Goal: Task Accomplishment & Management: Complete application form

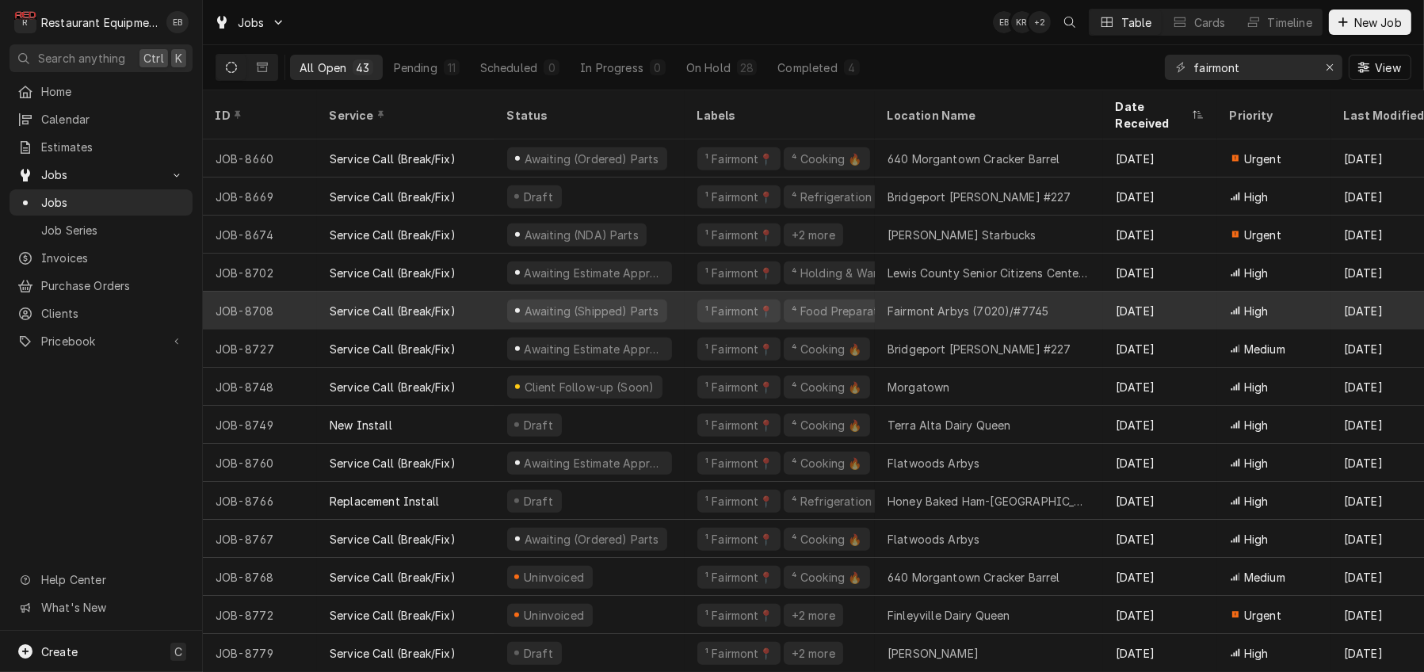
scroll to position [1114, 0]
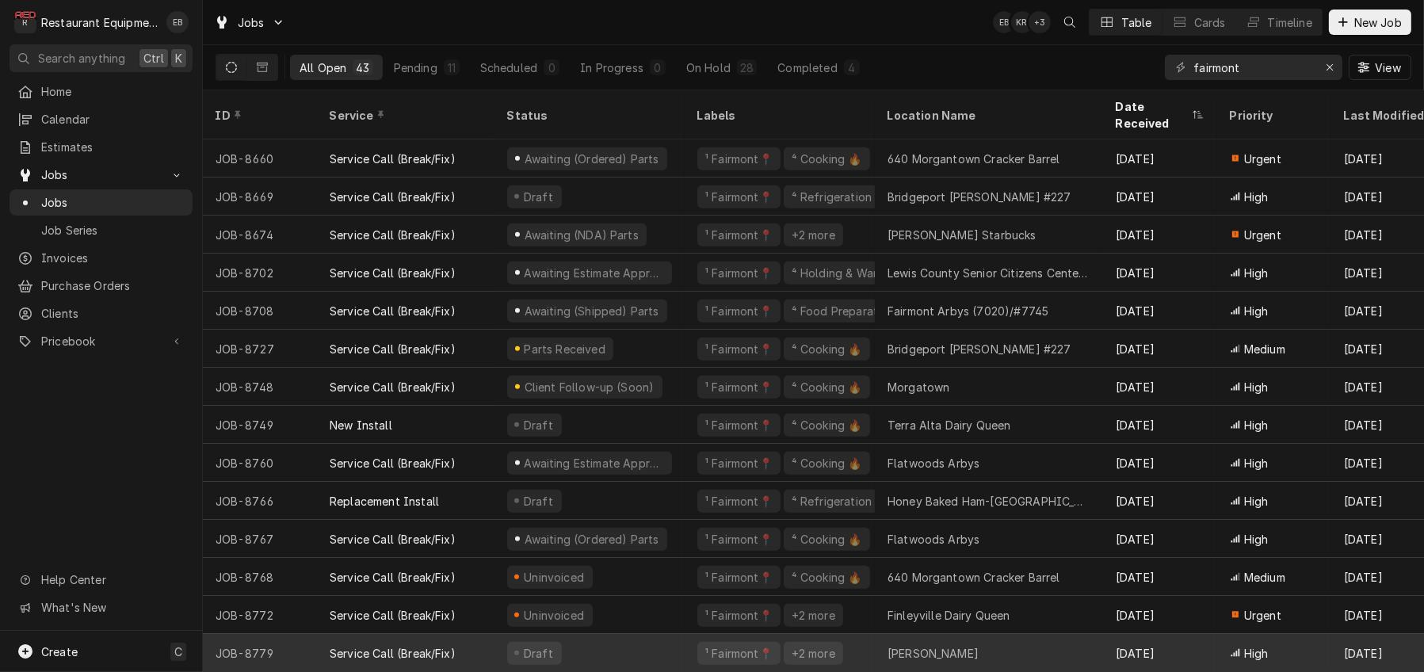
click at [646, 635] on div "Draft" at bounding box center [590, 653] width 190 height 38
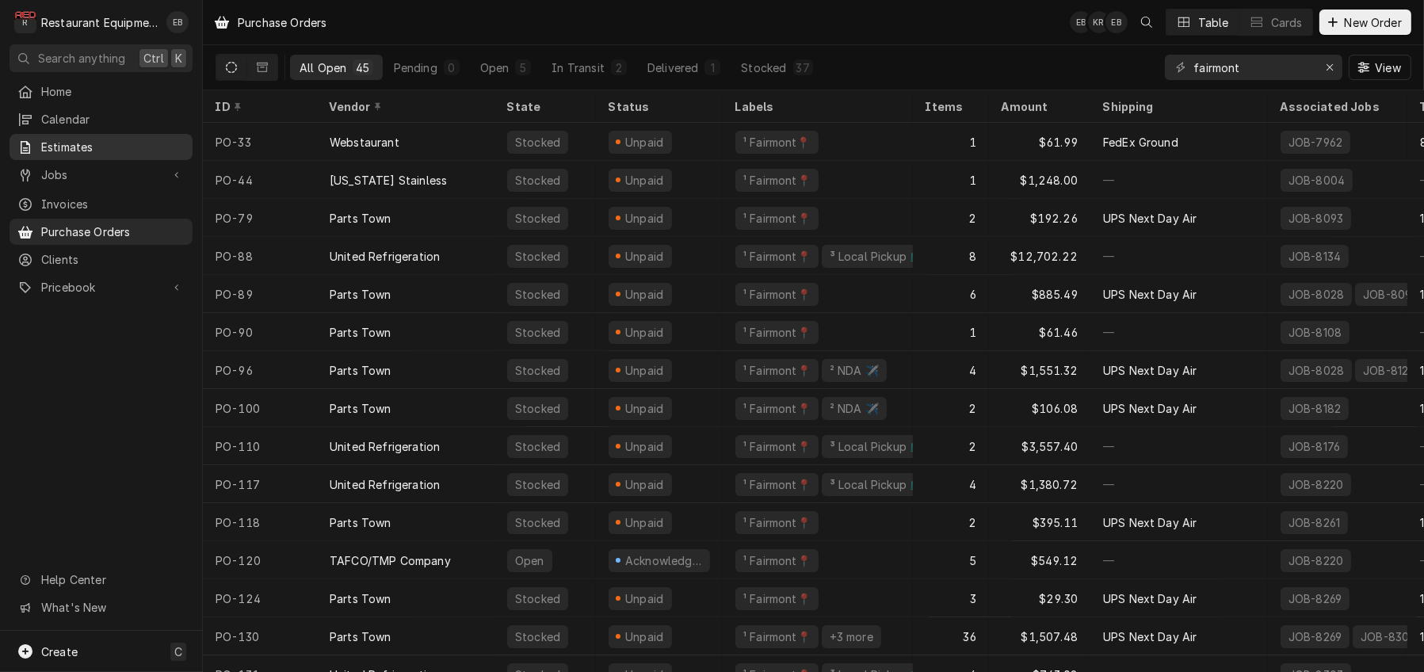
click at [98, 151] on span "Estimates" at bounding box center [112, 147] width 143 height 17
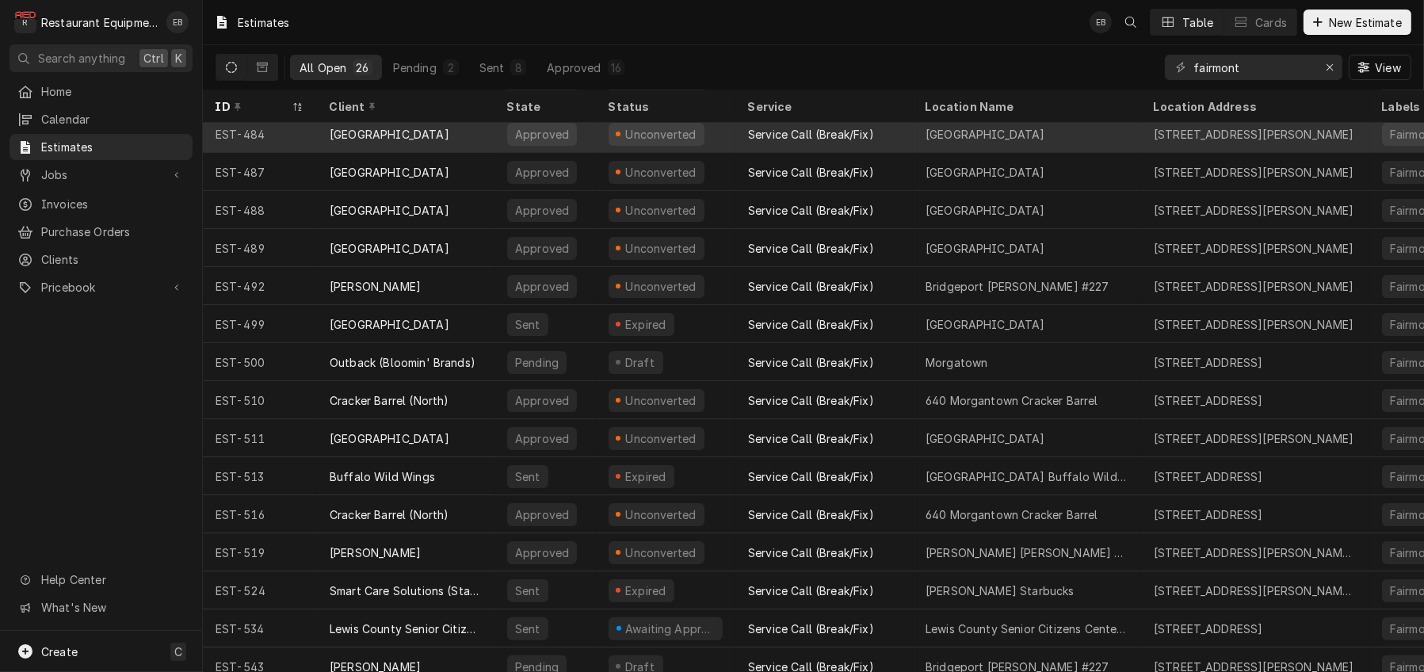
scroll to position [455, 0]
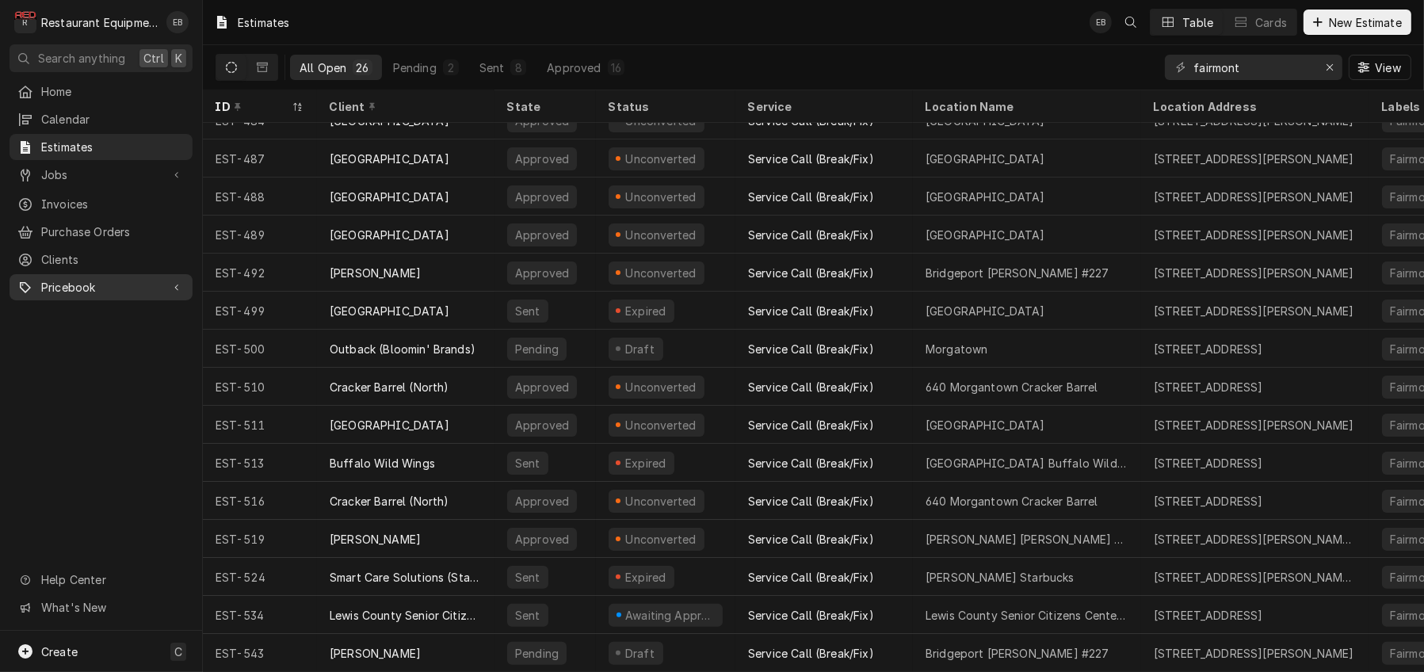
click at [115, 297] on div "Pricebook" at bounding box center [101, 287] width 177 height 20
click at [116, 292] on span "Pricebook" at bounding box center [101, 287] width 120 height 17
click at [121, 264] on span "Clients" at bounding box center [112, 259] width 143 height 17
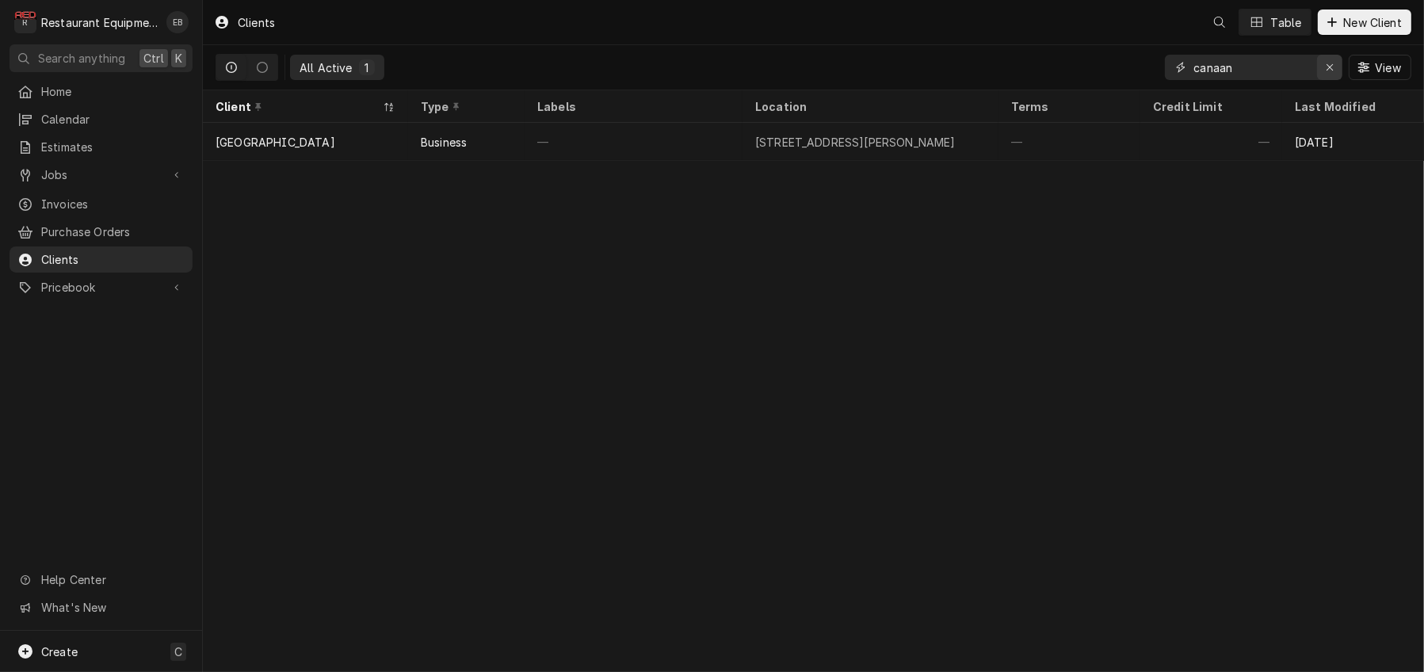
click at [1337, 71] on button "Erase input" at bounding box center [1329, 67] width 25 height 25
click at [1275, 69] on input "Dynamic Content Wrapper" at bounding box center [1268, 67] width 149 height 25
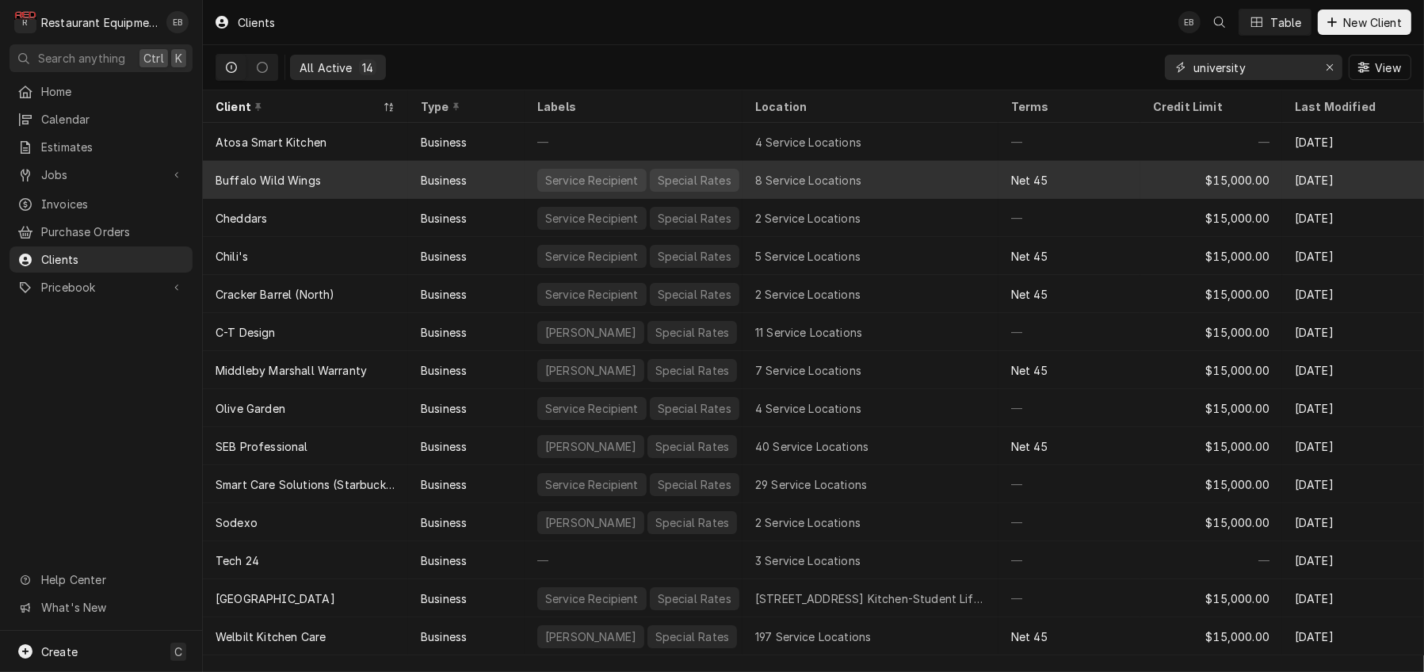
type input "university"
click at [927, 185] on div "8 Service Locations" at bounding box center [871, 180] width 256 height 38
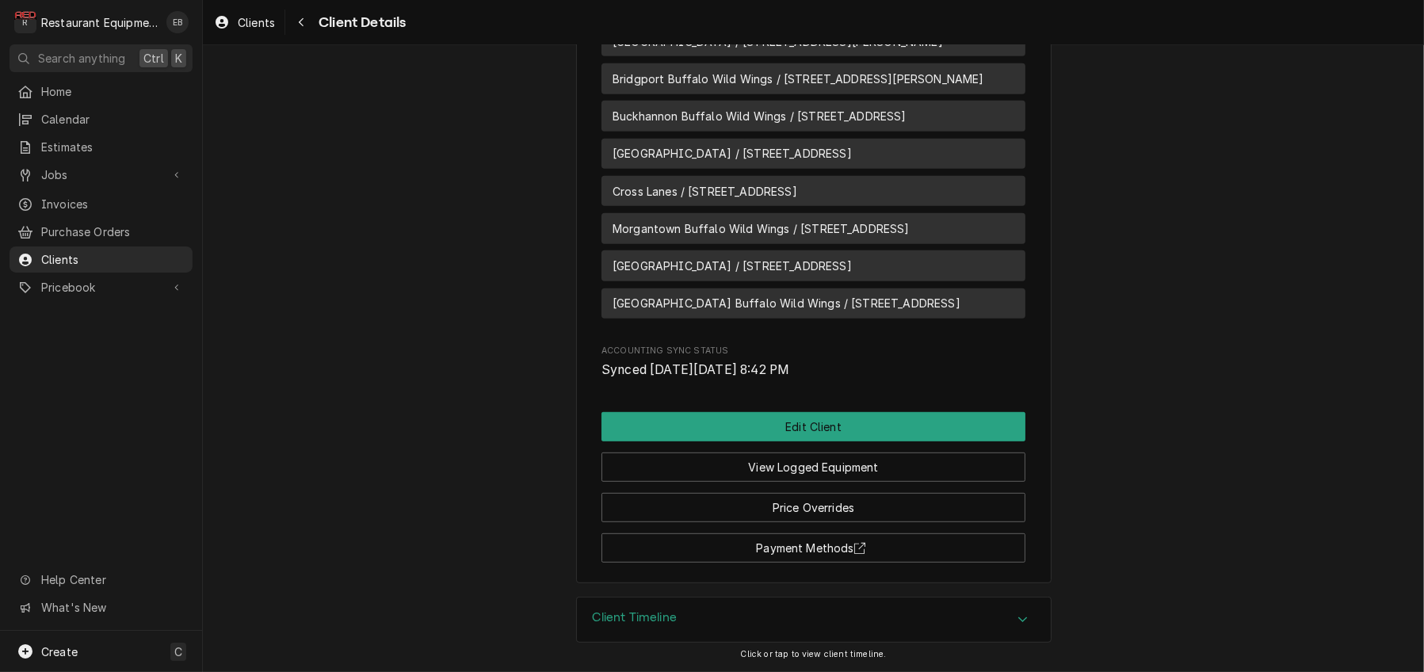
scroll to position [1003, 0]
click at [802, 311] on span "University Town Center Buffalo Wild Wings / 8735 University Town Centre Dr, Gra…" at bounding box center [787, 303] width 348 height 17
click at [682, 311] on span "University Town Center Buffalo Wild Wings / 8735 University Town Centre Dr, Gra…" at bounding box center [787, 303] width 348 height 17
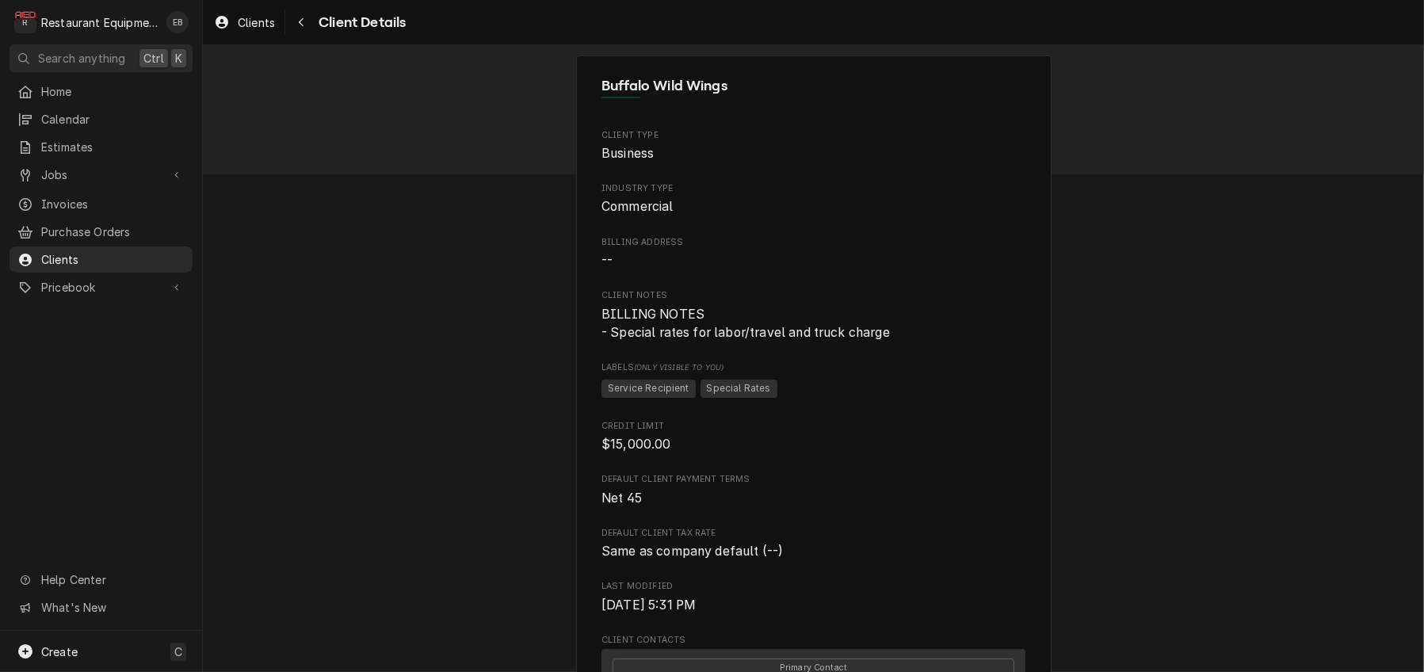
scroll to position [0, 0]
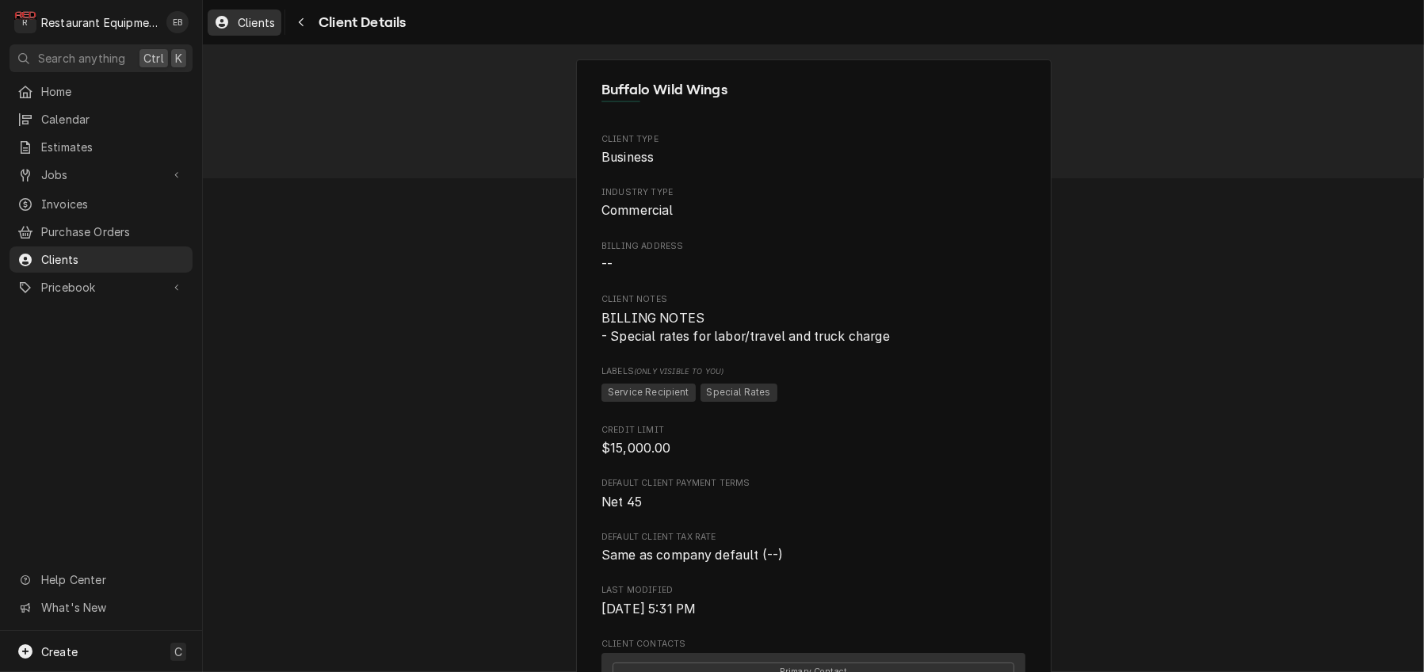
click at [278, 25] on div "Clients" at bounding box center [244, 23] width 67 height 20
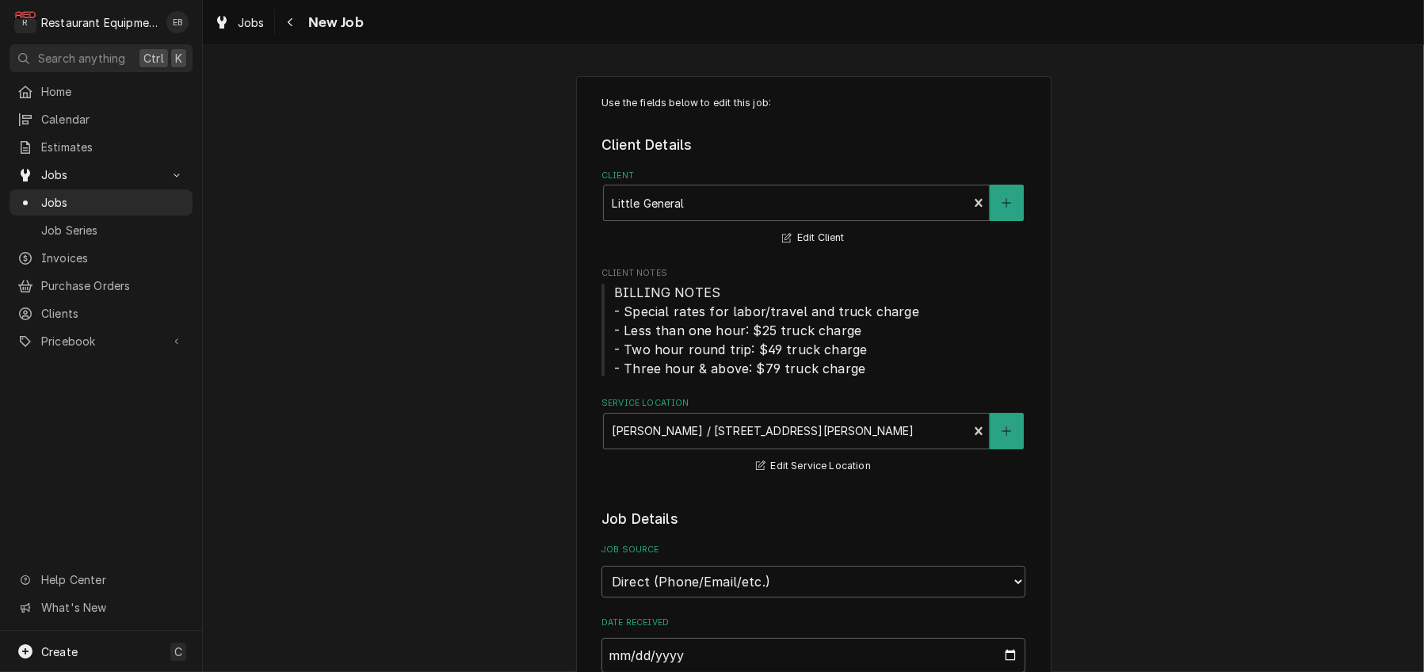
type textarea "x"
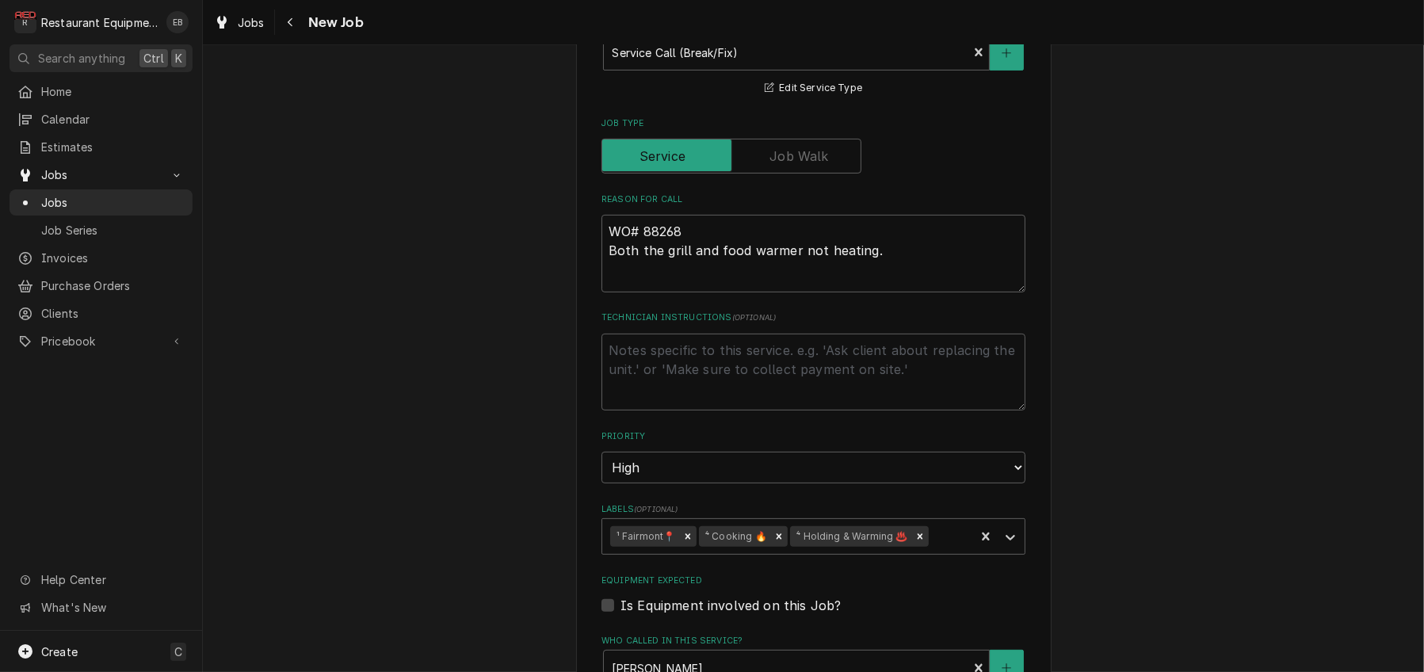
scroll to position [686, 0]
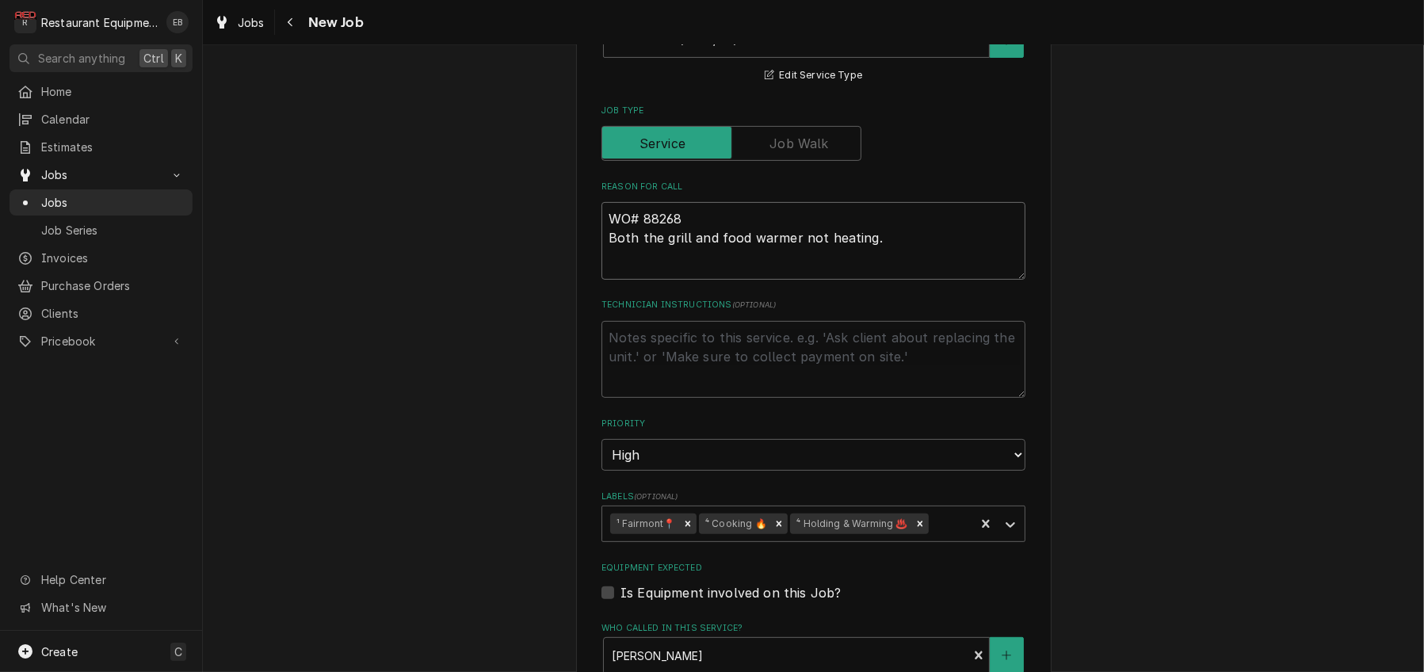
click at [678, 280] on textarea "WO# 88268 Both the grill and food warmer not heating." at bounding box center [814, 241] width 424 height 78
click at [602, 280] on textarea "WO# 88268 Both the grill and food warmer not heating." at bounding box center [814, 241] width 424 height 78
click at [682, 280] on textarea "WO# 88268 Both the grill and food warmer not heating." at bounding box center [814, 241] width 424 height 78
click at [887, 280] on textarea "WO# 88268 Both the grill and food warmer not heating." at bounding box center [814, 241] width 424 height 78
click at [720, 280] on textarea "WO# 88268 Both the grill and food warmer not heating." at bounding box center [814, 241] width 424 height 78
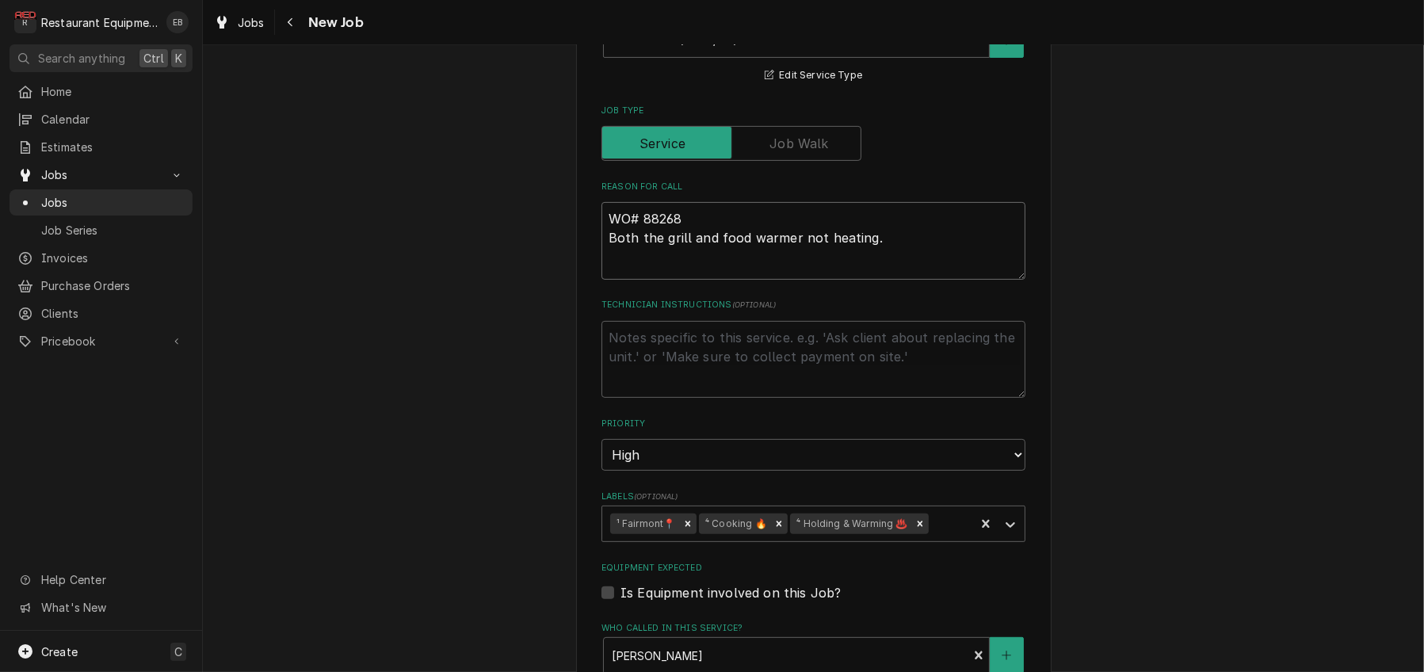
click at [602, 280] on textarea "WO# 88268 Both the grill and food warmer not heating." at bounding box center [814, 241] width 424 height 78
click at [893, 280] on textarea "WO# 88268 Both the grill and food warmer not heating." at bounding box center [814, 241] width 424 height 78
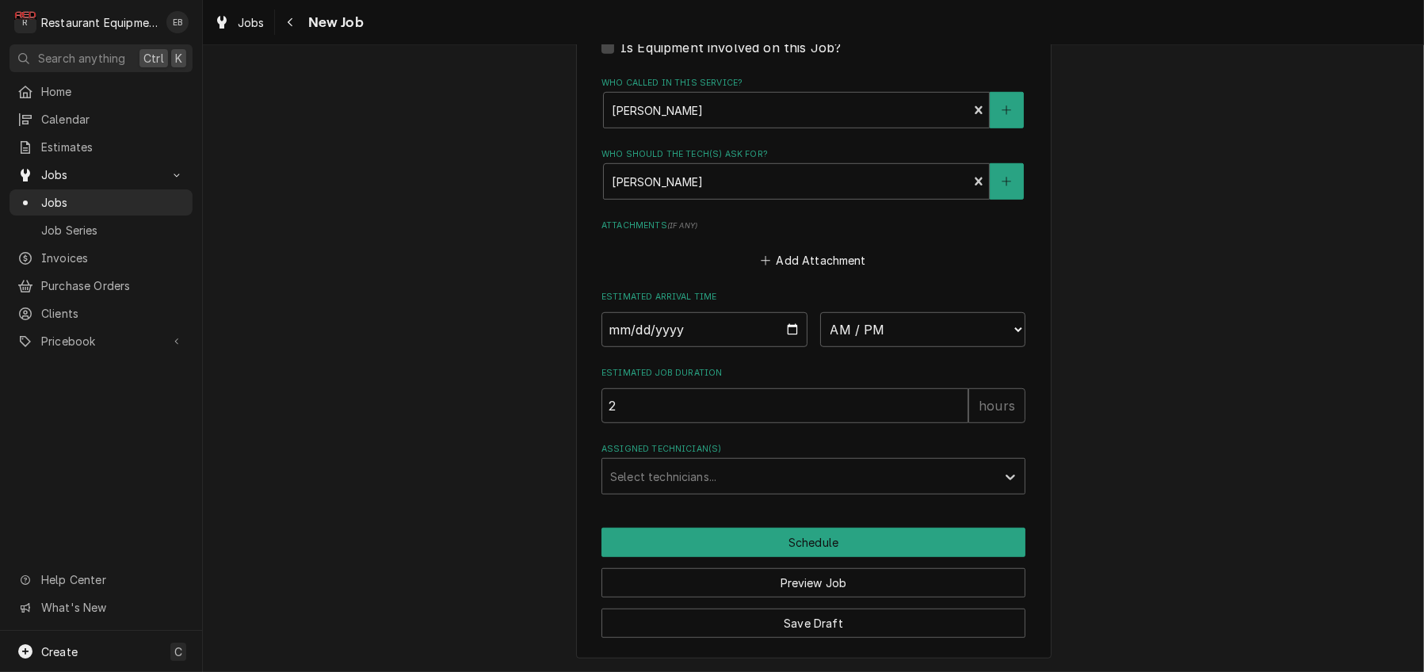
scroll to position [1458, 0]
click at [734, 462] on div "Assigned Technician(s)" at bounding box center [799, 476] width 378 height 29
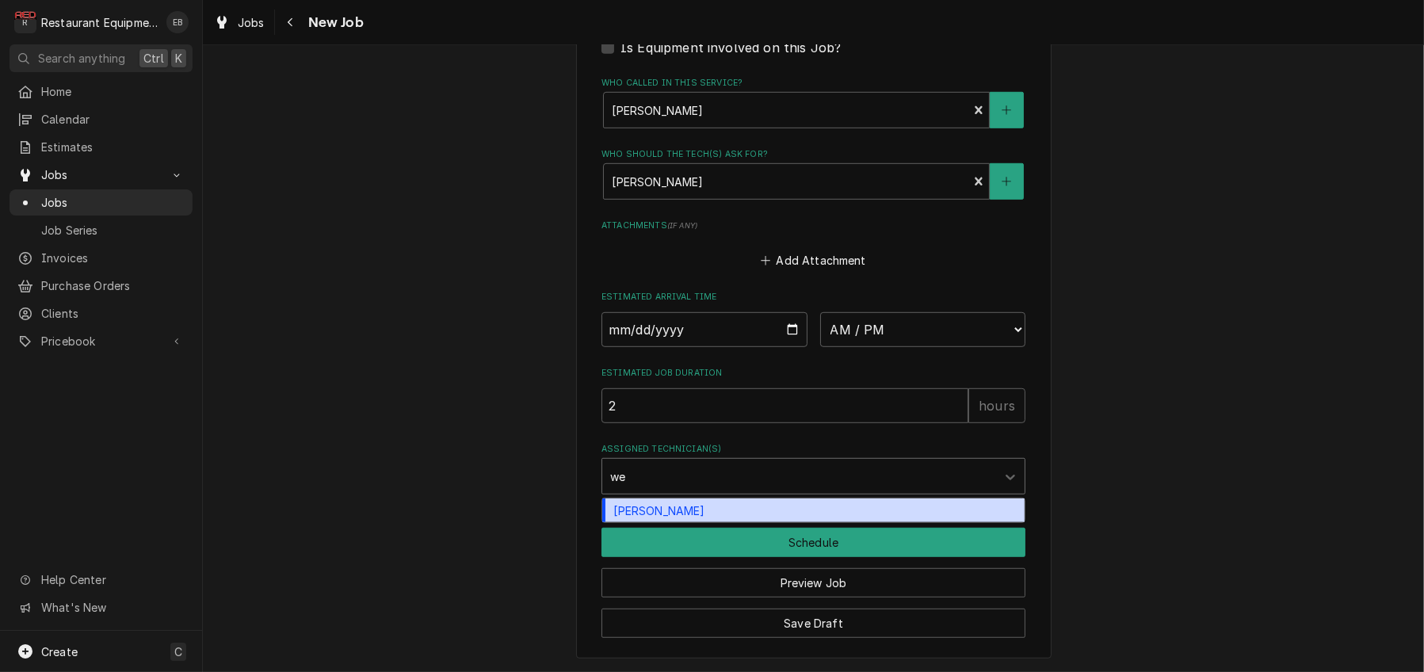
type input "wes"
click at [681, 499] on div "Wesley Fisher" at bounding box center [813, 511] width 422 height 25
type textarea "x"
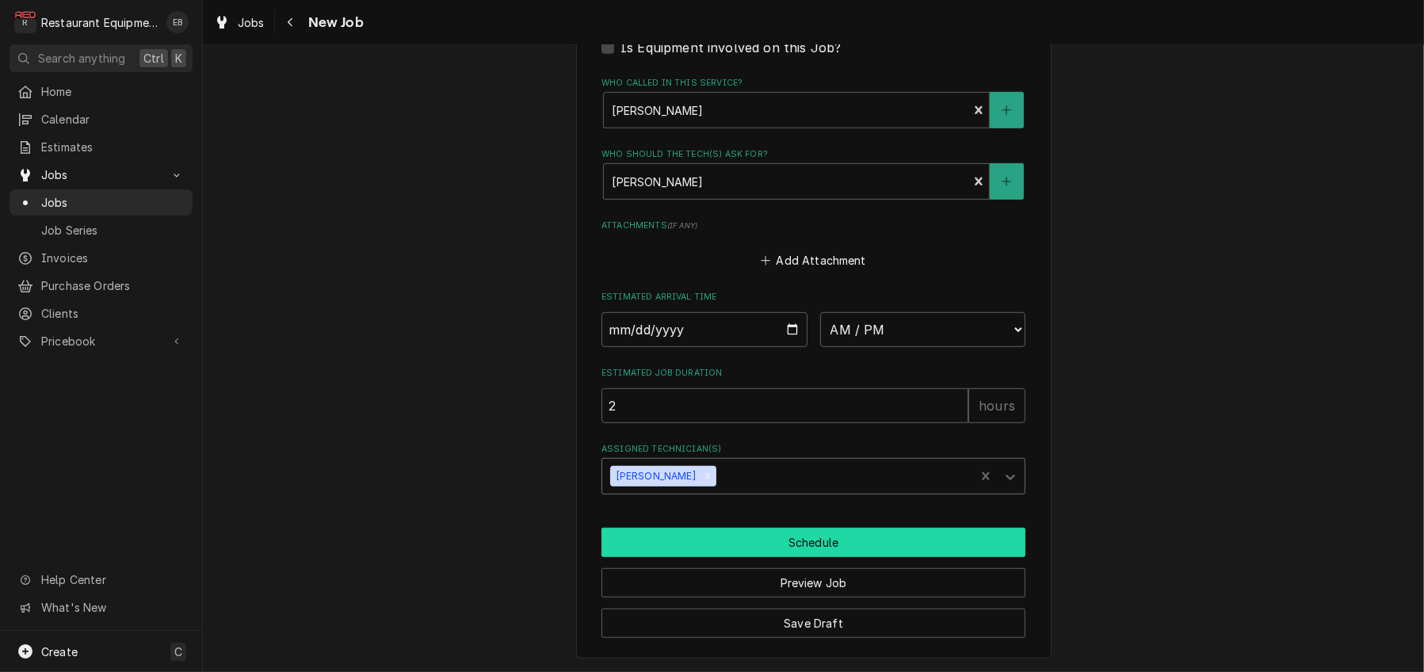
click at [754, 528] on button "Schedule" at bounding box center [814, 542] width 424 height 29
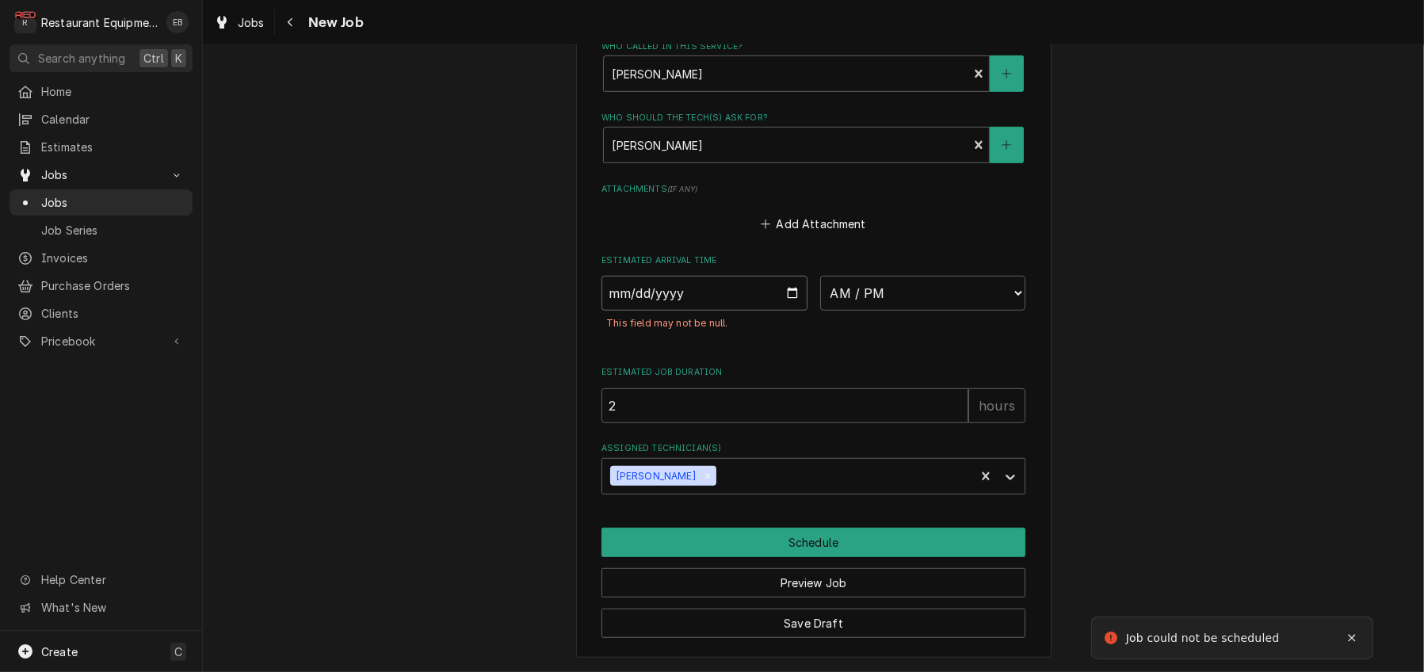
click at [790, 296] on input "Date" at bounding box center [705, 293] width 206 height 35
type textarea "x"
type input "[DATE]"
type textarea "x"
click at [982, 296] on select "AM / PM 6:00 AM 6:15 AM 6:30 AM 6:45 AM 7:00 AM 7:15 AM 7:30 AM 7:45 AM 8:00 AM…" at bounding box center [923, 293] width 206 height 35
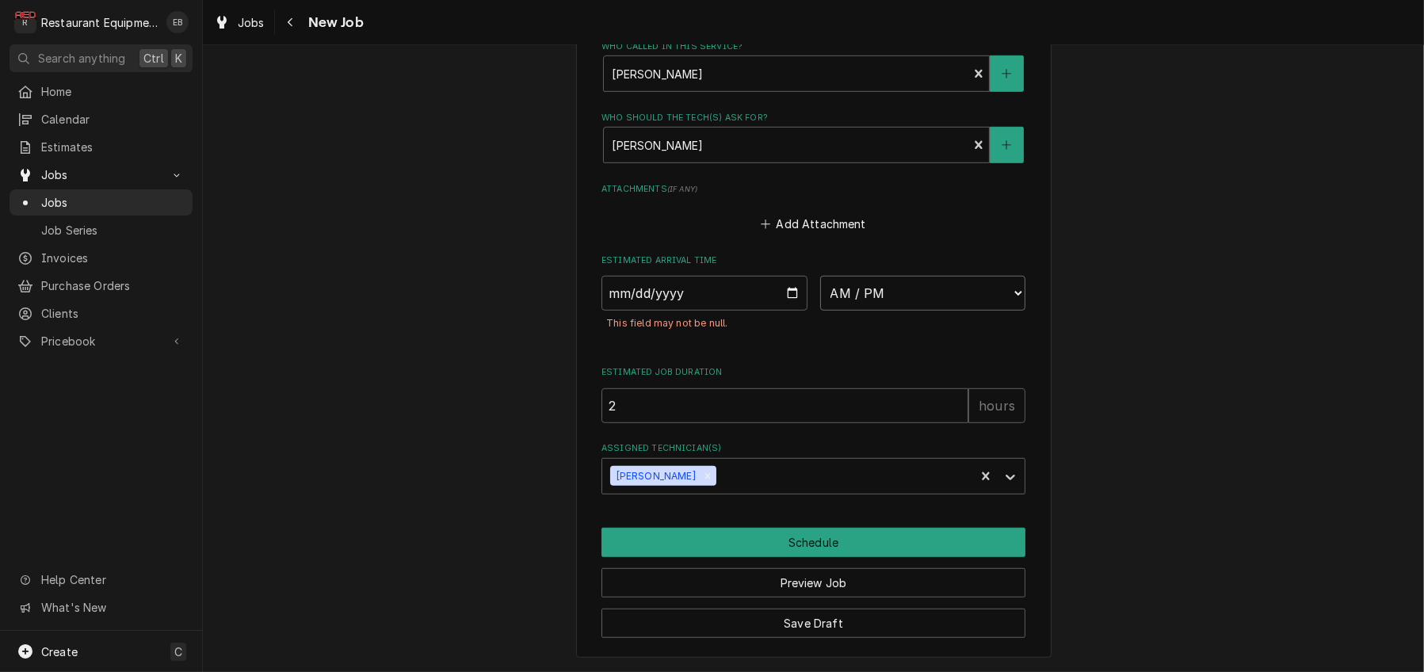
select select "10:00:00"
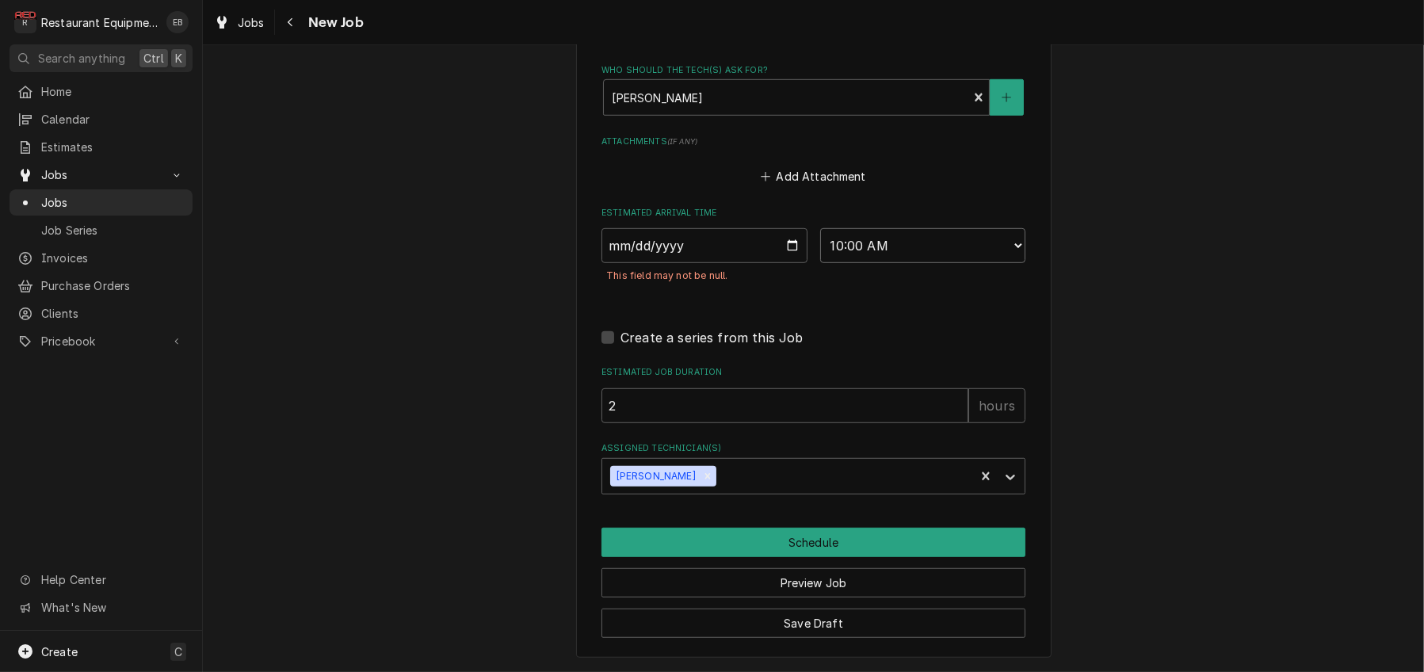
scroll to position [1497, 0]
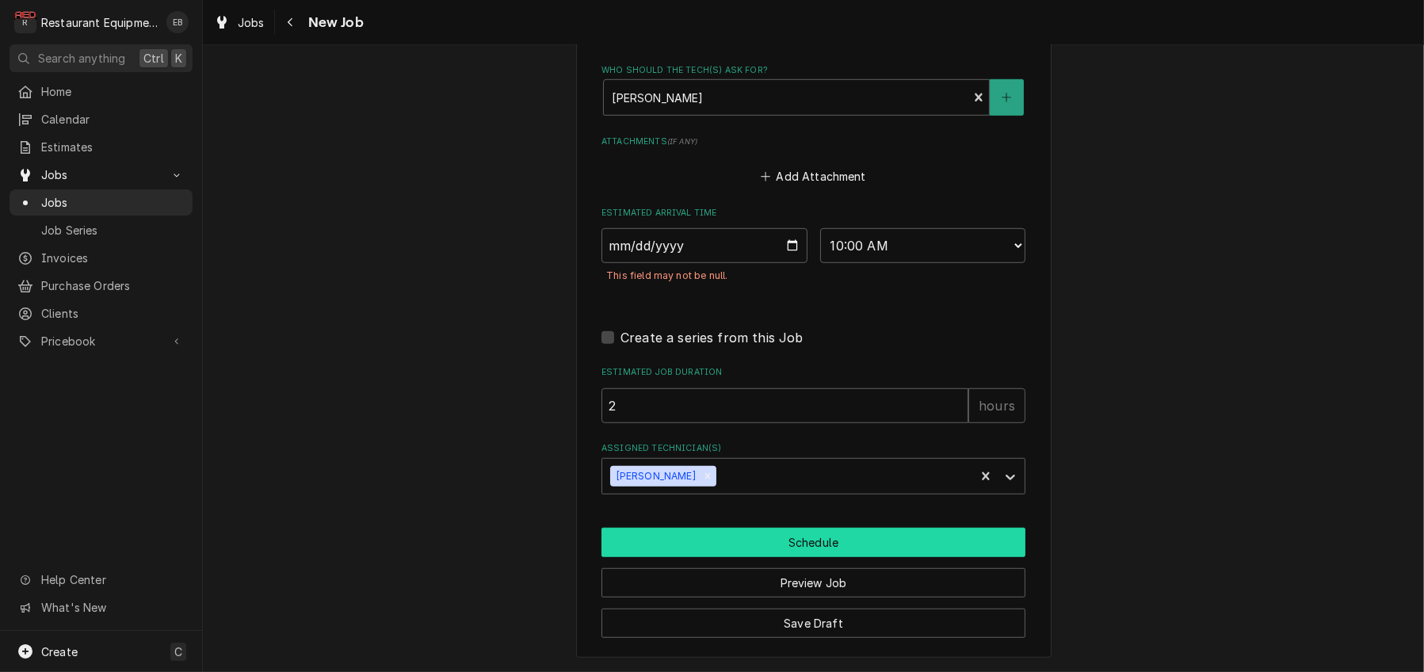
click at [781, 557] on button "Schedule" at bounding box center [814, 542] width 424 height 29
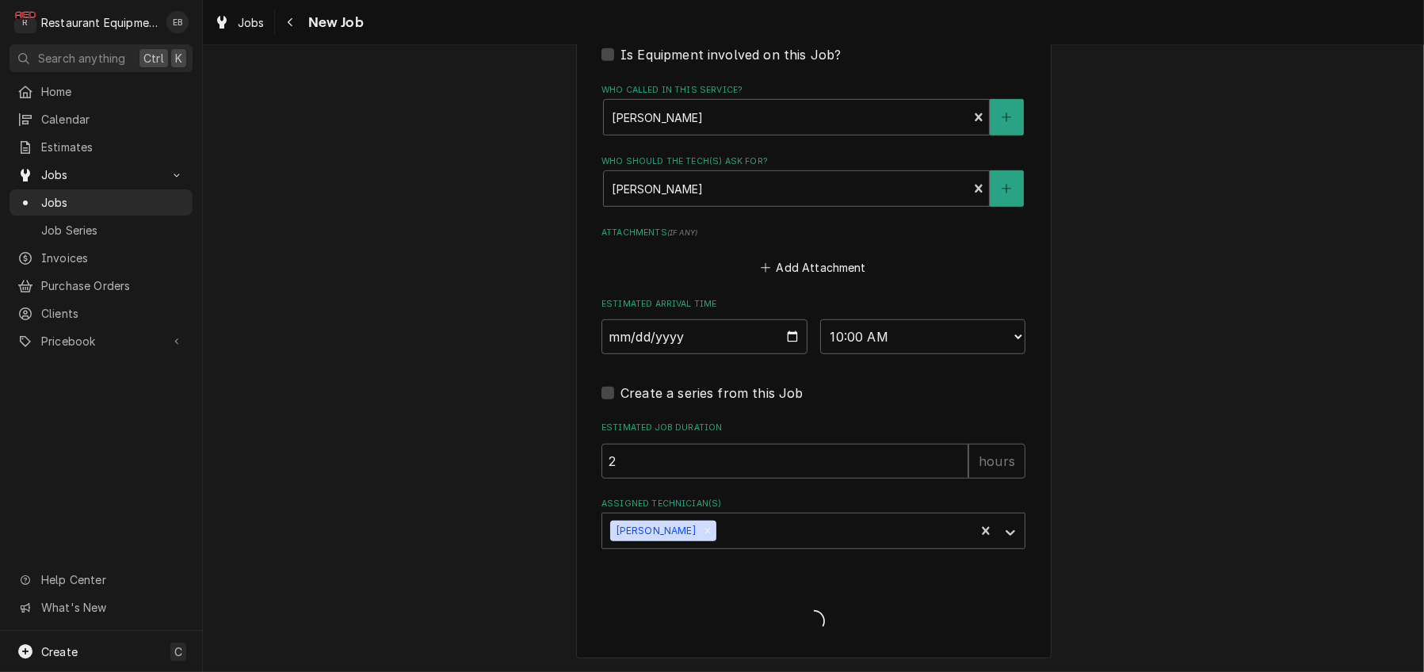
scroll to position [1450, 0]
type textarea "x"
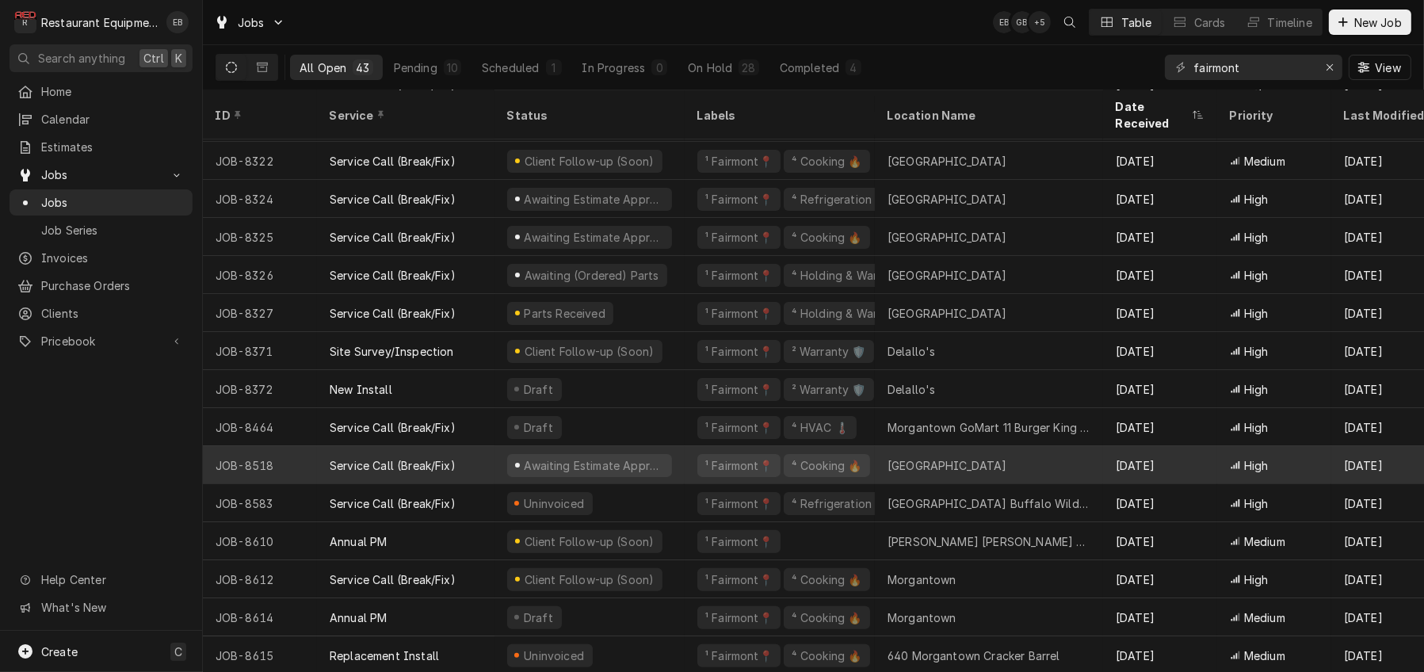
scroll to position [545, 0]
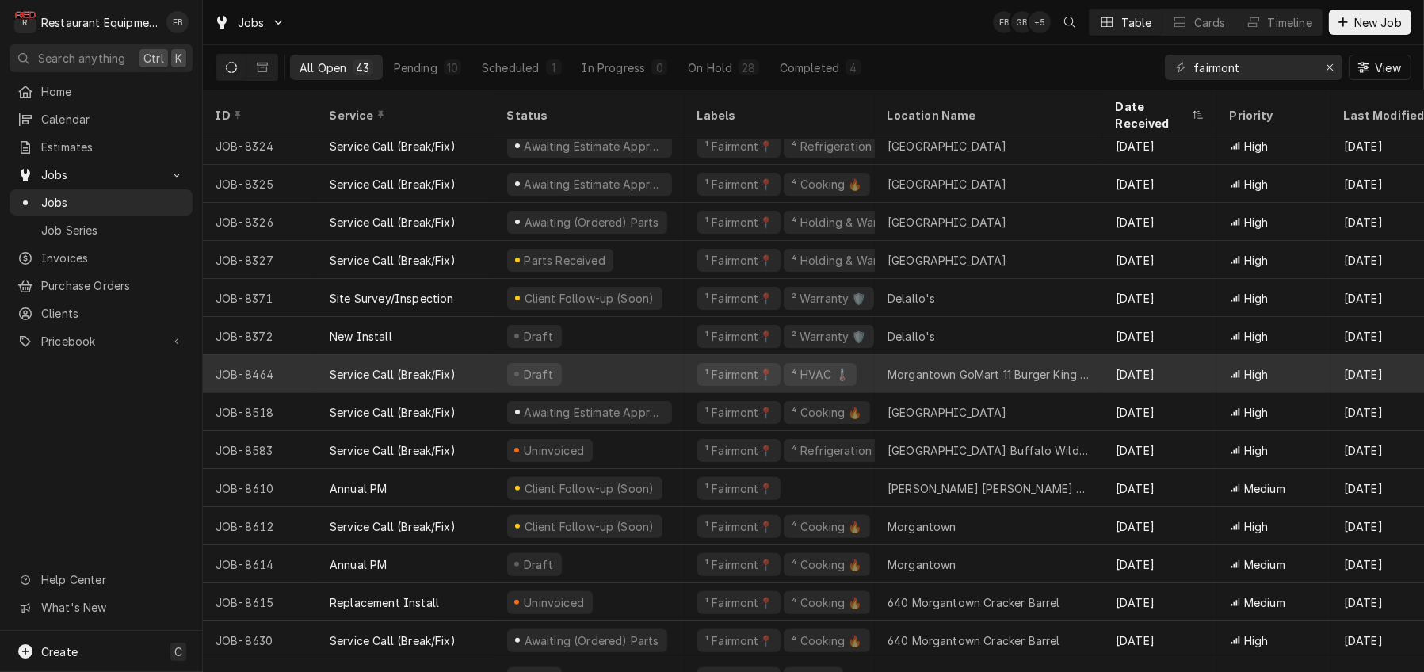
click at [673, 373] on div "Draft" at bounding box center [590, 374] width 190 height 38
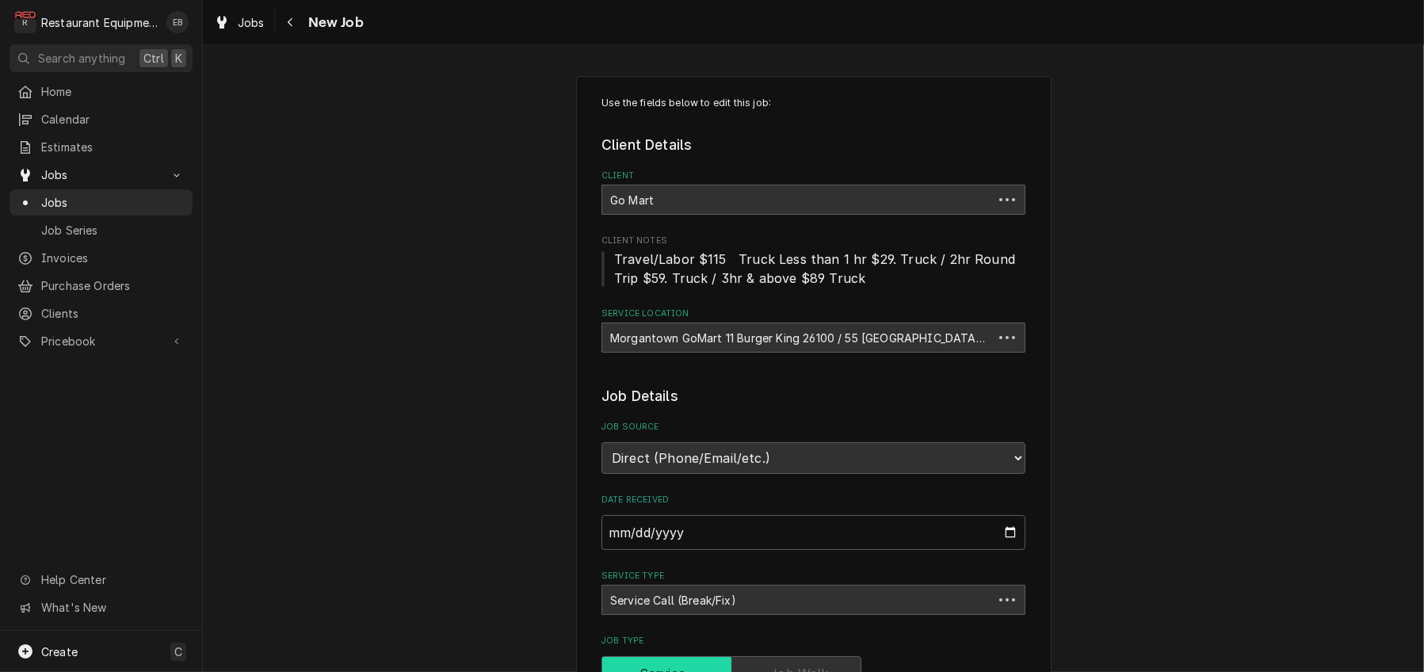
type textarea "x"
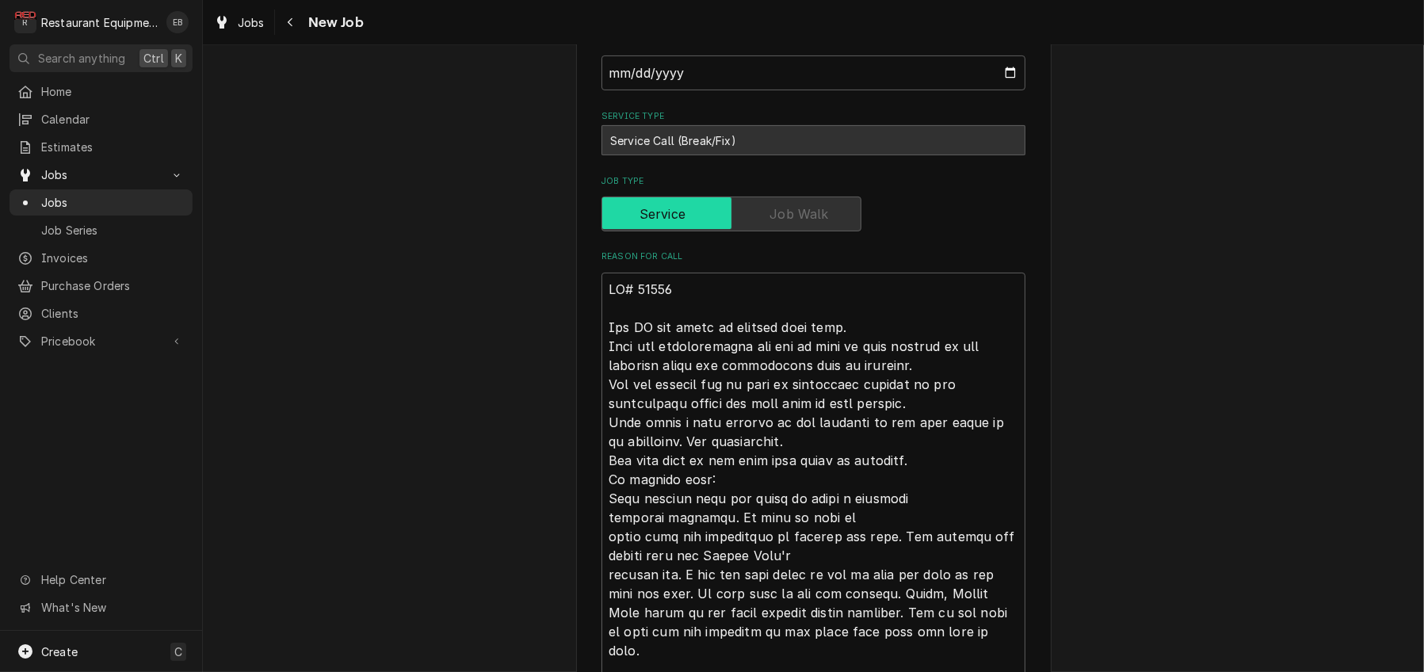
scroll to position [369, 0]
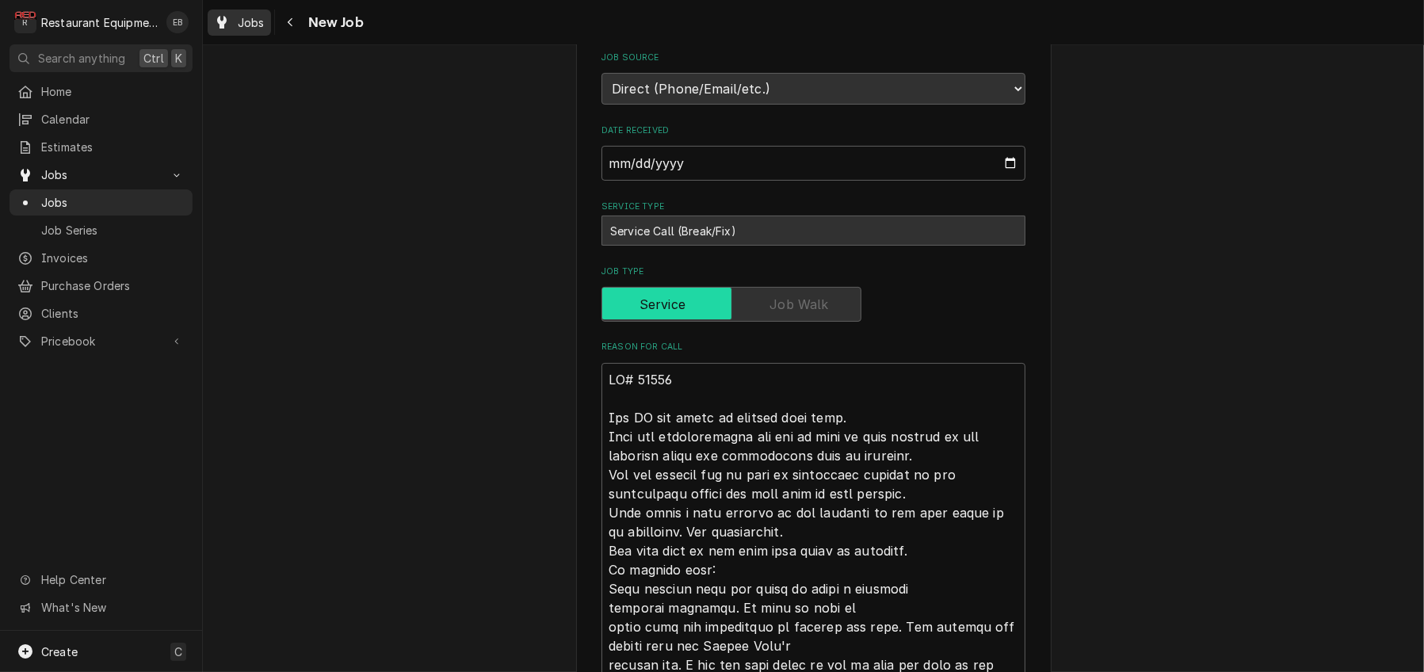
click at [265, 24] on span "Jobs" at bounding box center [251, 22] width 27 height 17
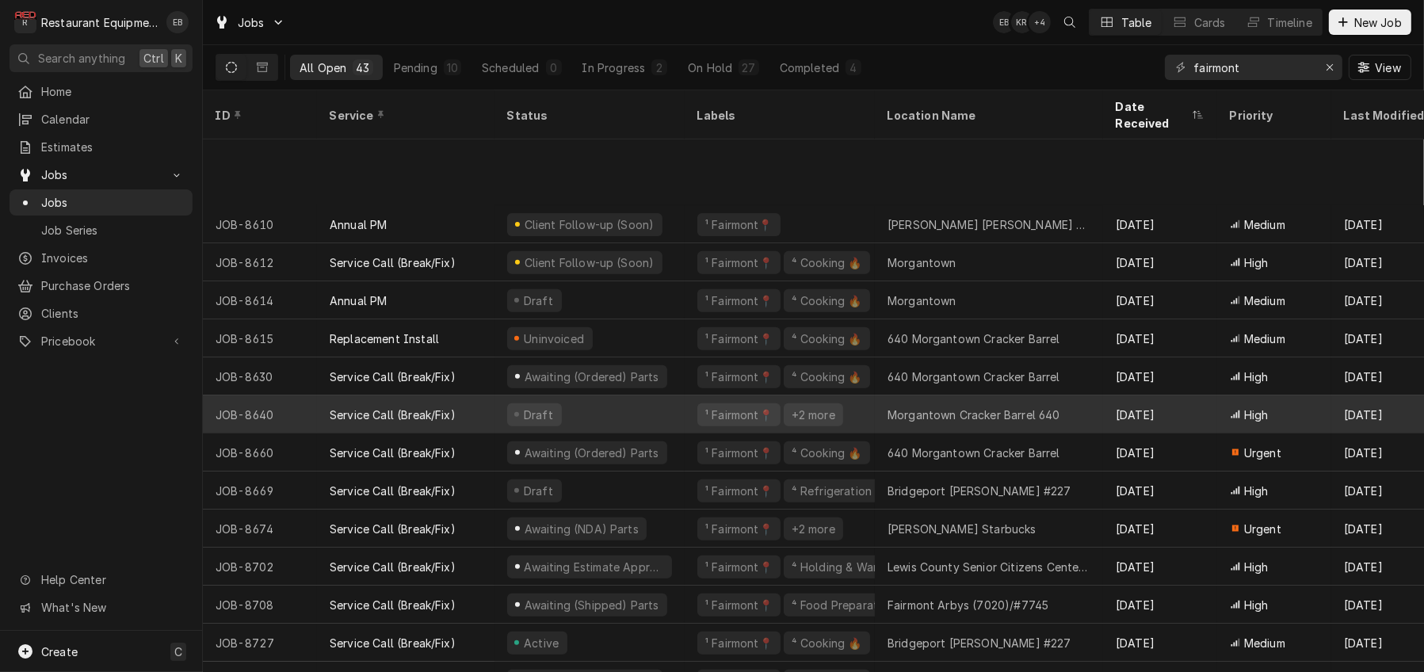
scroll to position [962, 0]
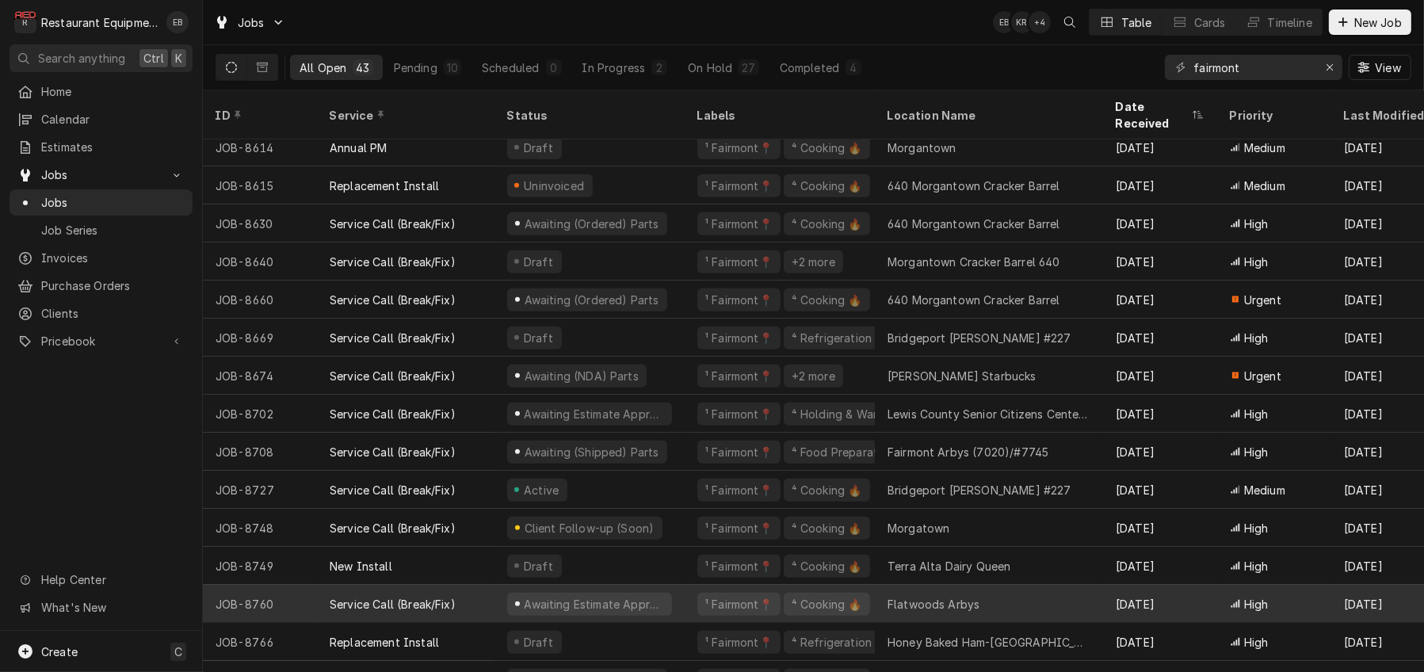
click at [317, 601] on div "JOB-8760" at bounding box center [260, 604] width 114 height 38
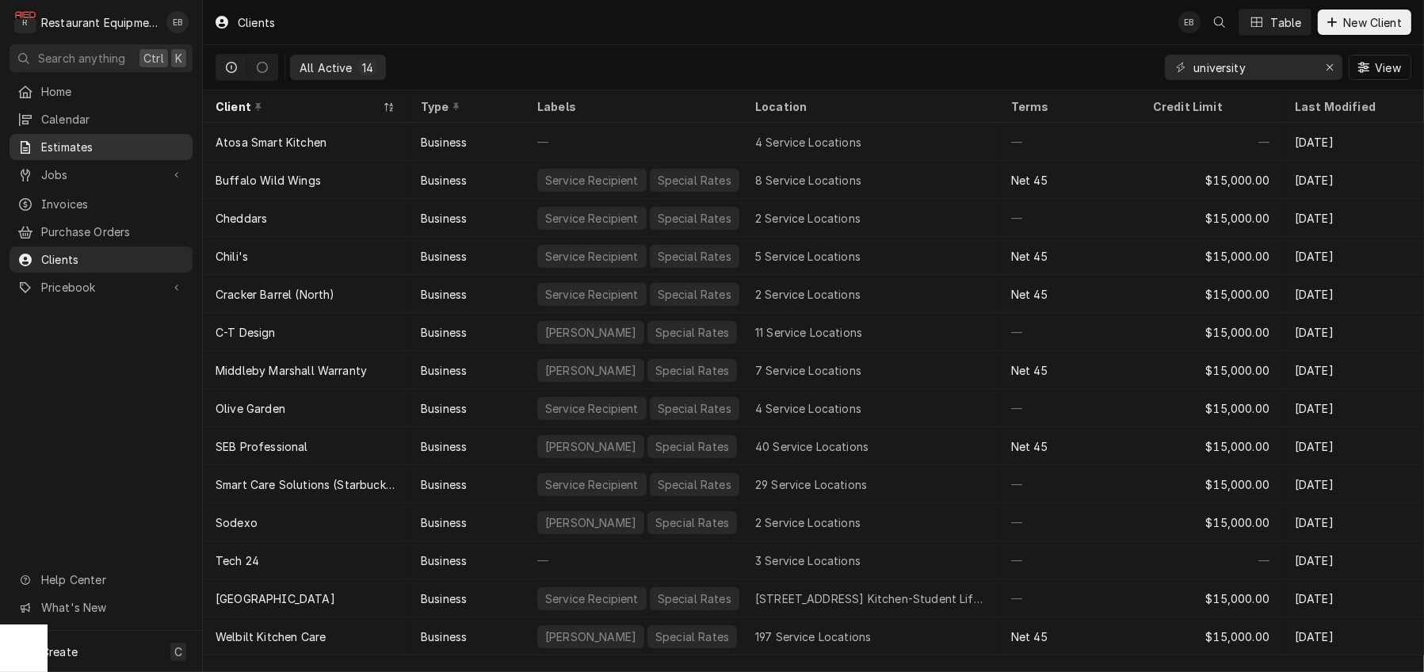
click at [102, 147] on span "Estimates" at bounding box center [112, 147] width 143 height 17
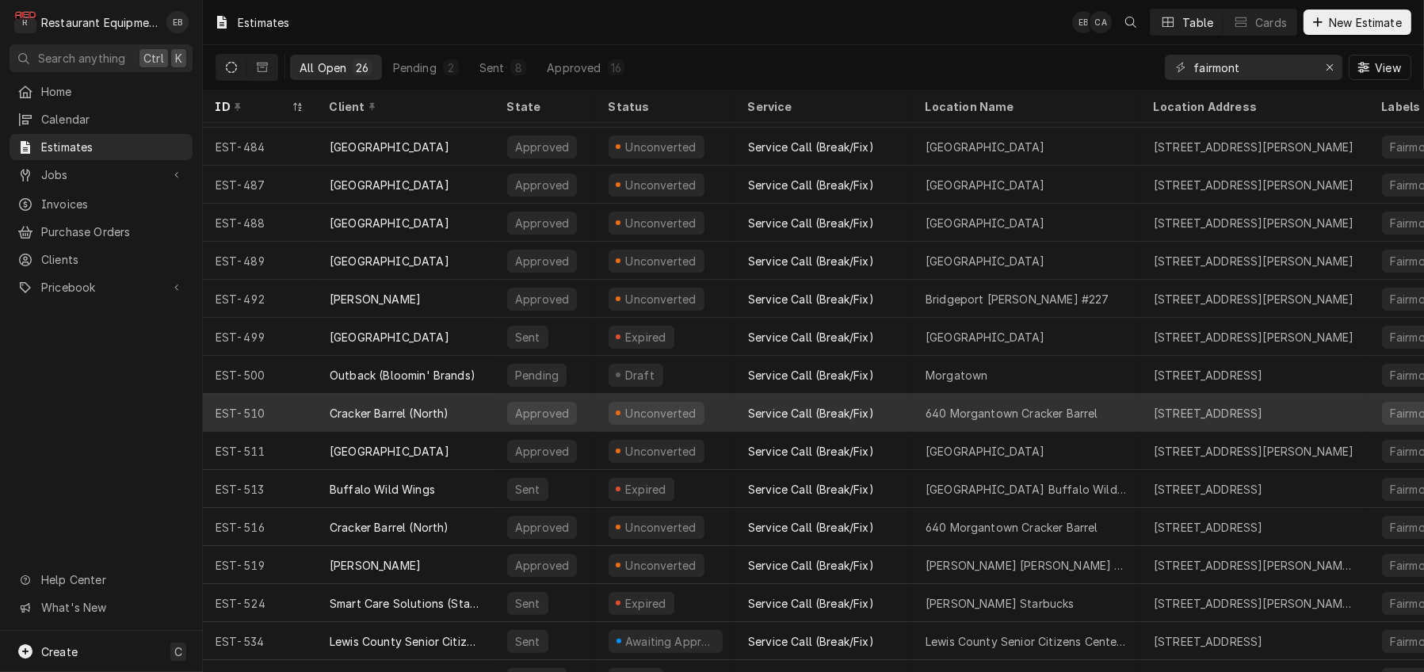
scroll to position [455, 0]
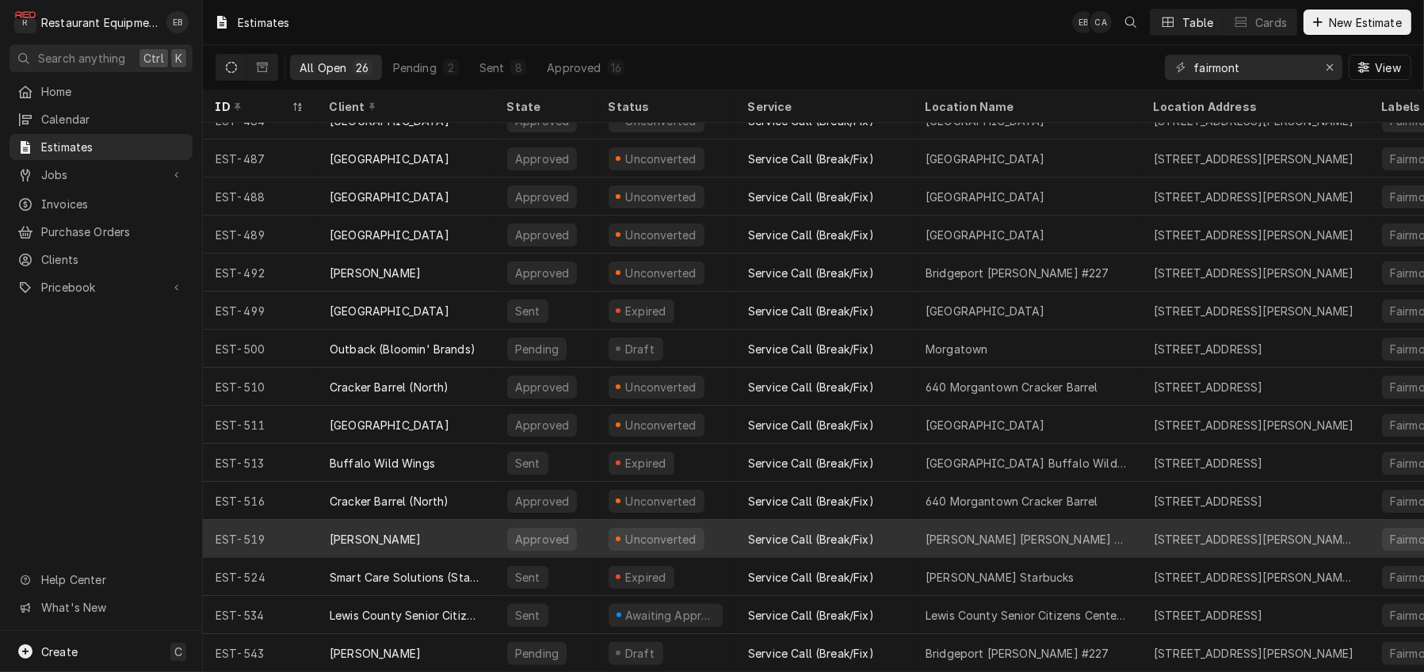
click at [955, 531] on div "[PERSON_NAME] [PERSON_NAME] #349" at bounding box center [1027, 539] width 203 height 17
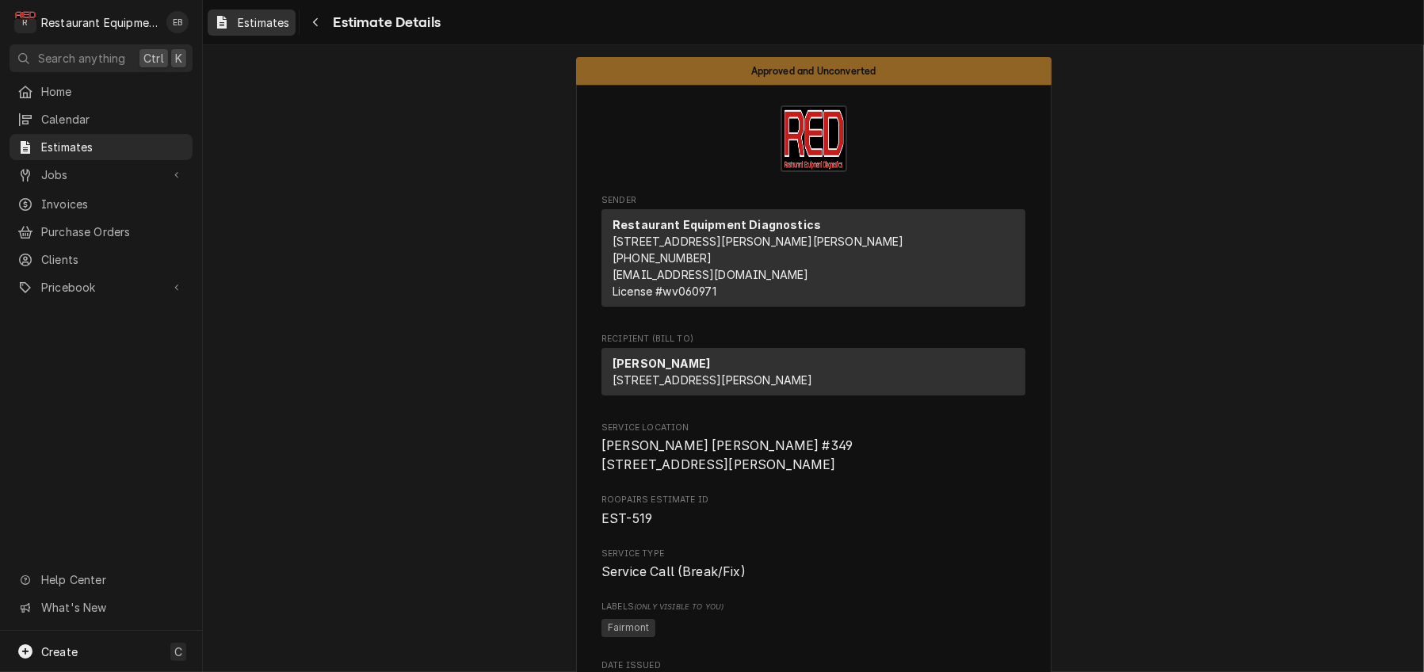
click at [289, 28] on span "Estimates" at bounding box center [264, 22] width 52 height 17
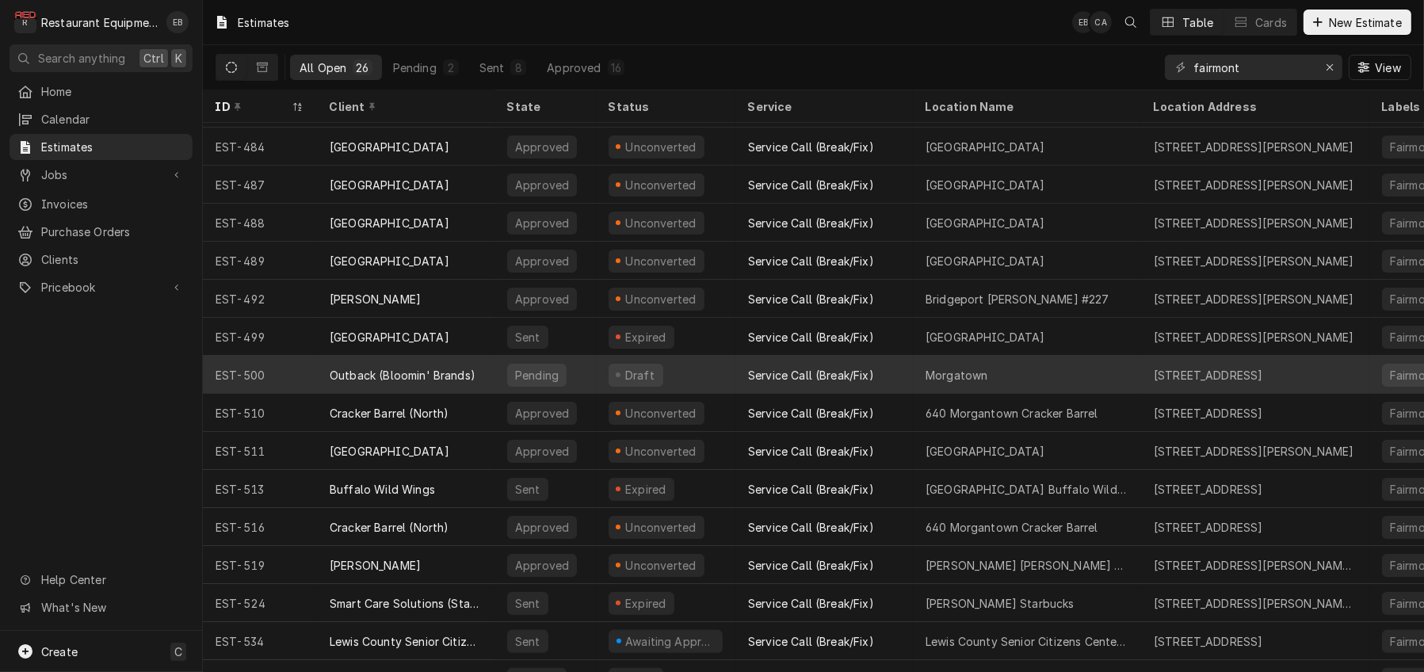
scroll to position [455, 0]
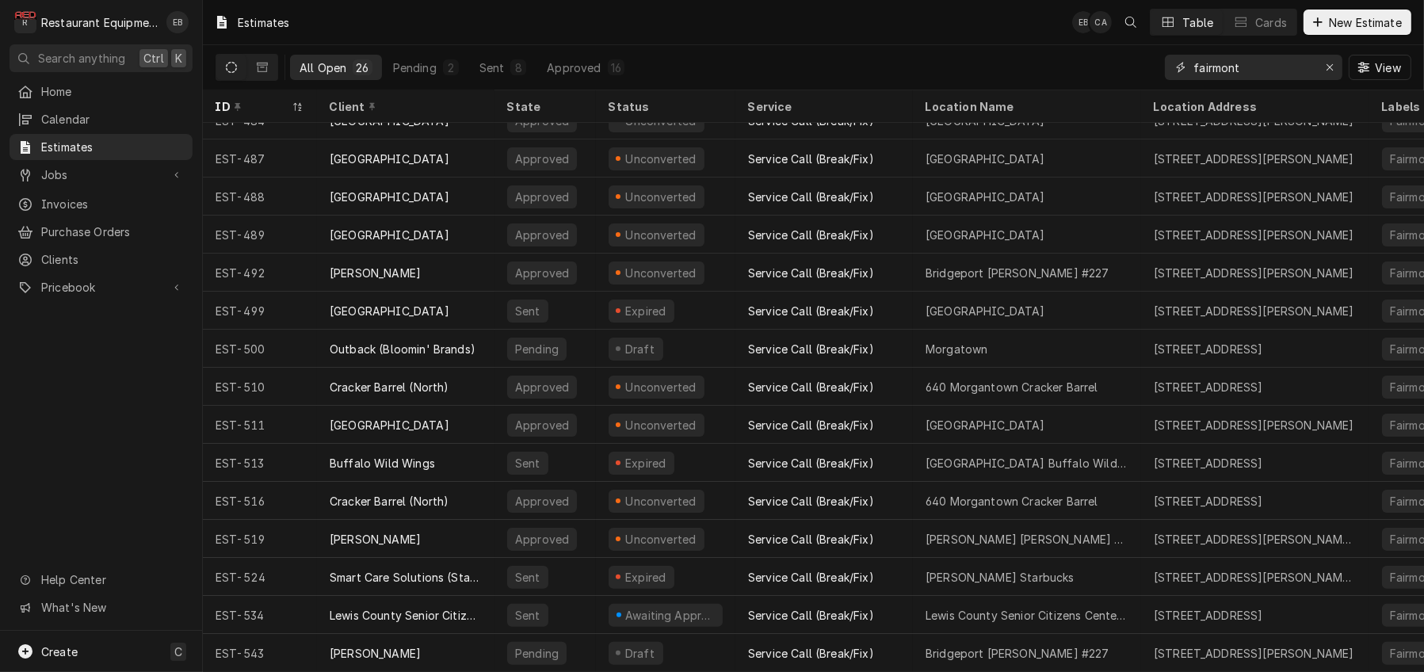
click at [1272, 75] on input "fairmont" at bounding box center [1253, 67] width 119 height 25
type input "f"
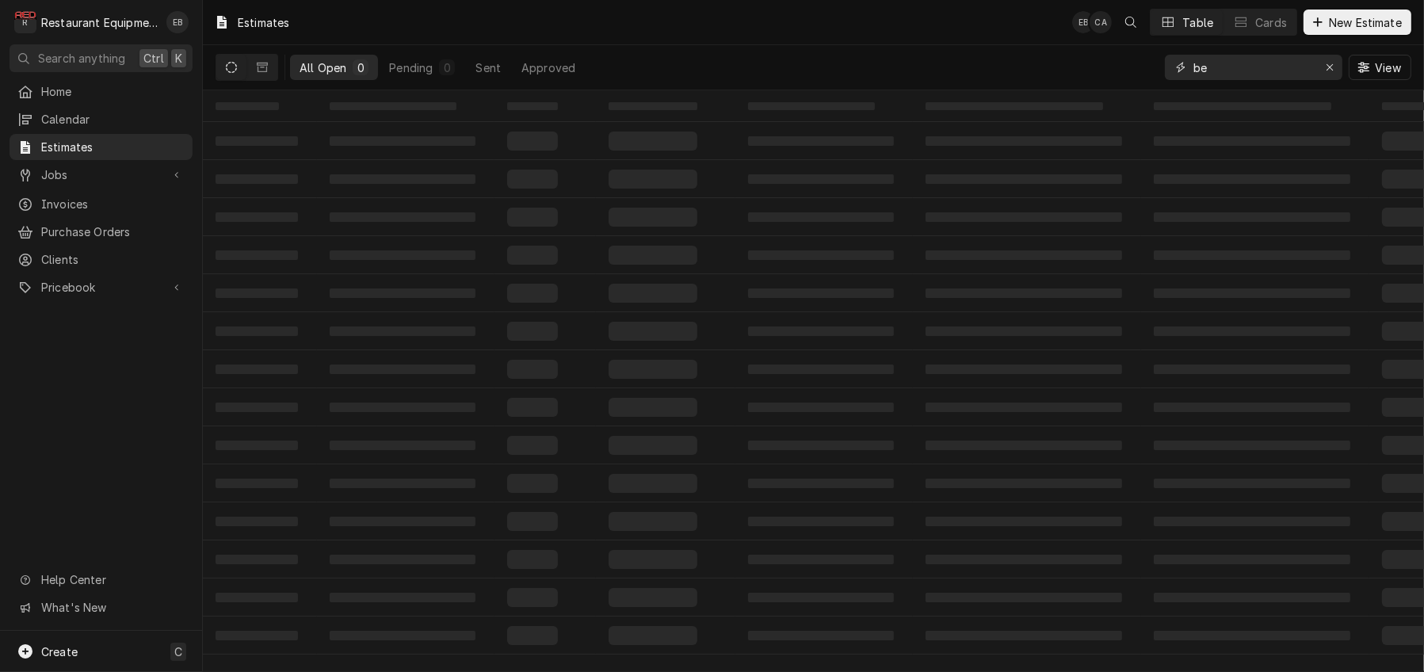
type input "b"
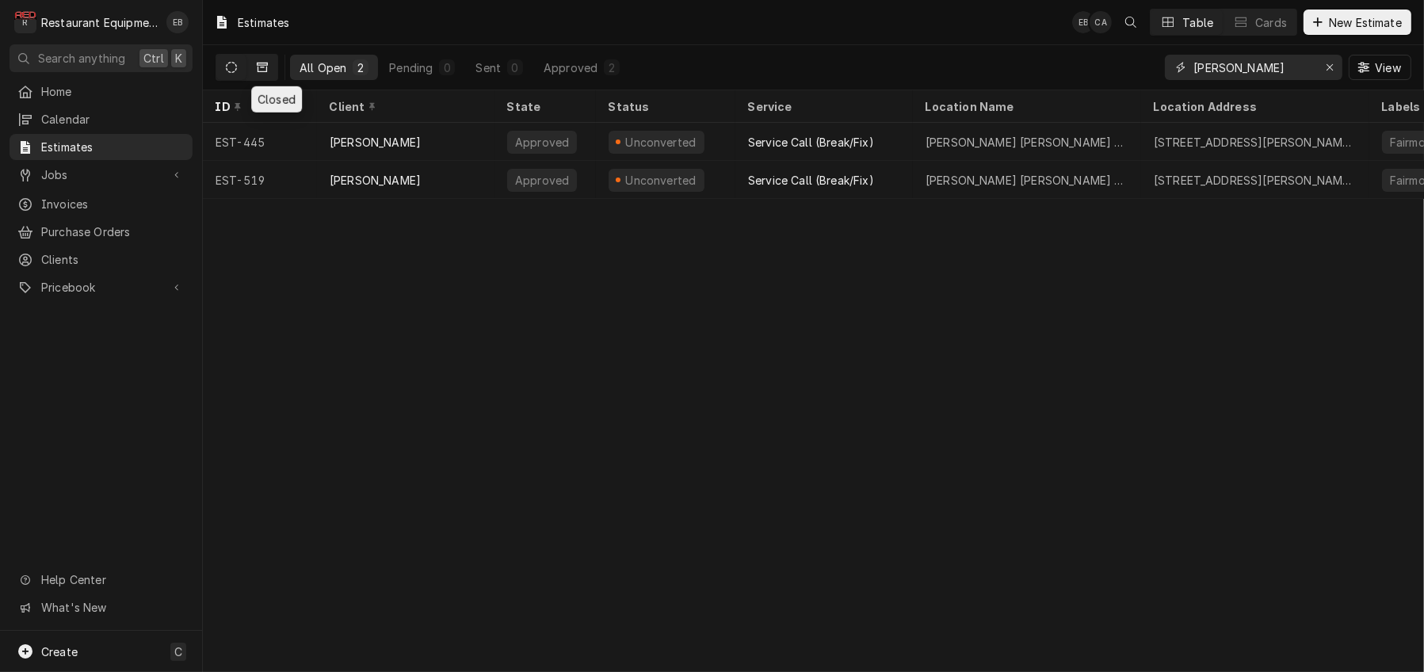
type input "elkins"
click at [268, 72] on button "Dynamic Content Wrapper" at bounding box center [262, 67] width 30 height 25
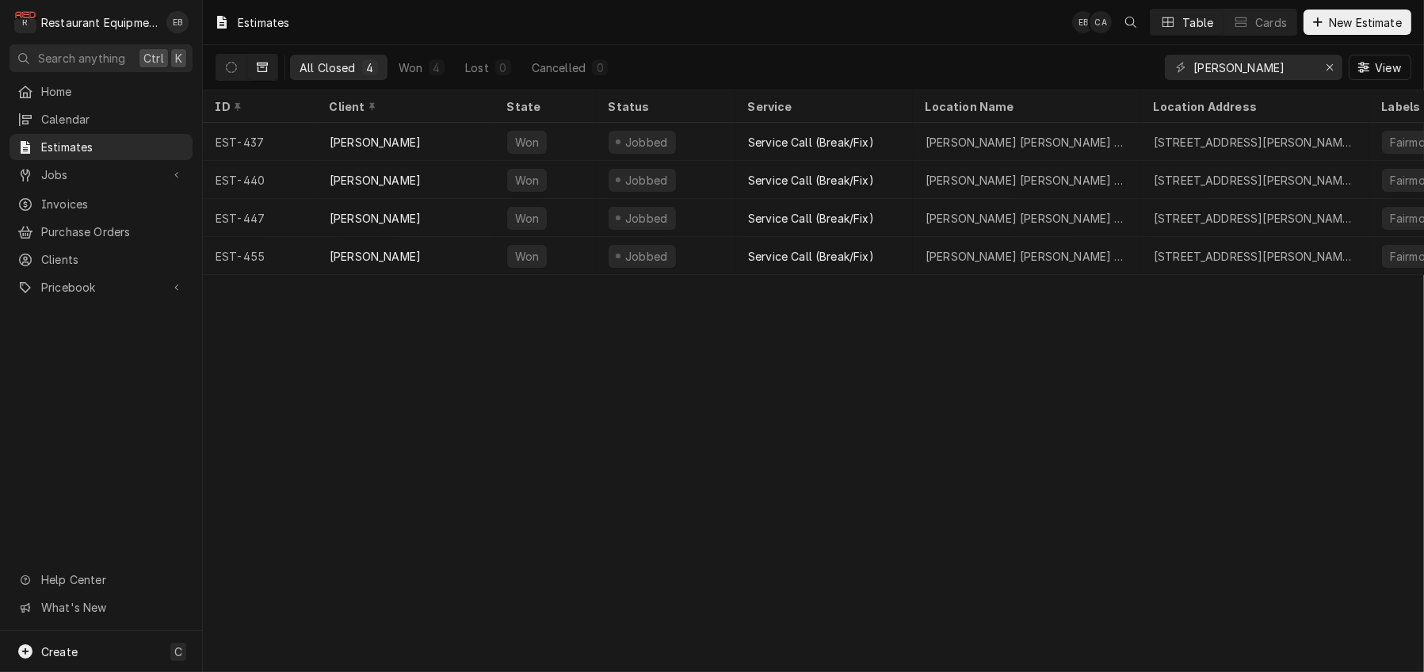
click at [277, 75] on button "Dynamic Content Wrapper" at bounding box center [262, 67] width 30 height 25
click at [246, 72] on button "Dynamic Content Wrapper" at bounding box center [231, 67] width 30 height 25
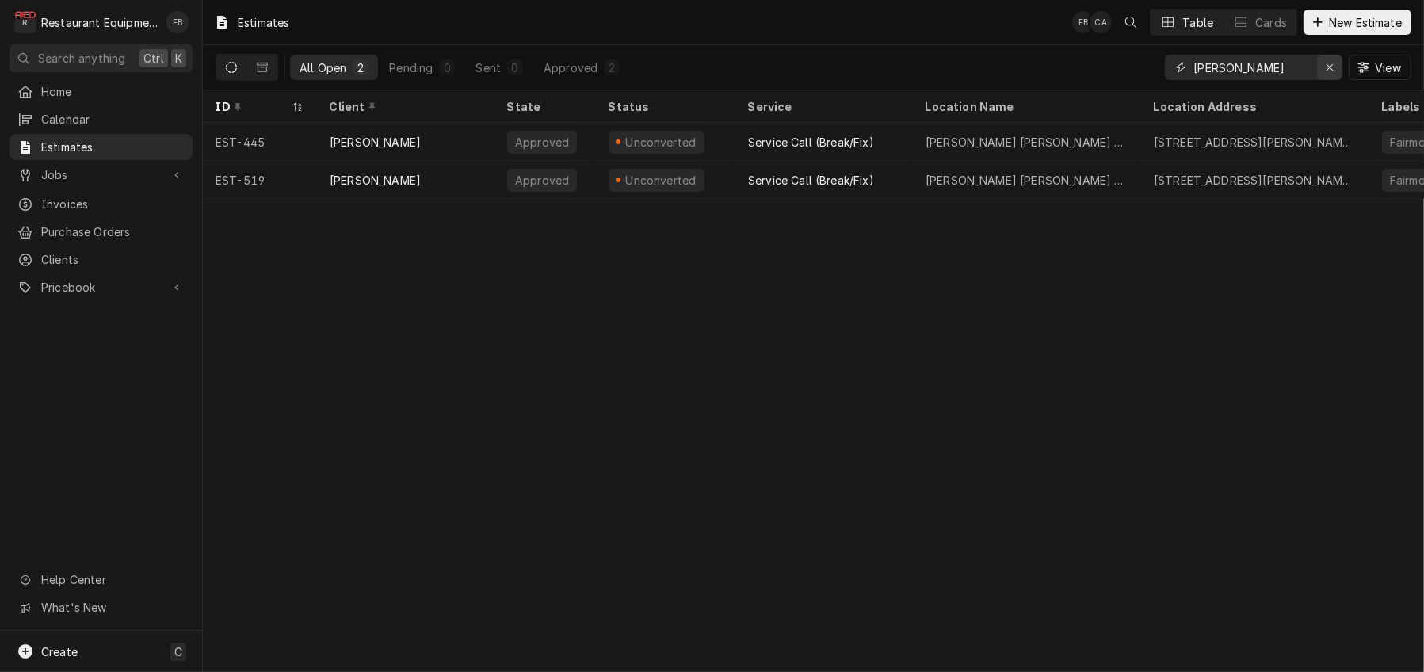
click at [1327, 71] on icon "Erase input" at bounding box center [1330, 67] width 6 height 6
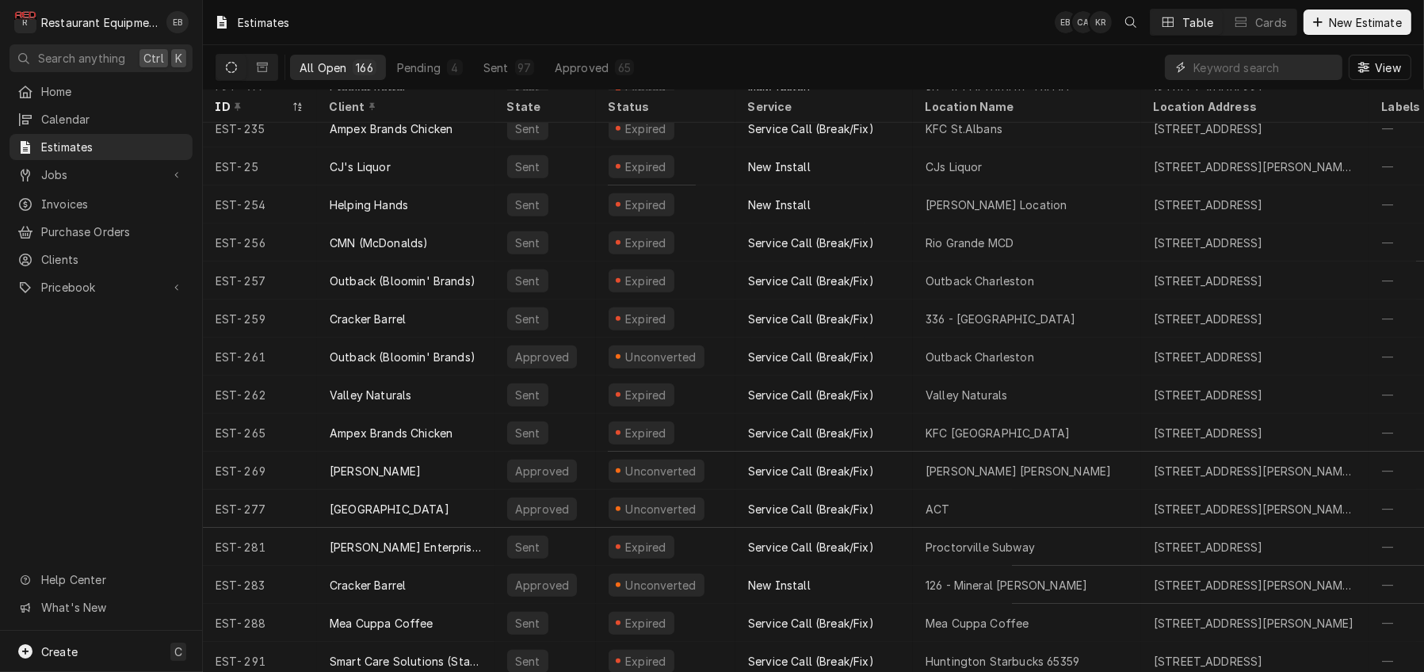
scroll to position [1210, 0]
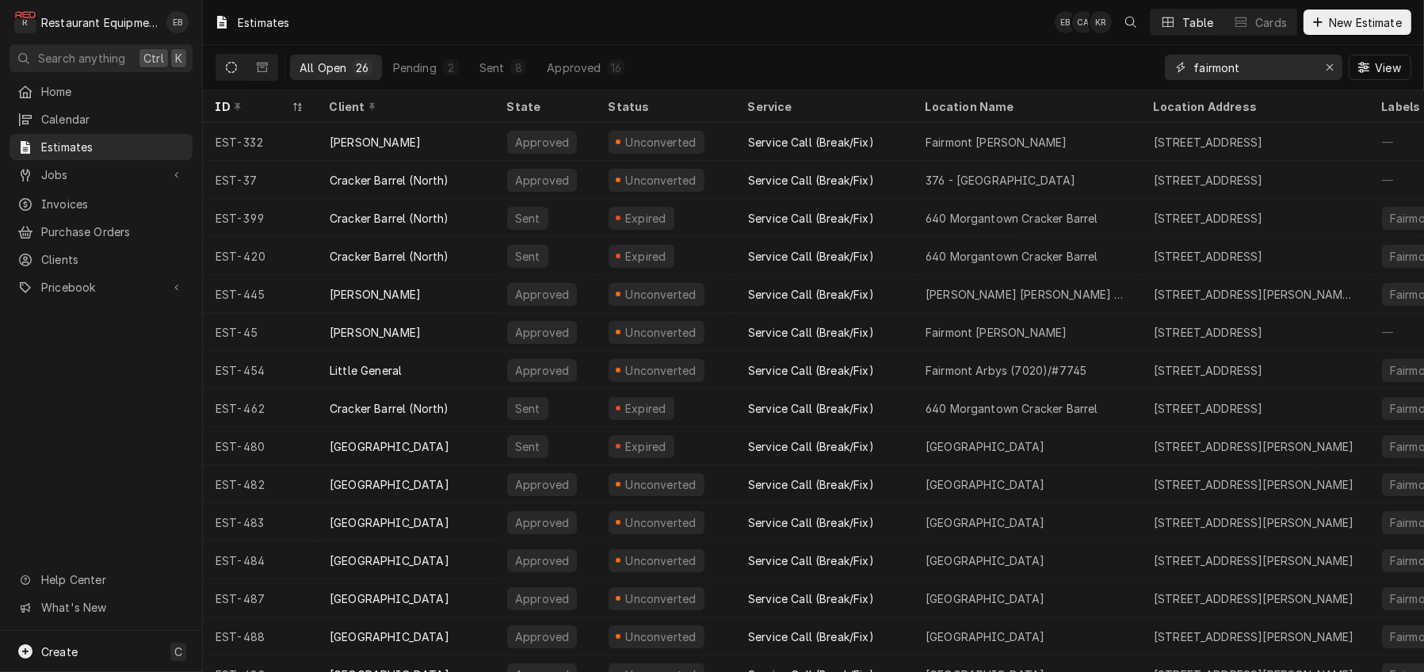
type input "fairmont"
click at [1060, 66] on div "All Open 26 Pending 2 Sent 8 Approved 16 fairmont View" at bounding box center [814, 67] width 1196 height 44
click at [300, 108] on div "ID" at bounding box center [260, 107] width 108 height 26
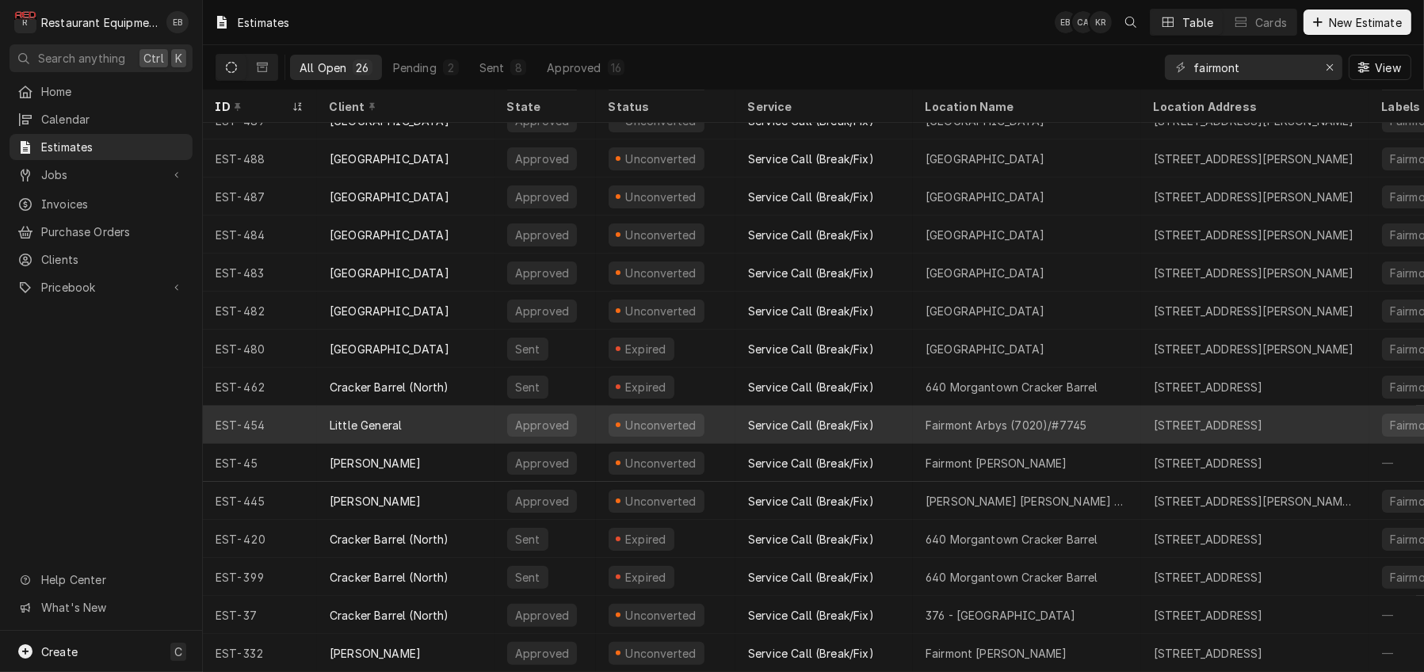
scroll to position [455, 0]
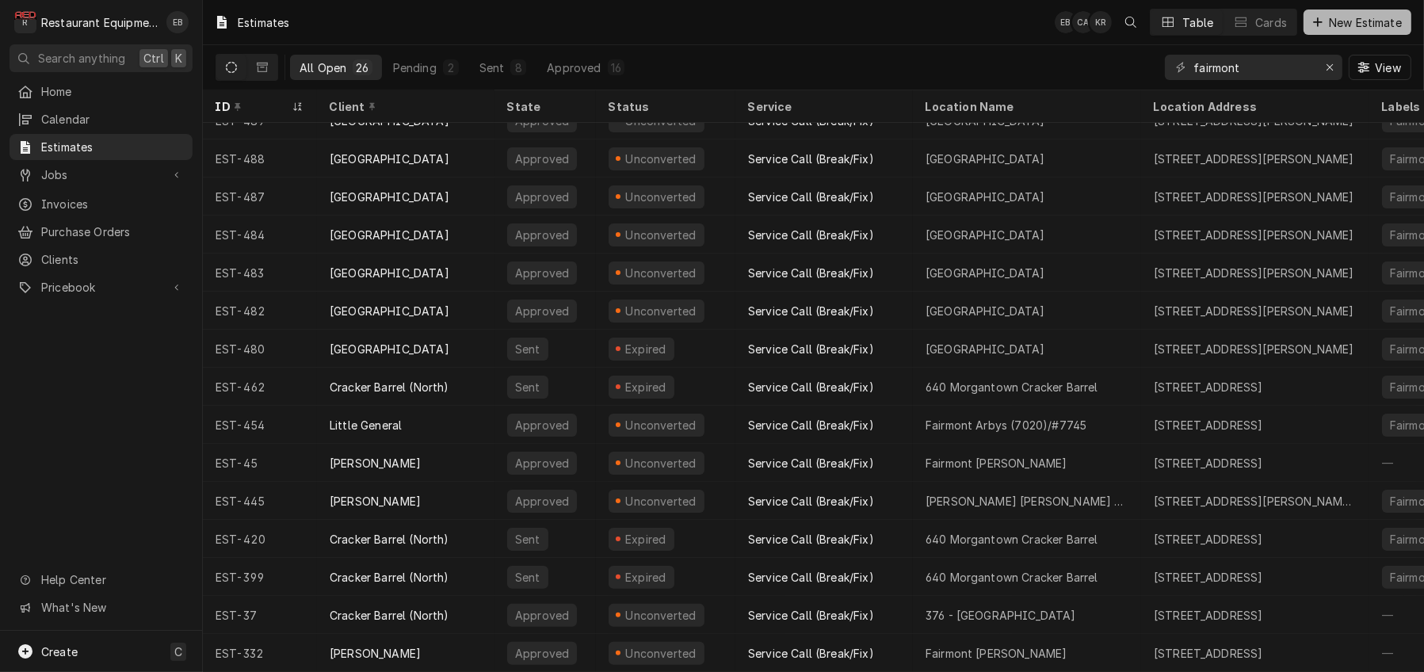
click at [1342, 24] on span "New Estimate" at bounding box center [1365, 22] width 79 height 17
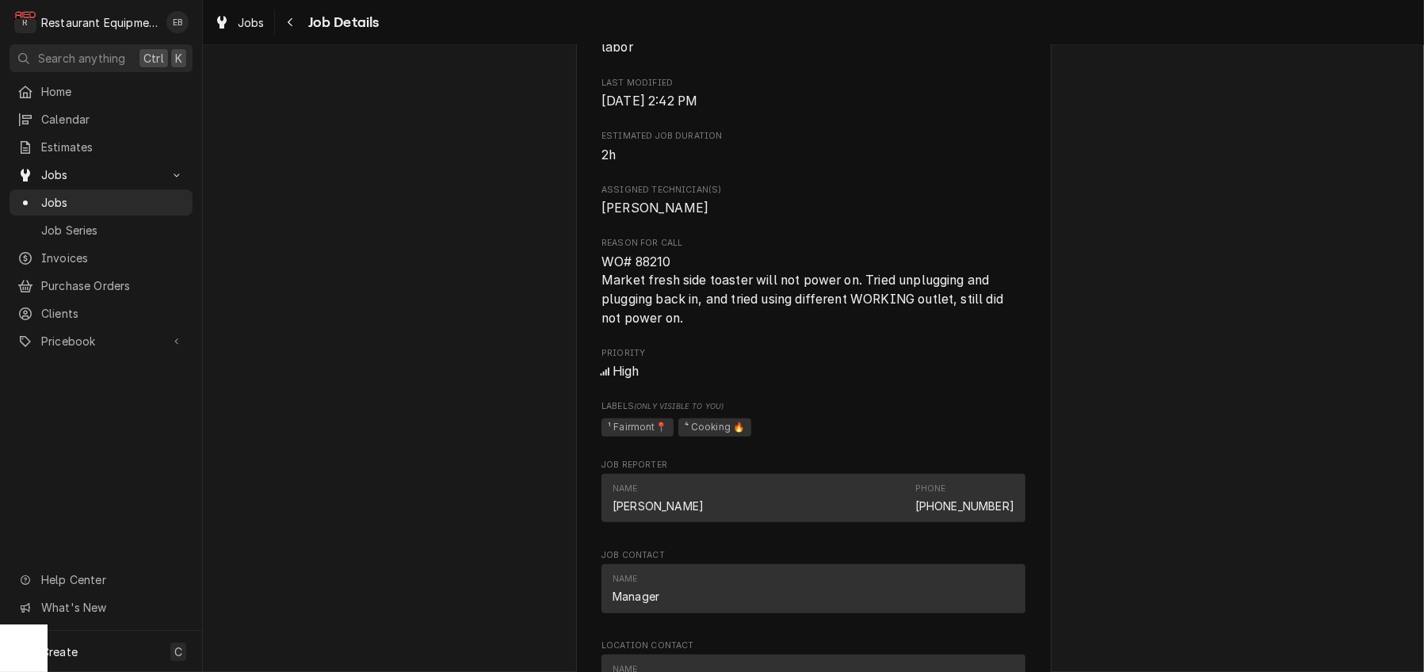
scroll to position [1057, 0]
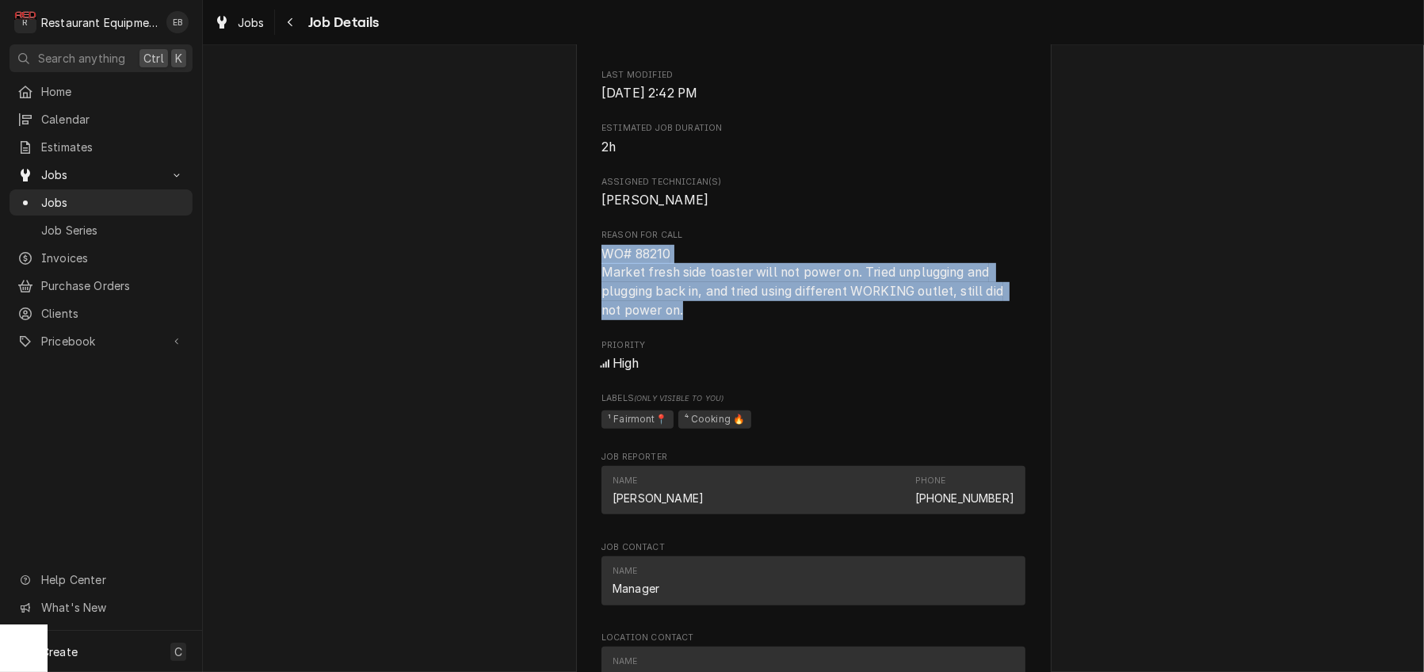
drag, startPoint x: 593, startPoint y: 443, endPoint x: 676, endPoint y: 510, distance: 106.6
click at [676, 318] on span "WO# 88210 Market fresh side toaster will not power on. Tried unplugging and plu…" at bounding box center [804, 281] width 405 height 71
copy span "WO# 88210 Market fresh side toaster will not power on. Tried unplugging and plu…"
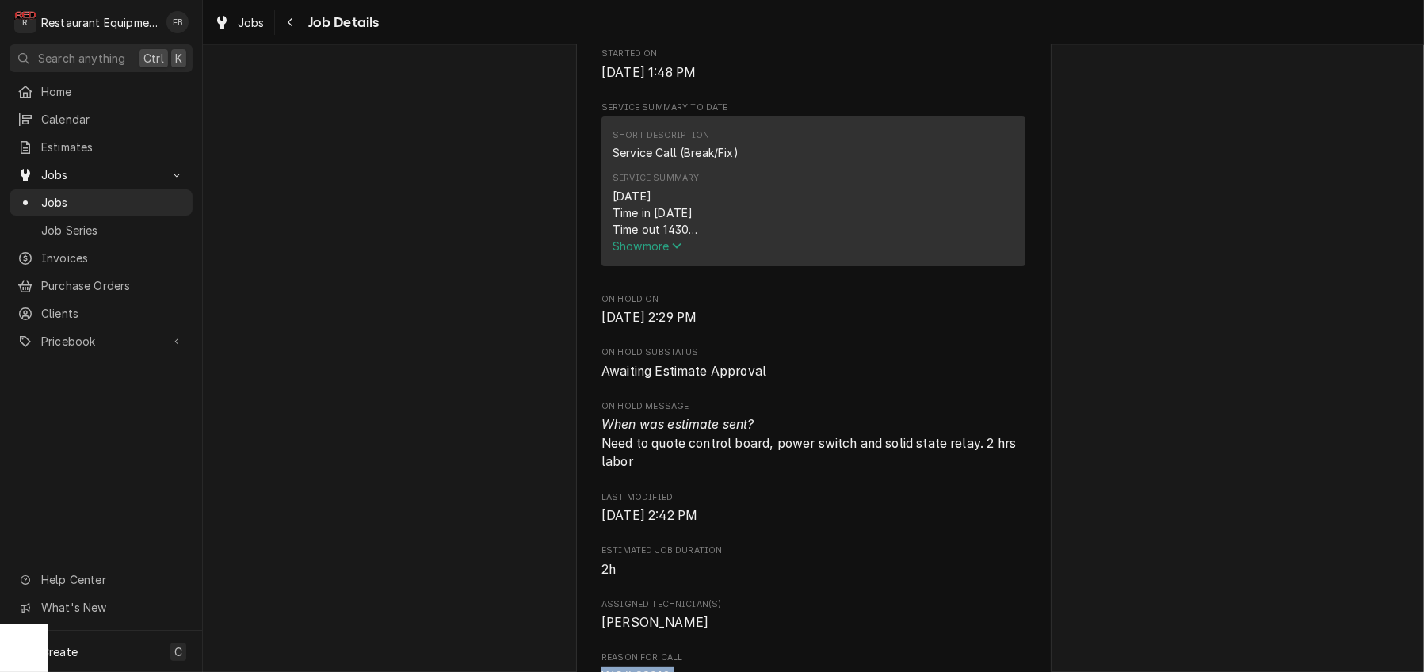
click at [659, 253] on span "Show more" at bounding box center [648, 245] width 70 height 13
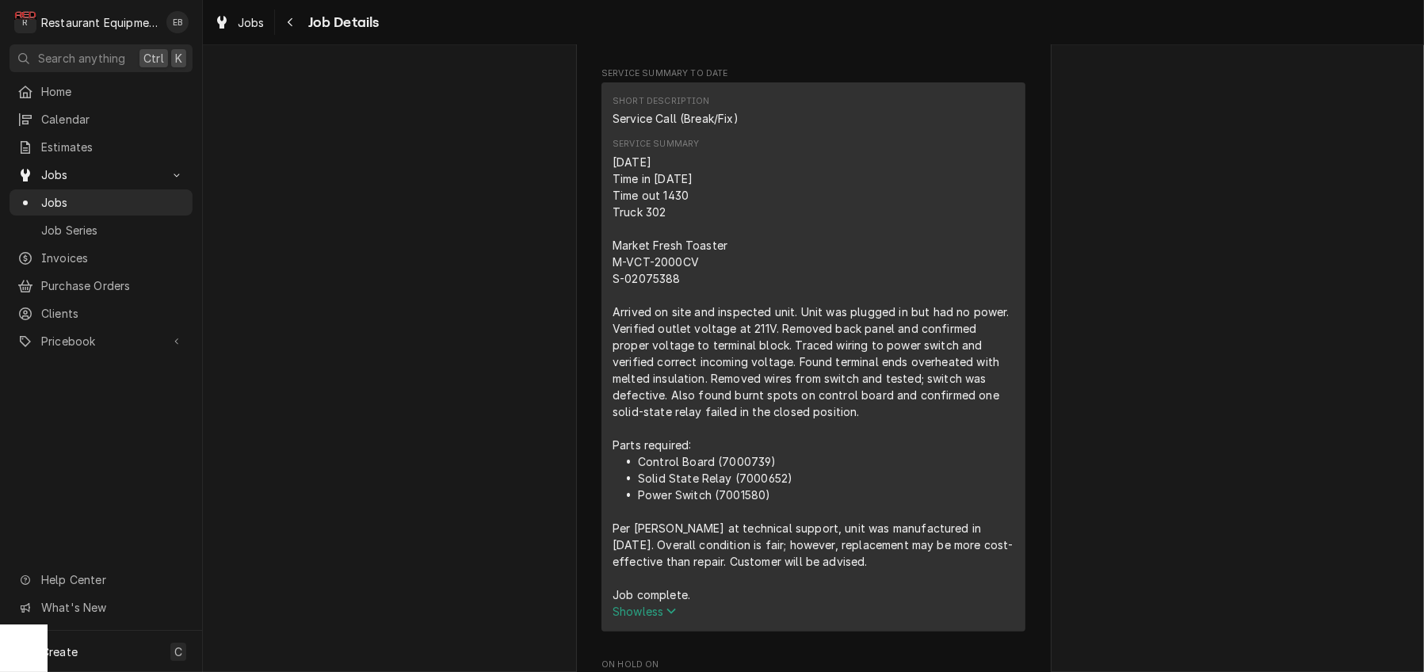
scroll to position [845, 0]
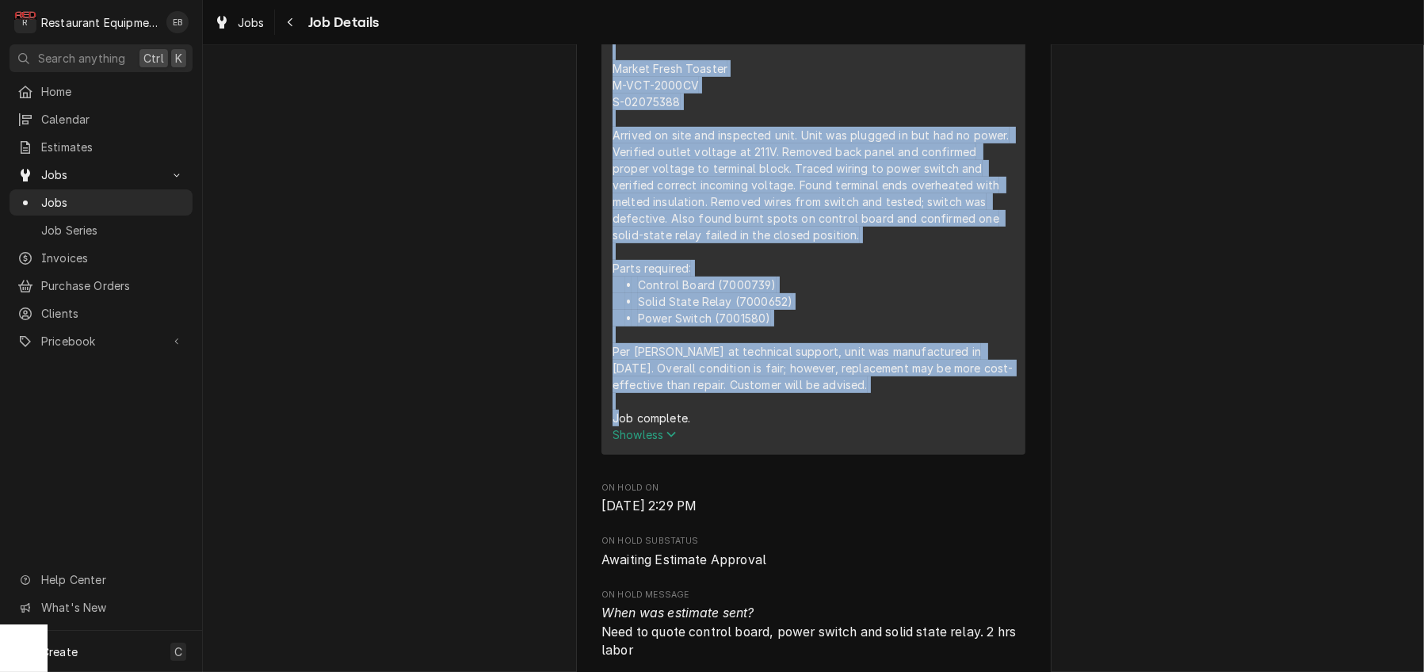
drag, startPoint x: 600, startPoint y: 113, endPoint x: 720, endPoint y: 575, distance: 478.3
click at [720, 426] on div "[DATE] Time in [DATE] Time out 1430 Truck 302 Market Fresh Toaster M-VCT-2000CV…" at bounding box center [814, 201] width 402 height 449
copy div "9/2/25 Time in 1345 Time out 1430 Truck 302 Market Fresh Toaster M-VCT-2000CV S…"
click at [483, 243] on div "Awaiting Estimate Approval Little General Flatwoods Arbys / 2001 Sutton Ln, Sut…" at bounding box center [813, 657] width 1221 height 2881
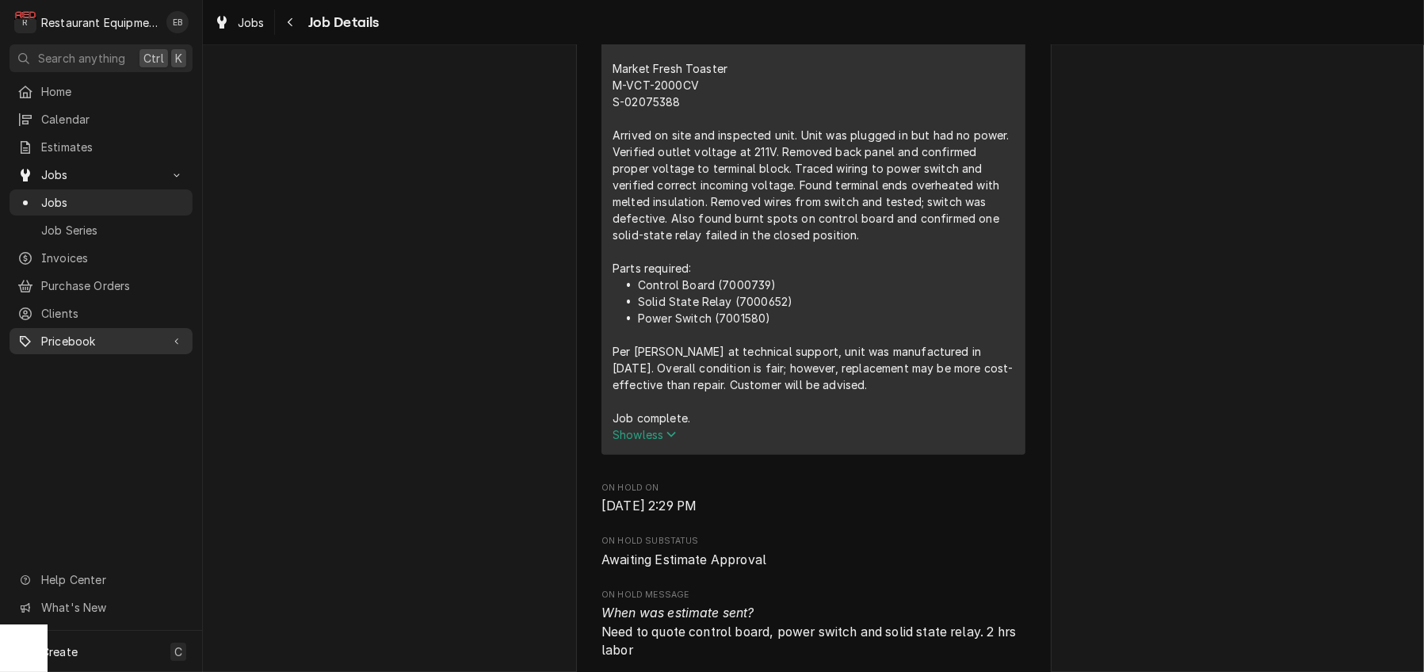
click at [106, 350] on span "Pricebook" at bounding box center [101, 341] width 120 height 17
click at [117, 405] on span "Parts & Materials" at bounding box center [112, 396] width 143 height 17
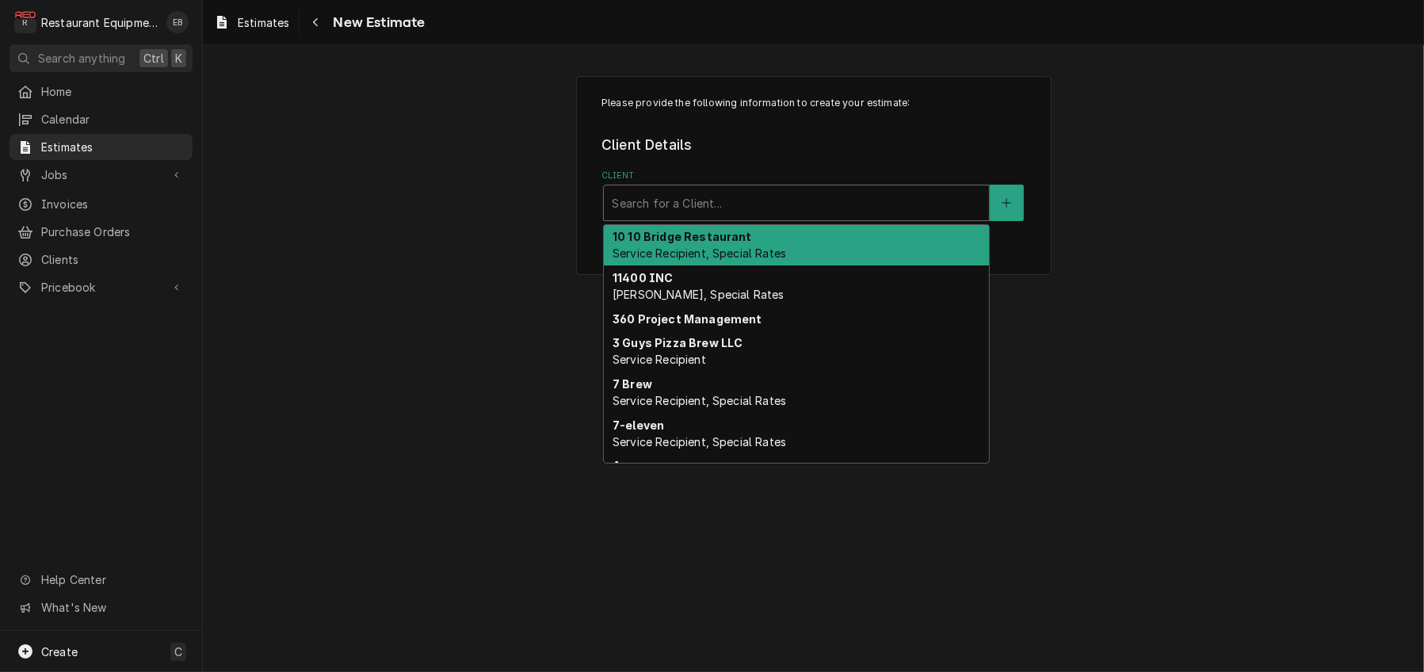
click at [794, 217] on div "Client" at bounding box center [796, 203] width 369 height 29
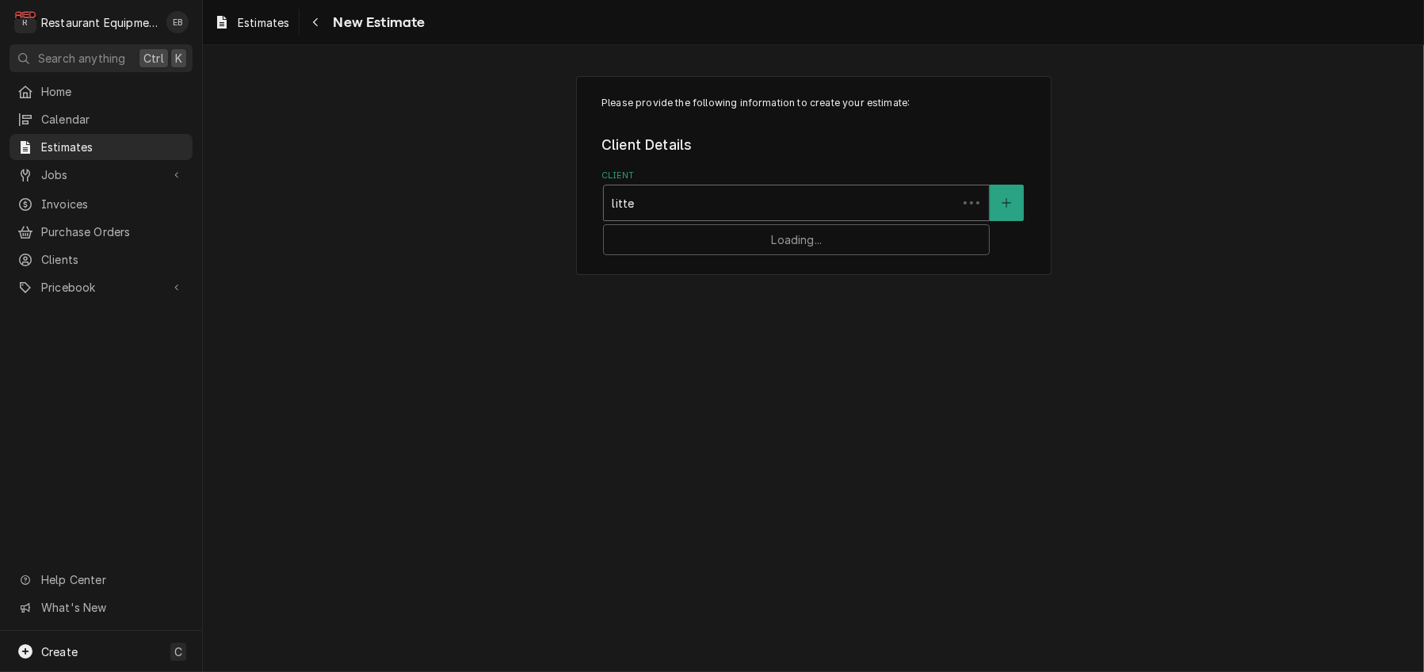
type input "litt"
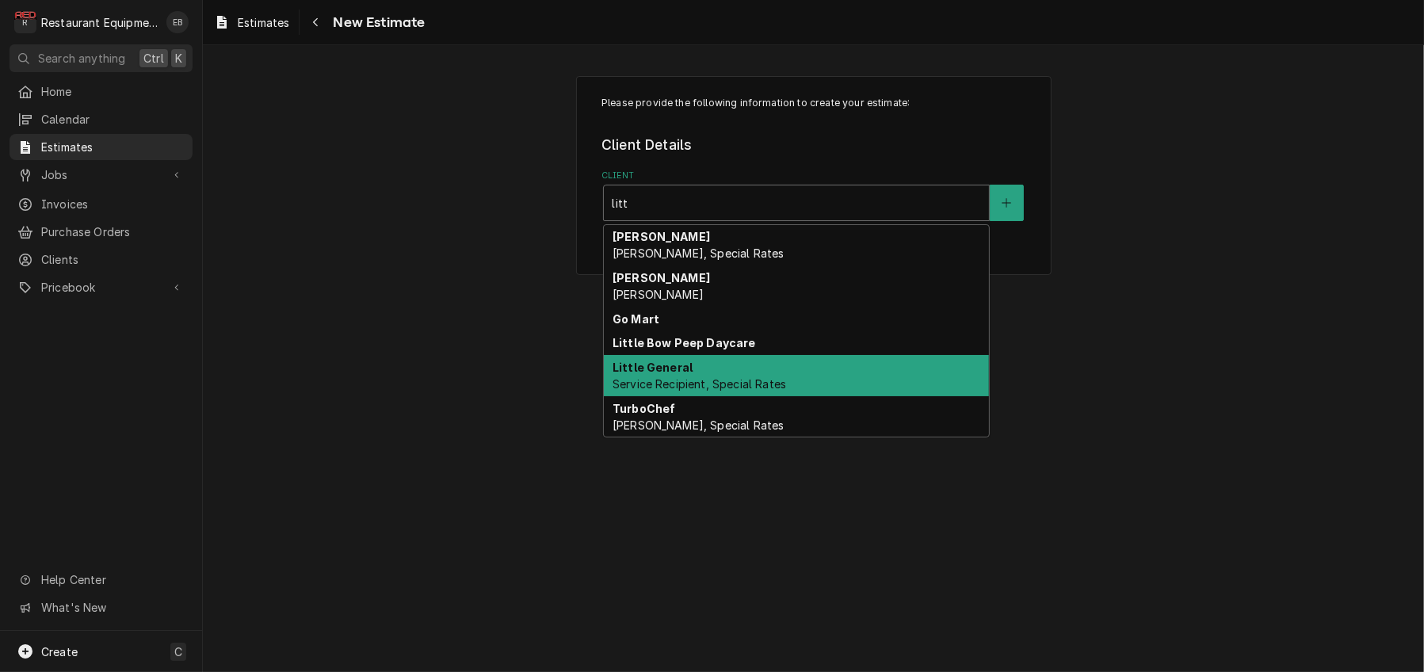
click at [761, 391] on span "Service Recipient, Special Rates" at bounding box center [700, 383] width 174 height 13
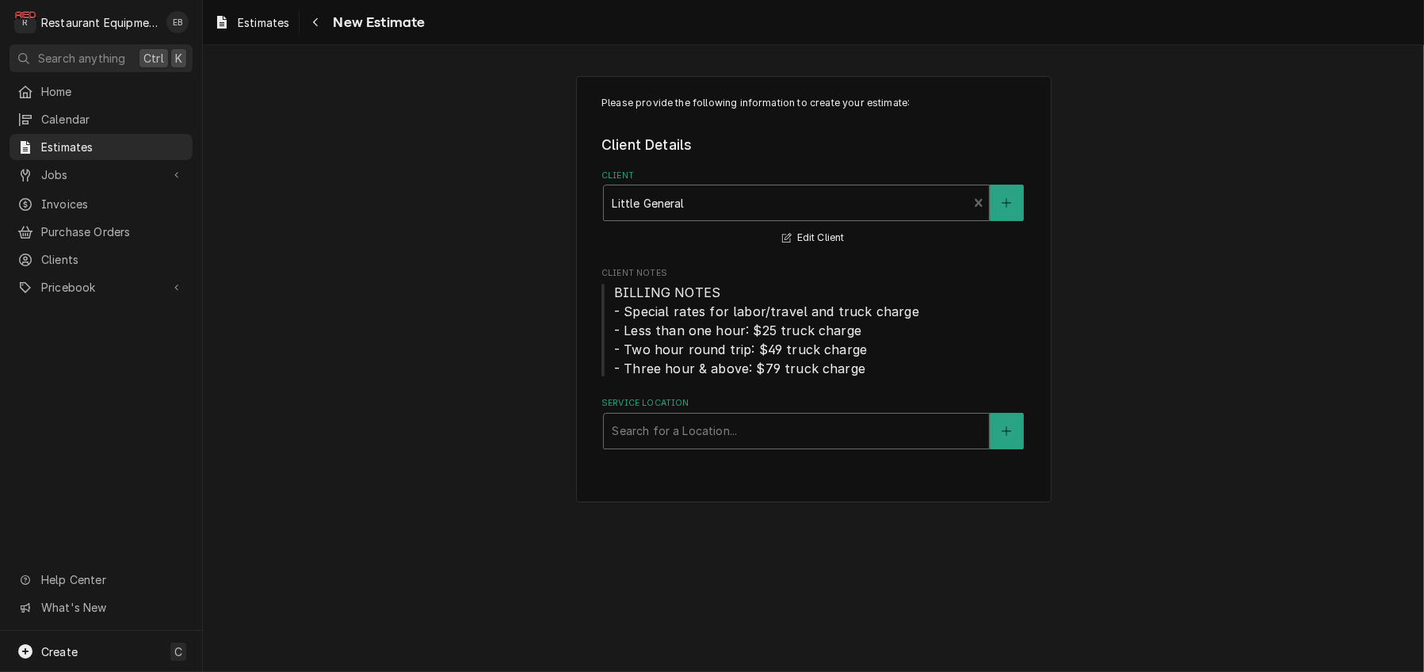
click at [697, 445] on div "Service Location" at bounding box center [796, 431] width 369 height 29
click at [679, 445] on div "Service Location" at bounding box center [796, 431] width 369 height 29
type input "flatwoods"
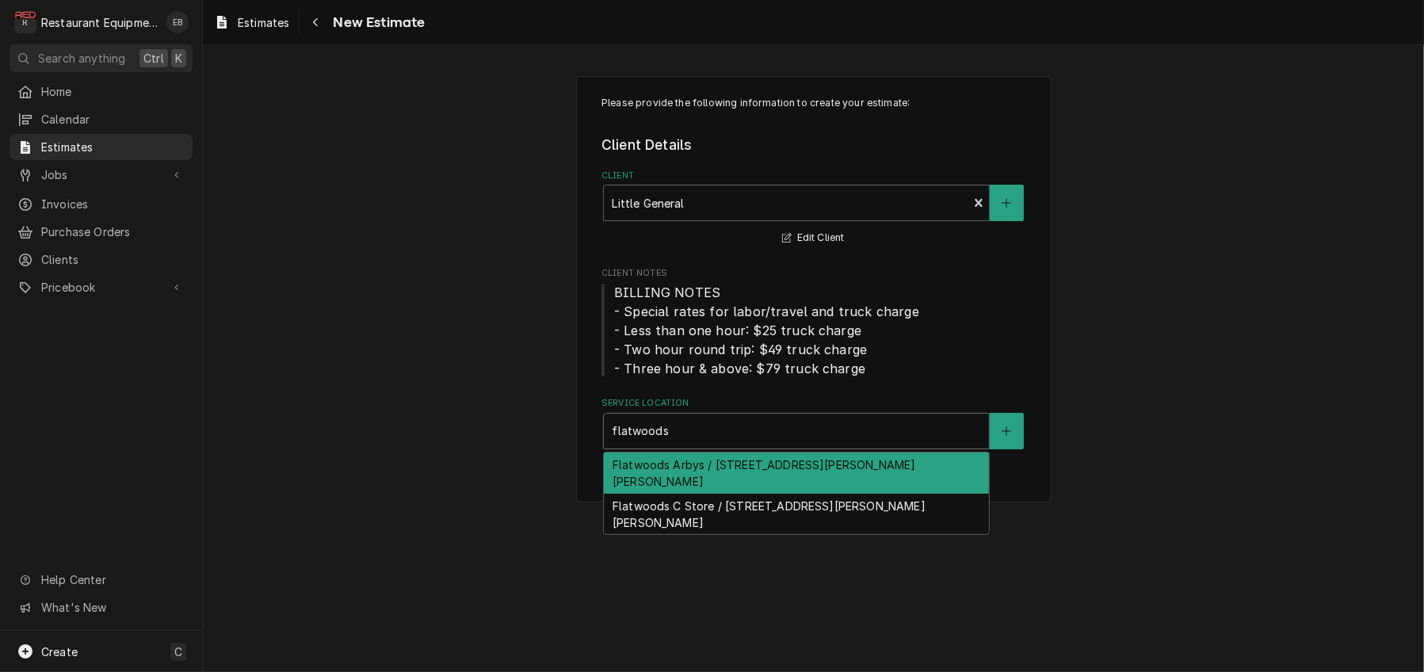
click at [738, 494] on div "Flatwoods Arbys / [STREET_ADDRESS][PERSON_NAME][PERSON_NAME]" at bounding box center [796, 473] width 385 height 41
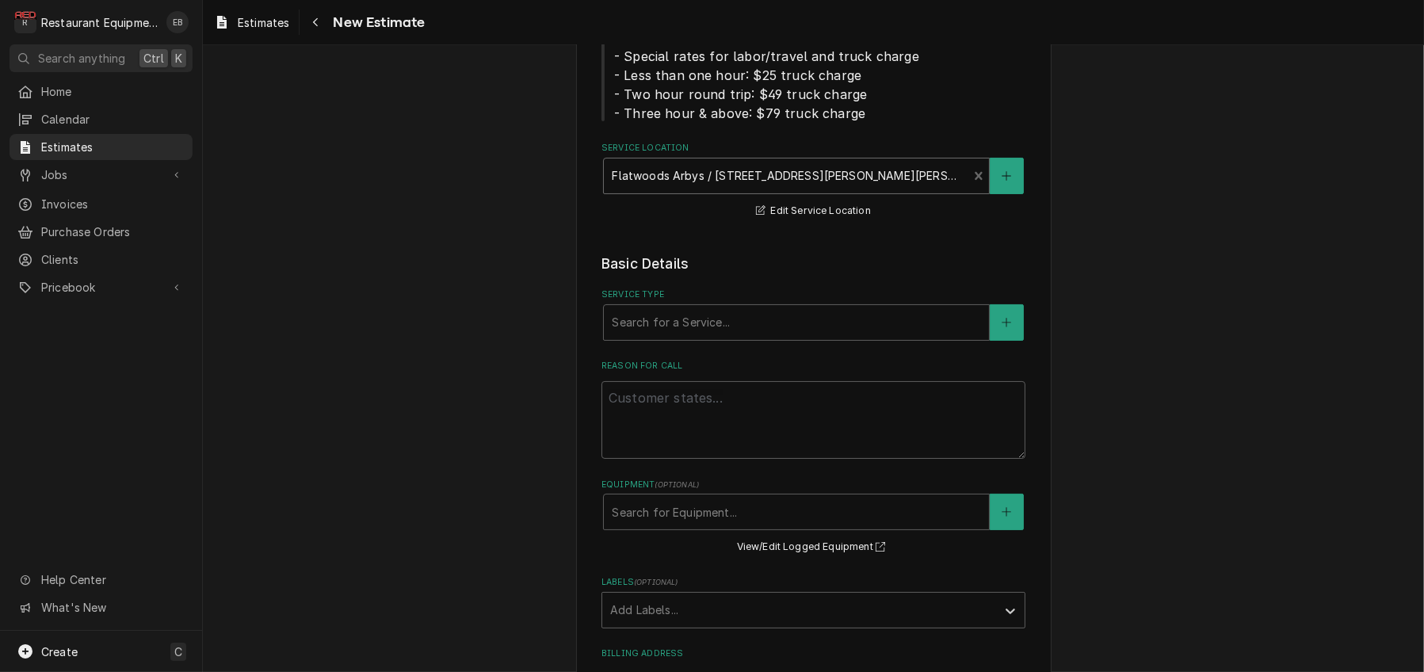
scroll to position [264, 0]
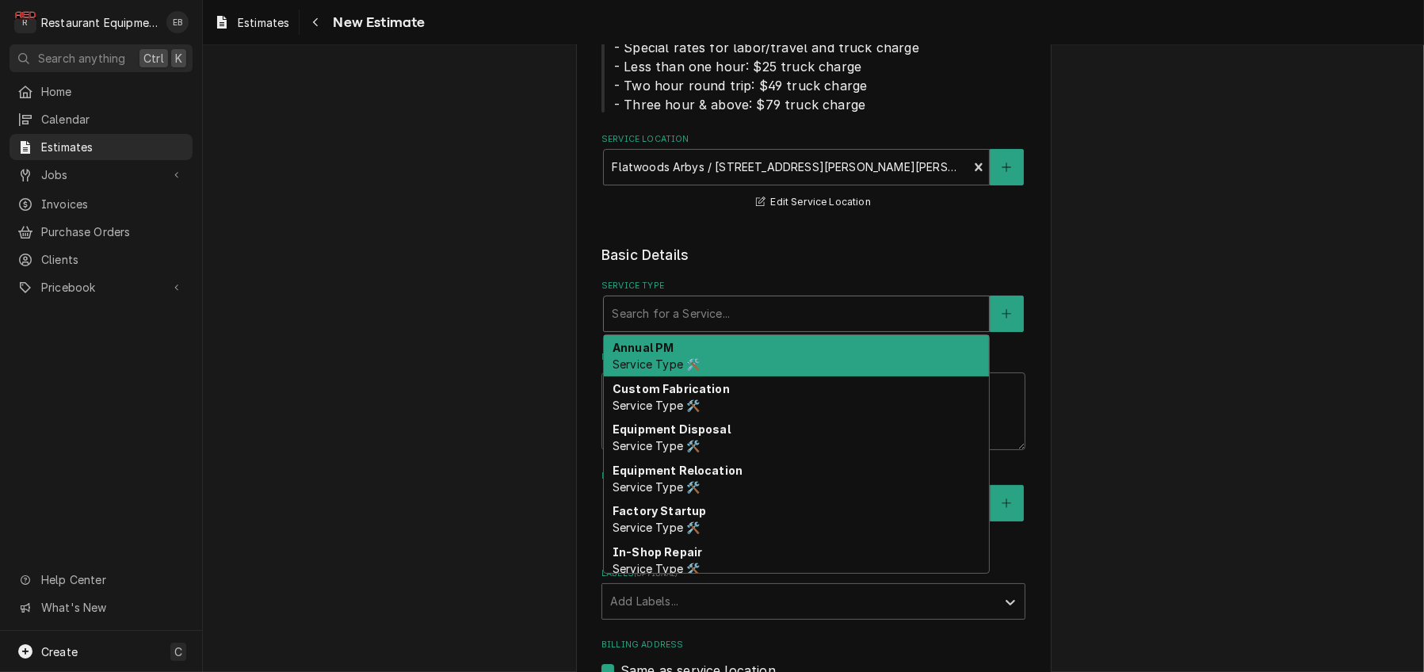
click at [743, 328] on div "Service Type" at bounding box center [796, 314] width 369 height 29
type textarea "x"
type input "b"
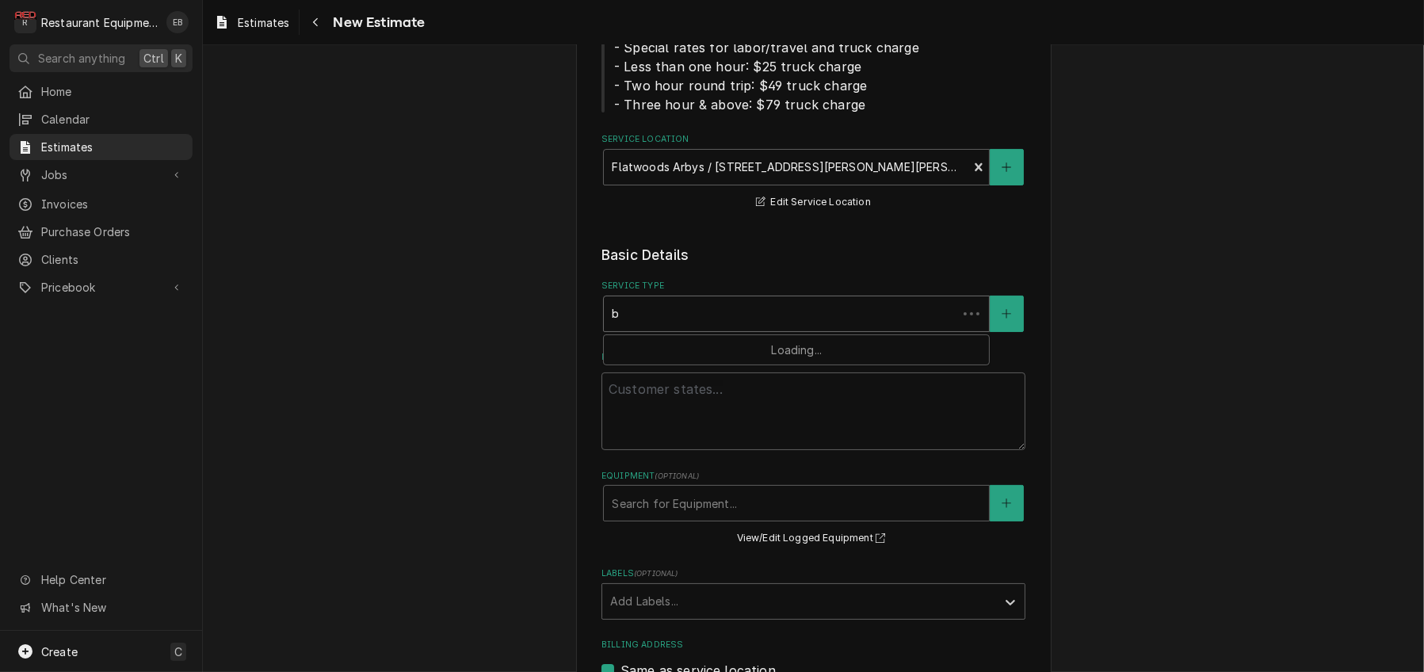
type textarea "x"
type input "br"
type textarea "x"
type input "bre"
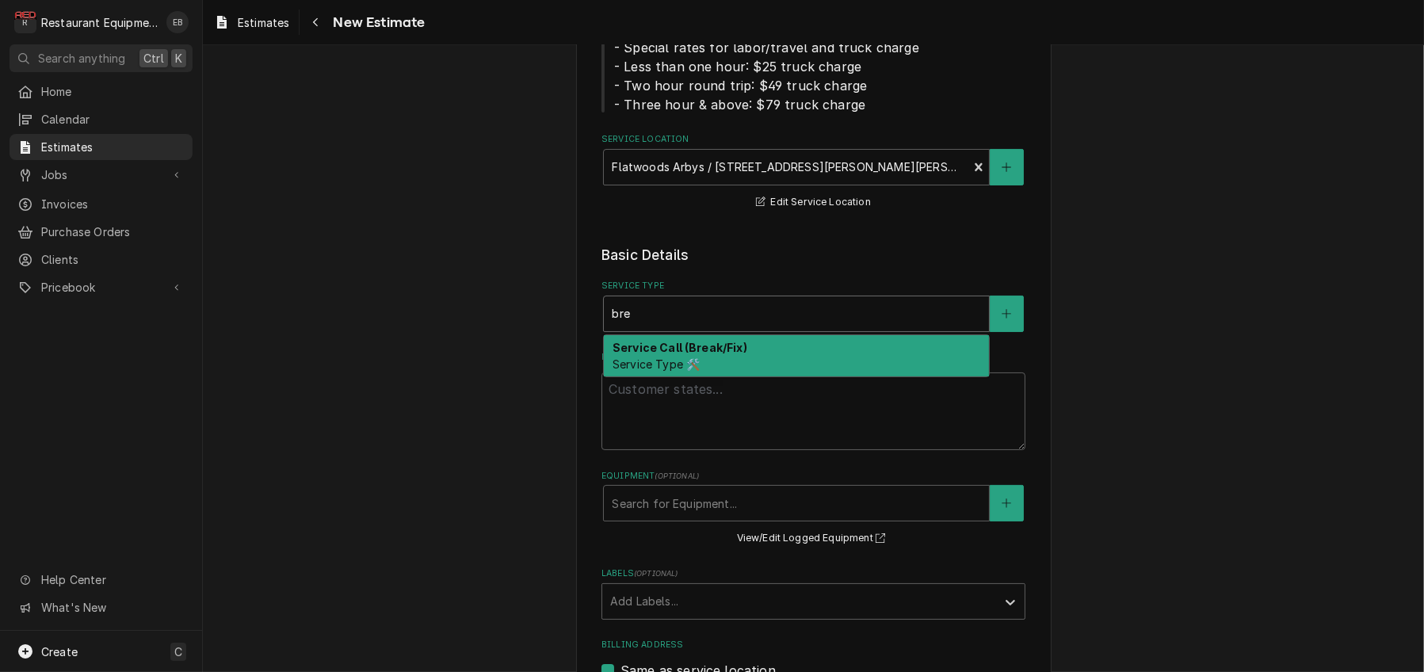
click at [698, 354] on strong "Service Call (Break/Fix)" at bounding box center [680, 347] width 135 height 13
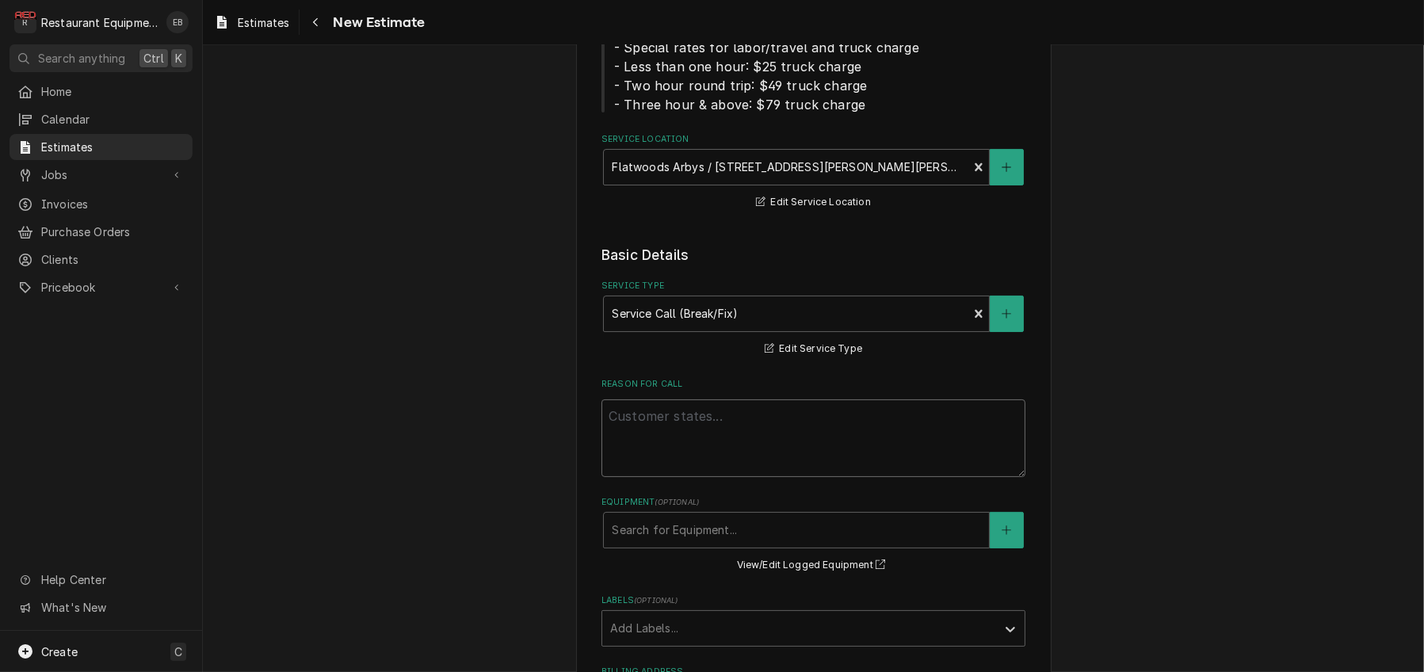
paste textarea "WO# 88210 Market fresh side toaster will not power on. Tried unplugging and plu…"
type textarea "x"
type textarea "WO# 88210 Market fresh side toaster will not power on. Tried unplugging and plu…"
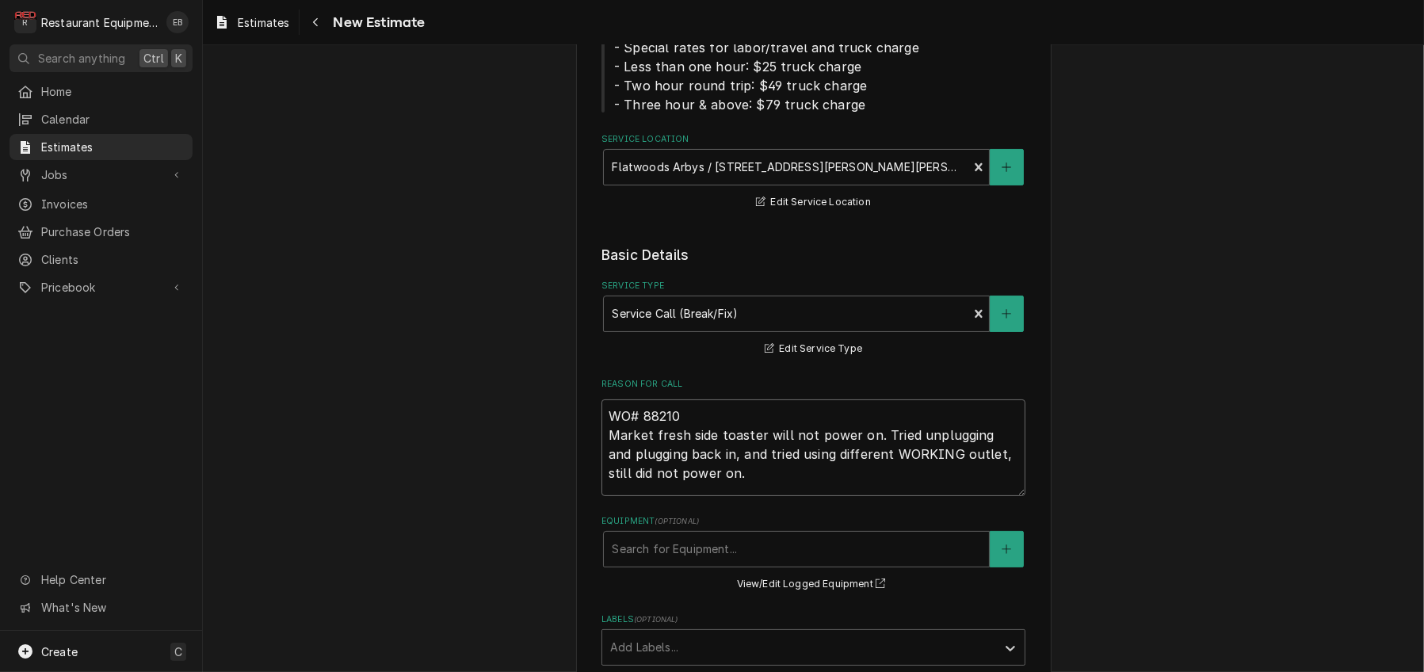
type textarea "x"
type textarea "WO# 88210 Market fresh side toaster will not power on. Tried unplugging and plu…"
type textarea "x"
type textarea "WO# 88210 Market fresh side toaster will not power on. Tried unplugging and plu…"
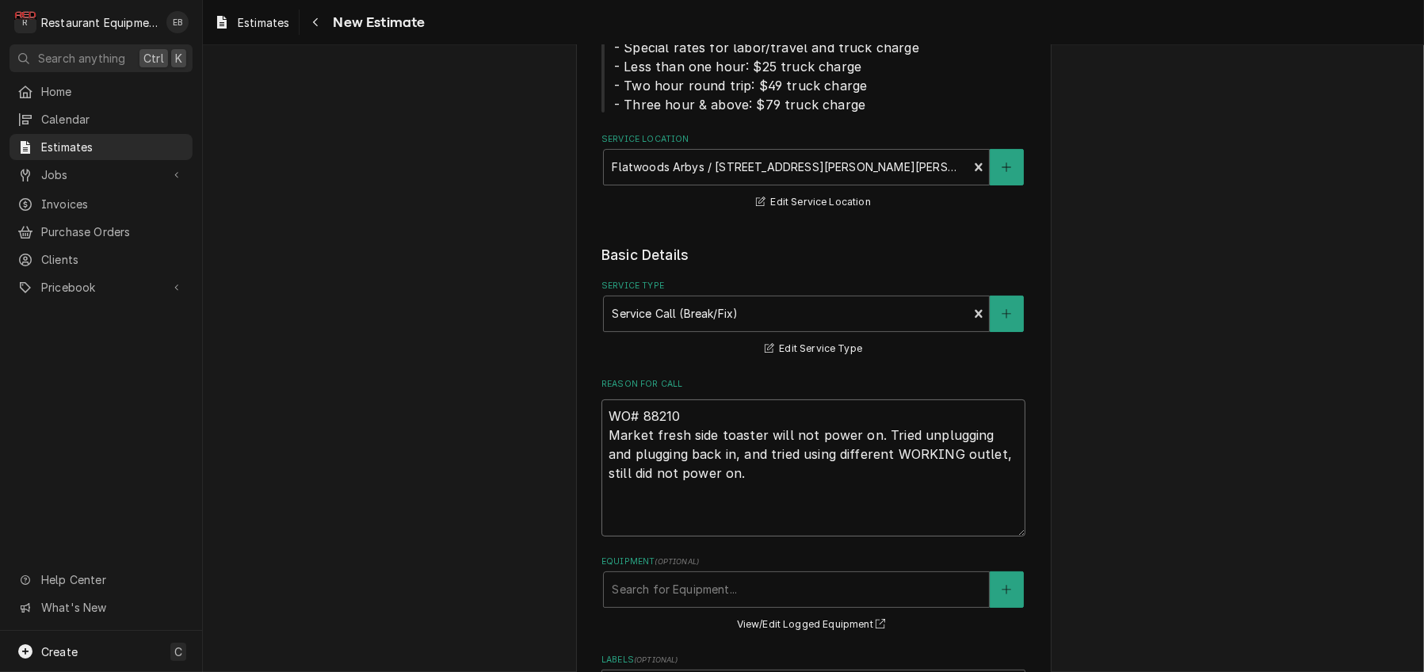
type textarea "x"
type textarea "WO# 88210 Market fresh side toaster will not power on. Tried unplugging and plu…"
paste textarea "9/2/25 Time in 1345 Time out 1430 Truck 302 Market Fresh Toaster M-VCT-2000CV S…"
type textarea "x"
type textarea "WO# 88210 Market fresh side toaster will not power on. Tried unplugging and plu…"
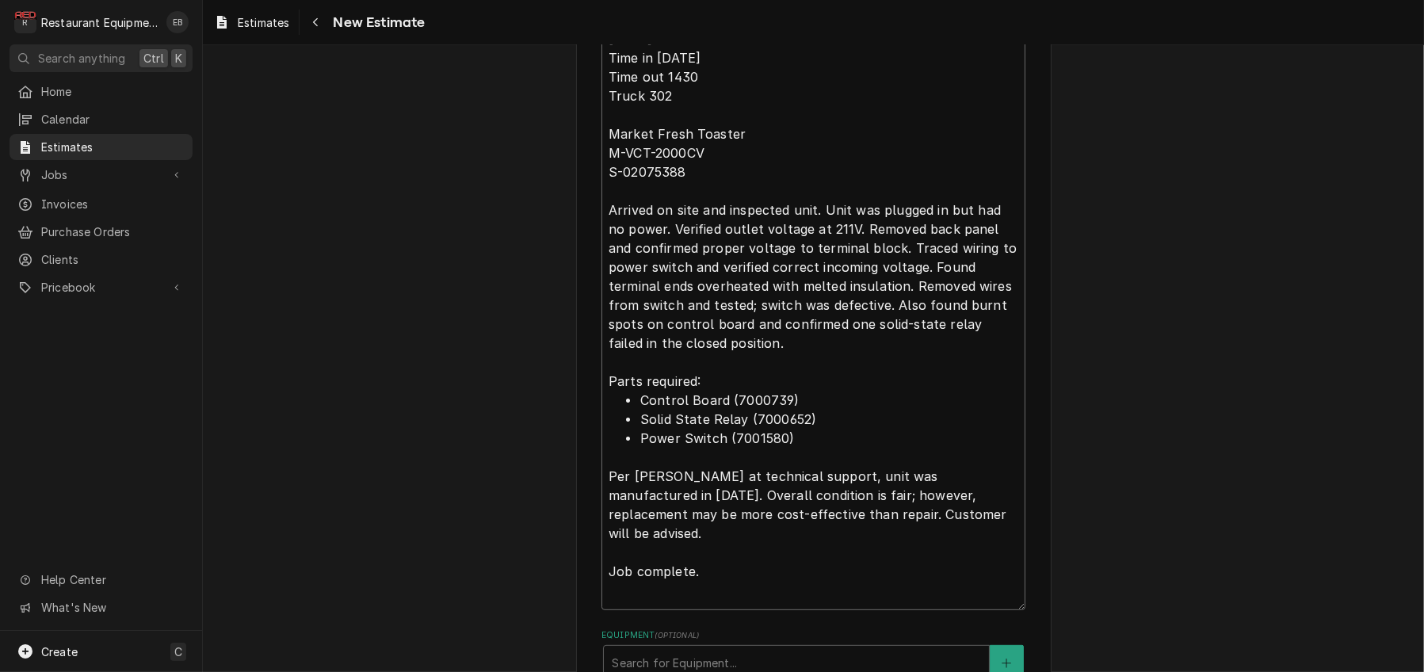
type textarea "x"
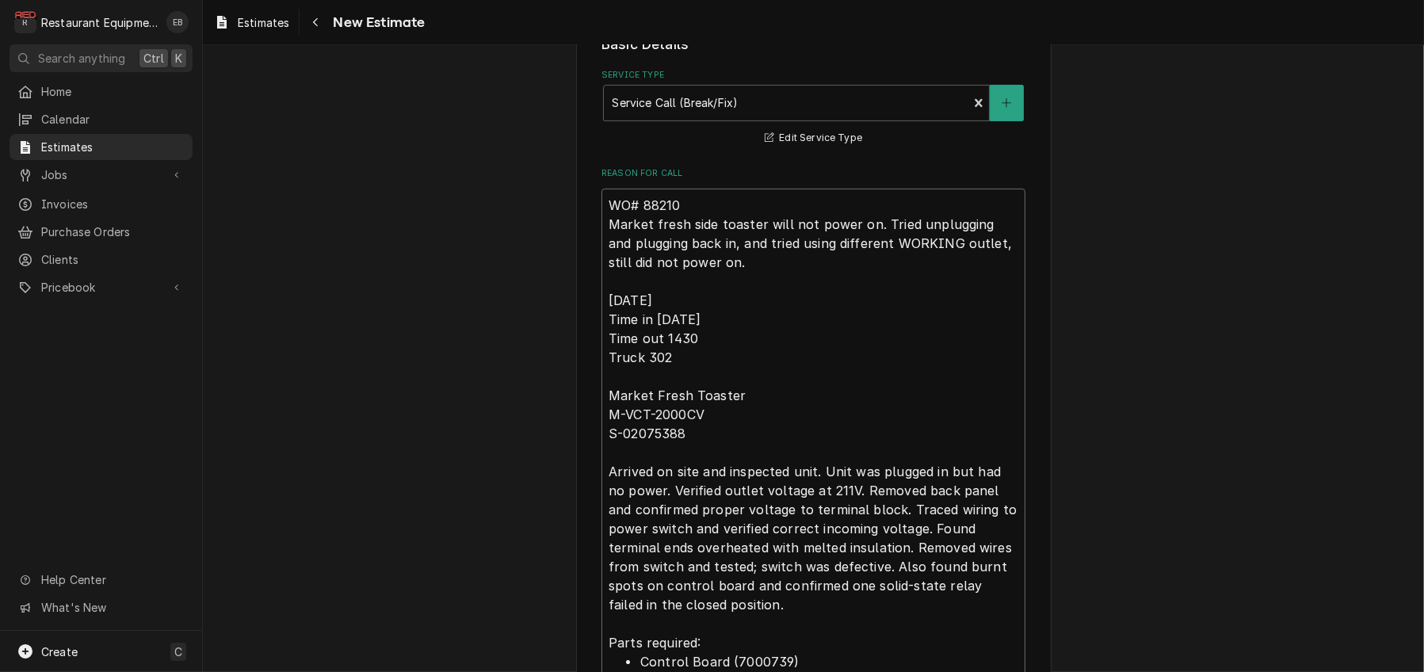
scroll to position [472, 0]
click at [634, 369] on textarea "WO# 88210 Market fresh side toaster will not power on. Tried unplugging and plu…" at bounding box center [814, 533] width 424 height 683
type textarea "WO# 88210 Market fresh side toaster will not power on. Tried unplugging and plu…"
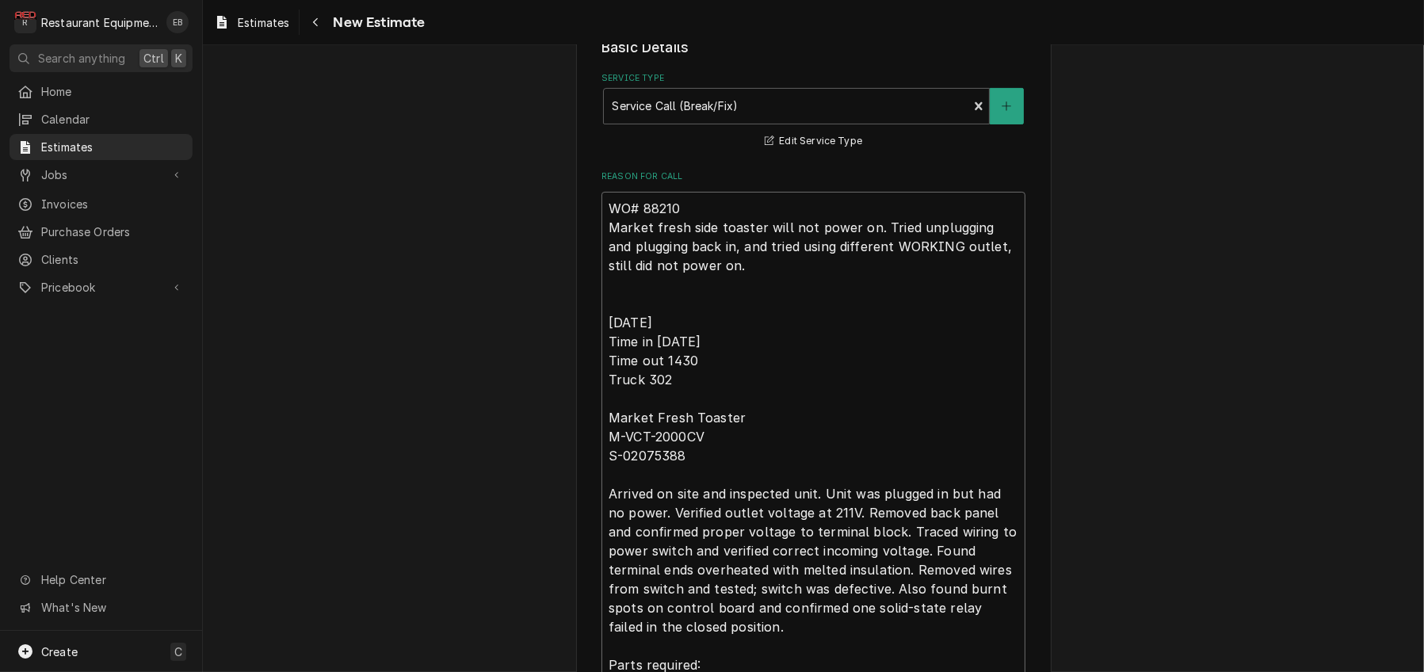
type textarea "x"
type textarea "WO# 88210 Market fresh side toaster will not power on. Tried unplugging and plu…"
type textarea "x"
type textarea "WO# 88210 Market fresh side toaster will not power on. Tried unplugging and plu…"
type textarea "x"
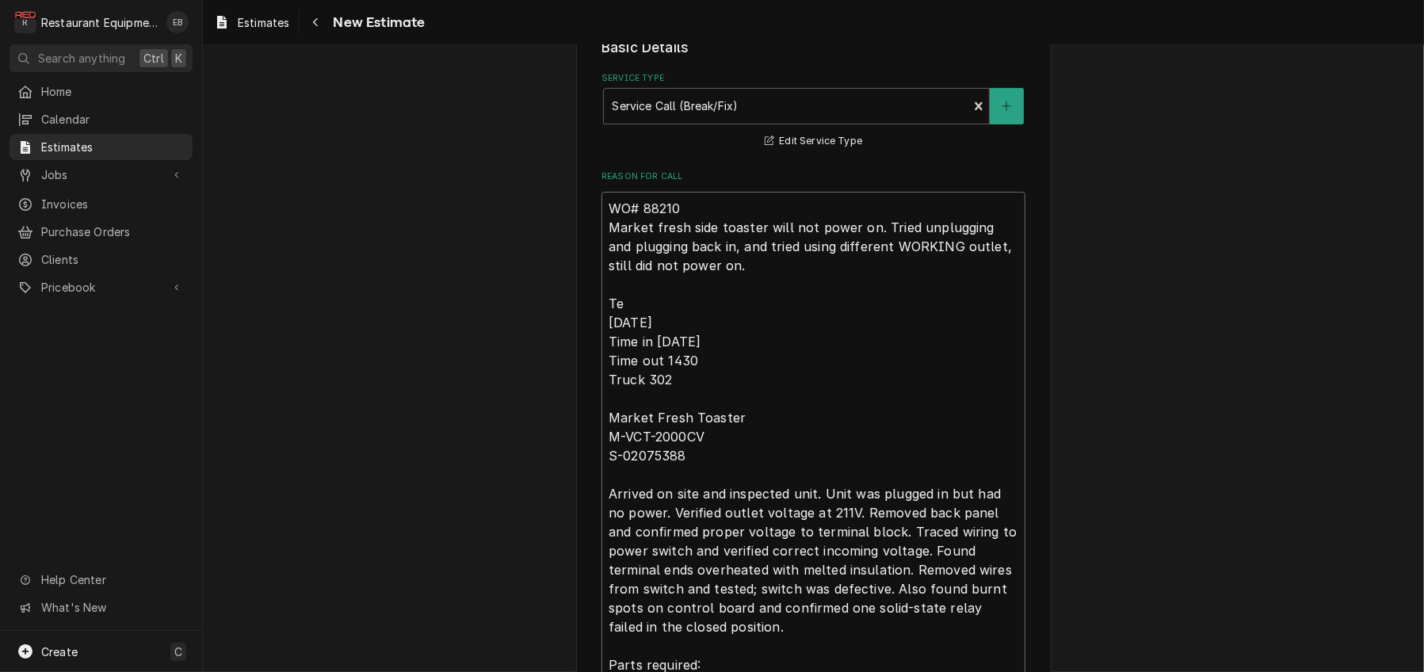
type textarea "WO# 88210 Market fresh side toaster will not power on. Tried unplugging and plu…"
type textarea "x"
type textarea "WO# 88210 Market fresh side toaster will not power on. Tried unplugging and plu…"
type textarea "x"
type textarea "WO# 88210 Market fresh side toaster will not power on. Tried unplugging and plu…"
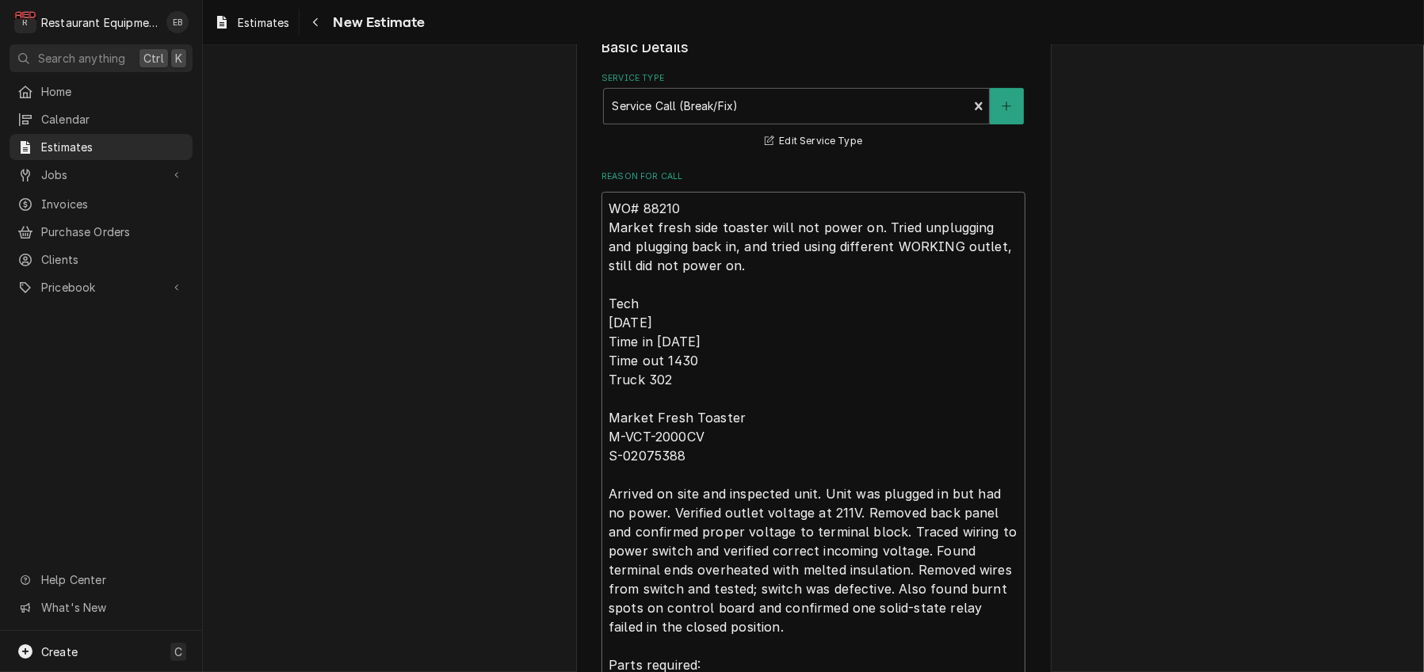
type textarea "x"
type textarea "WO# 88210 Market fresh side toaster will not power on. Tried unplugging and plu…"
type textarea "x"
type textarea "WO# 88210 Market fresh side toaster will not power on. Tried unplugging and plu…"
type textarea "x"
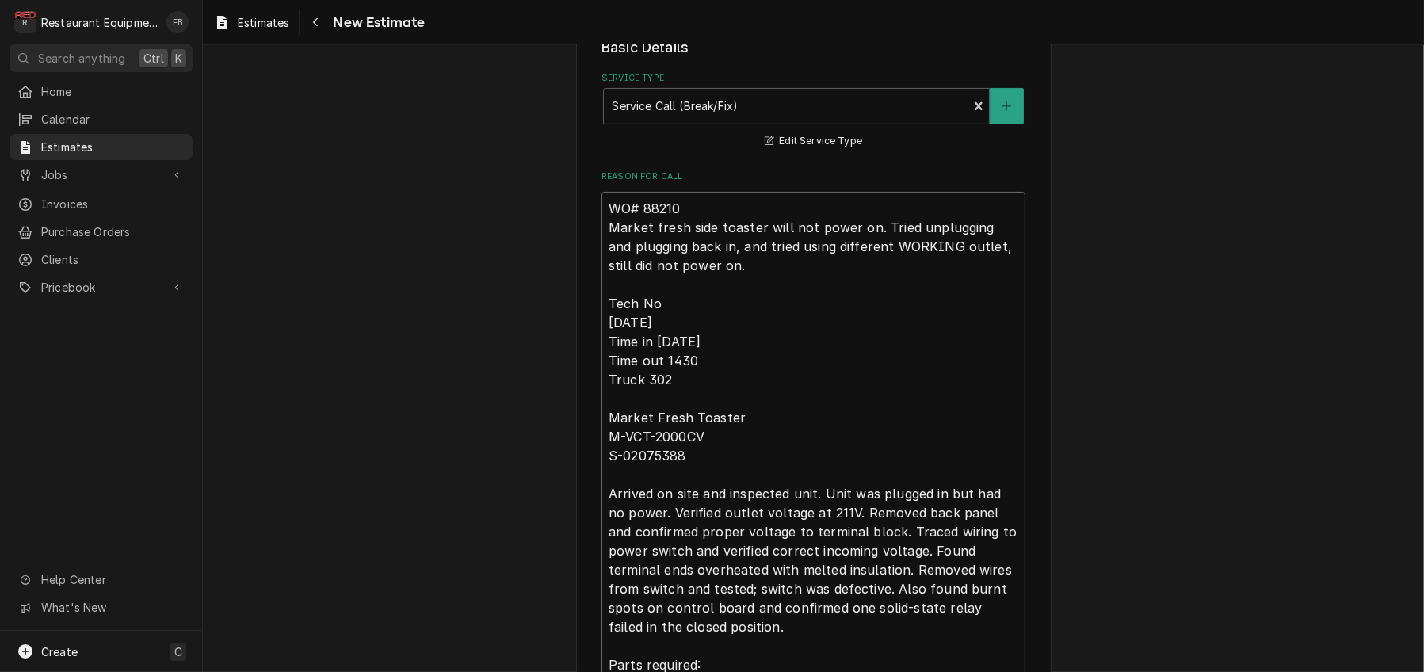
type textarea "WO# 88210 Market fresh side toaster will not power on. Tried unplugging and plu…"
type textarea "x"
type textarea "WO# 88210 Market fresh side toaster will not power on. Tried unplugging and plu…"
type textarea "x"
type textarea "WO# 88210 Market fresh side toaster will not power on. Tried unplugging and plu…"
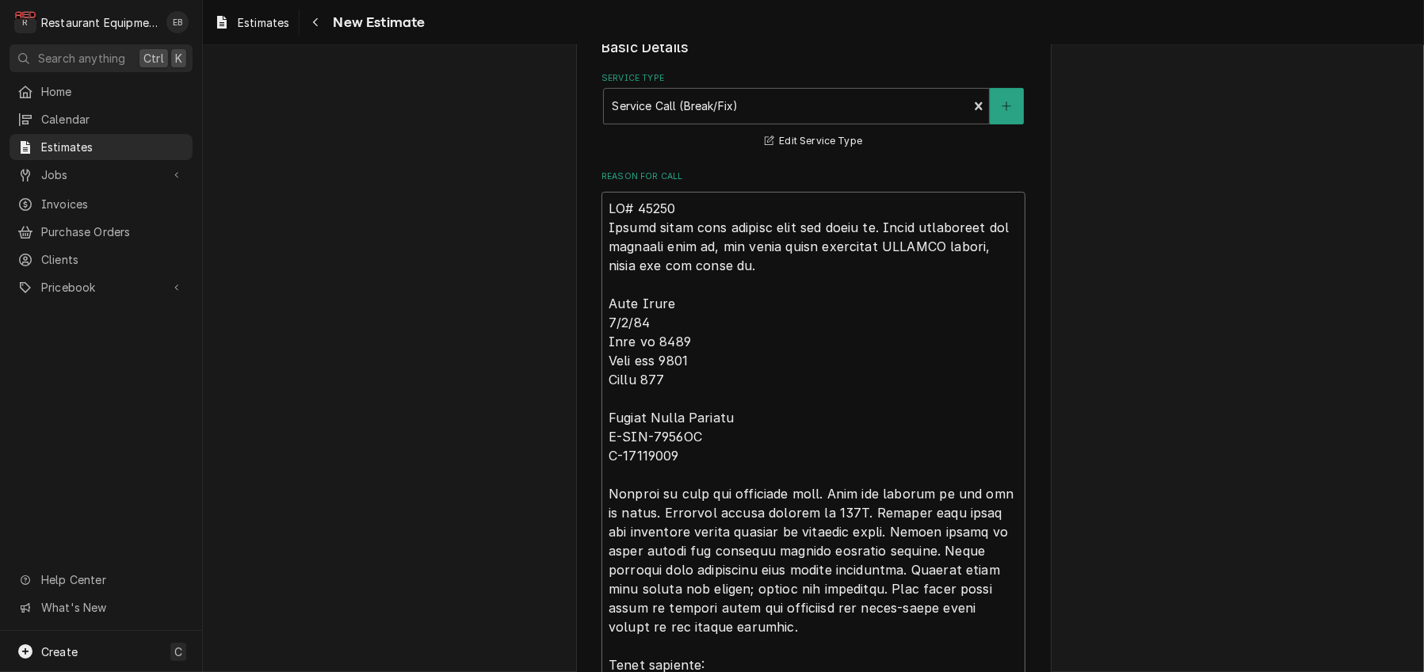
type textarea "x"
type textarea "WO# 88210 Market fresh side toaster will not power on. Tried unplugging and plu…"
type textarea "x"
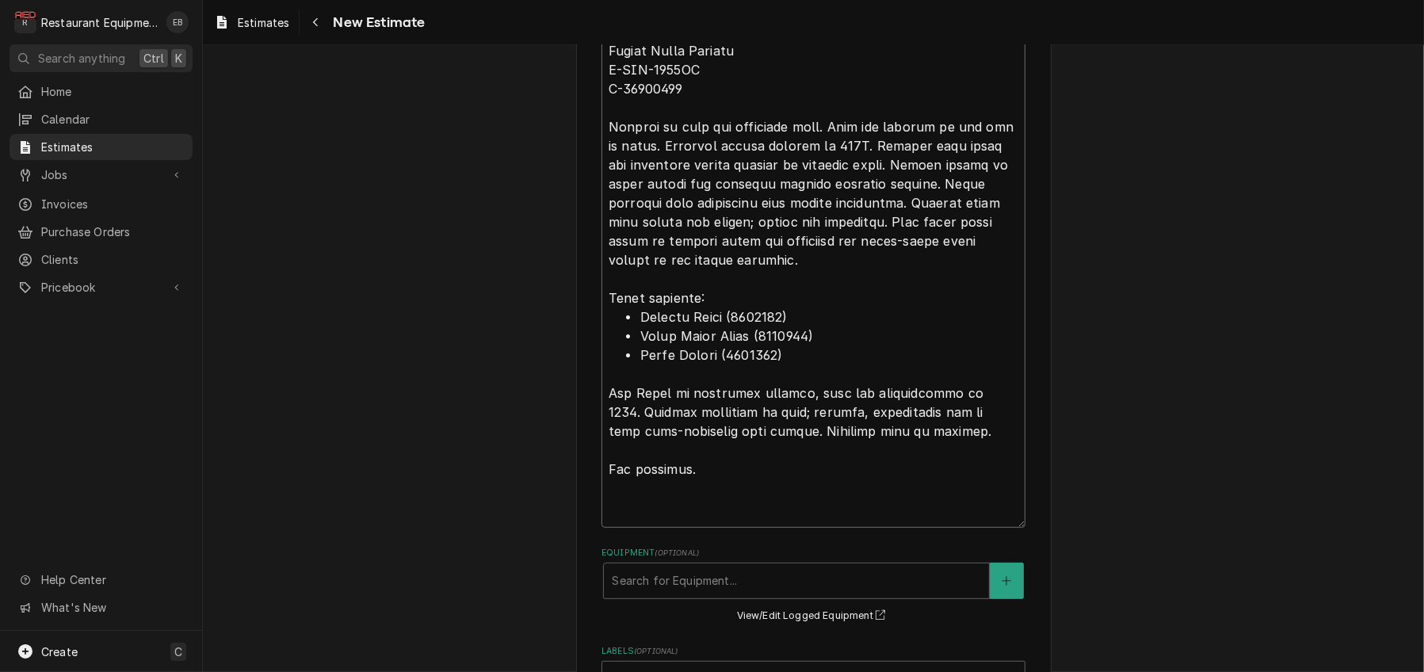
scroll to position [842, 0]
drag, startPoint x: 798, startPoint y: 472, endPoint x: 596, endPoint y: 374, distance: 224.7
click at [602, 374] on textarea "Reason For Call" at bounding box center [814, 173] width 424 height 703
type textarea "WO# 88210 Market fresh side toaster will not power on. Tried unplugging and plu…"
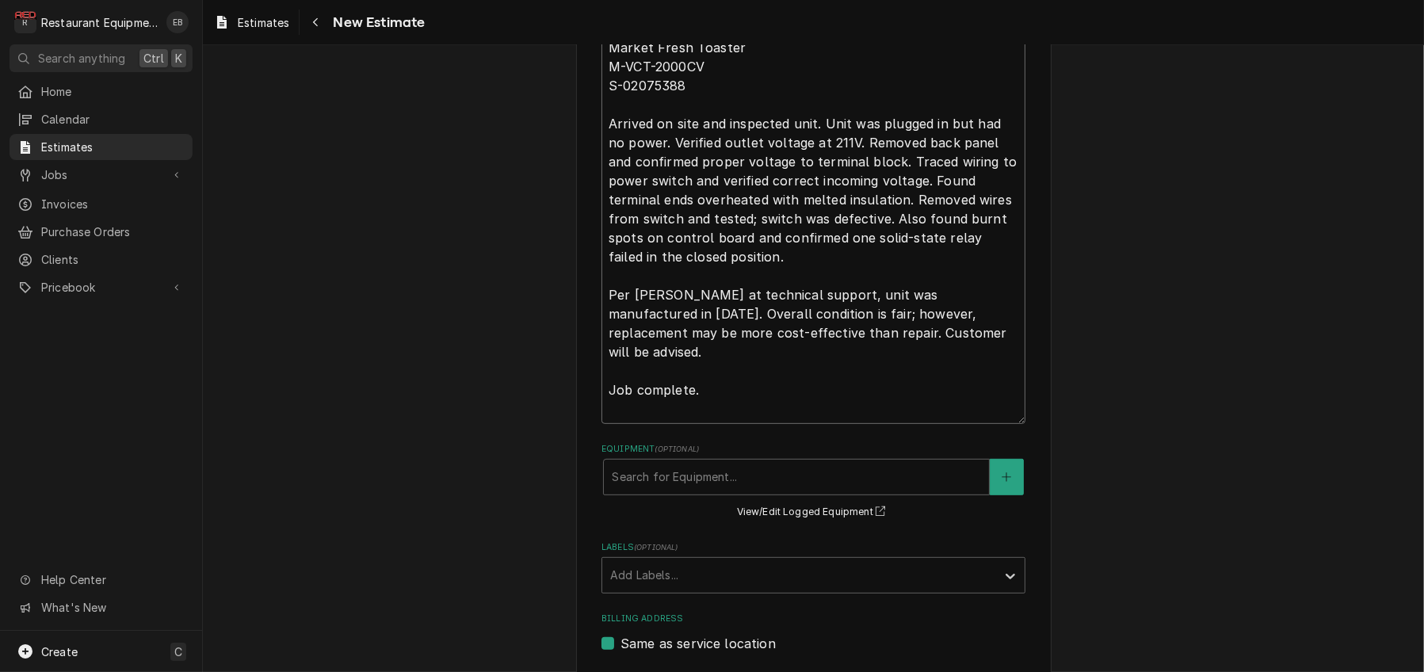
type textarea "x"
click at [602, 212] on textarea "WO# 88210 Market fresh side toaster will not power on. Tried unplugging and plu…" at bounding box center [814, 123] width 424 height 602
type textarea "WO# 88210 Market fresh side toaster will not power on. Tried unplugging and plu…"
click at [602, 215] on textarea "WO# 88210 Market fresh side toaster will not power on. Tried unplugging and plu…" at bounding box center [814, 123] width 424 height 602
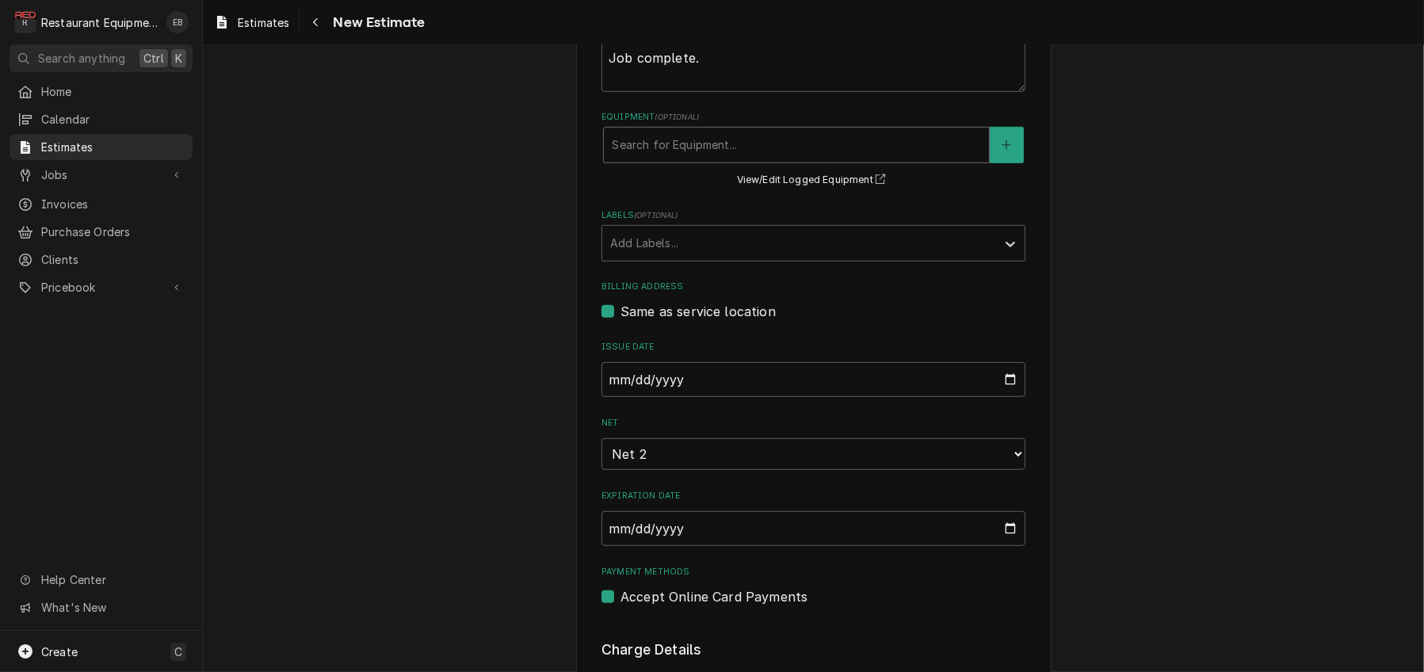
scroll to position [1212, 0]
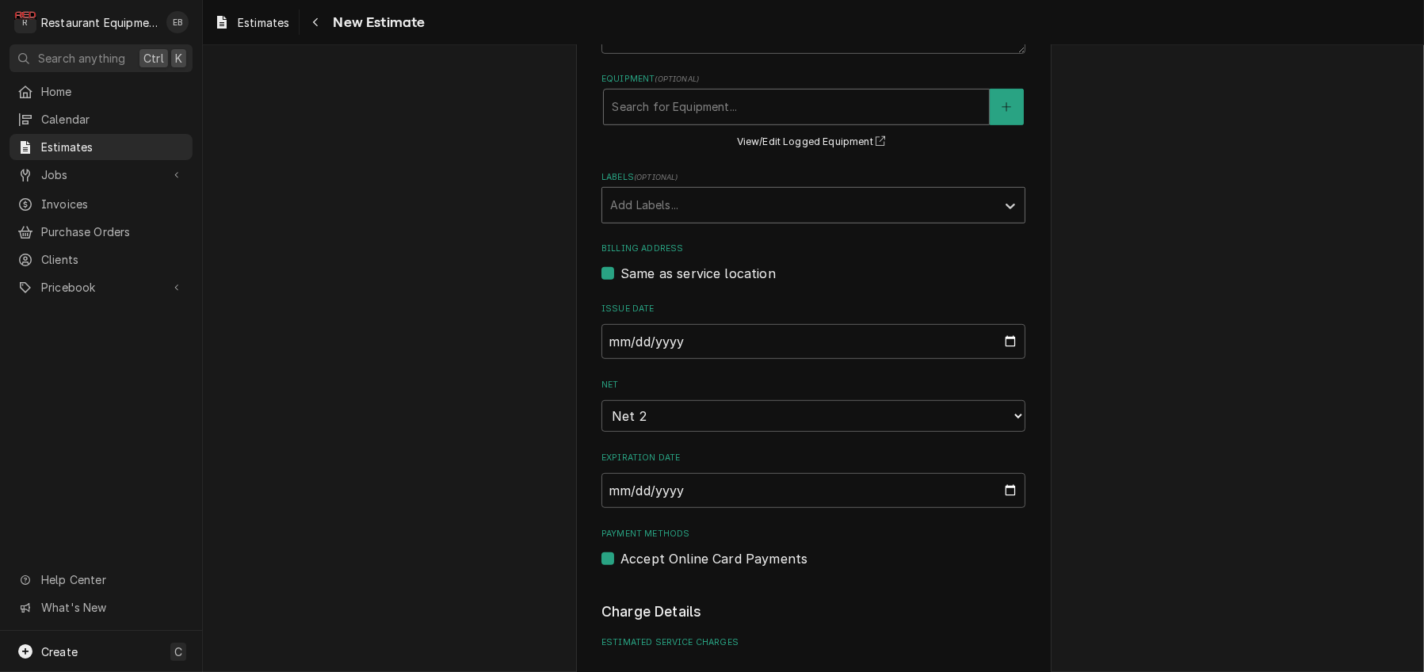
click at [734, 220] on div "Labels" at bounding box center [799, 205] width 378 height 29
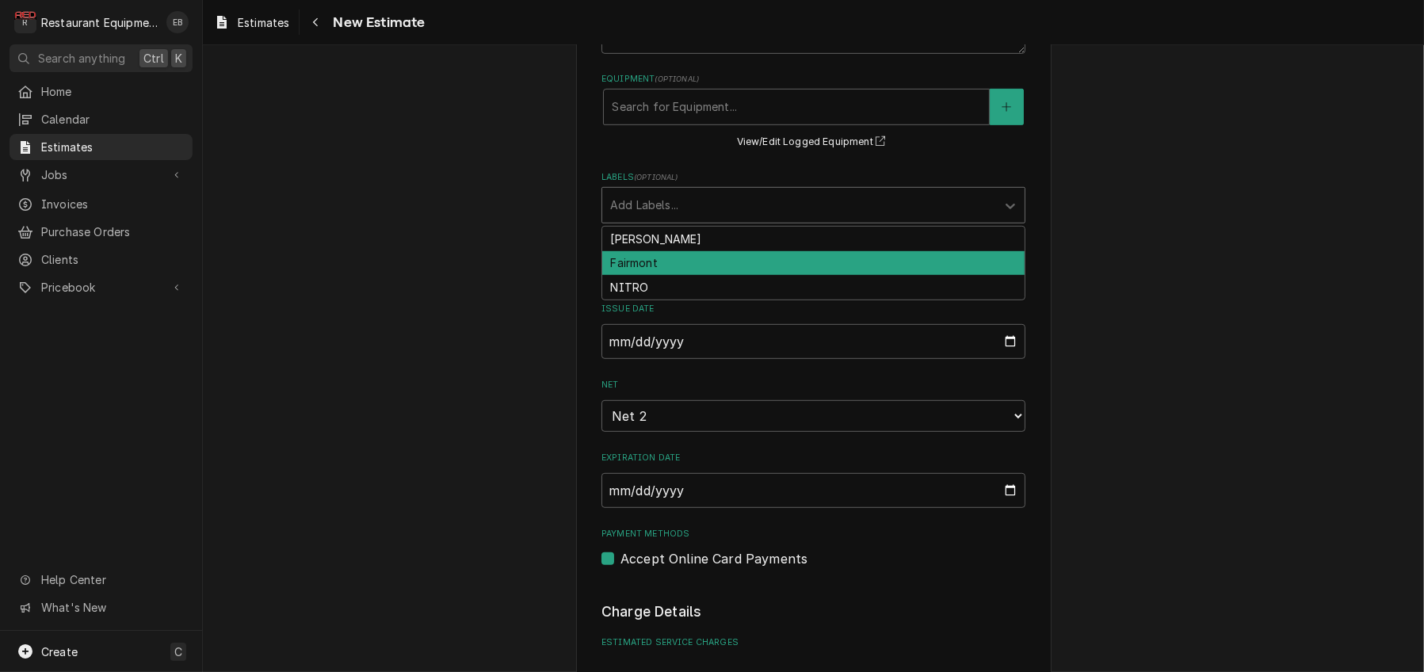
click at [705, 276] on div "Fairmont" at bounding box center [813, 263] width 422 height 25
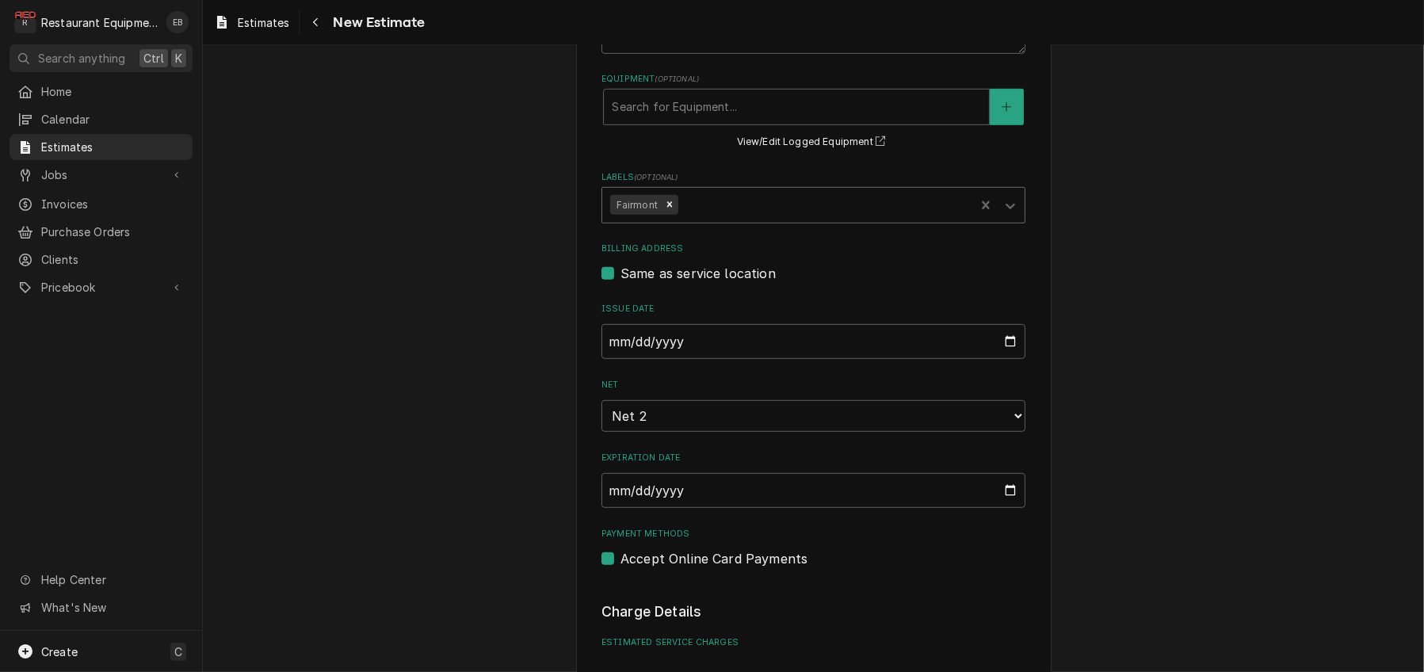
type textarea "x"
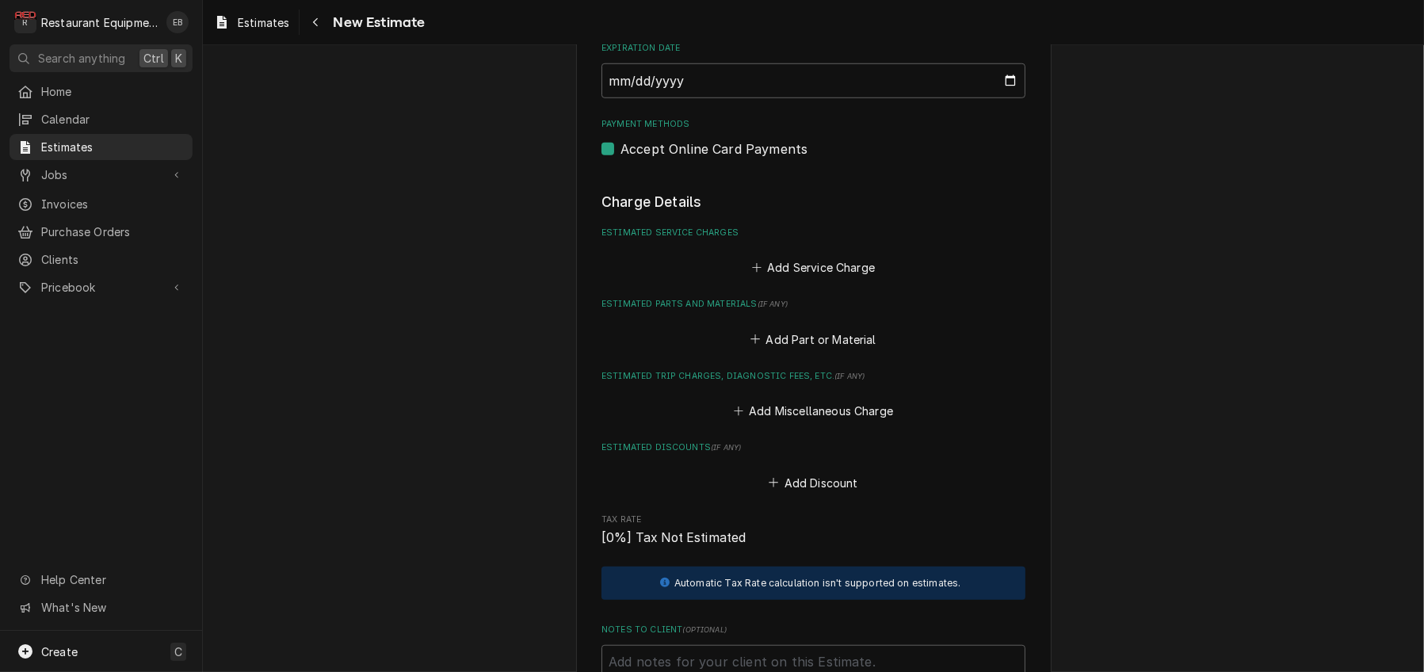
scroll to position [1634, 0]
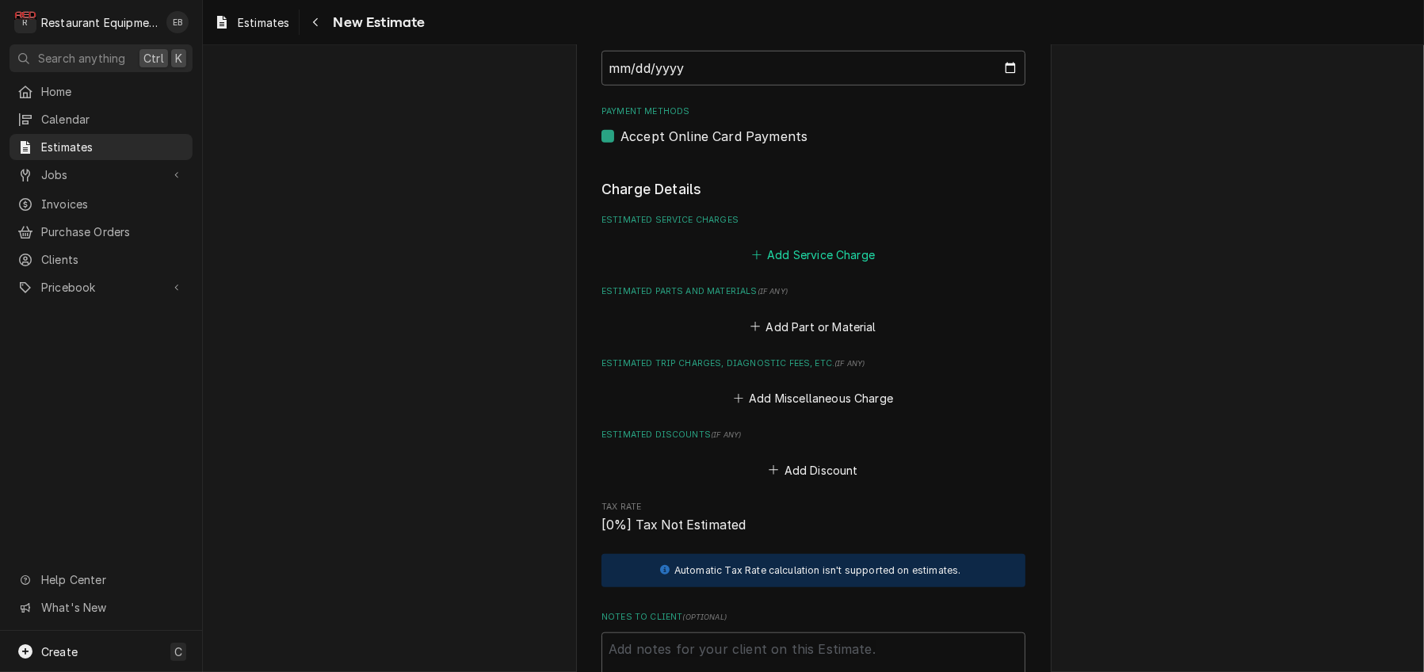
click at [801, 266] on button "Add Service Charge" at bounding box center [813, 255] width 128 height 22
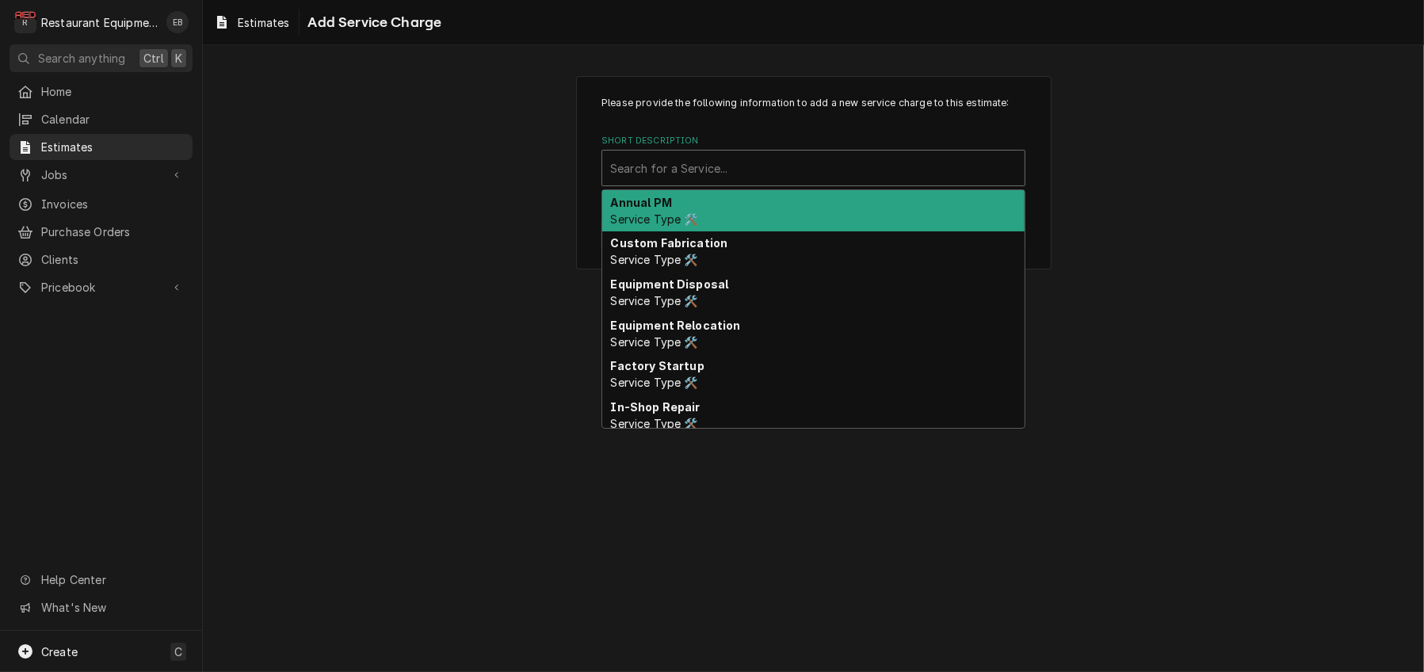
click at [773, 182] on div "Short Description" at bounding box center [813, 168] width 407 height 29
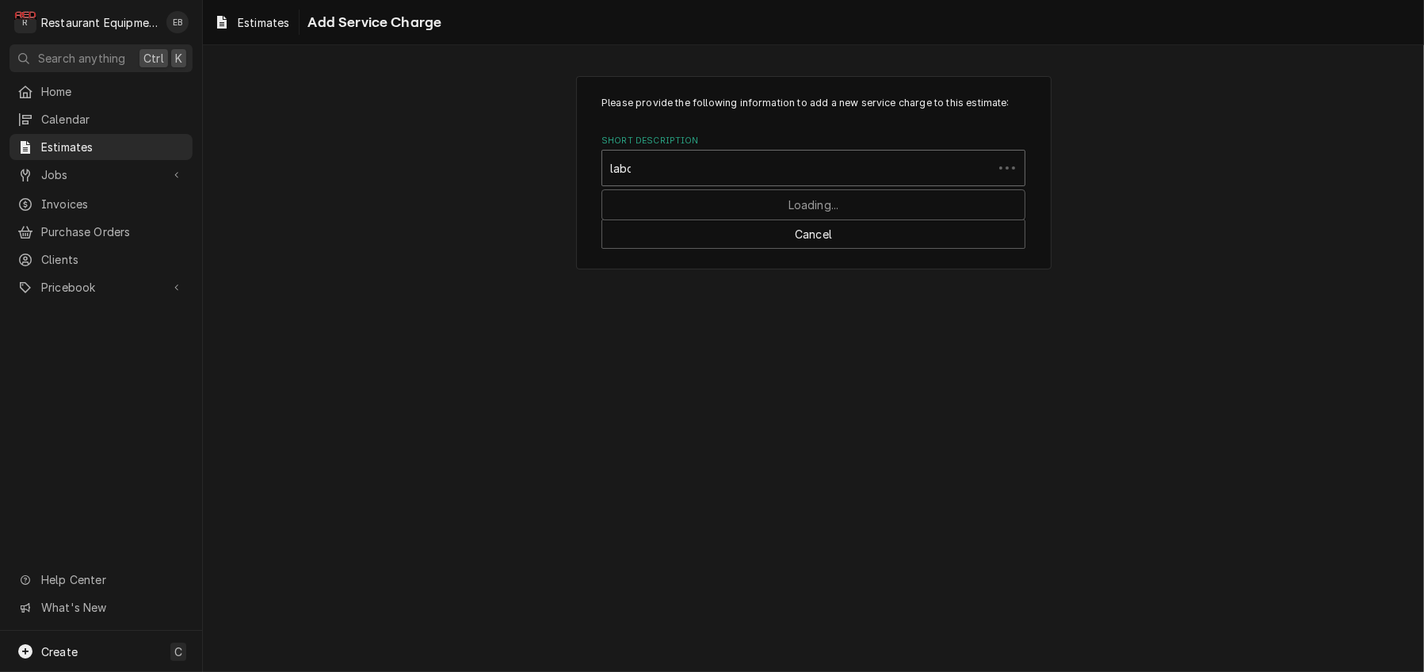
type input "labor"
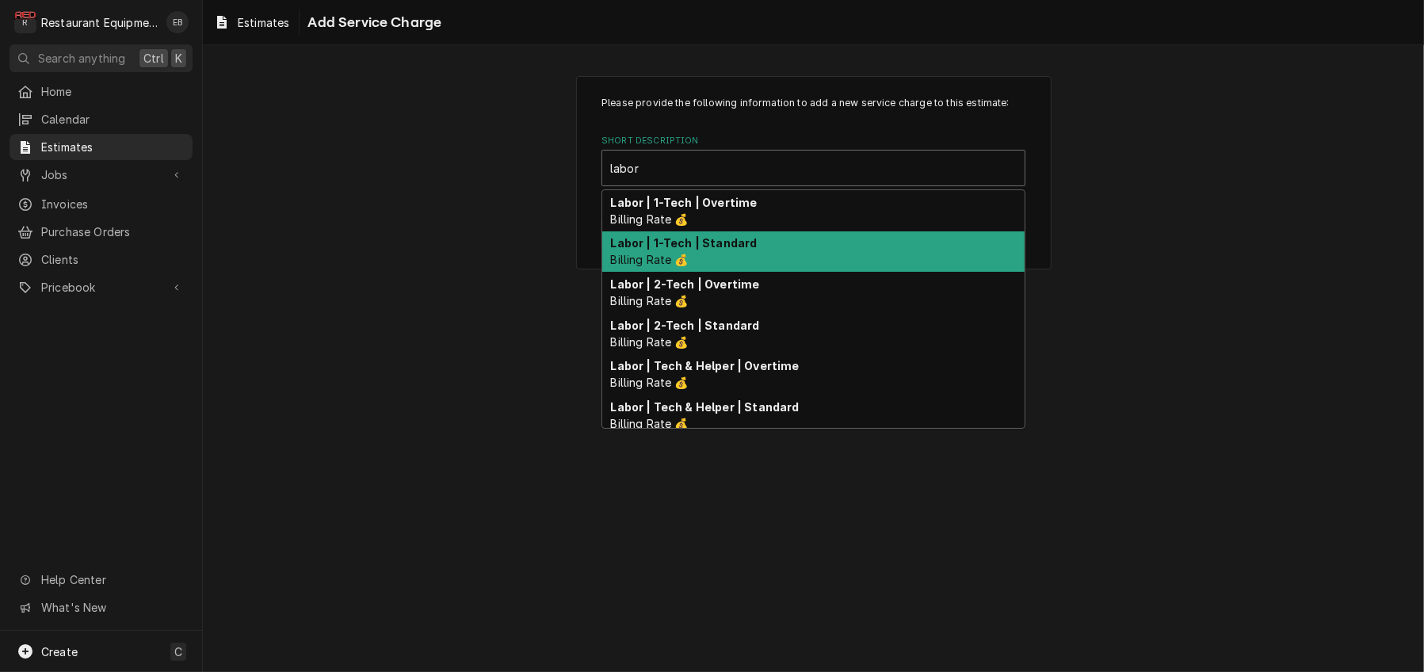
click at [788, 273] on div "Labor | 1-Tech | Standard Billing Rate 💰" at bounding box center [813, 251] width 422 height 41
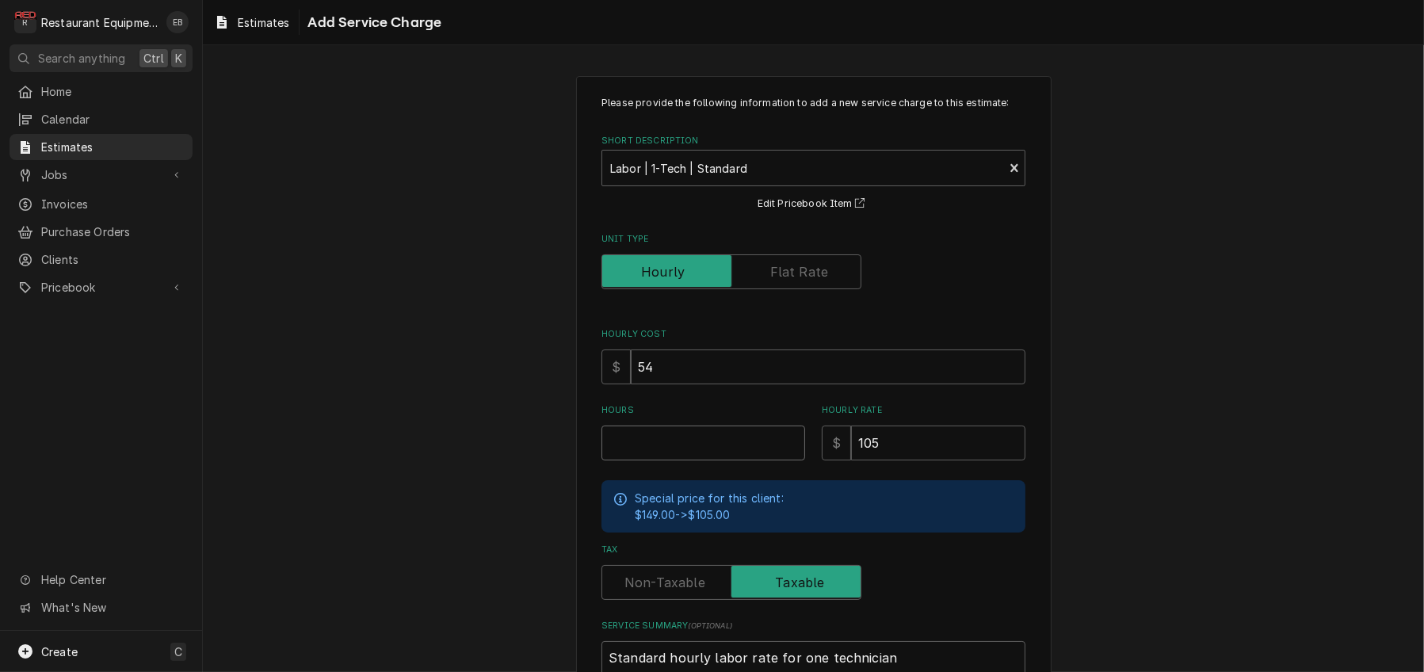
click at [647, 460] on input "Hours" at bounding box center [704, 443] width 204 height 35
type textarea "x"
type input "2"
type textarea "x"
type input "2.7"
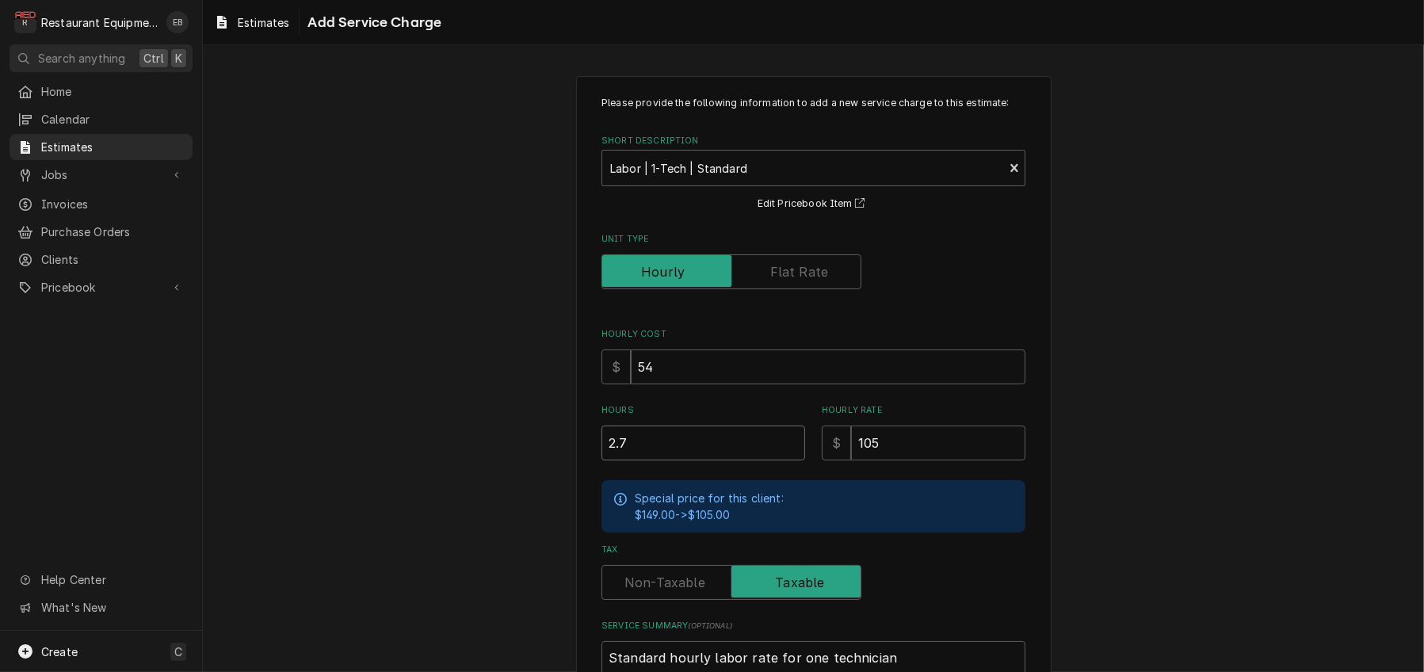
type textarea "x"
type input "2.75"
type textarea "x"
type input "2.75"
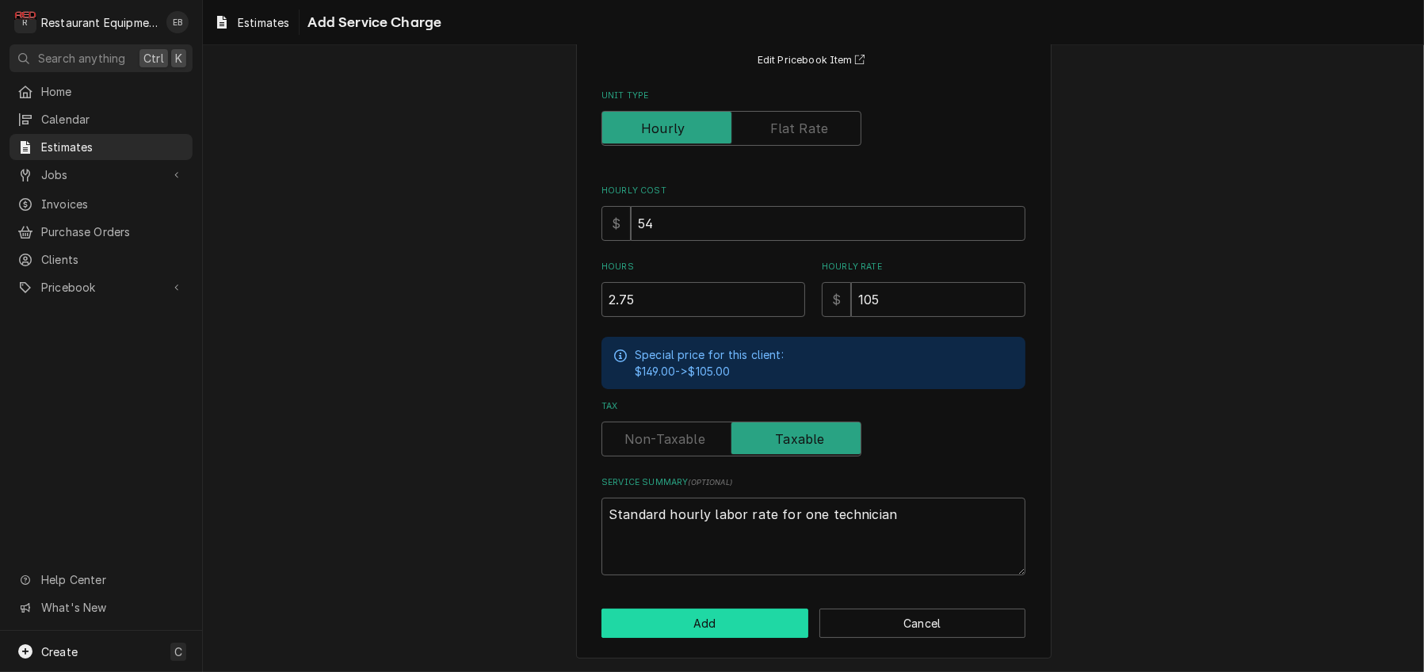
click at [755, 629] on button "Add" at bounding box center [705, 623] width 207 height 29
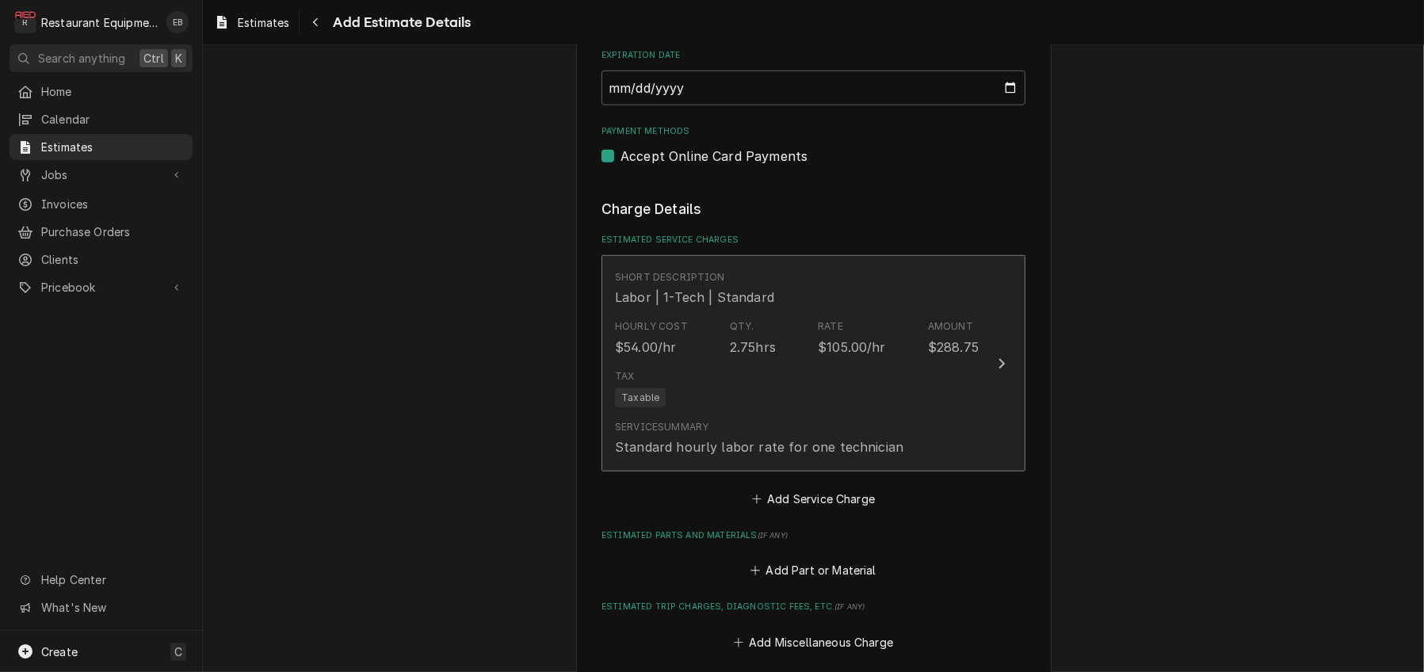
type textarea "x"
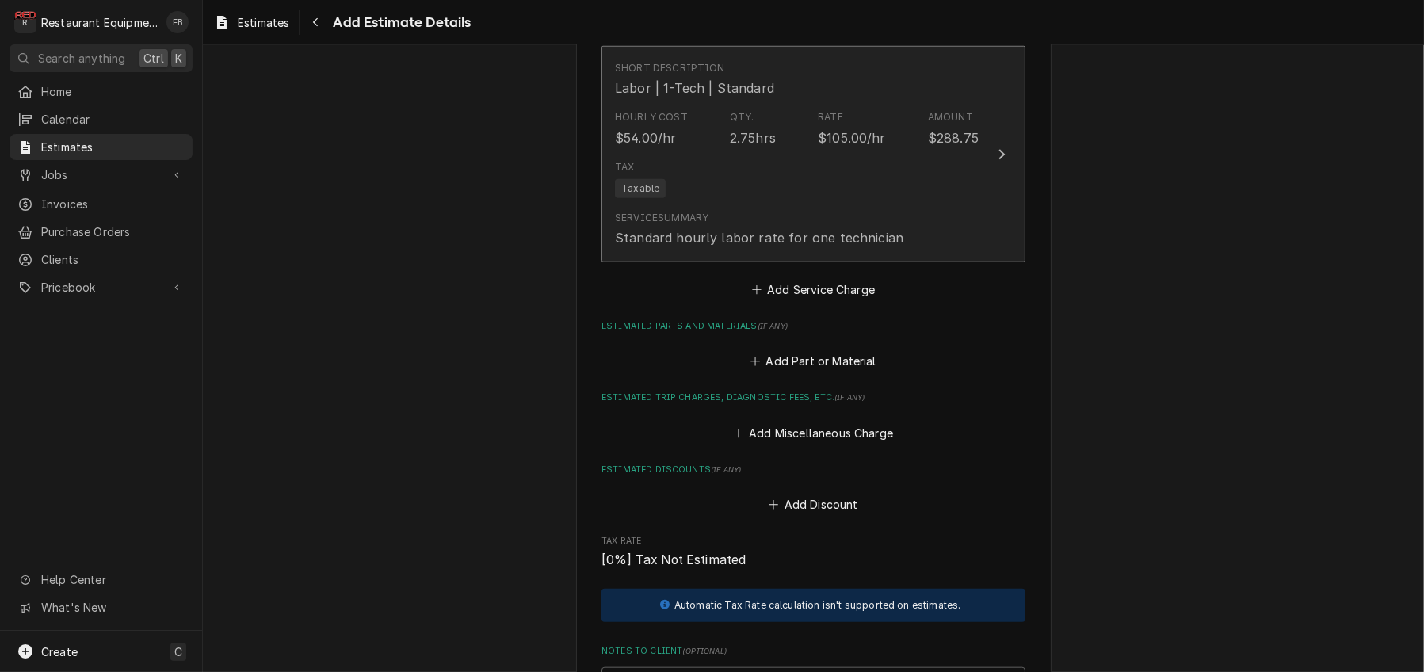
scroll to position [1825, 0]
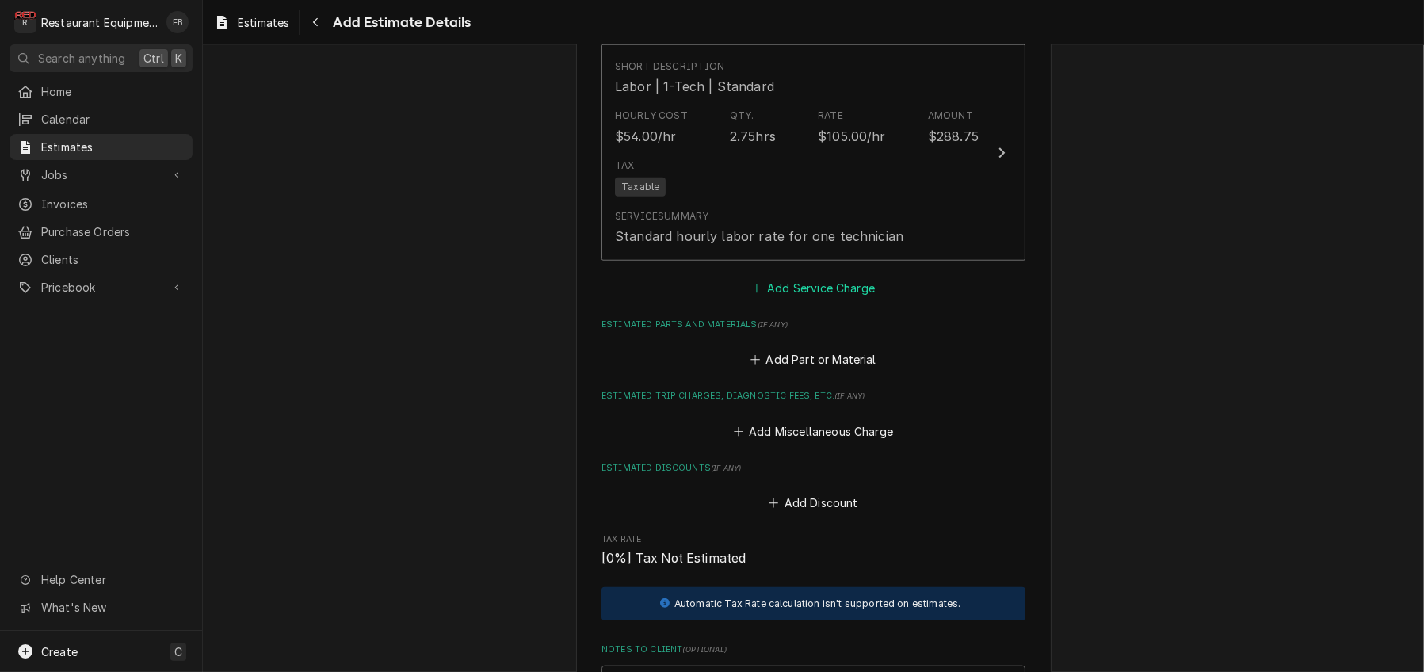
click at [804, 300] on button "Add Service Charge" at bounding box center [813, 288] width 128 height 22
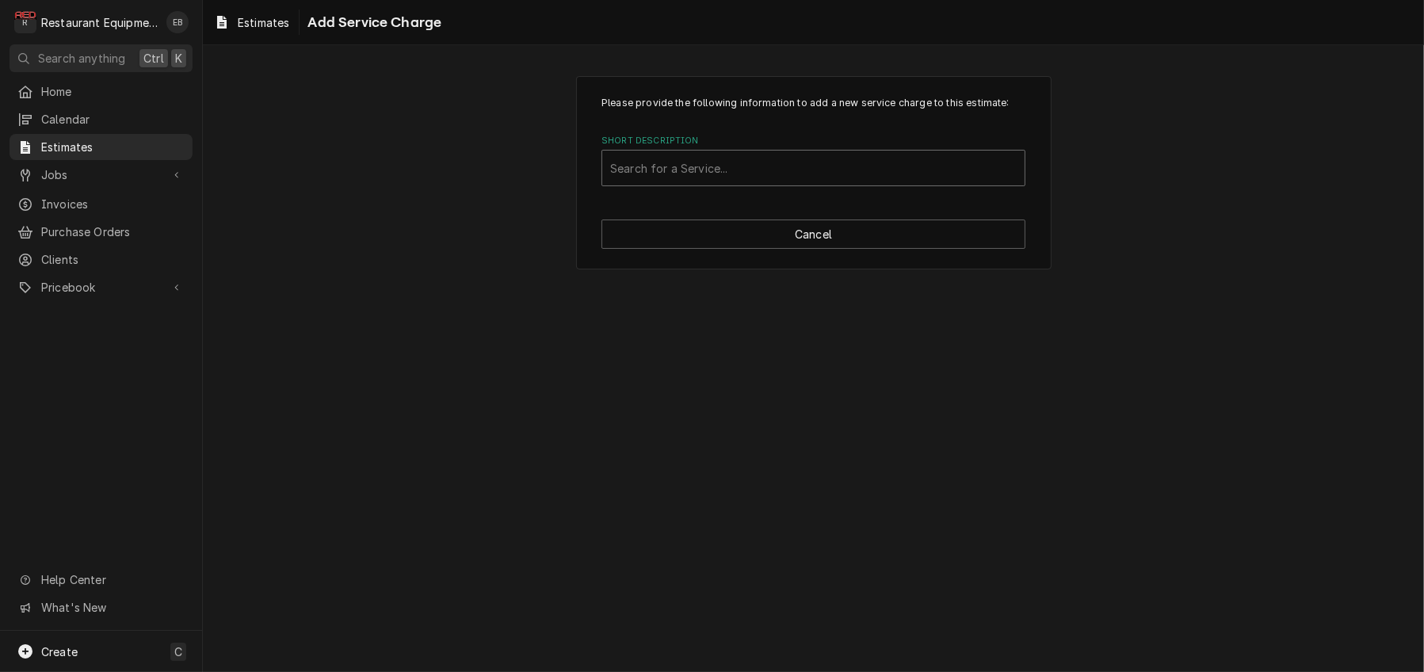
click at [762, 182] on div "Short Description" at bounding box center [813, 168] width 407 height 29
type input "travel"
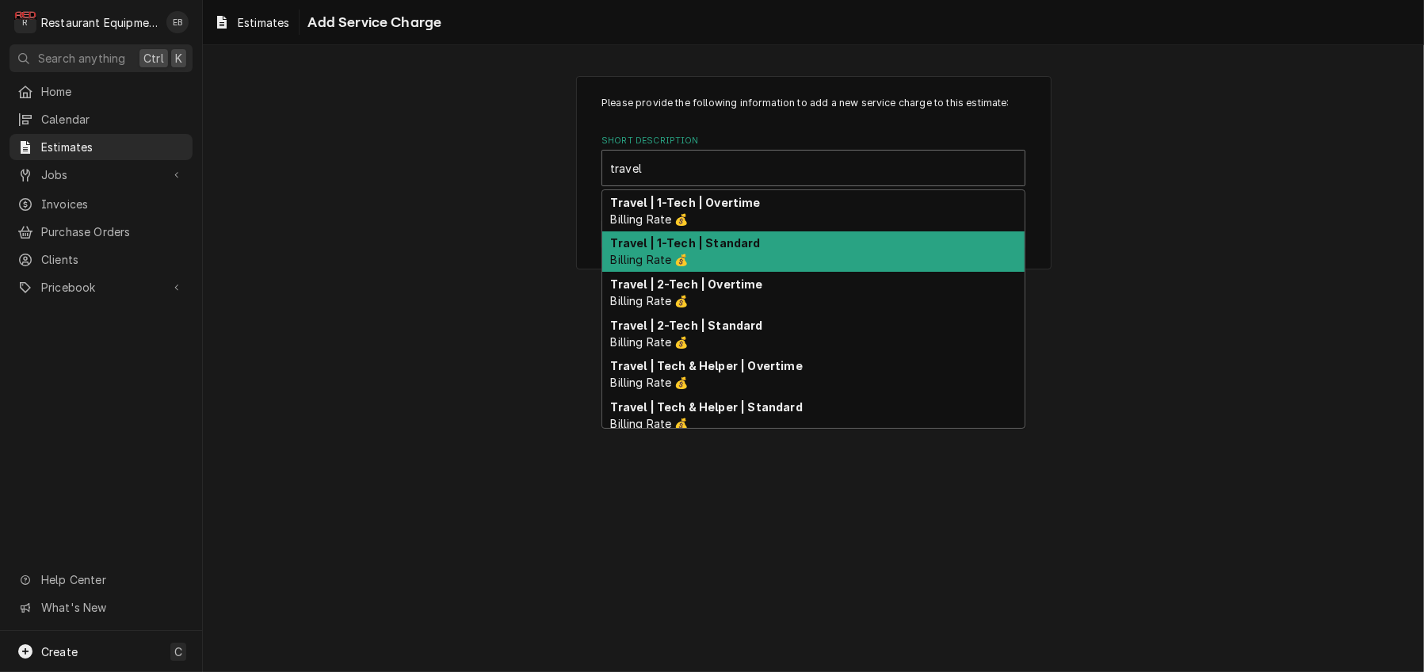
click at [771, 273] on div "Travel | 1-Tech | Standard Billing Rate 💰" at bounding box center [813, 251] width 422 height 41
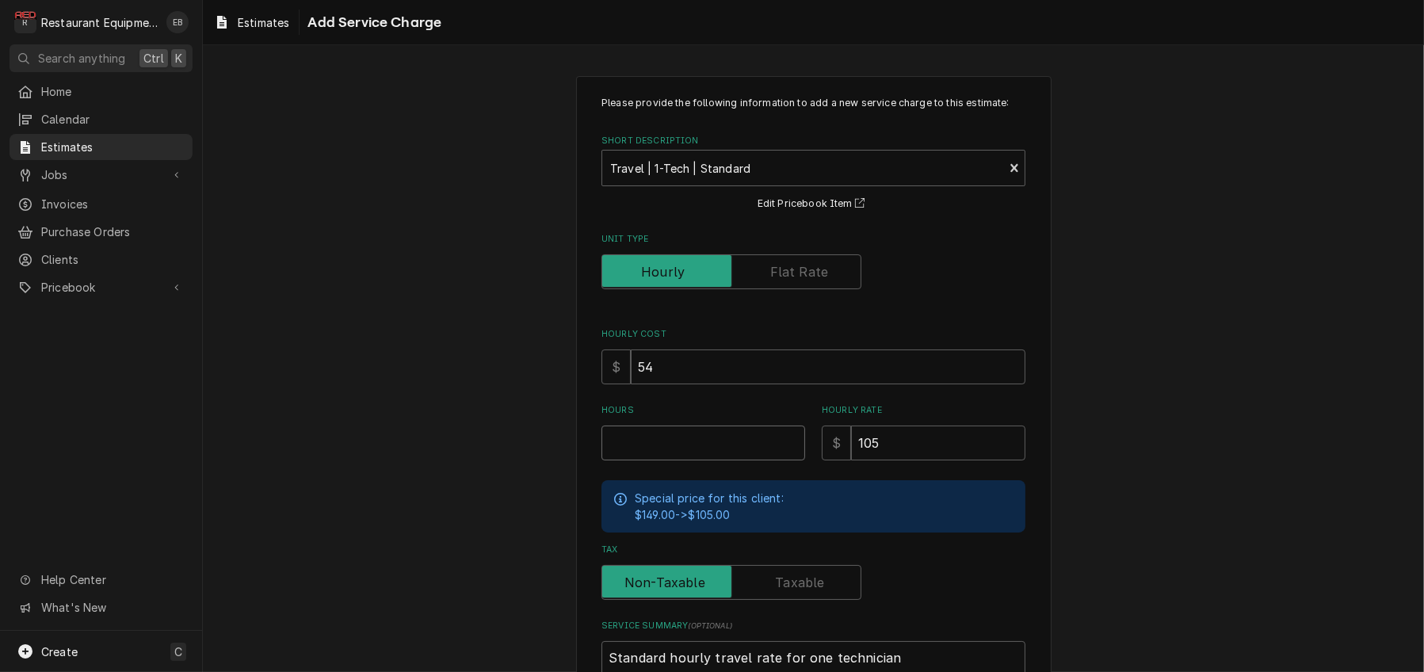
click at [717, 460] on input "Hours" at bounding box center [704, 443] width 204 height 35
type textarea "x"
type input "2"
type textarea "x"
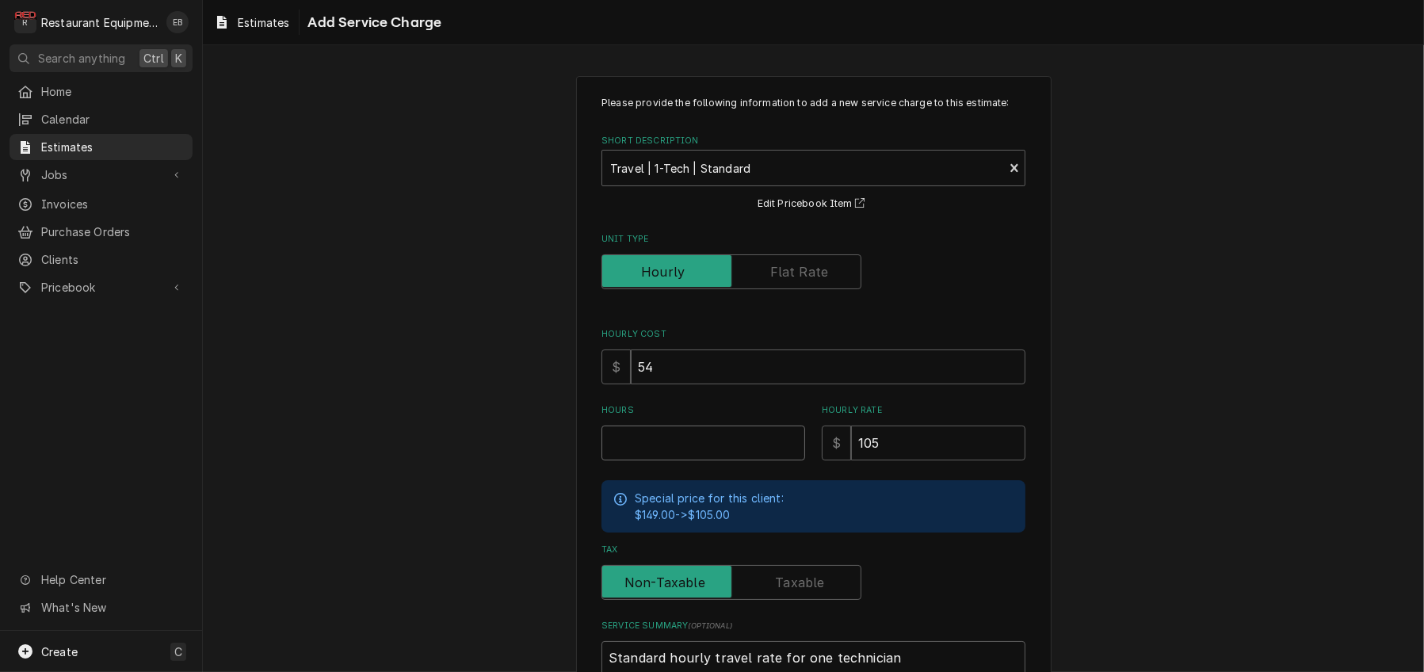
type input "4"
type textarea "x"
type input "4"
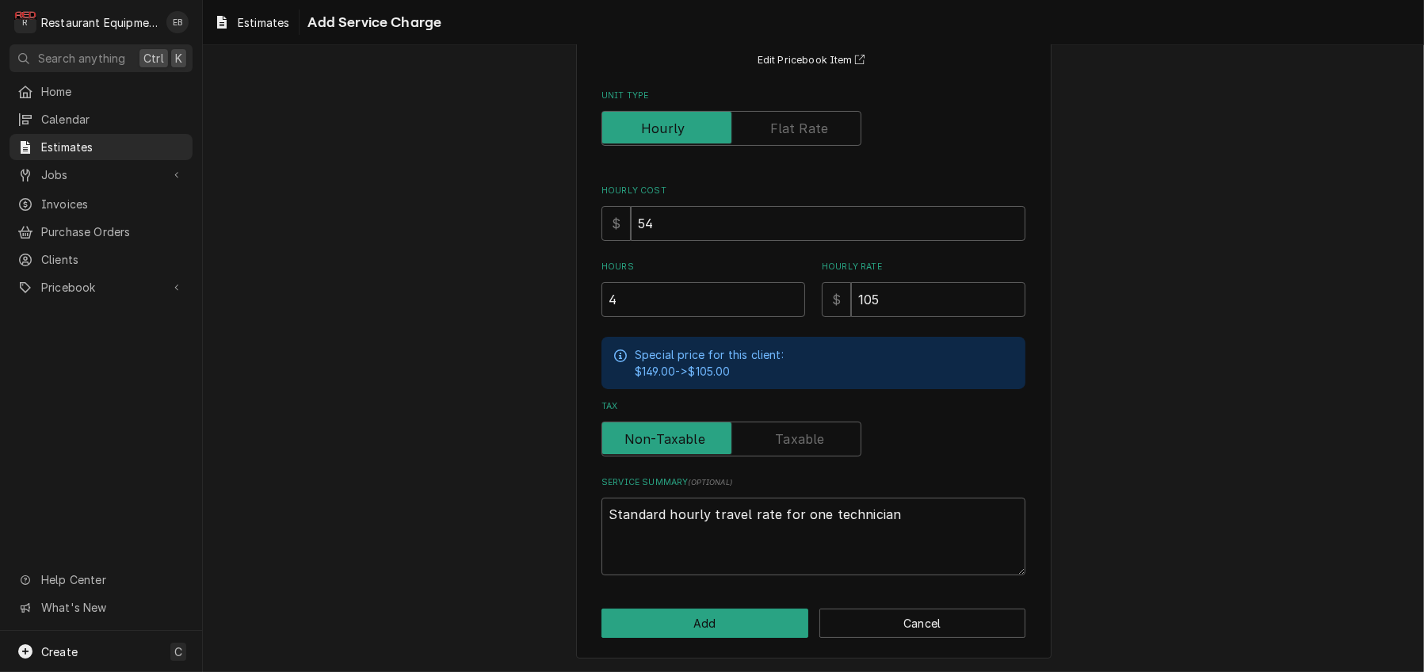
scroll to position [236, 0]
click at [743, 625] on button "Add" at bounding box center [705, 623] width 207 height 29
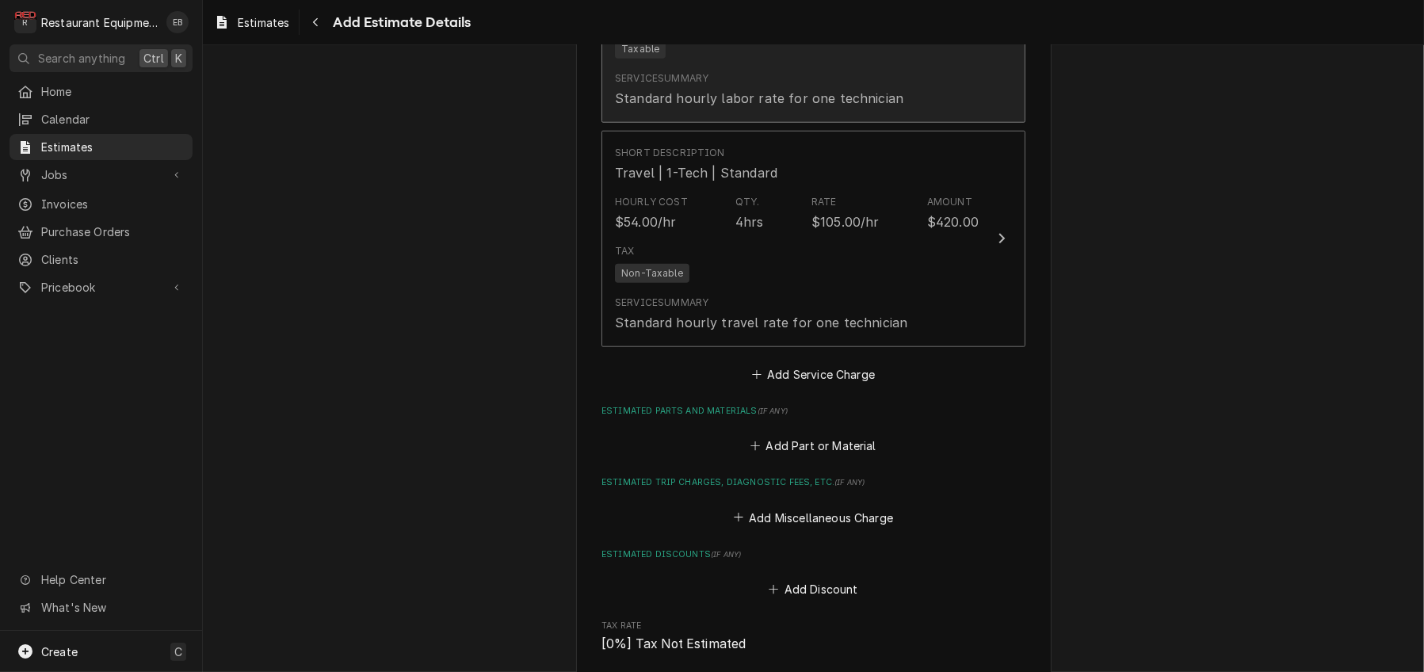
scroll to position [1964, 0]
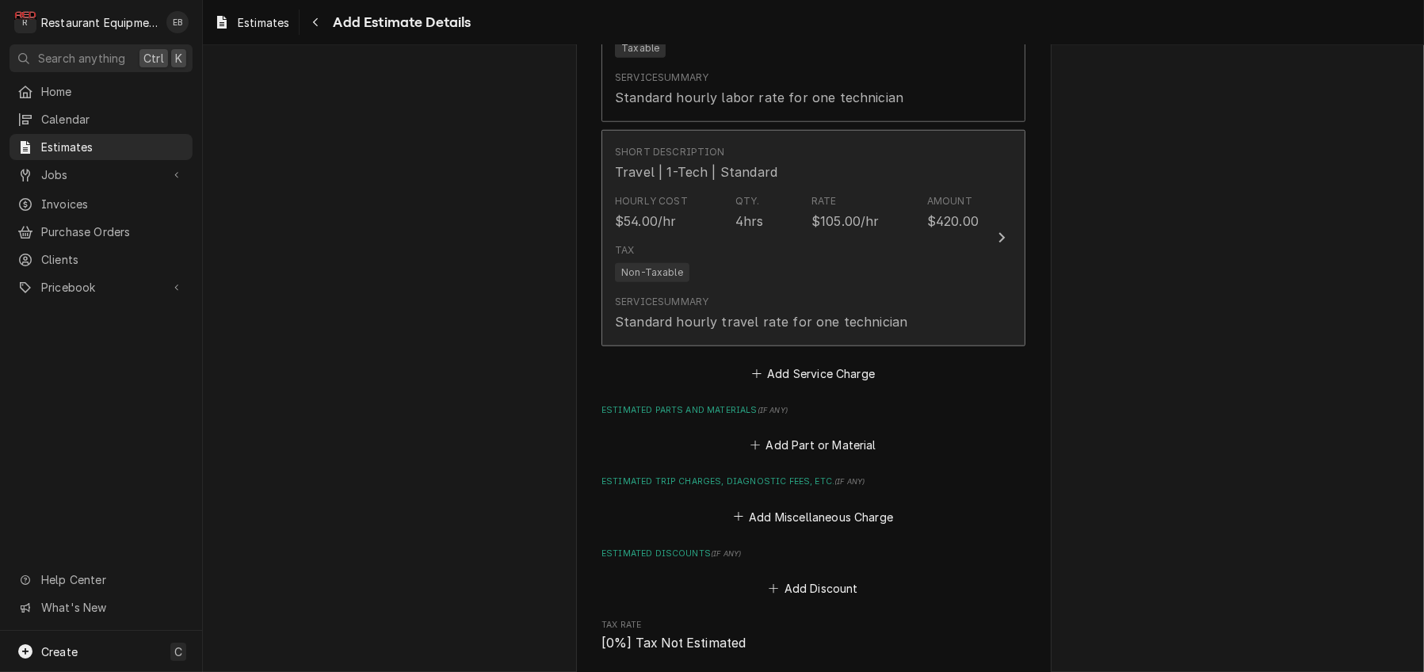
click at [907, 288] on div "Tax Non-Taxable" at bounding box center [797, 262] width 364 height 51
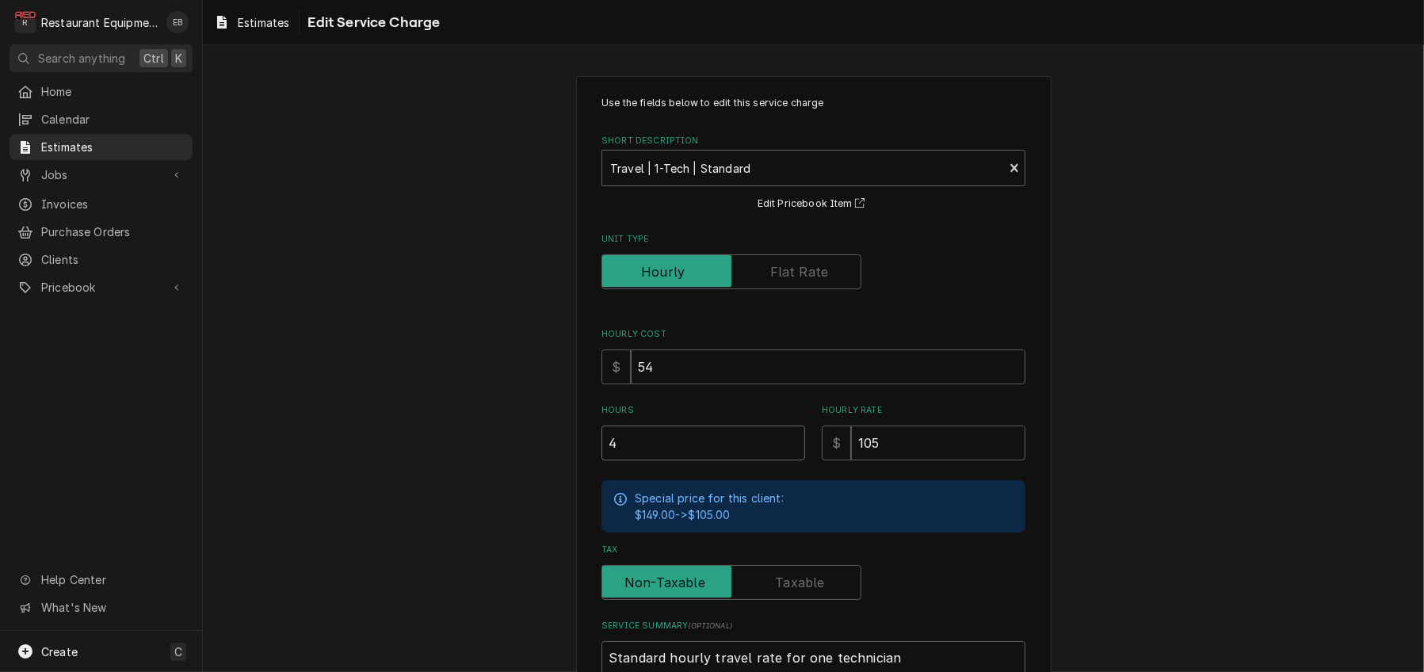
click at [615, 460] on input "4" at bounding box center [704, 443] width 204 height 35
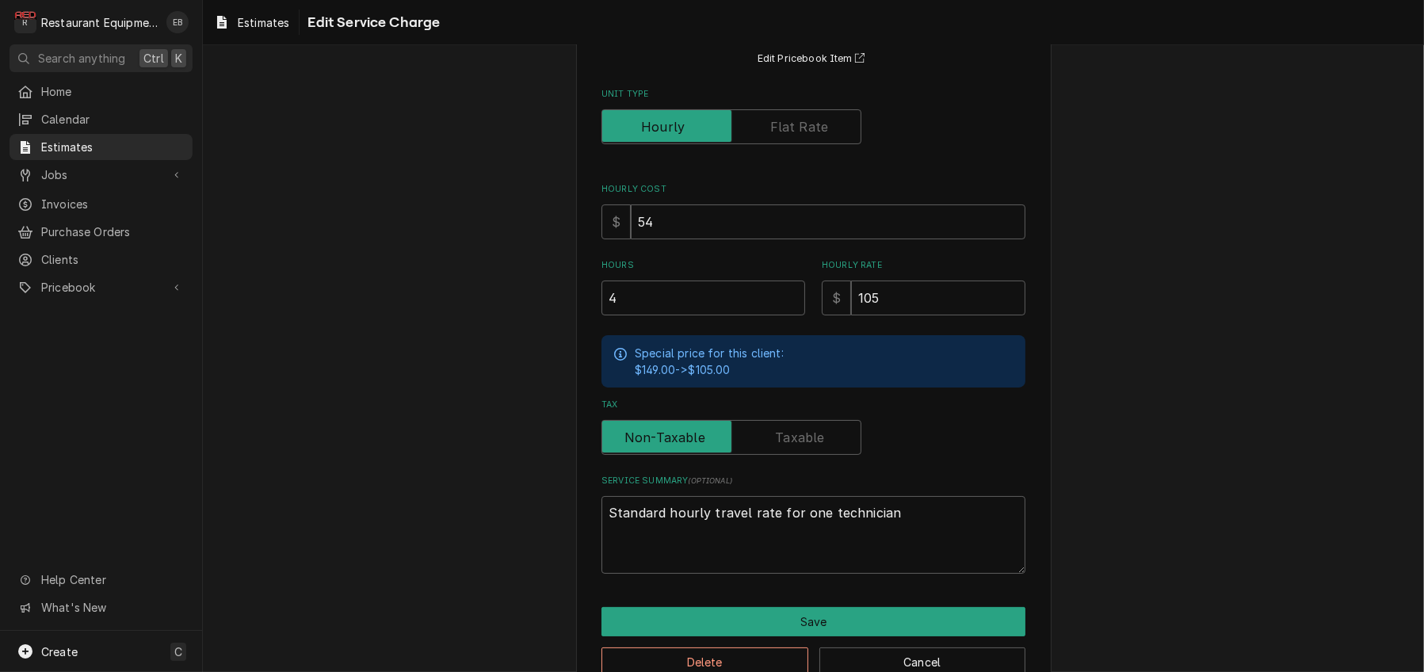
scroll to position [262, 0]
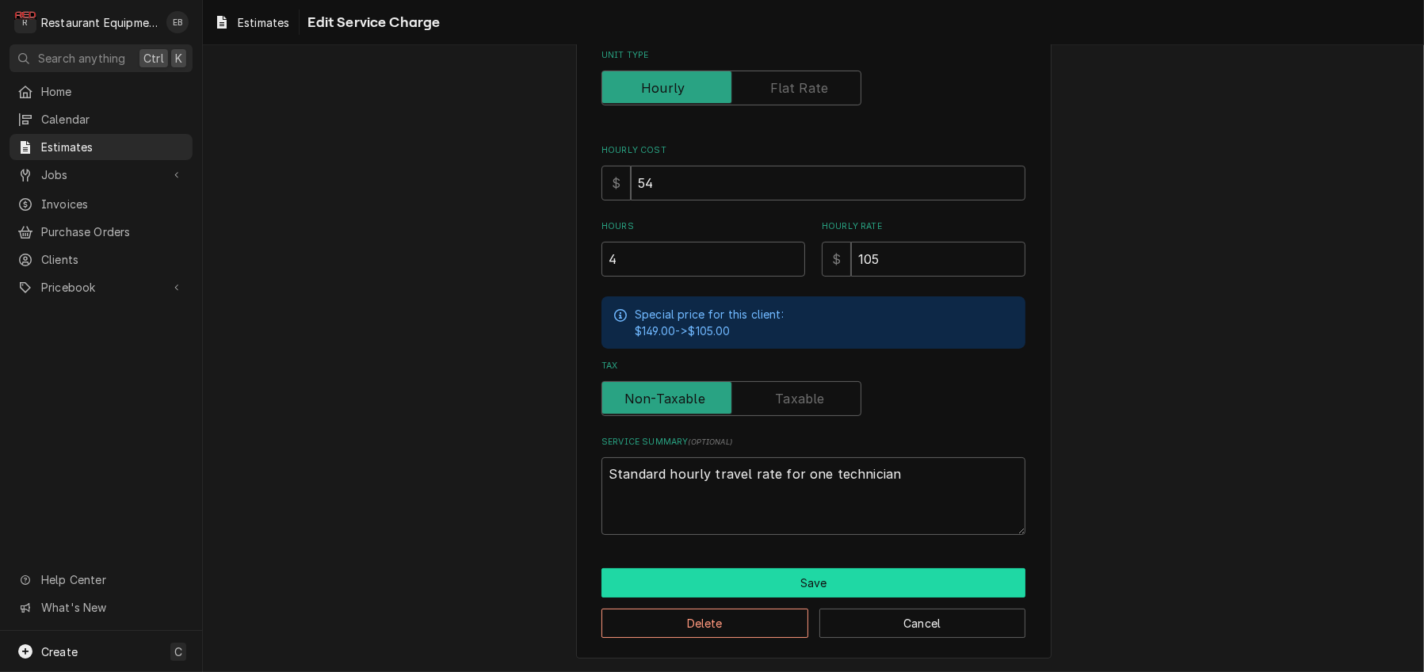
click at [768, 571] on button "Save" at bounding box center [814, 582] width 424 height 29
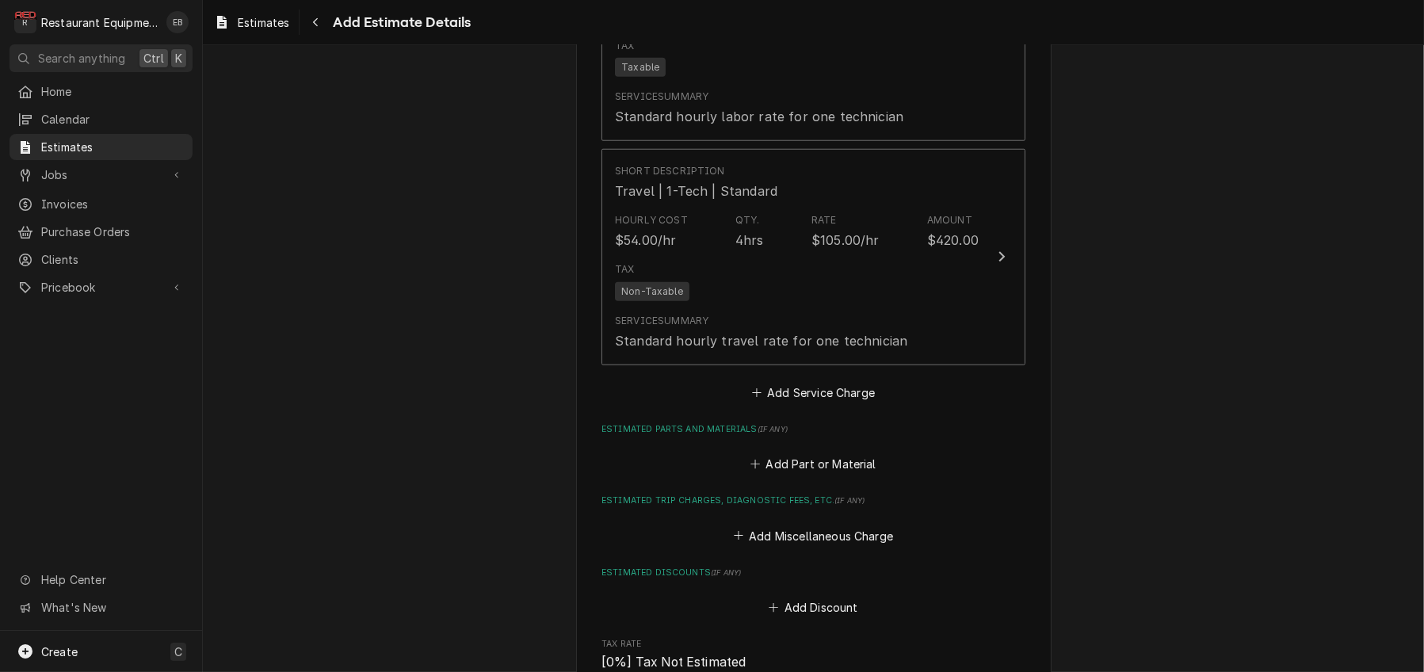
scroll to position [1944, 0]
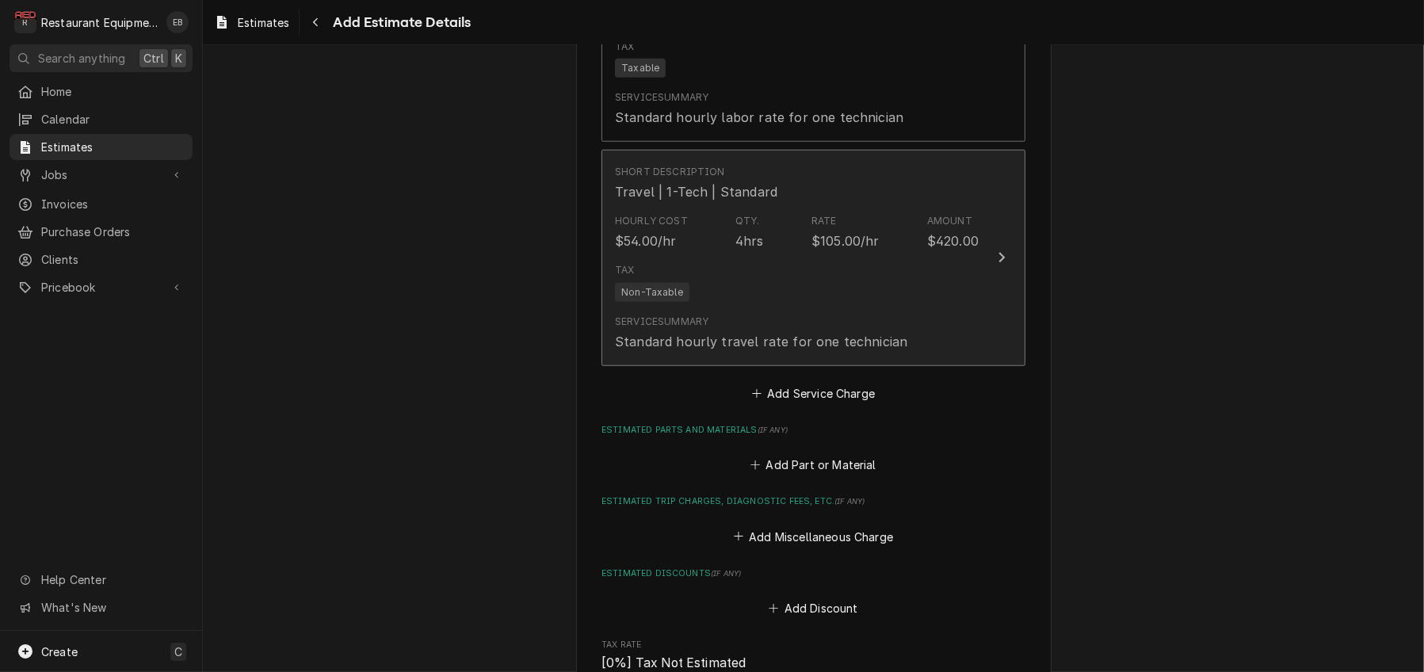
type textarea "x"
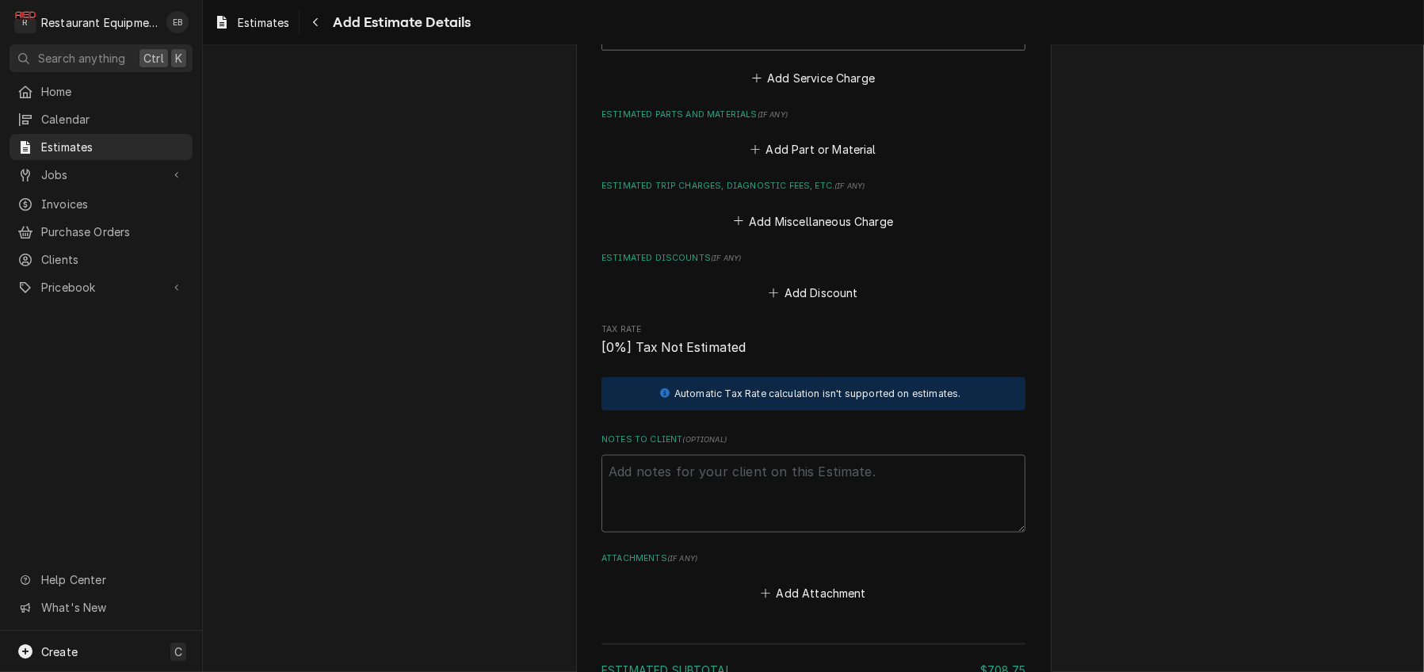
scroll to position [2261, 0]
click at [836, 231] on button "Add Miscellaneous Charge" at bounding box center [813, 219] width 165 height 22
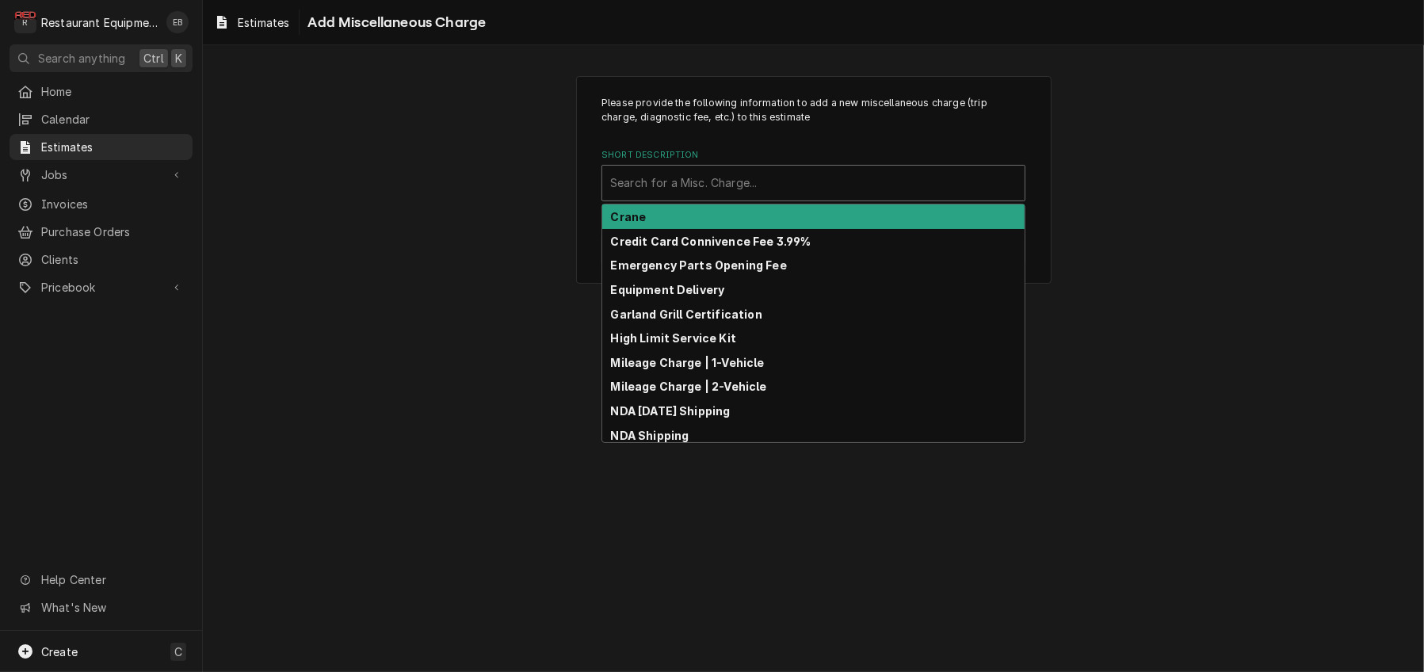
click at [748, 195] on div "Short Description" at bounding box center [813, 183] width 407 height 29
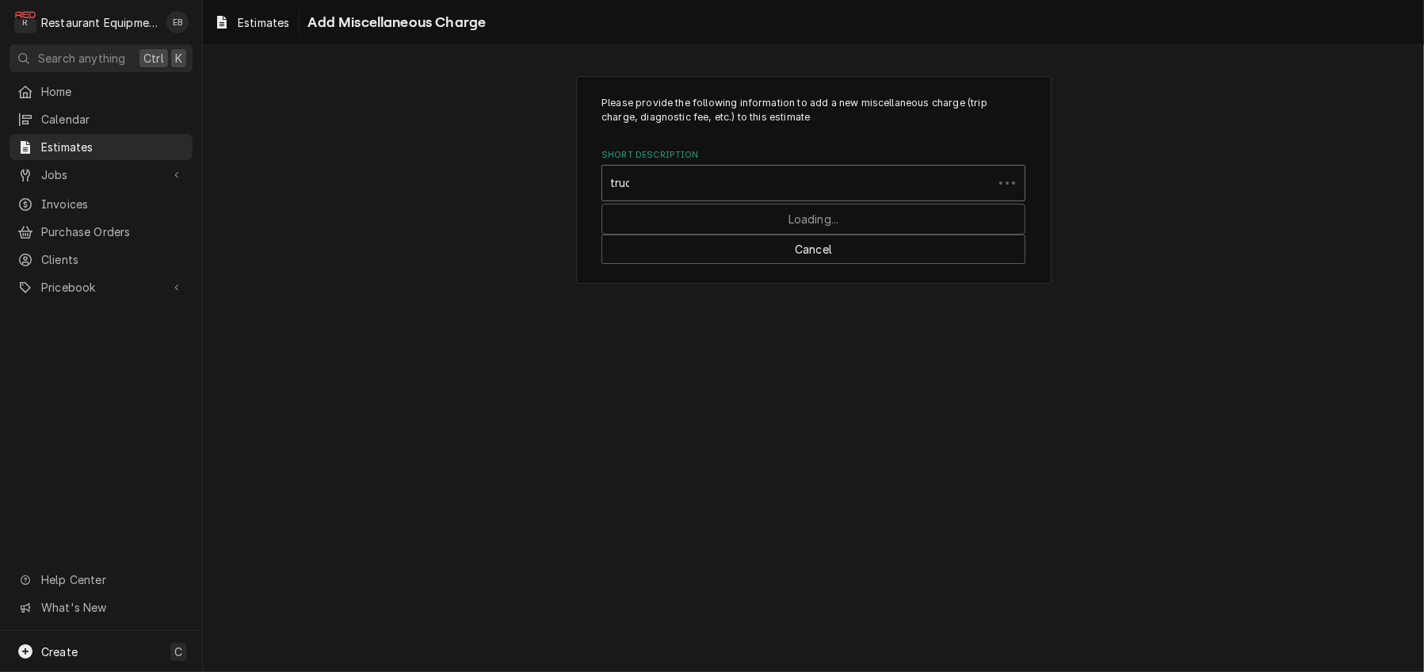
type input "truck"
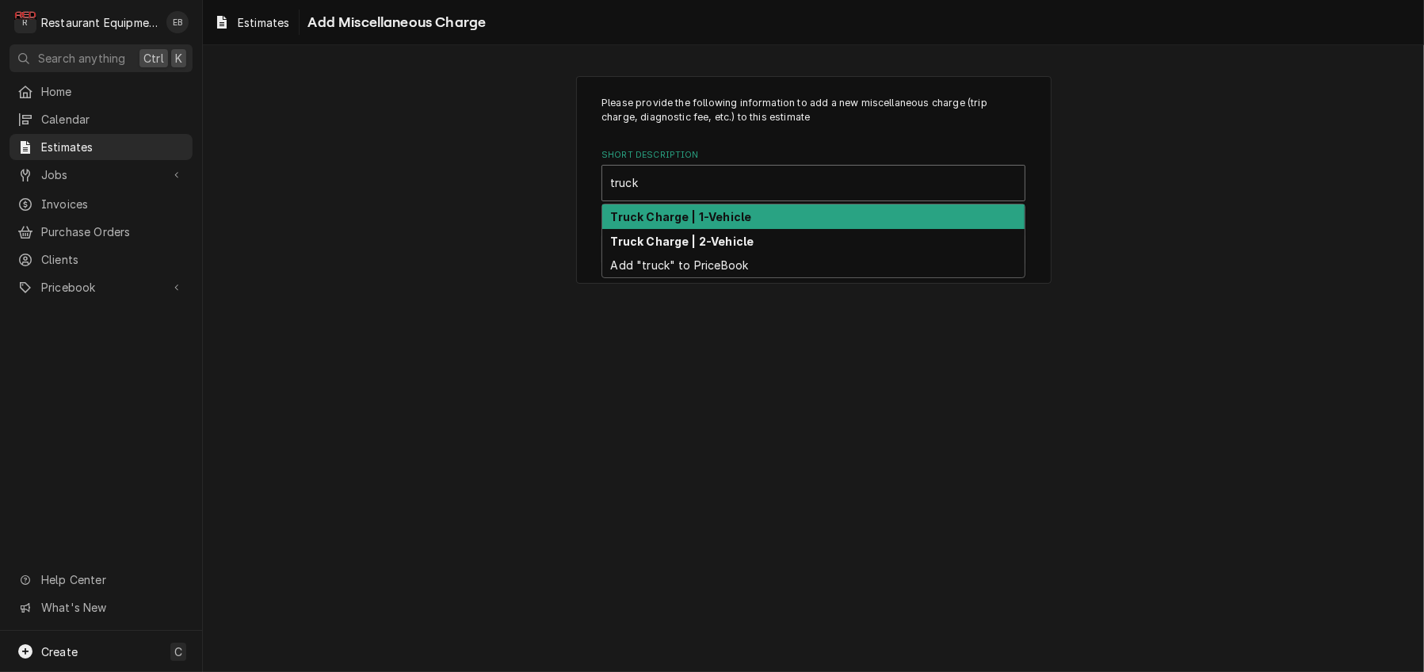
click at [731, 224] on strong "Truck Charge | 1-Vehicle" at bounding box center [681, 216] width 141 height 13
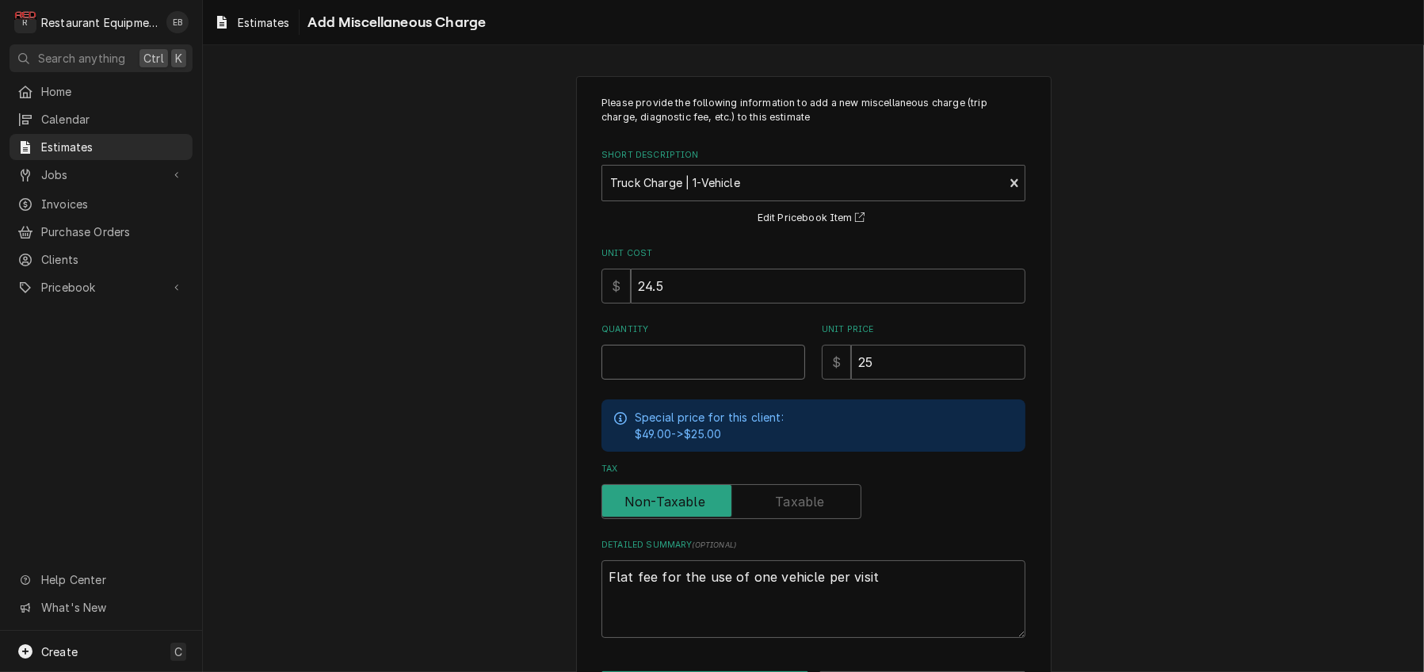
click at [697, 380] on input "Quantity" at bounding box center [704, 362] width 204 height 35
type textarea "x"
type input "2"
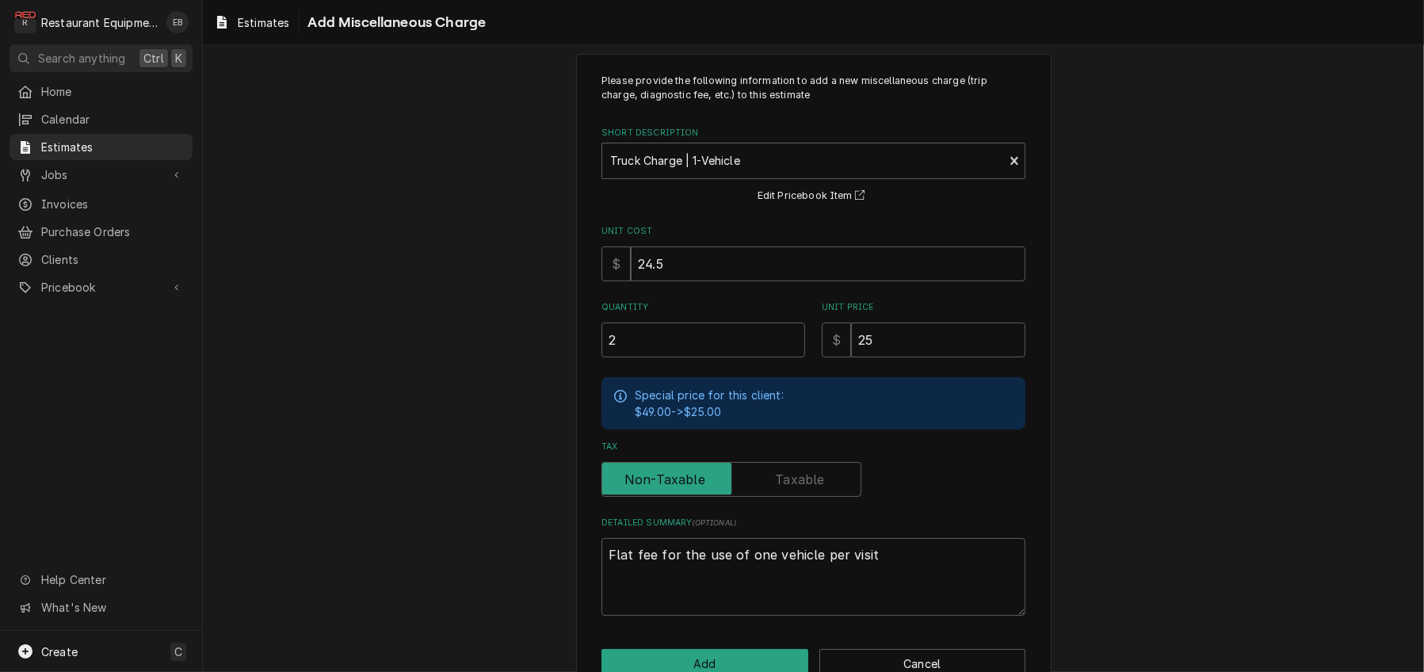
scroll to position [131, 0]
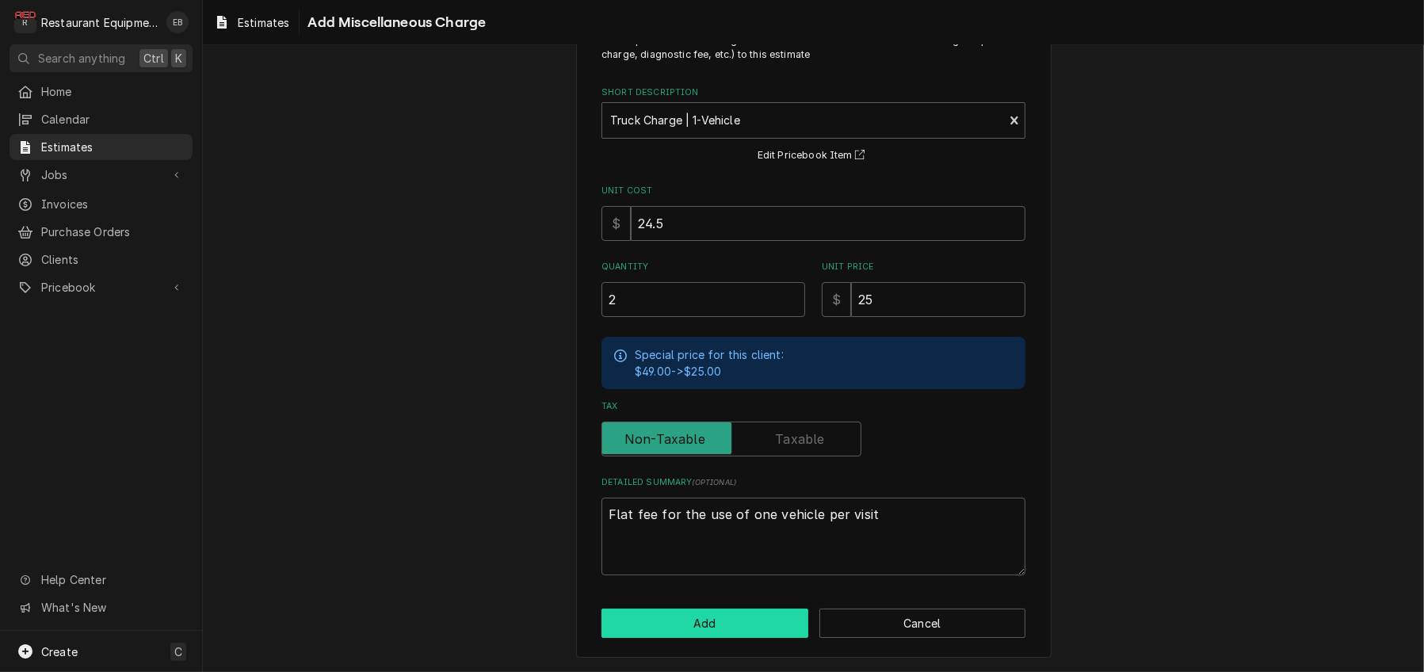
click at [755, 621] on button "Add" at bounding box center [705, 623] width 207 height 29
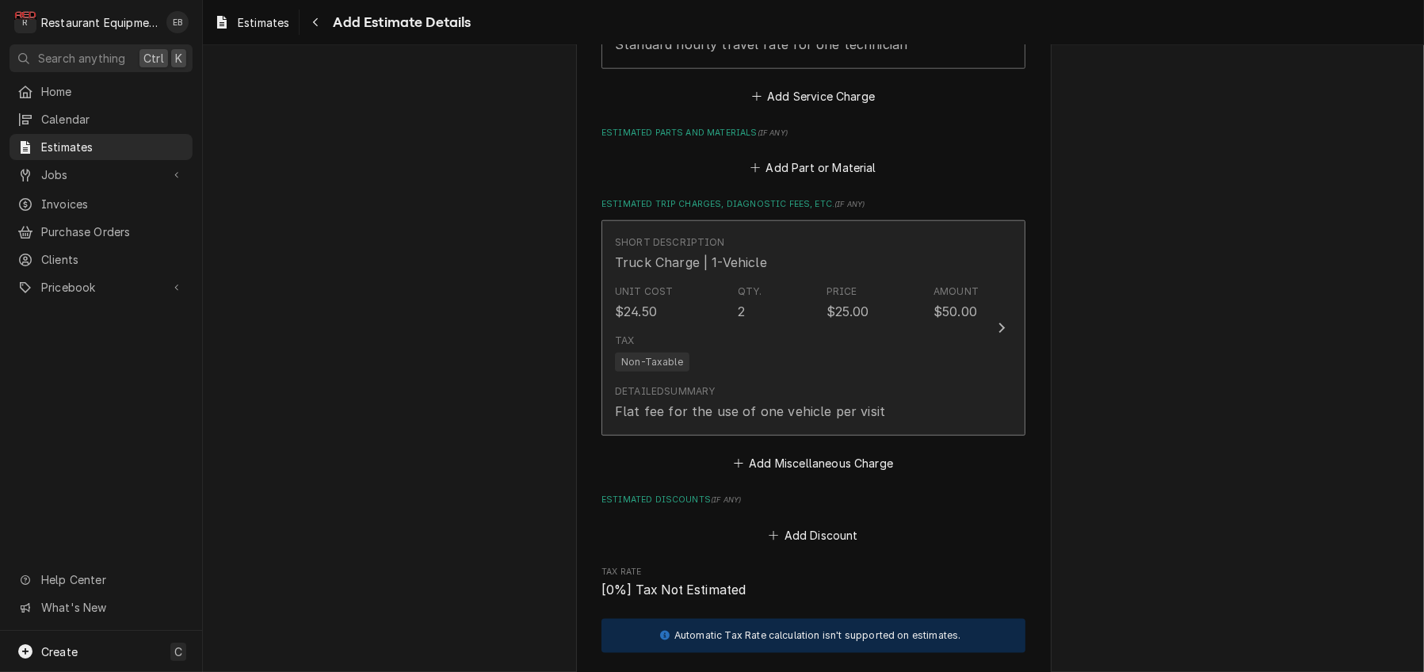
type textarea "x"
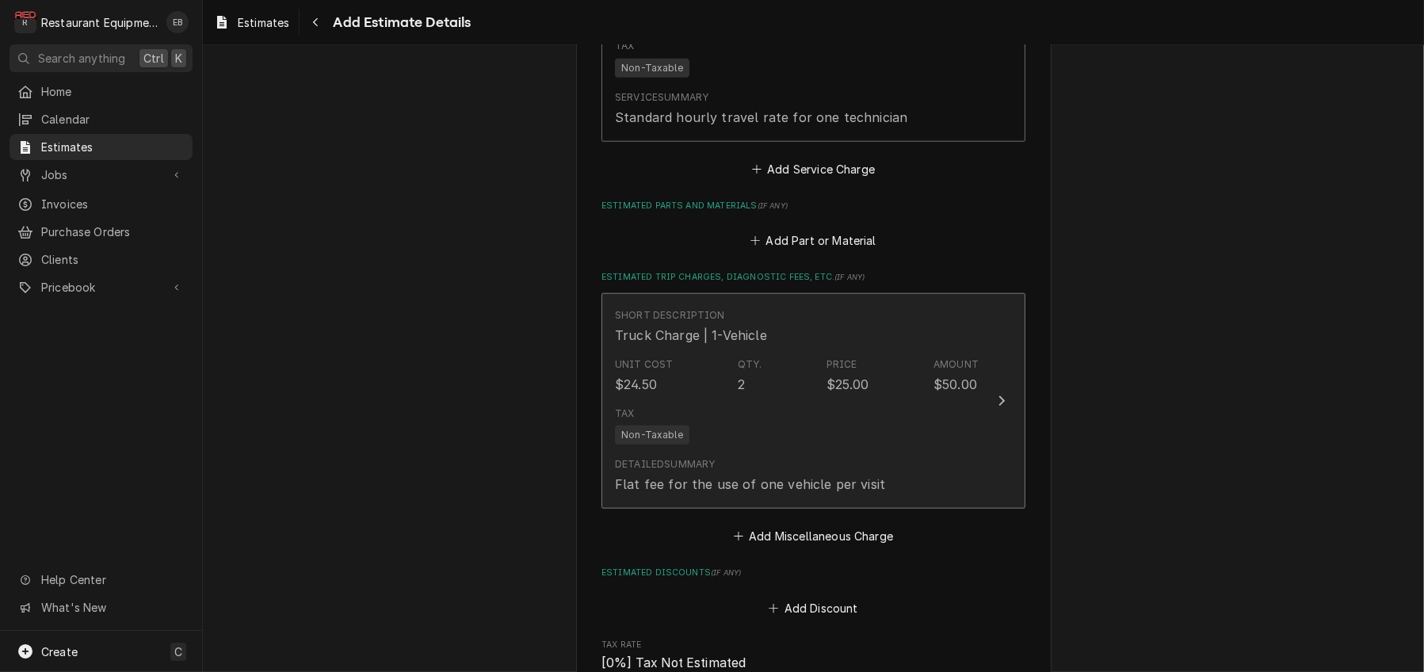
scroll to position [2135, 0]
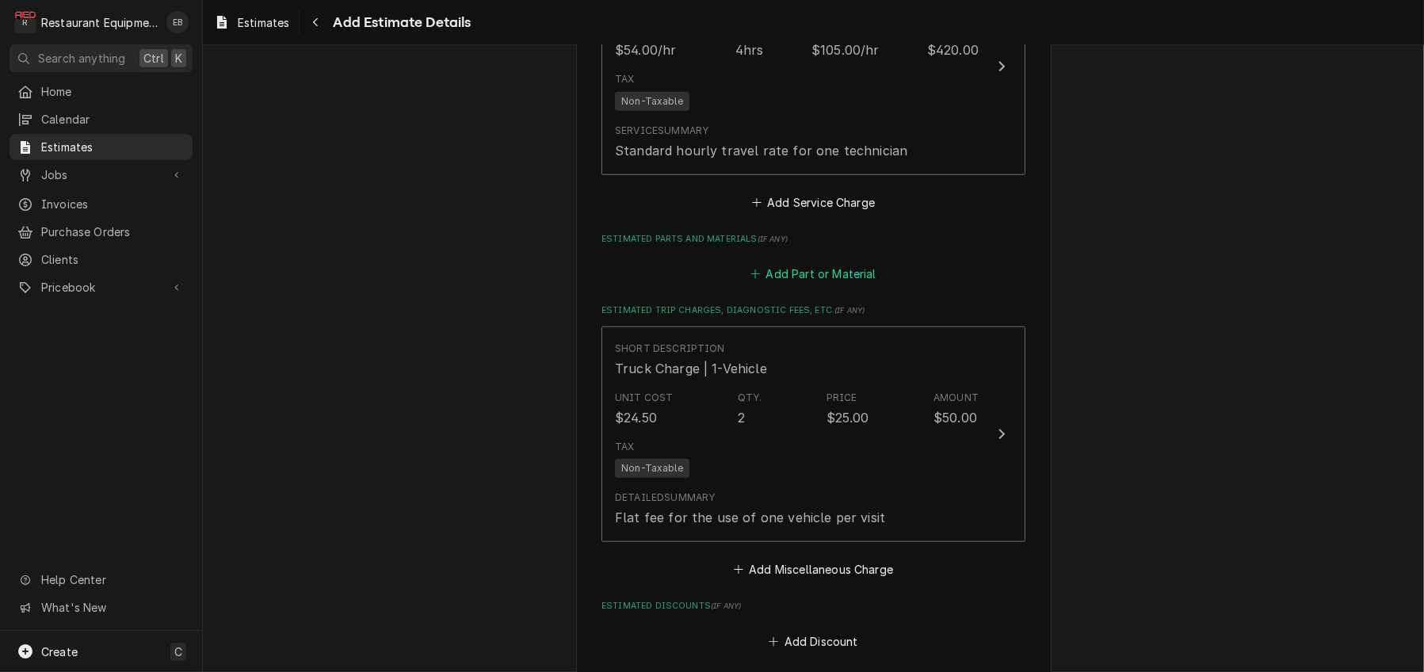
click at [818, 285] on button "Add Part or Material" at bounding box center [813, 274] width 131 height 22
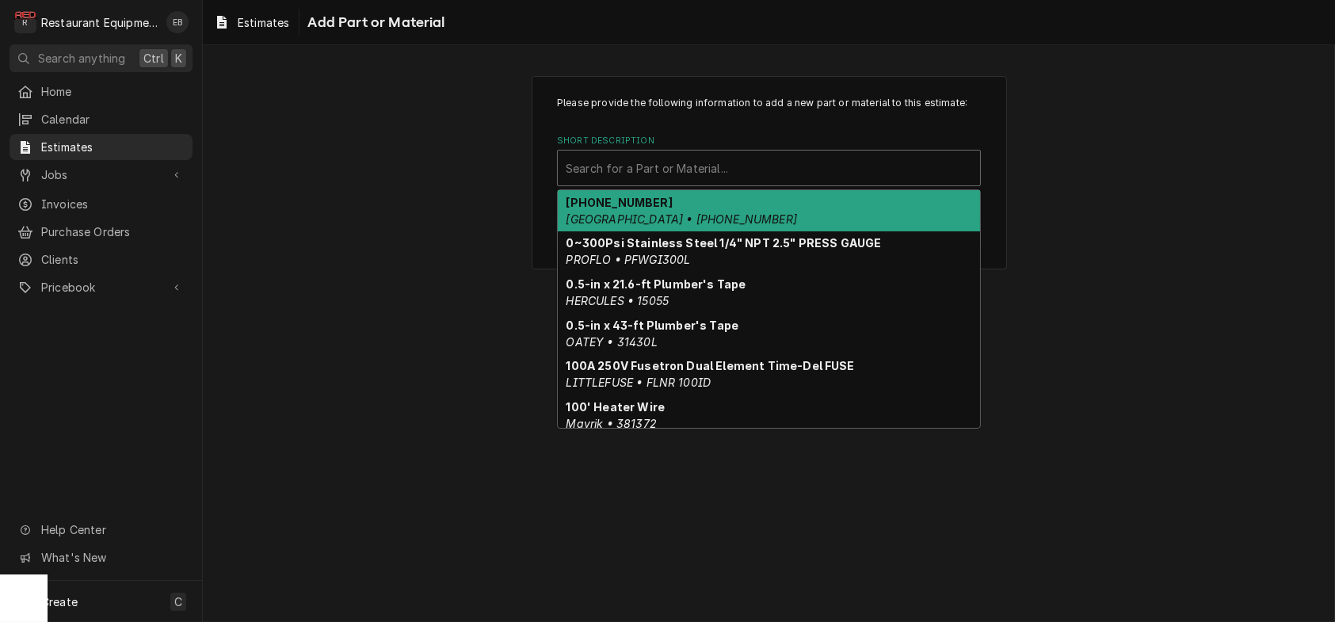
click at [698, 182] on div "Short Description" at bounding box center [769, 168] width 407 height 29
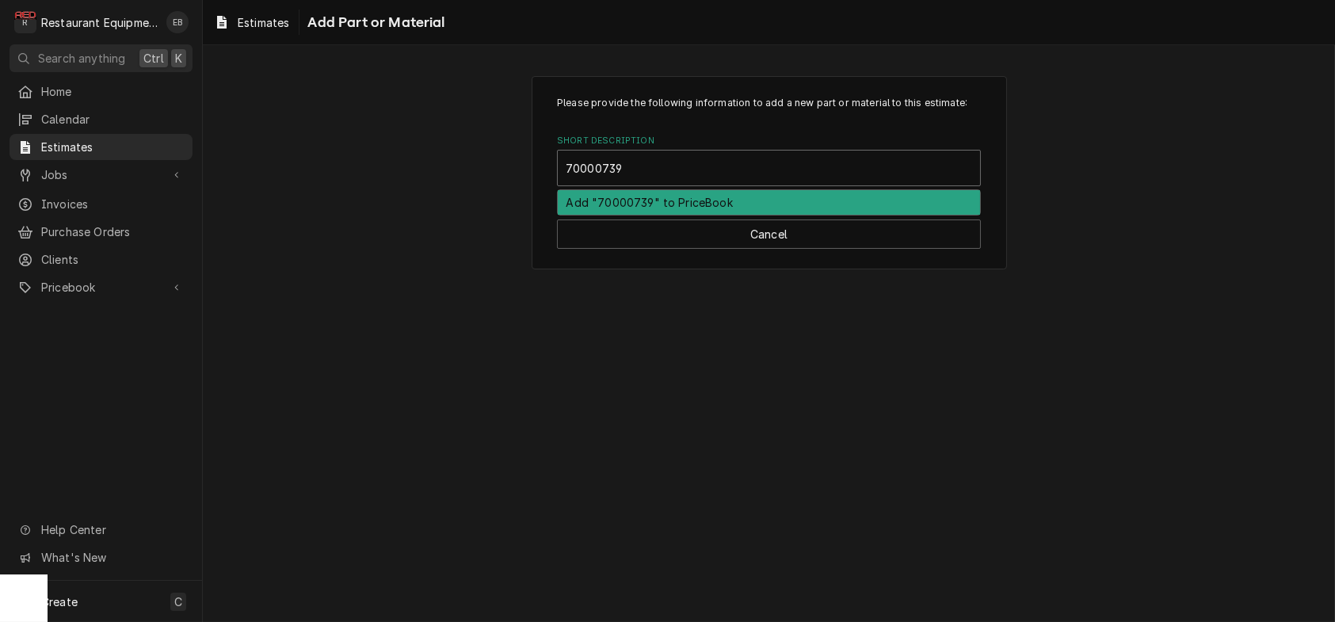
click at [590, 181] on input "70000739" at bounding box center [595, 167] width 59 height 25
type input "7000739"
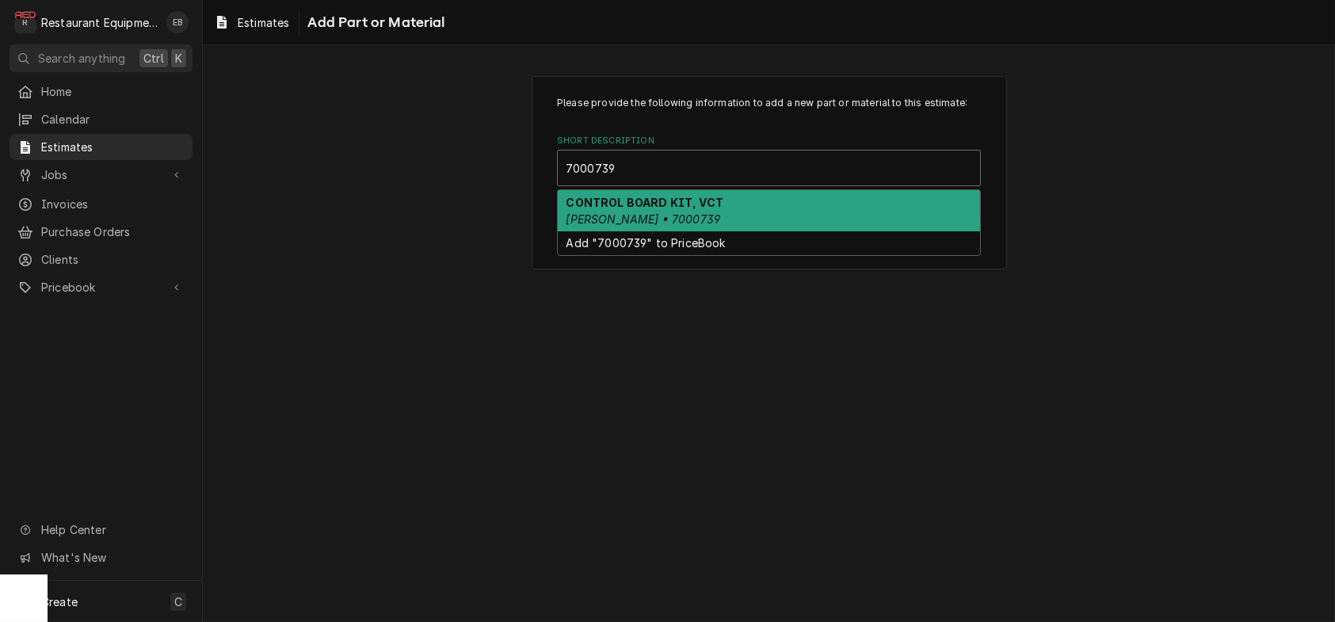
click at [662, 209] on strong "CONTROL BOARD KIT, VCT" at bounding box center [646, 202] width 158 height 13
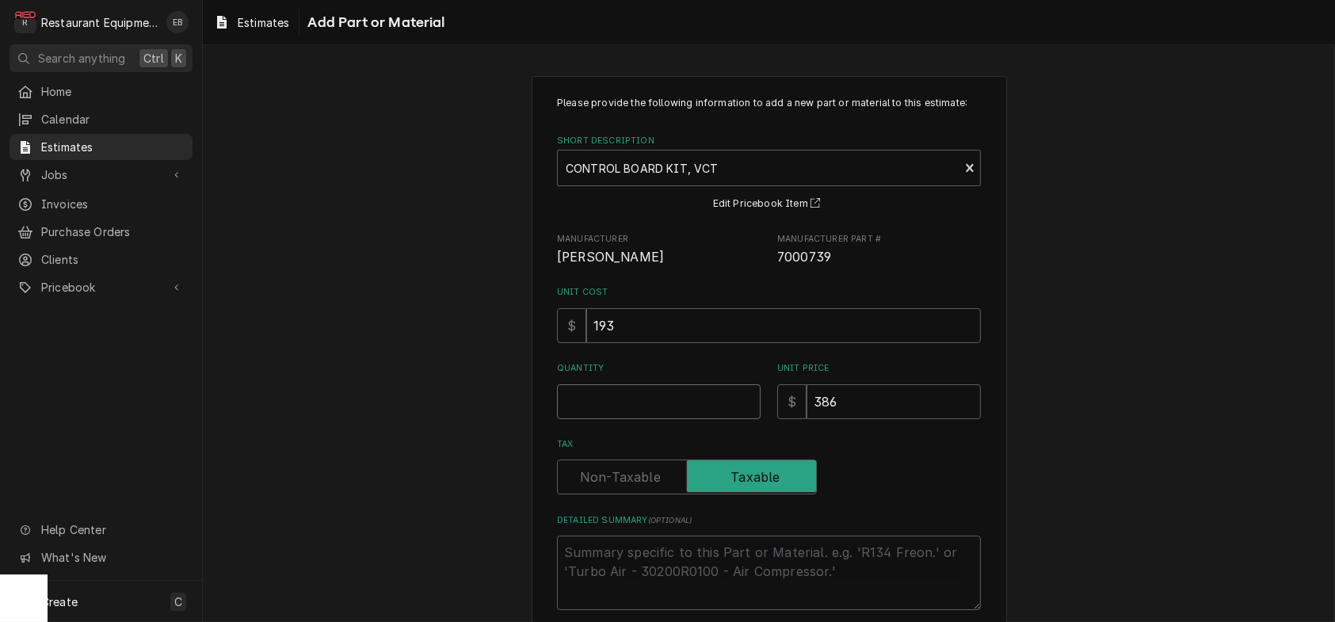
click at [678, 419] on input "Quantity" at bounding box center [659, 401] width 204 height 35
type textarea "x"
type input "1"
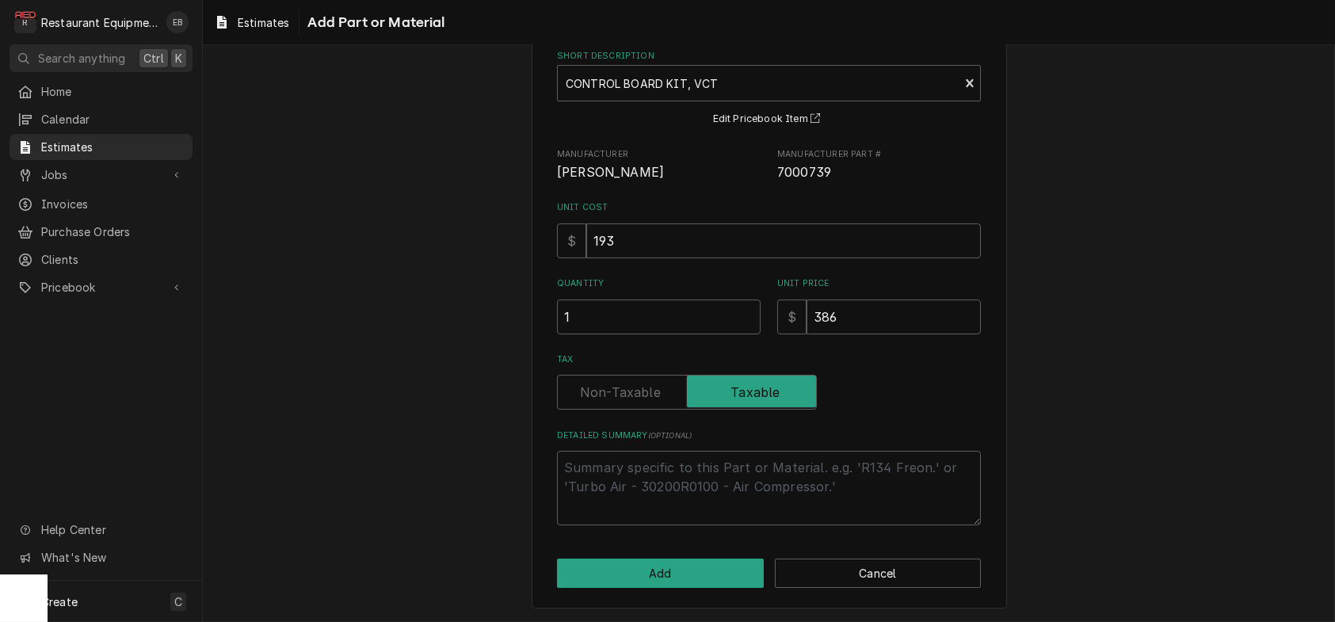
scroll to position [172, 0]
click at [678, 570] on button "Add" at bounding box center [660, 573] width 207 height 29
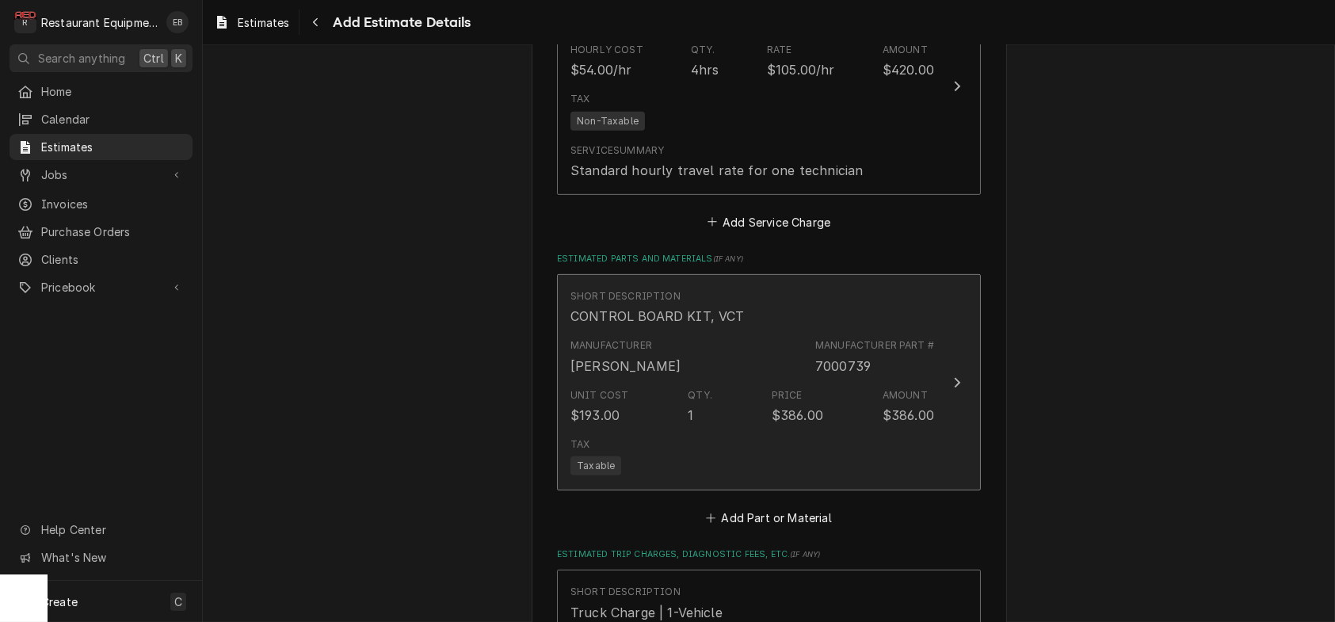
type textarea "x"
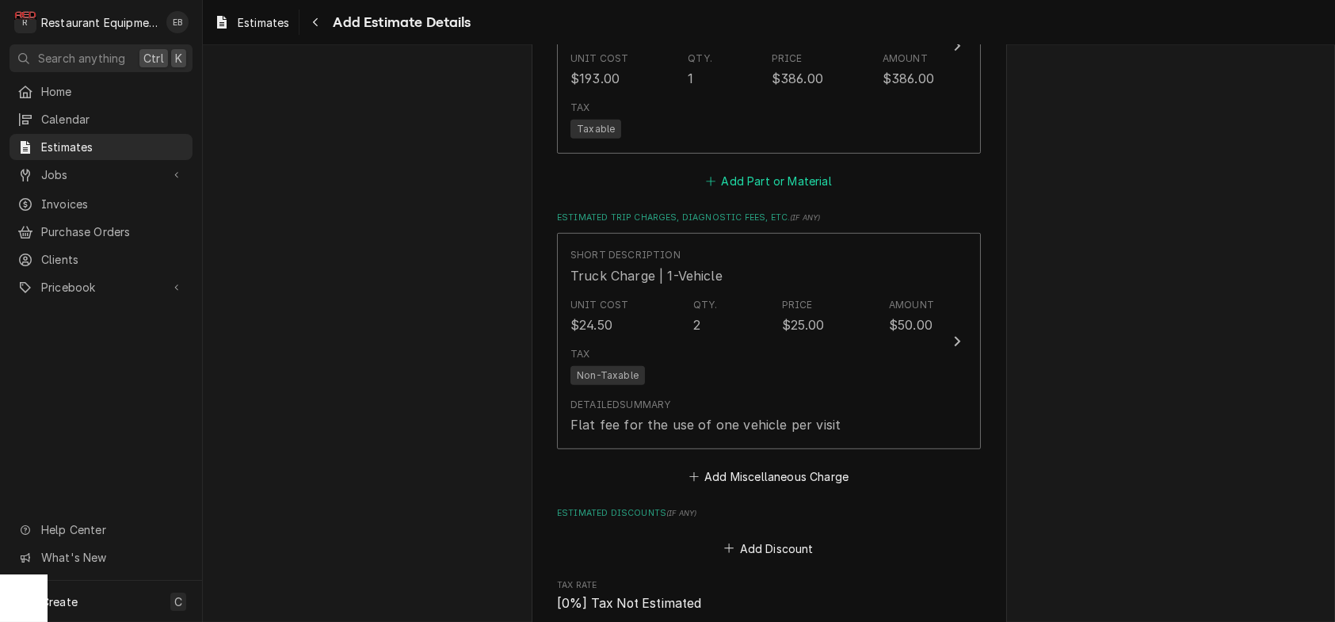
scroll to position [2484, 0]
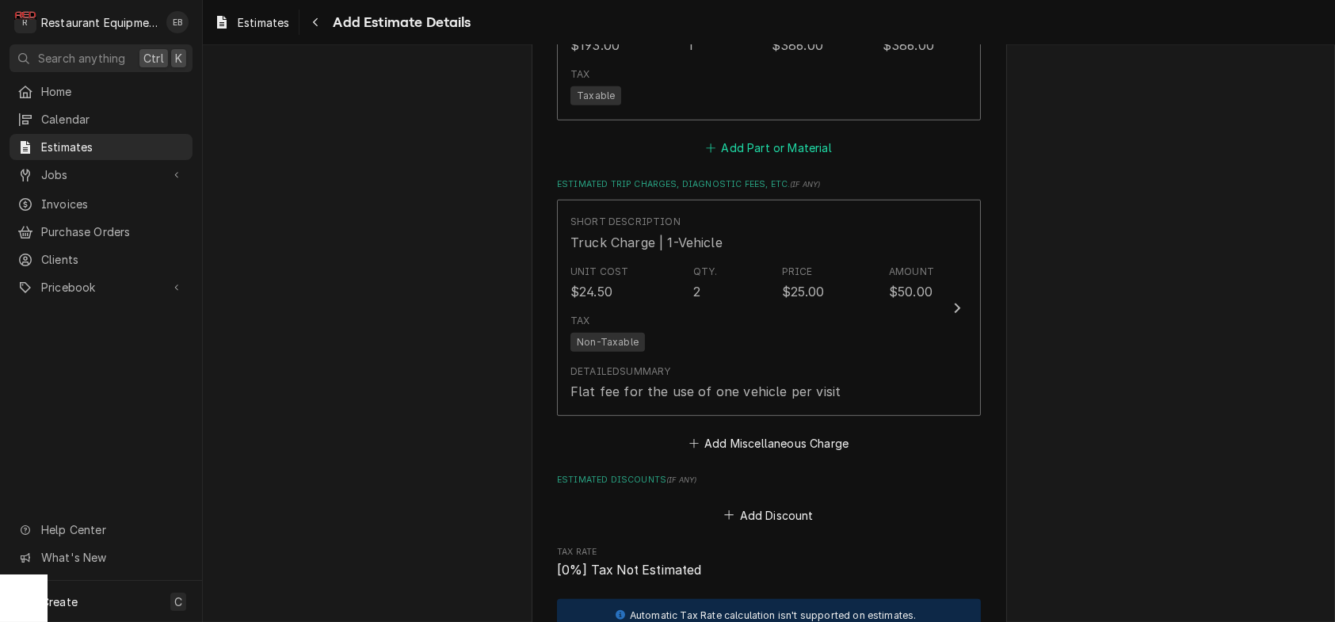
click at [766, 159] on button "Add Part or Material" at bounding box center [769, 147] width 131 height 22
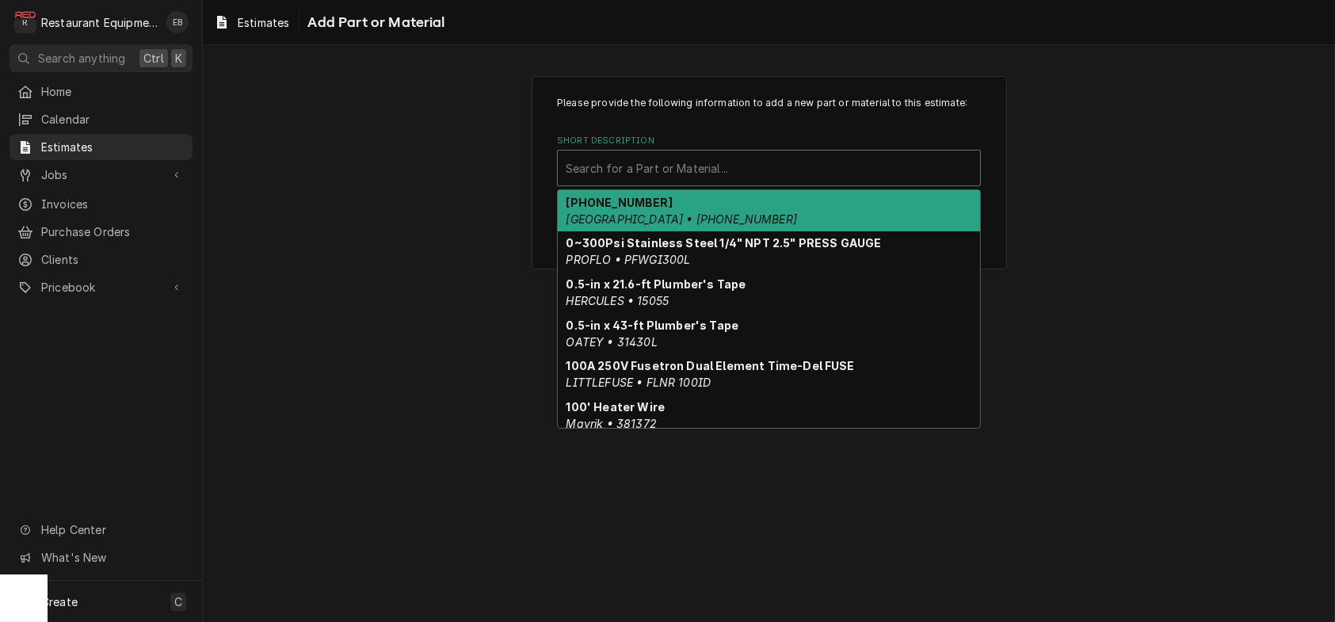
click at [685, 182] on div "Short Description" at bounding box center [769, 168] width 407 height 29
click at [724, 182] on div "Short Description" at bounding box center [769, 168] width 407 height 29
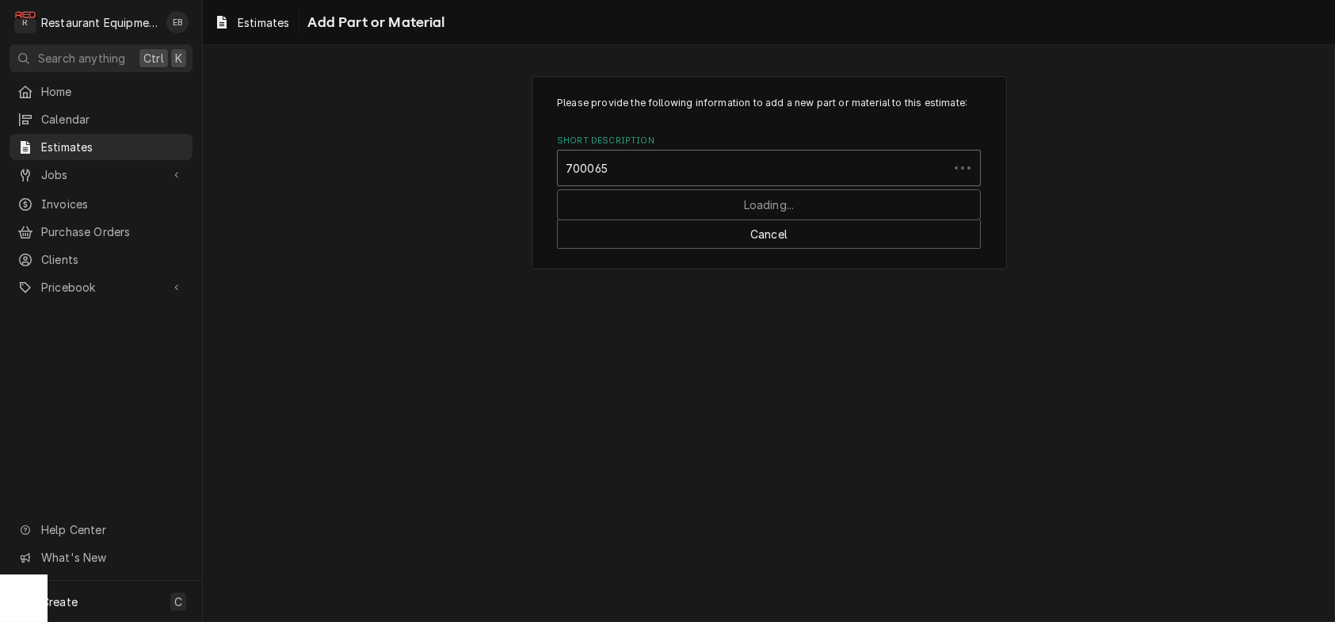
type input "7000652"
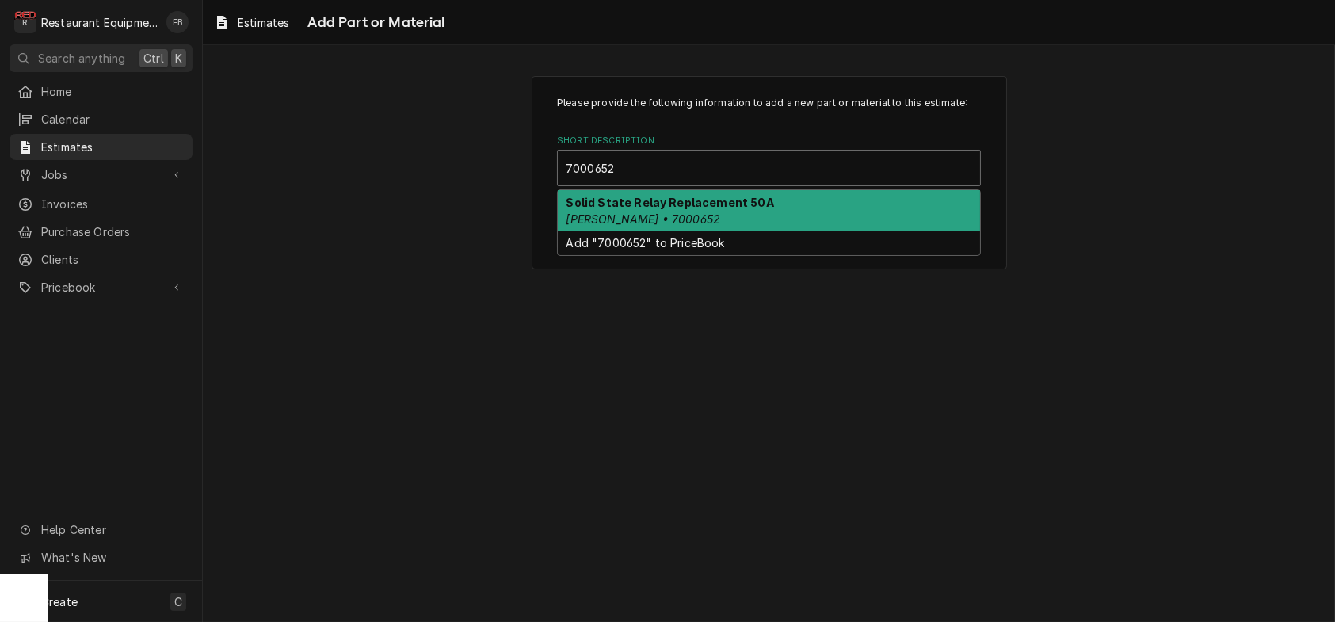
click at [713, 209] on strong "Solid State Relay Replacement 50A" at bounding box center [671, 202] width 208 height 13
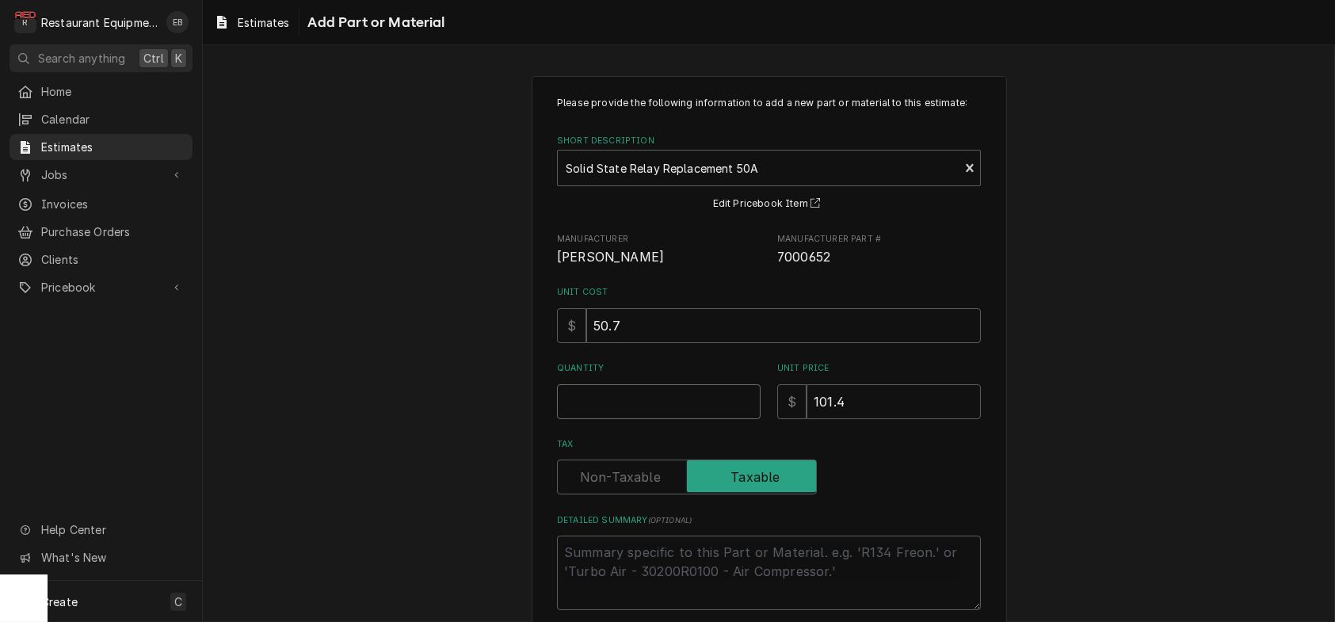
click at [634, 419] on input "Quantity" at bounding box center [659, 401] width 204 height 35
type textarea "x"
type input "1"
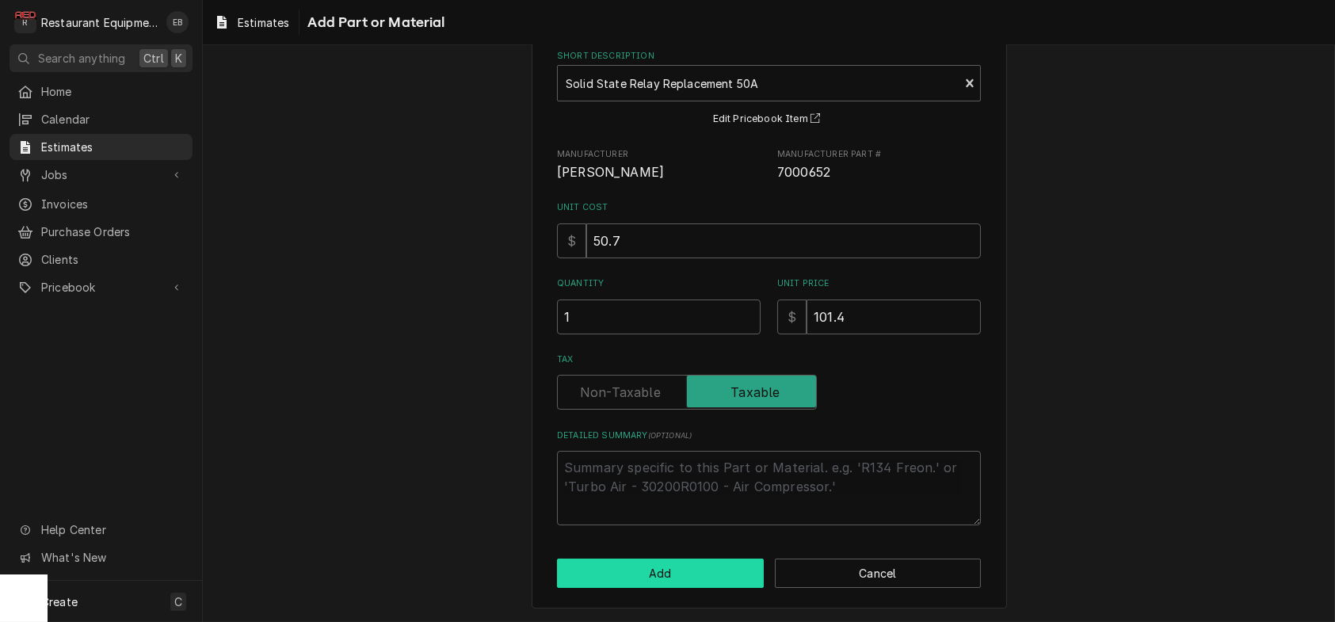
click at [680, 566] on button "Add" at bounding box center [660, 573] width 207 height 29
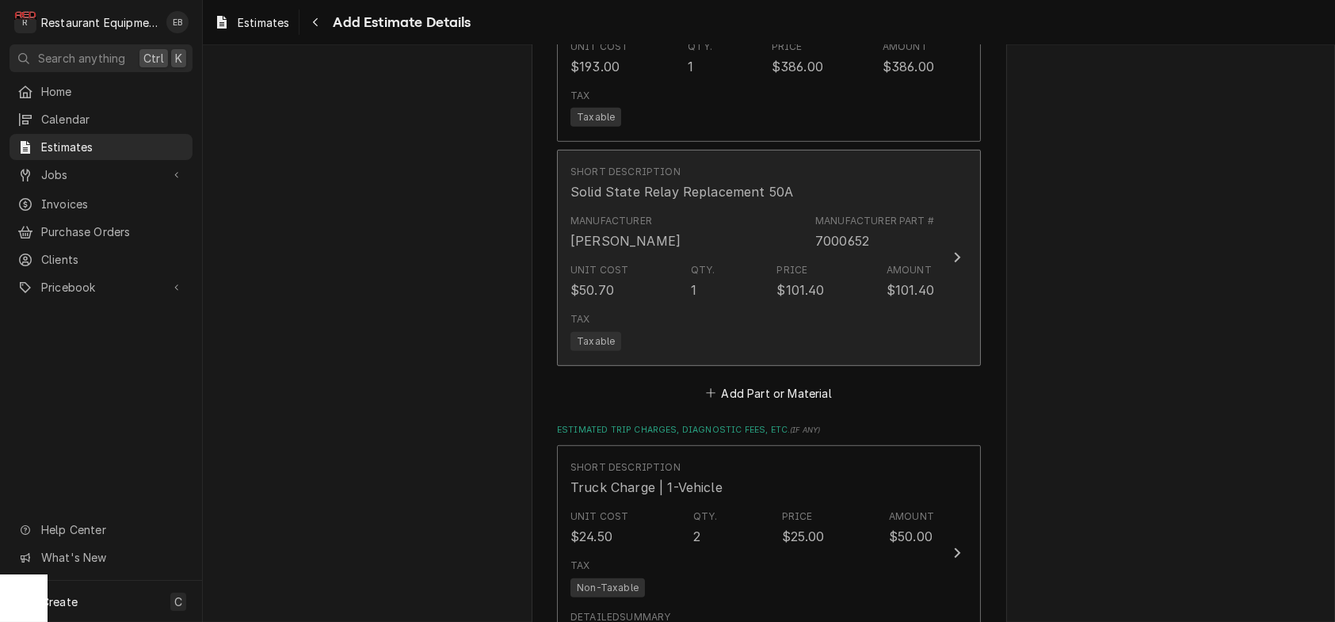
type textarea "x"
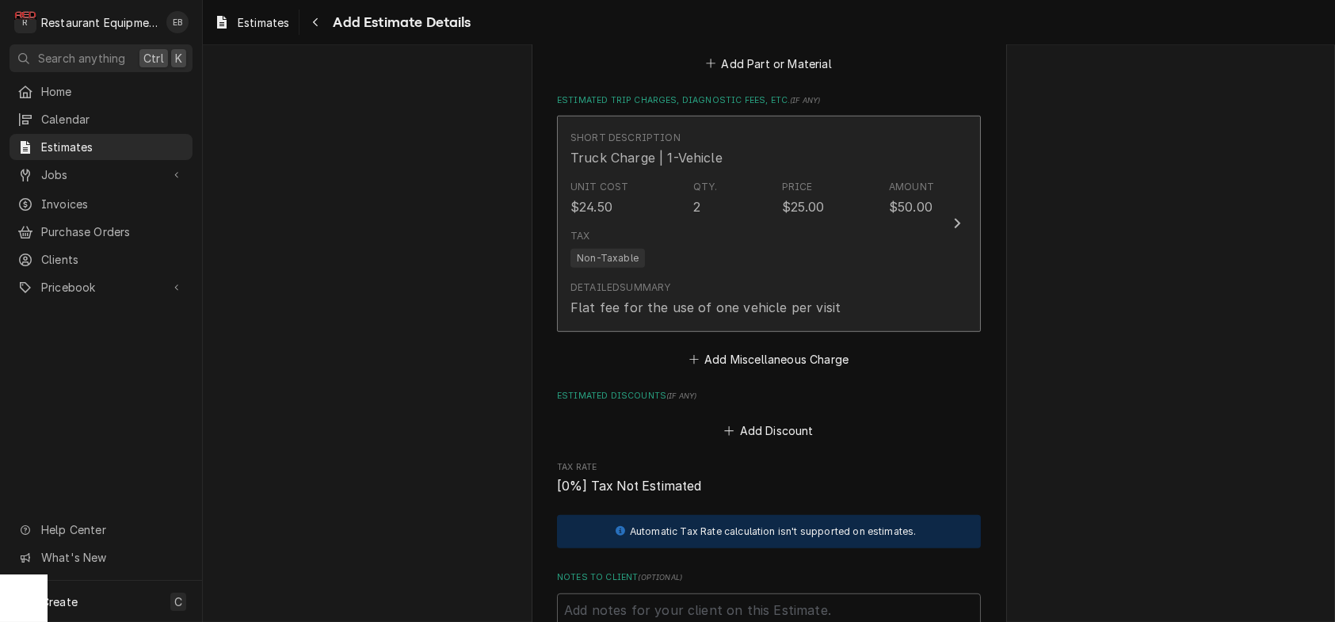
scroll to position [2727, 0]
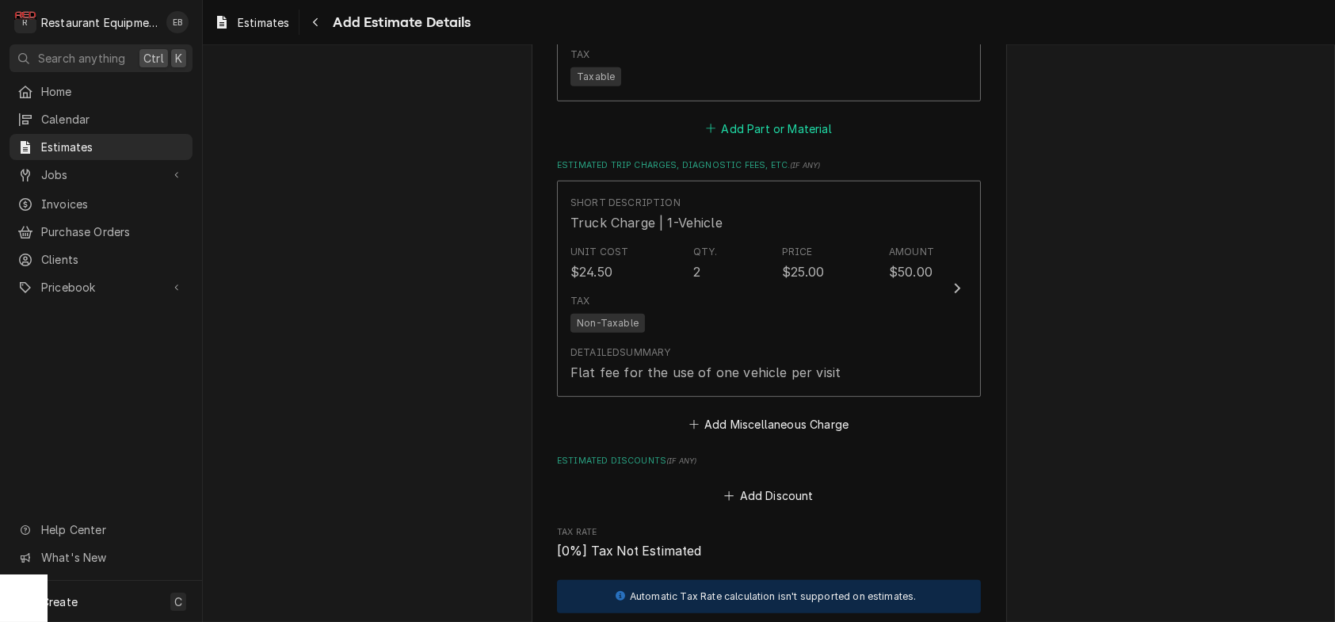
click at [731, 139] on button "Add Part or Material" at bounding box center [769, 128] width 131 height 22
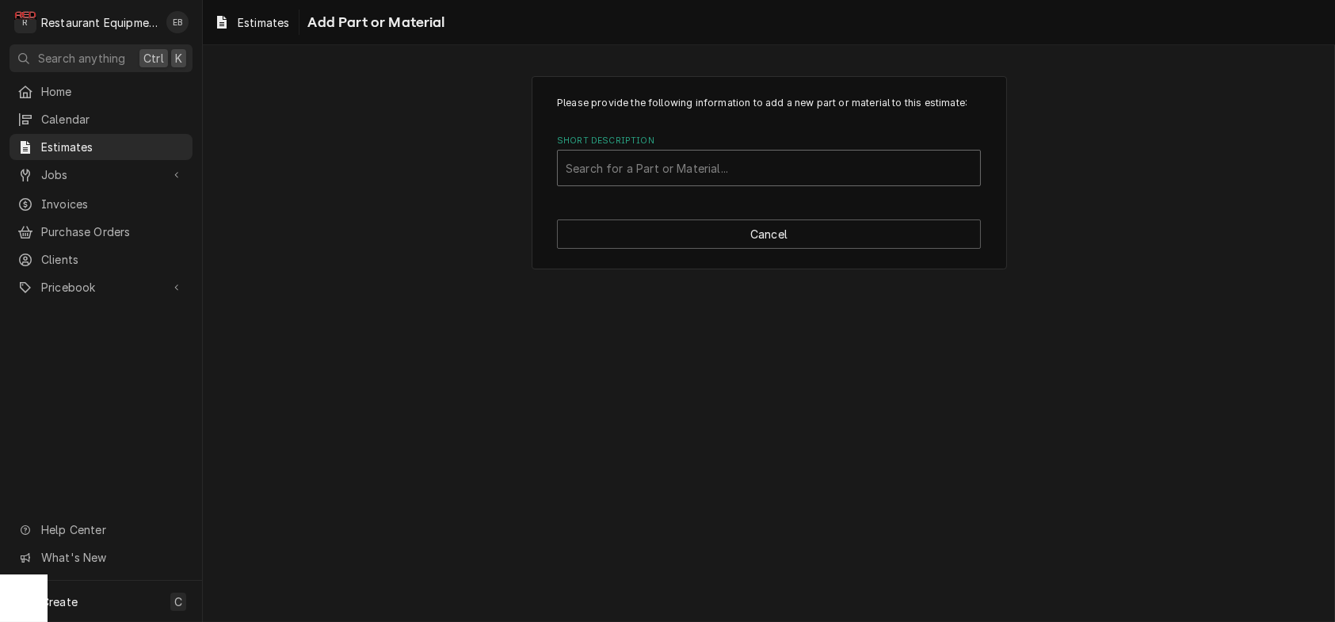
click at [733, 182] on div "Short Description" at bounding box center [769, 168] width 407 height 29
type input "7001580"
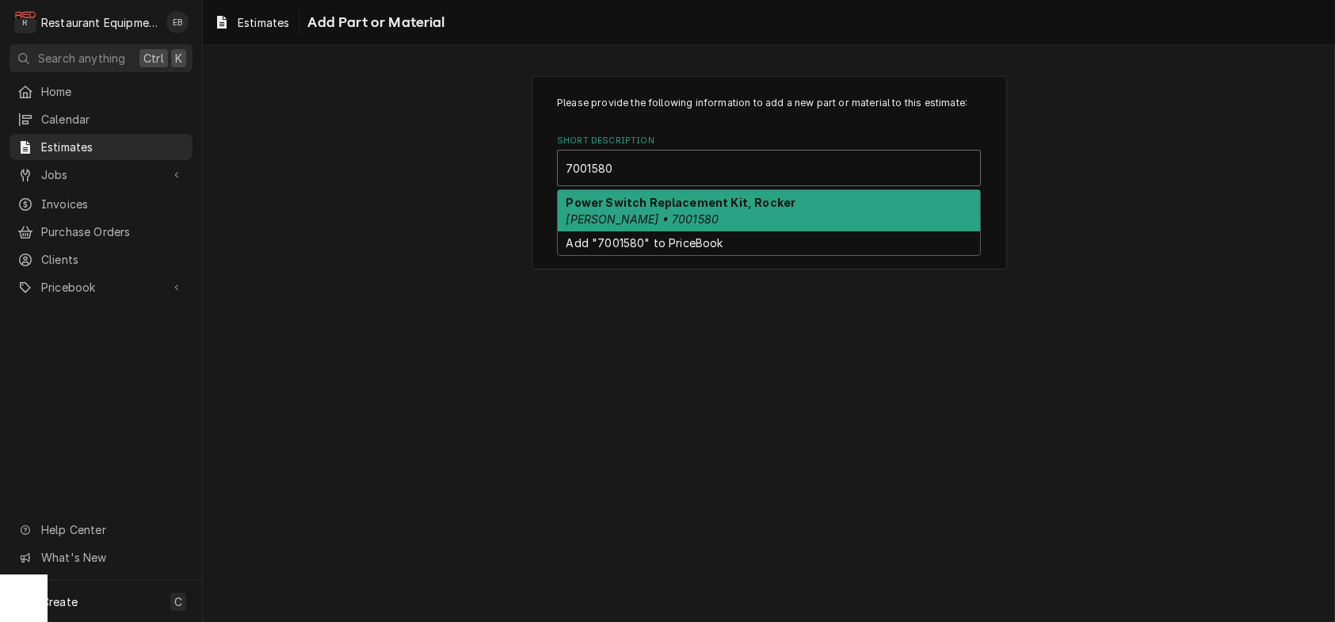
click at [728, 209] on strong "Power Switch Replacement Kit, Rocker" at bounding box center [682, 202] width 230 height 13
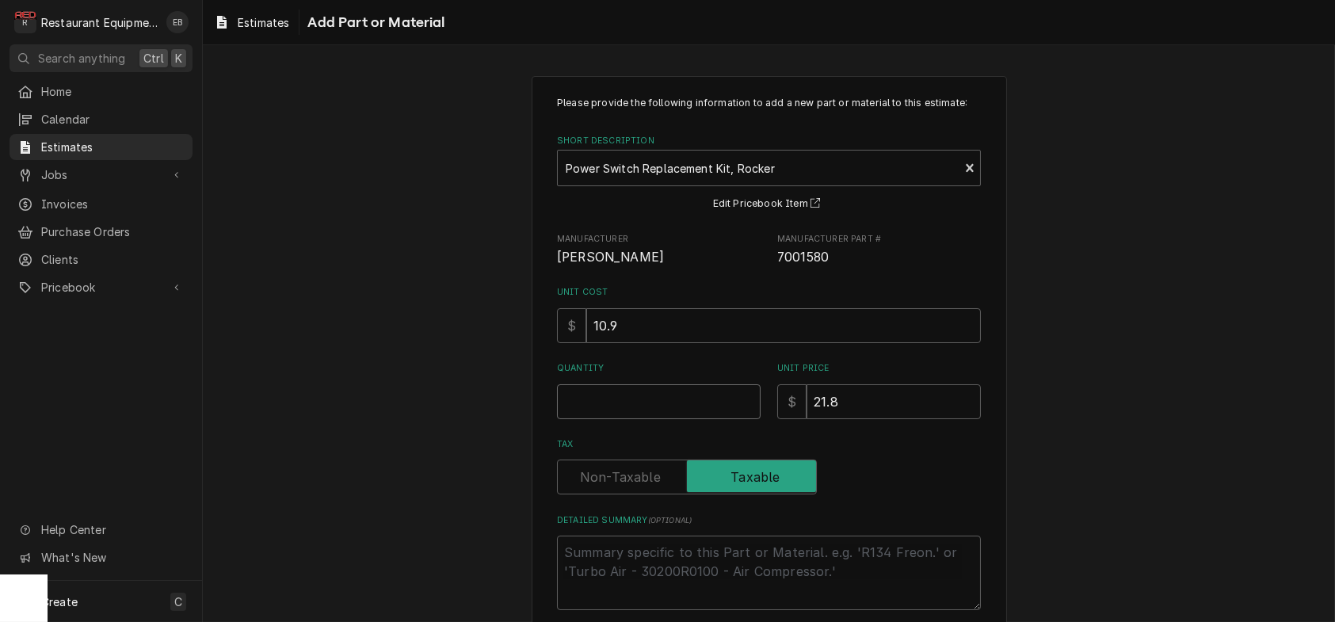
click at [632, 419] on input "Quantity" at bounding box center [659, 401] width 204 height 35
type textarea "x"
type input "1"
type textarea "x"
type input "1"
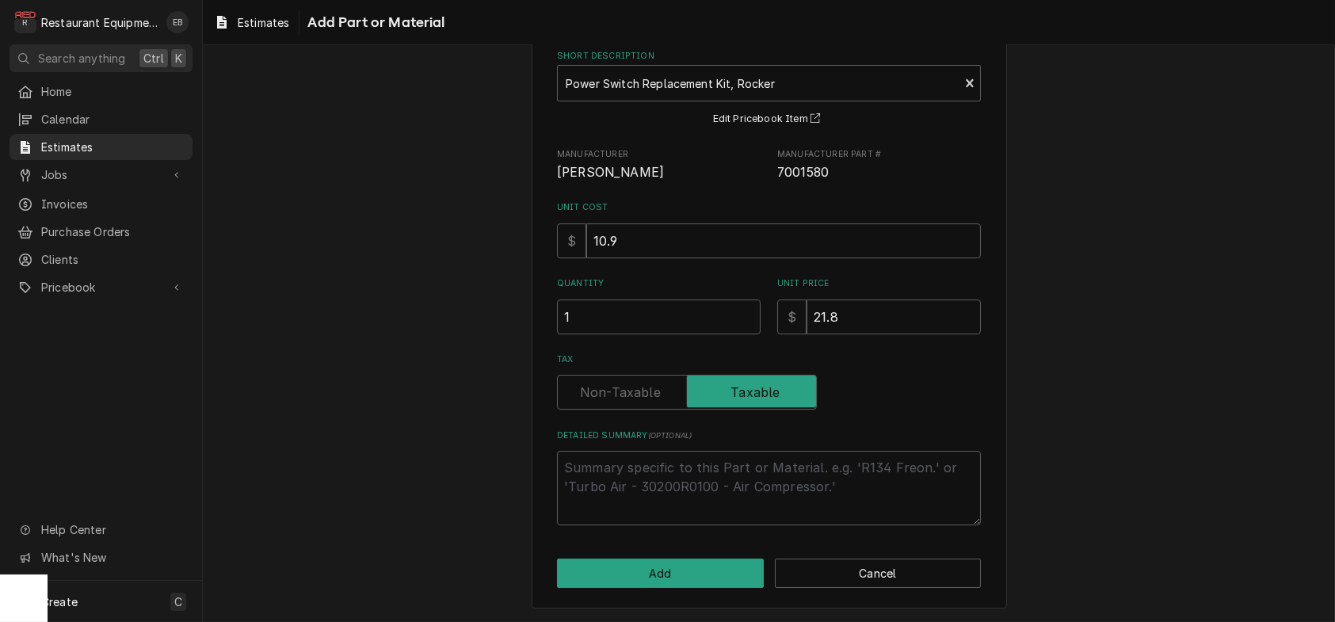
scroll to position [172, 0]
click at [667, 566] on button "Add" at bounding box center [660, 573] width 207 height 29
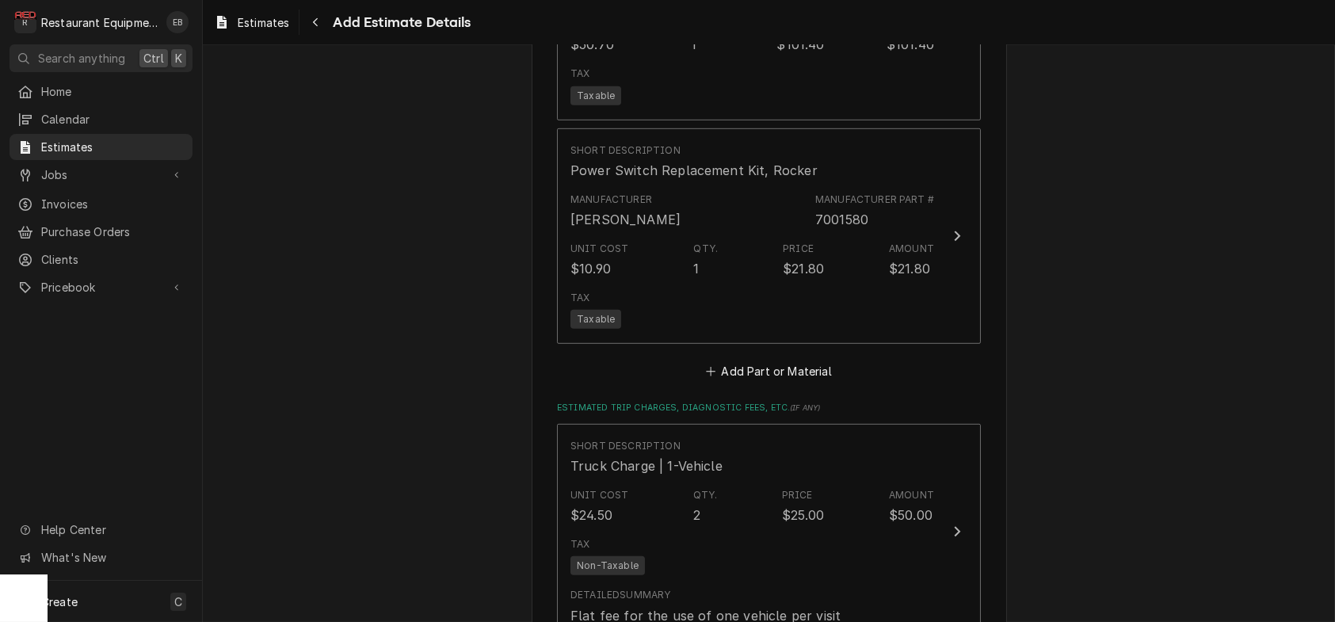
scroll to position [2706, 0]
type textarea "x"
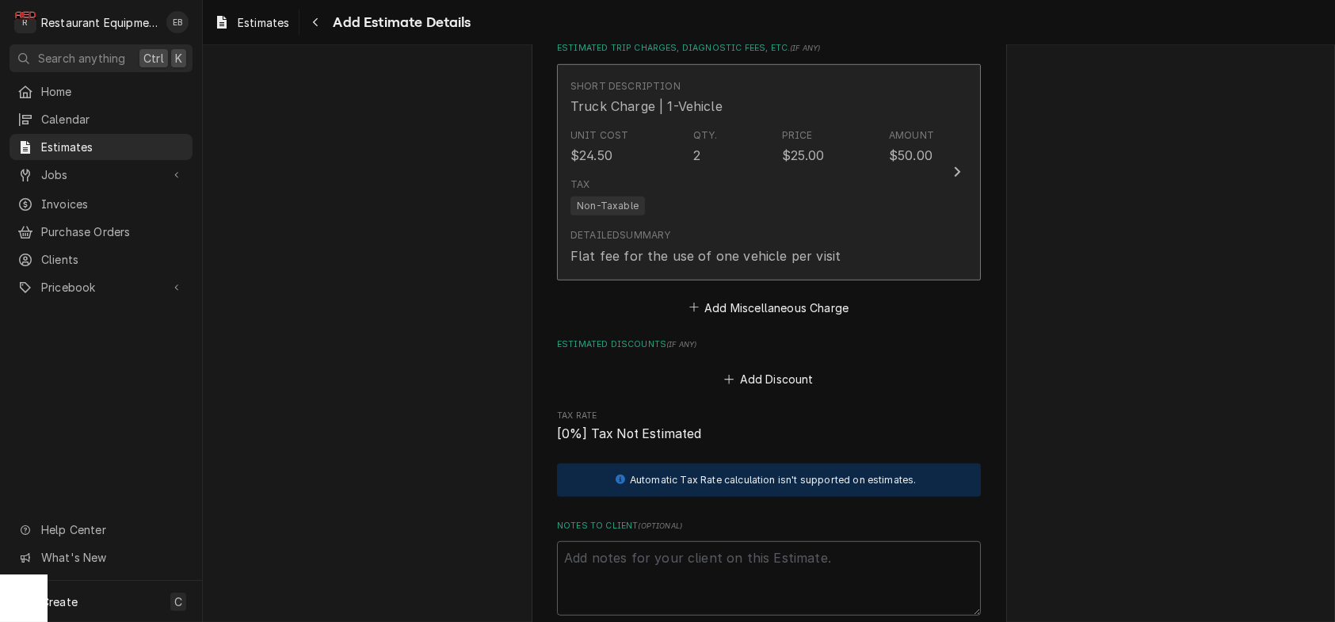
scroll to position [3181, 0]
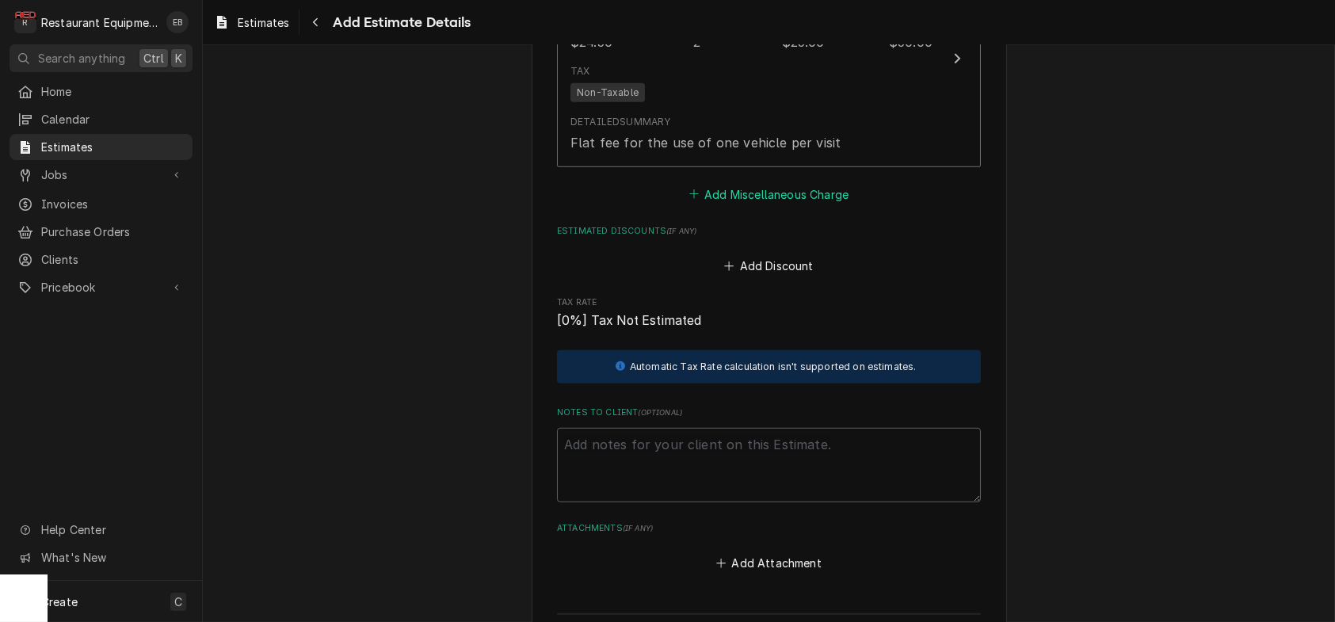
click at [771, 205] on button "Add Miscellaneous Charge" at bounding box center [768, 194] width 165 height 22
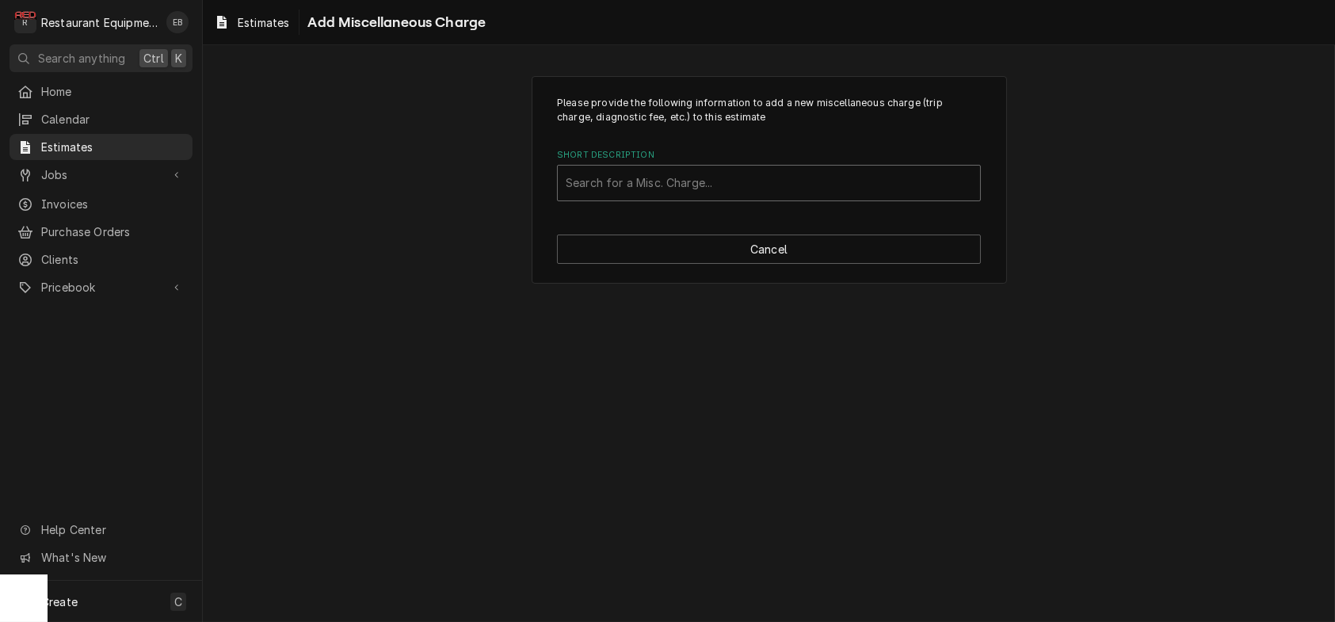
click at [745, 197] on div "Short Description" at bounding box center [769, 183] width 407 height 29
type input "Shipp"
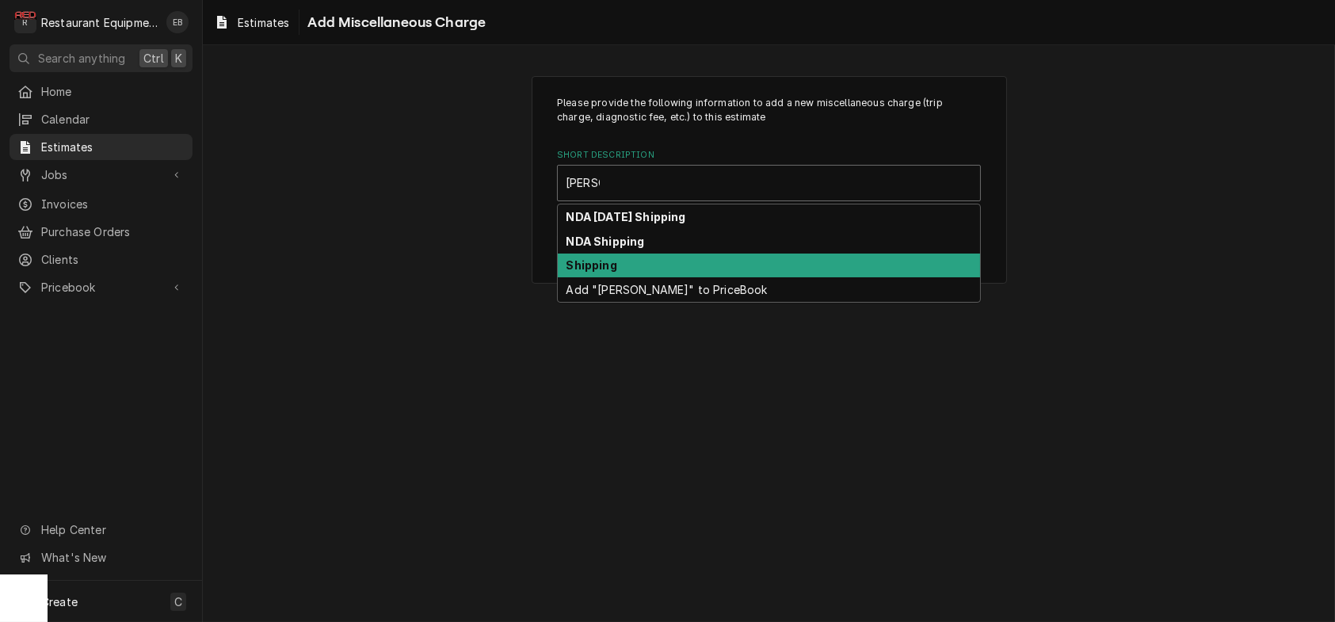
click at [643, 278] on div "Shipping" at bounding box center [769, 266] width 422 height 25
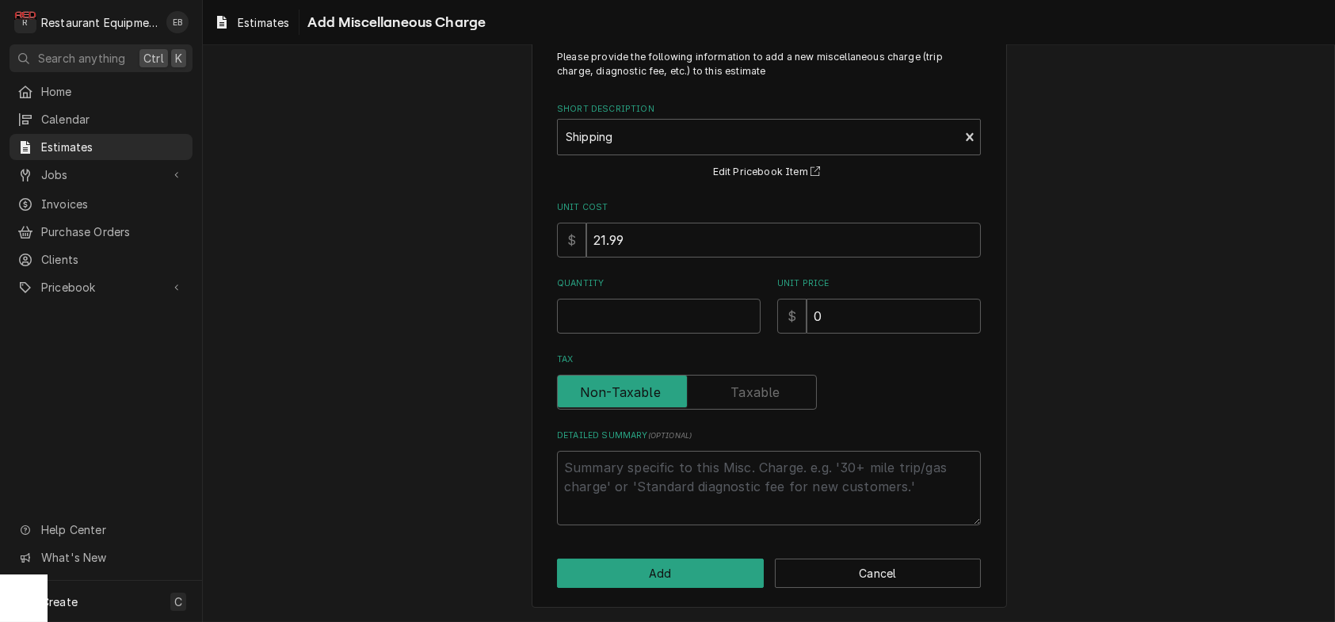
scroll to position [105, 0]
click at [659, 304] on input "Quantity" at bounding box center [659, 316] width 204 height 35
type textarea "x"
type input "1"
type textarea "x"
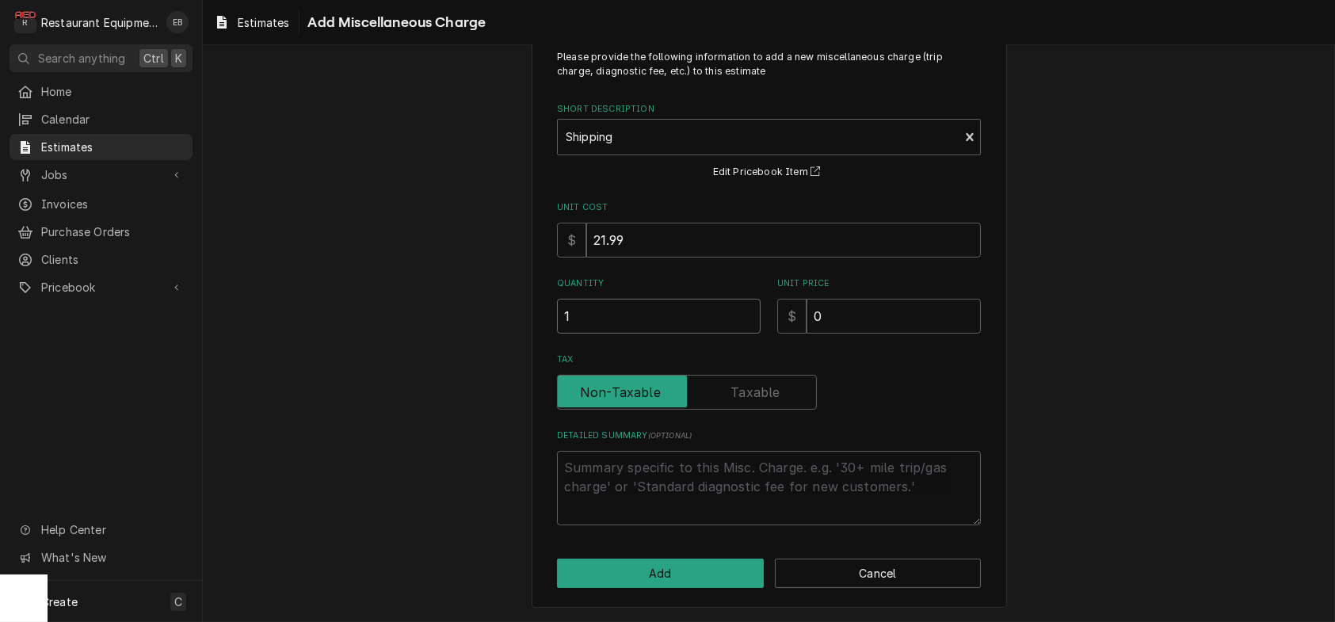
type input "1"
click at [854, 299] on input "0" at bounding box center [894, 316] width 174 height 35
type textarea "x"
type input "4"
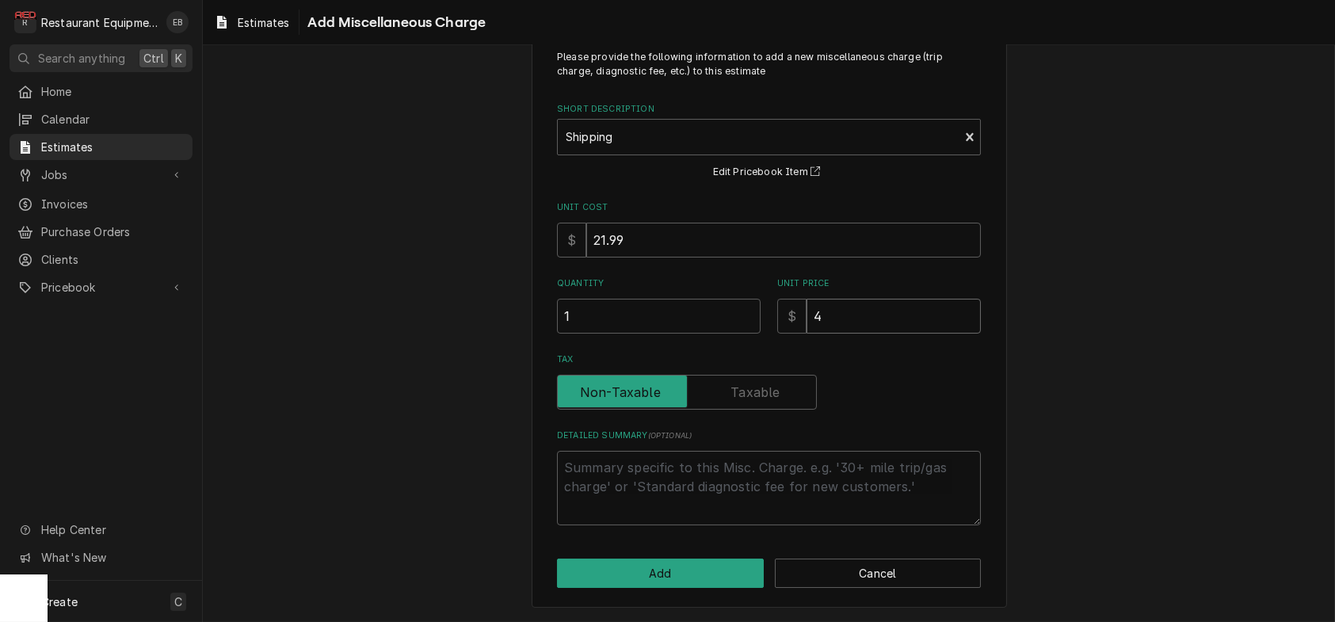
type textarea "x"
type input "49"
type textarea "x"
type input "4"
type textarea "x"
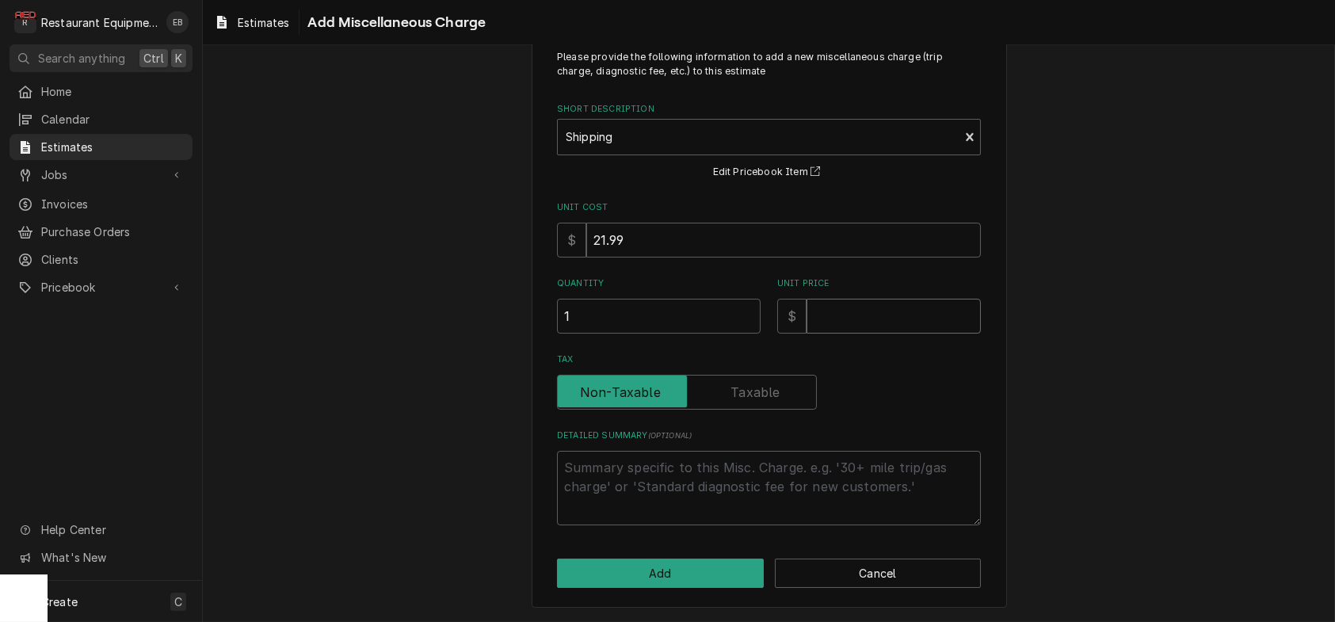
type textarea "x"
type input "5"
type textarea "x"
type input "54"
type textarea "x"
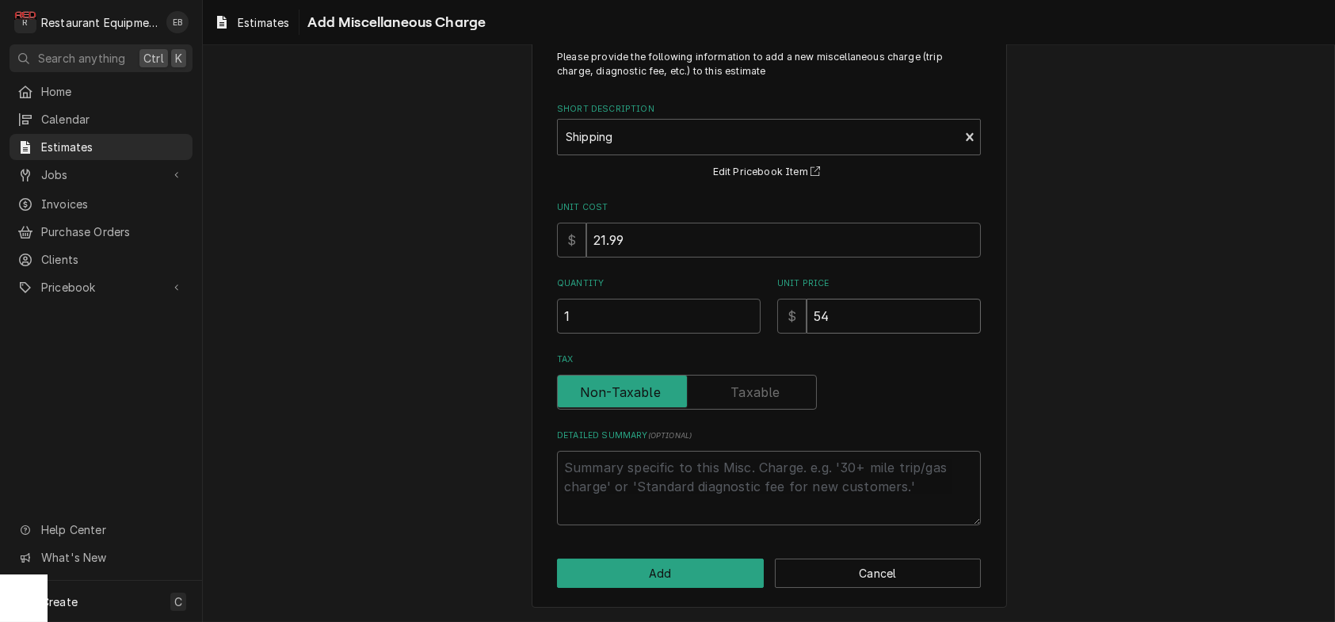
type input "54.9"
type textarea "x"
type input "54.99"
type textarea "x"
type input "54.99"
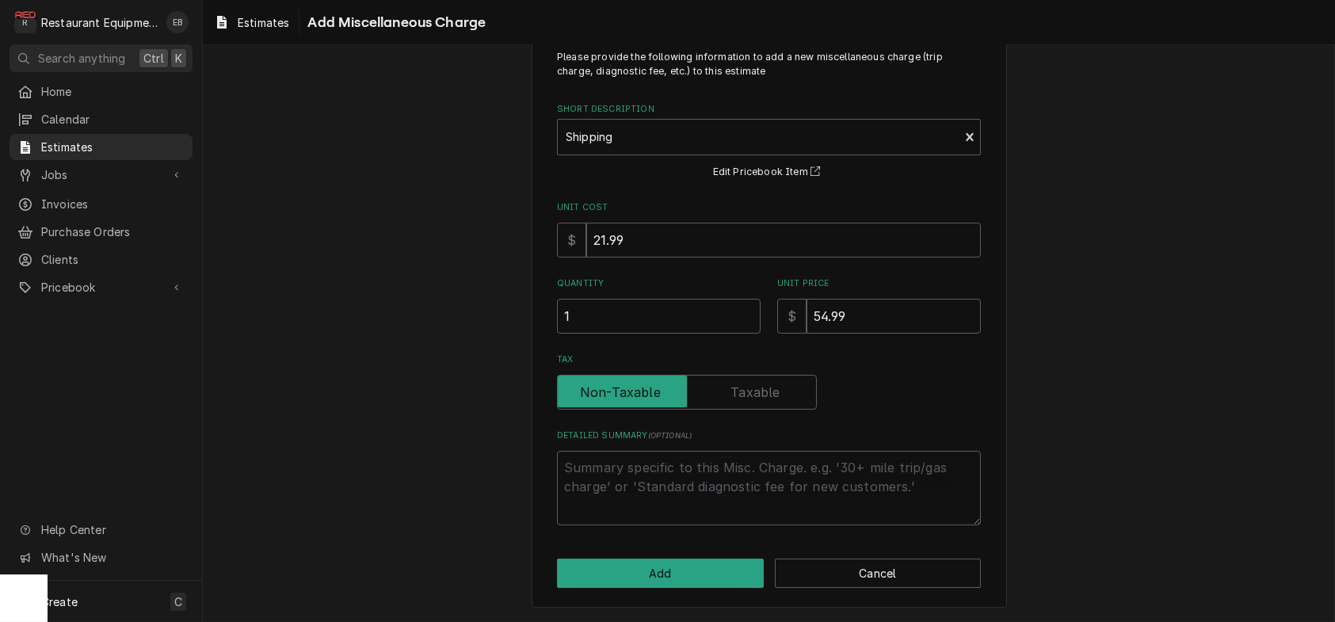
scroll to position [111, 0]
click at [696, 559] on button "Add" at bounding box center [660, 573] width 207 height 29
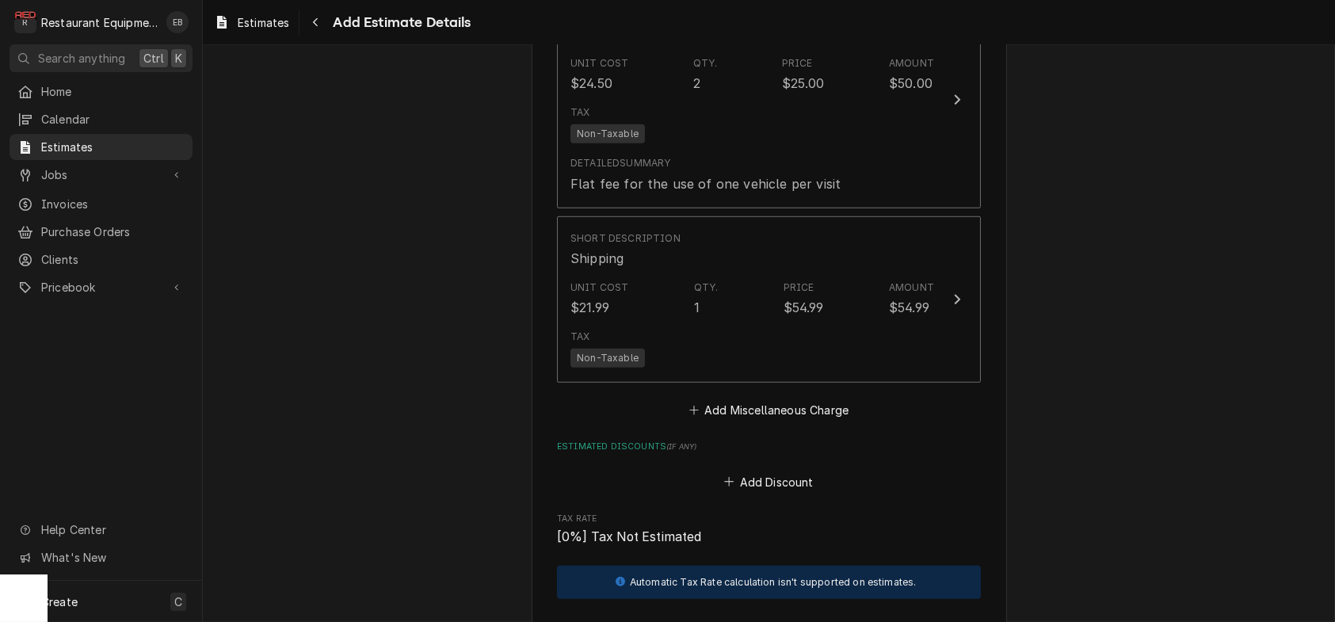
type textarea "x"
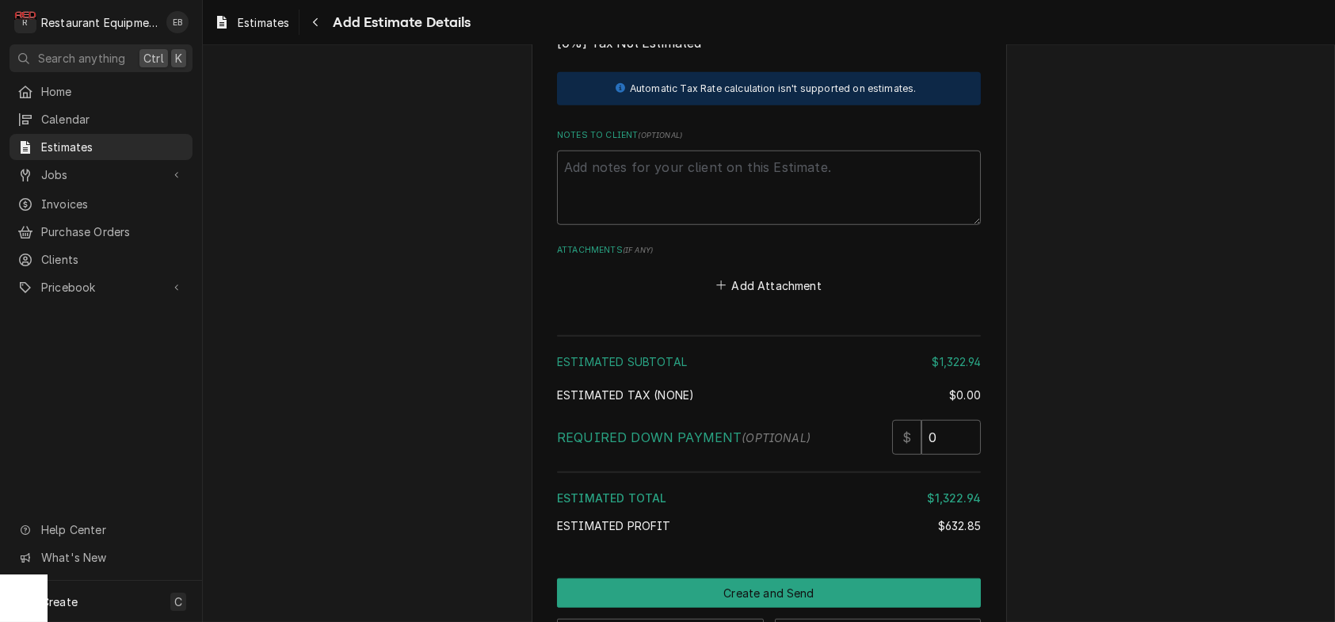
scroll to position [3635, 0]
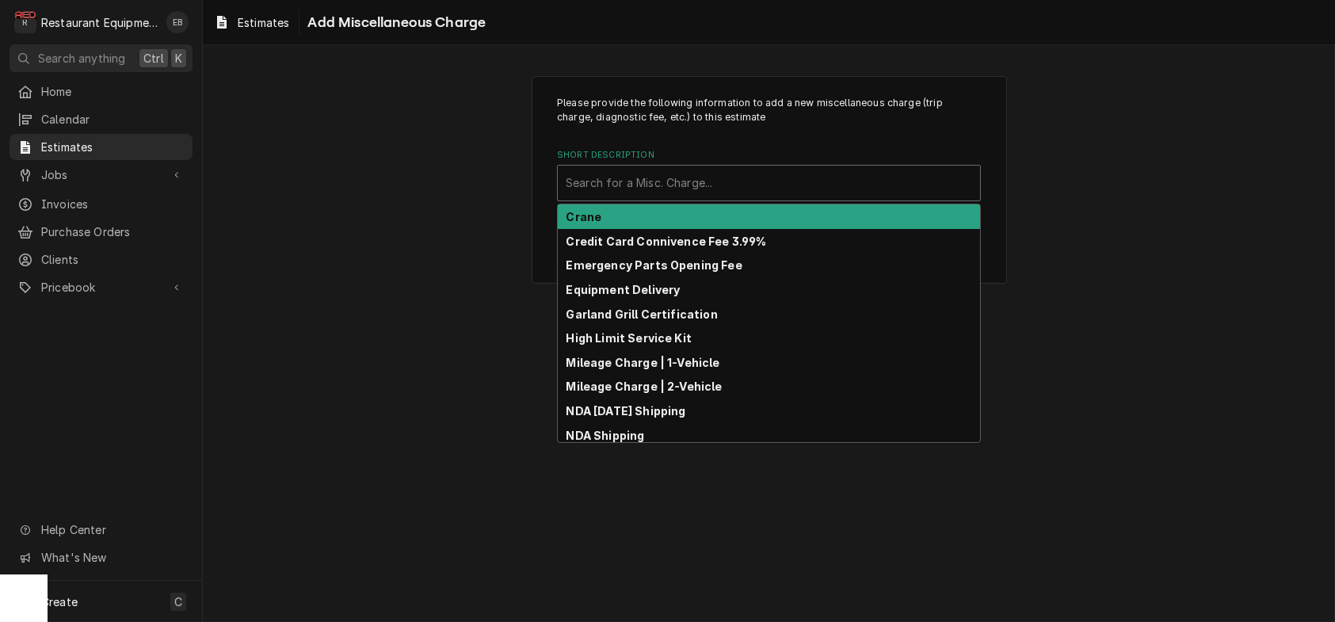
click at [662, 197] on div "Short Description" at bounding box center [769, 183] width 407 height 29
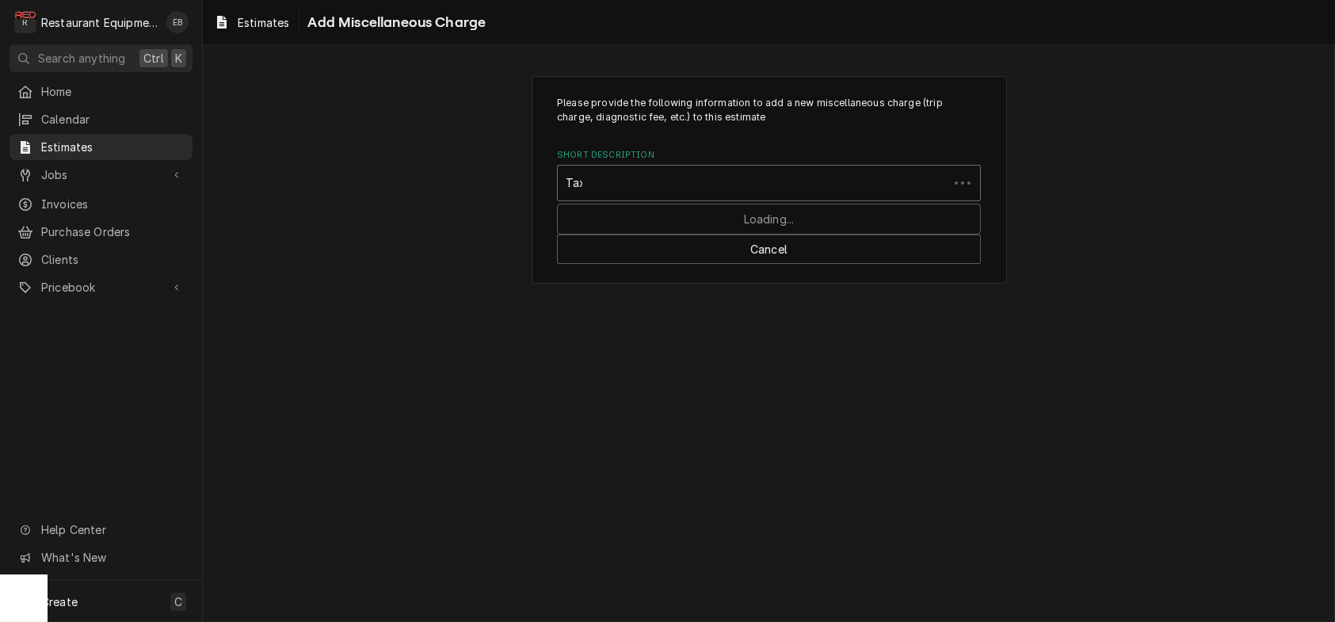
type input "Taxes"
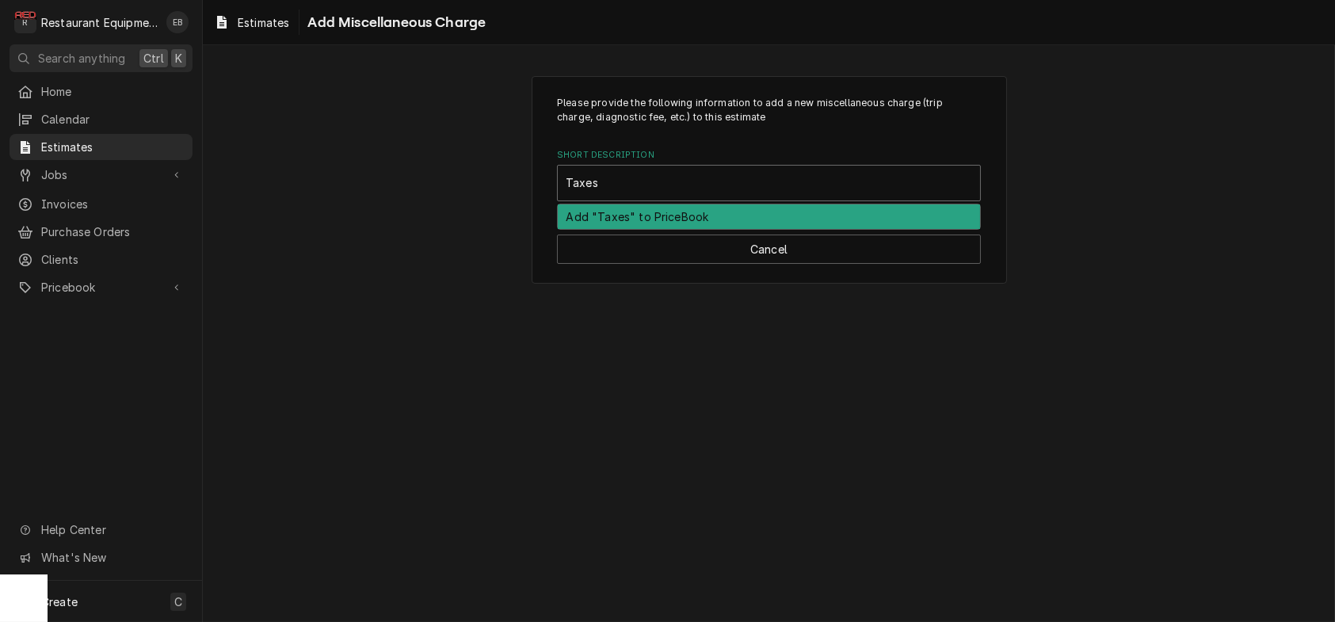
click at [695, 229] on div "Add "Taxes" to PriceBook" at bounding box center [769, 216] width 422 height 25
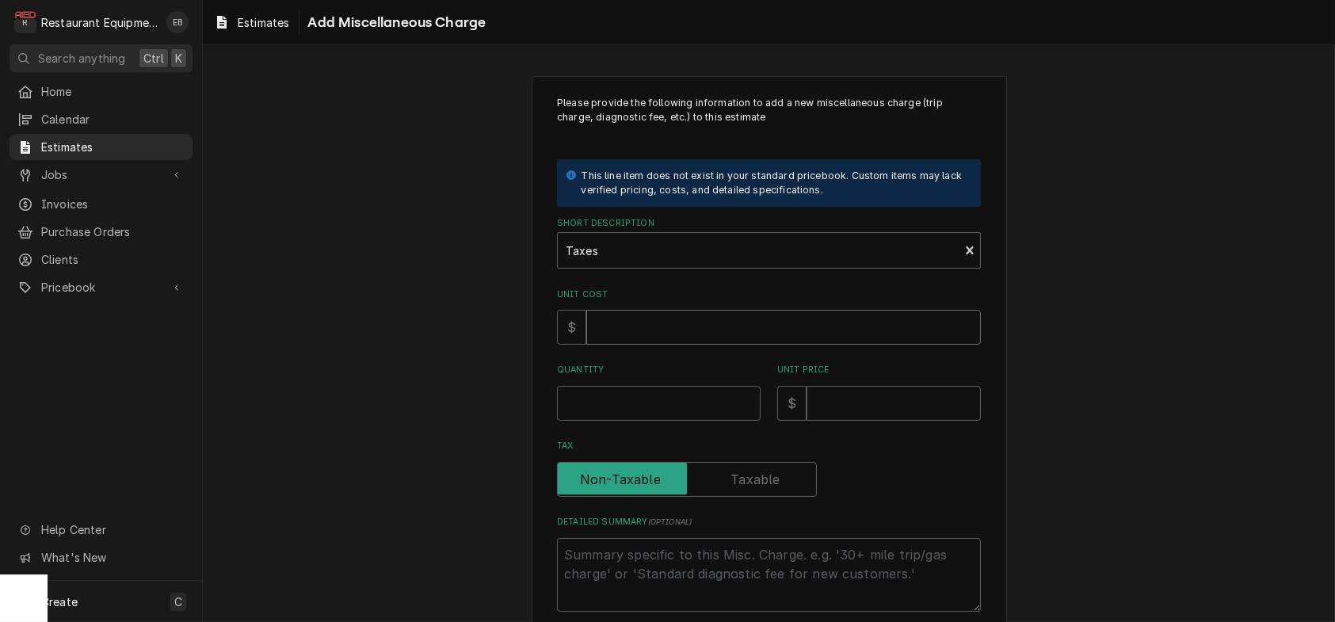
click at [673, 345] on input "Unit Cost" at bounding box center [784, 327] width 395 height 35
type textarea "x"
type input "5"
type textarea "x"
type input "55"
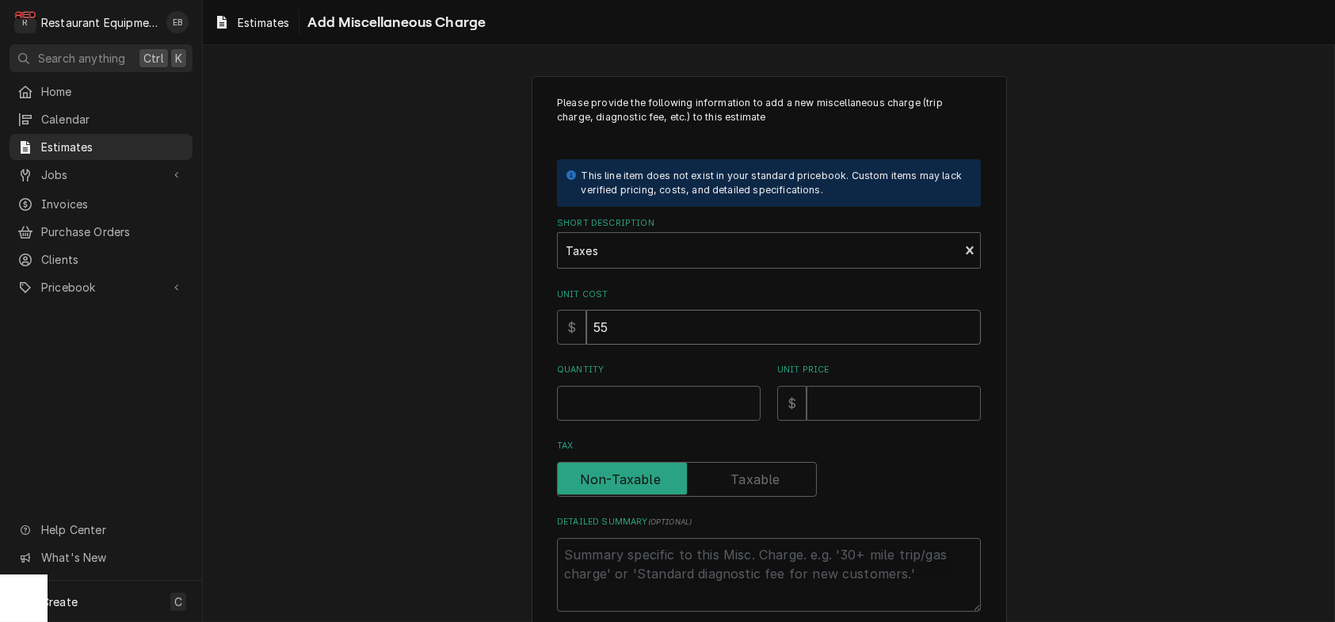
type textarea "x"
type input "55.8"
type textarea "x"
type input "55.86"
type textarea "x"
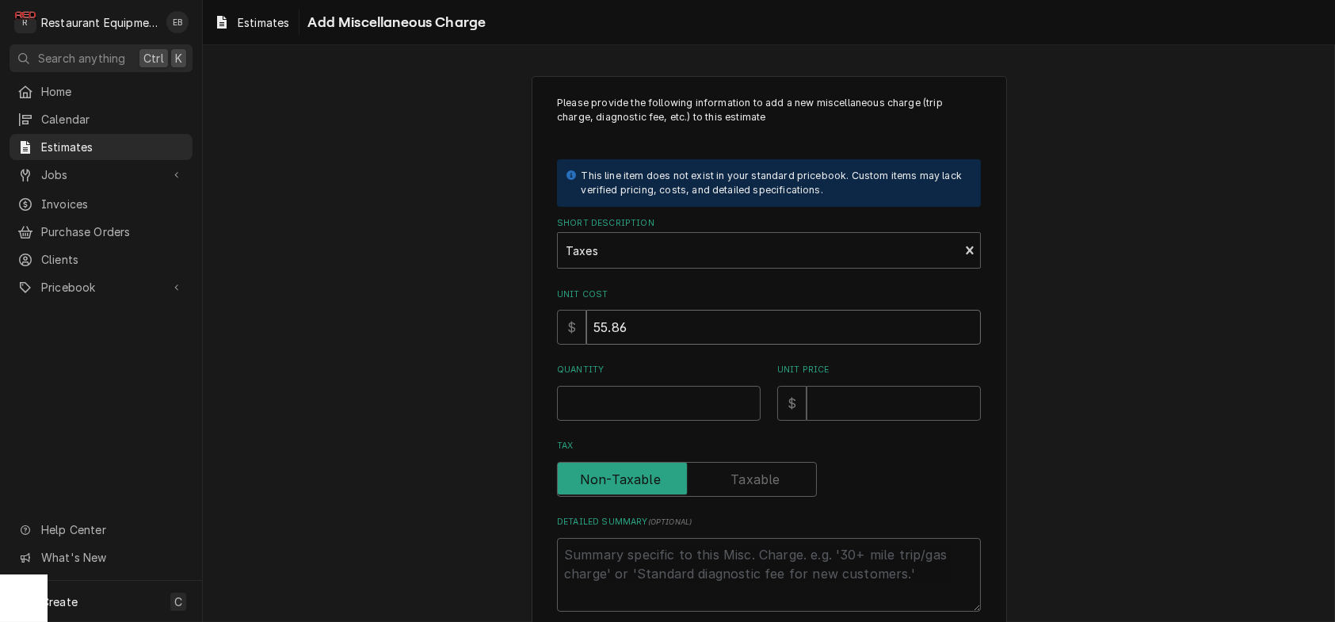
type input "55.86"
click at [645, 421] on input "Quantity" at bounding box center [659, 403] width 204 height 35
type textarea "x"
type input "1"
type textarea "x"
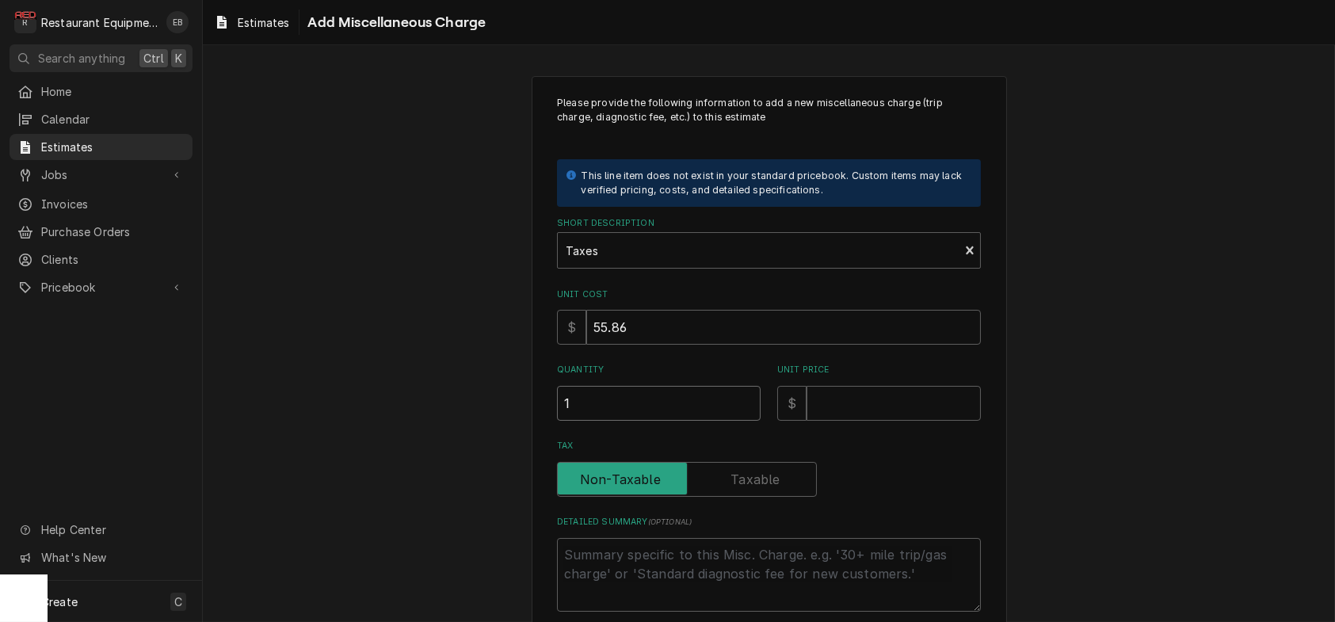
type input "1"
click at [853, 421] on input "Unit Price" at bounding box center [894, 403] width 174 height 35
type textarea "x"
type input "5"
type textarea "x"
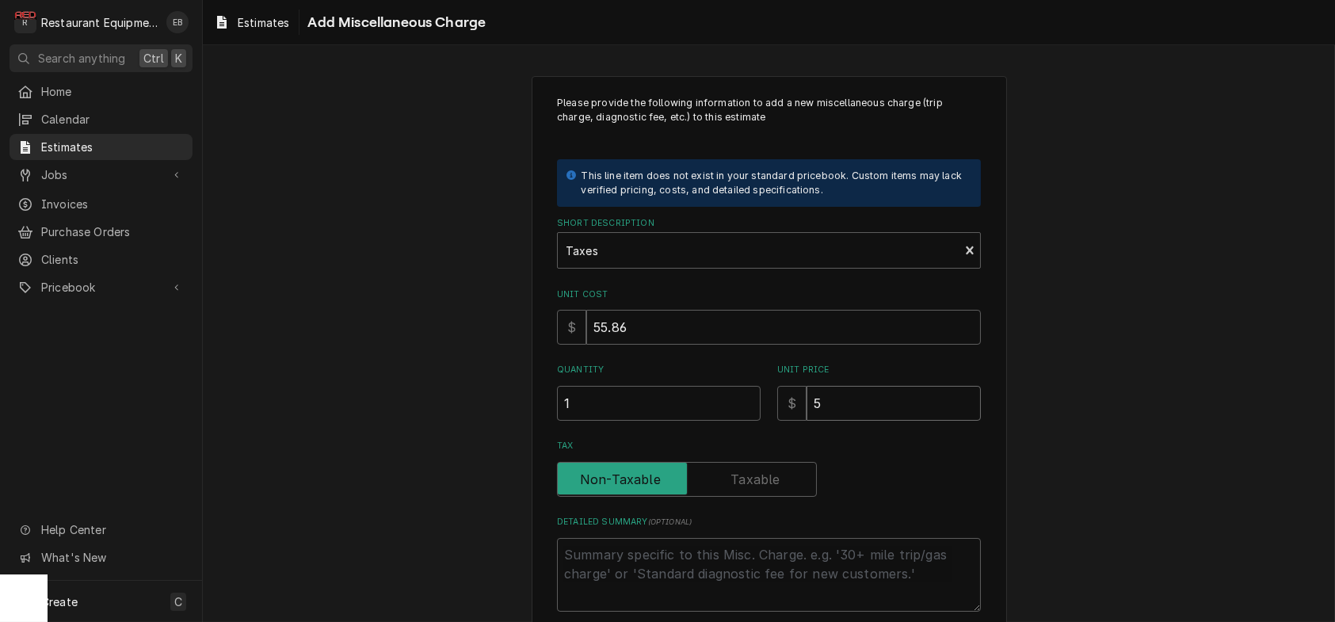
type input "55"
type textarea "x"
type input "55.8"
type textarea "x"
type input "55.86"
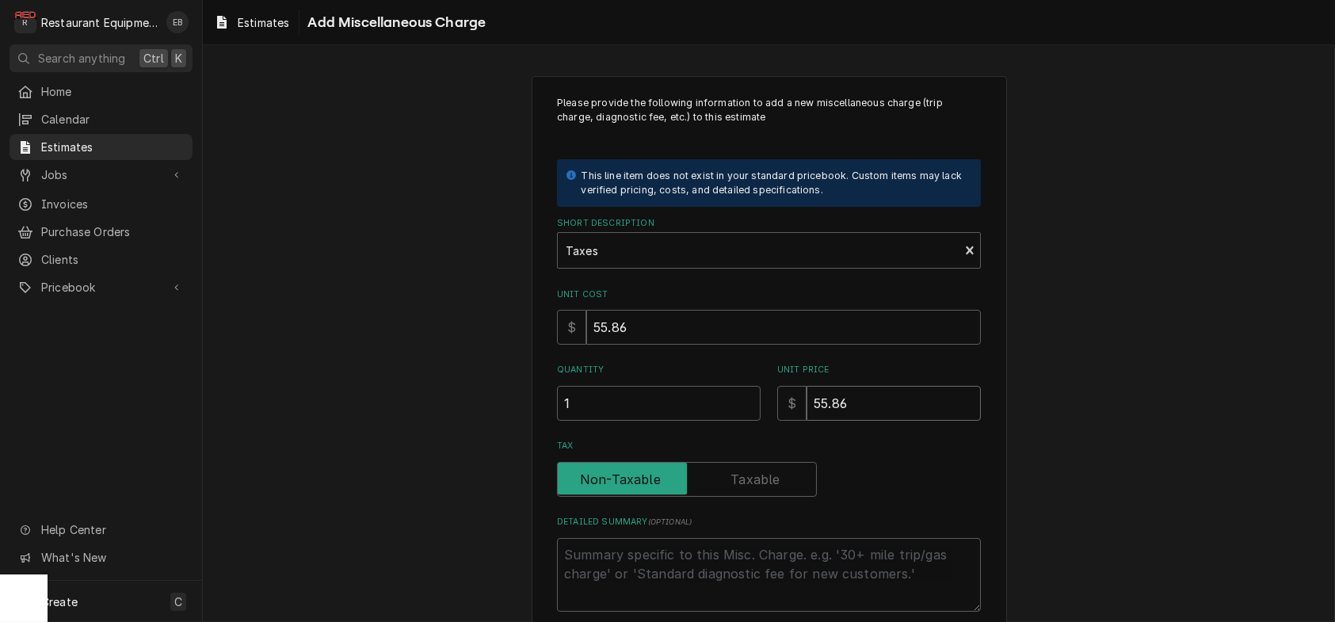
type textarea "x"
type input "55.86"
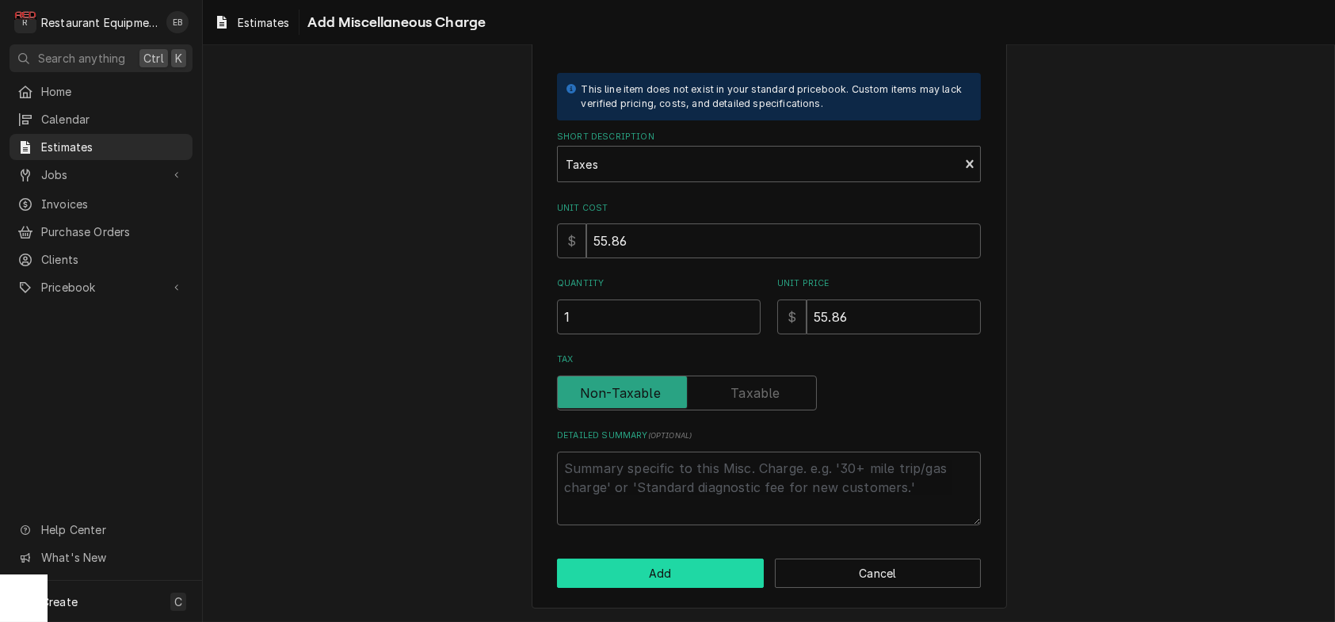
click at [686, 565] on button "Add" at bounding box center [660, 573] width 207 height 29
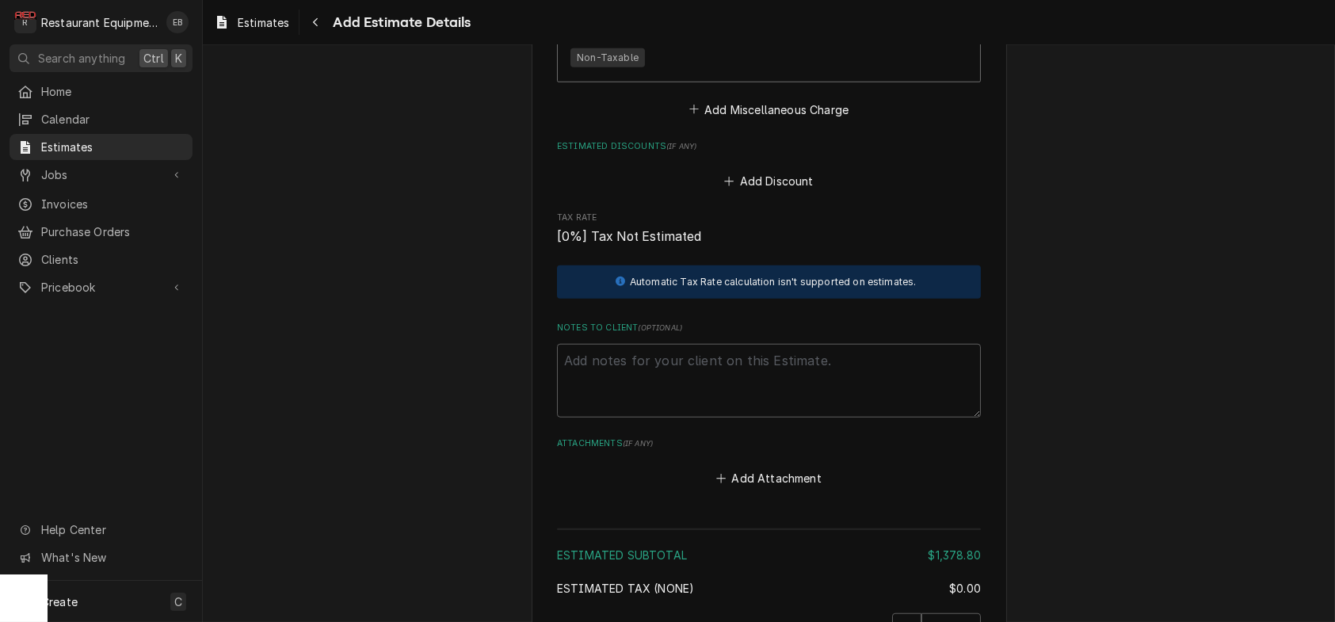
type textarea "x"
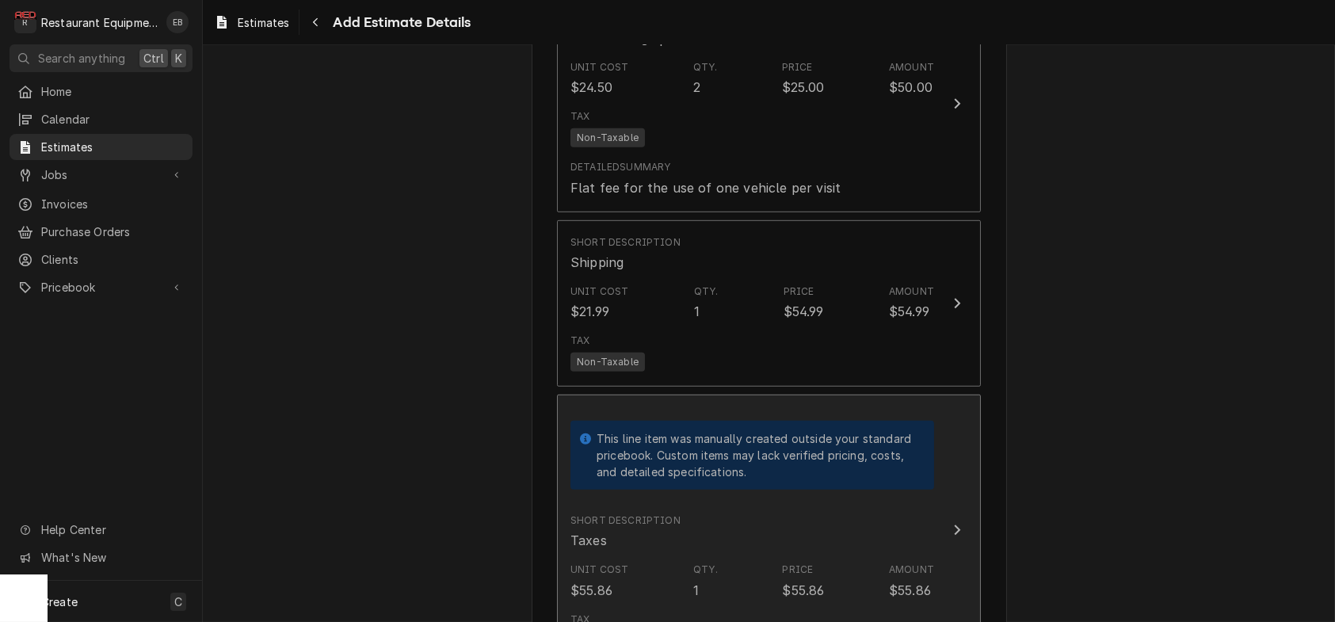
scroll to position [3085, 0]
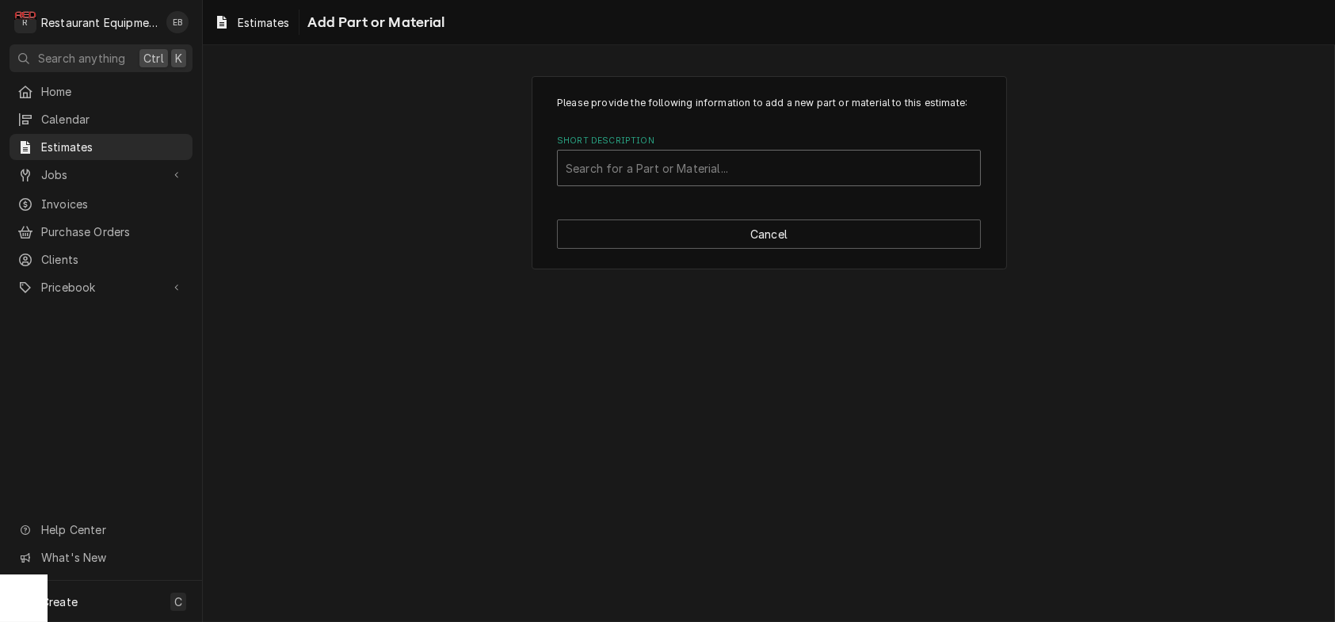
click at [770, 182] on div "Short Description" at bounding box center [769, 168] width 407 height 29
type input "miscellaneous"
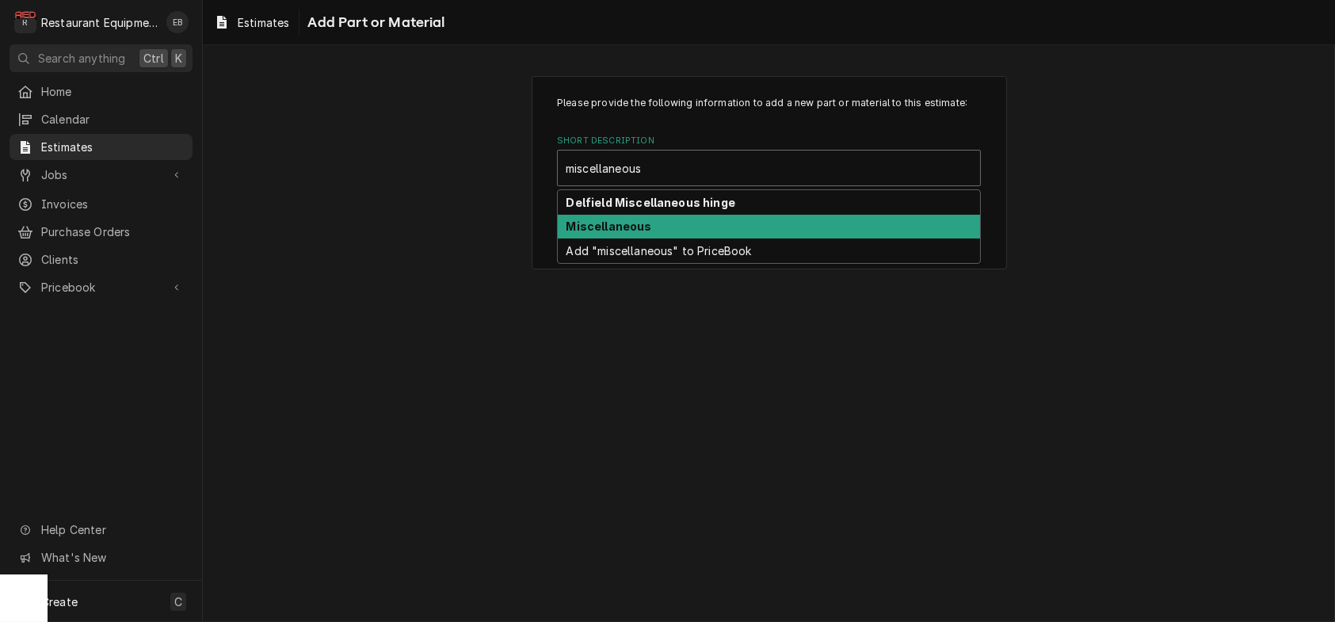
click at [671, 239] on div "Miscellaneous" at bounding box center [769, 227] width 422 height 25
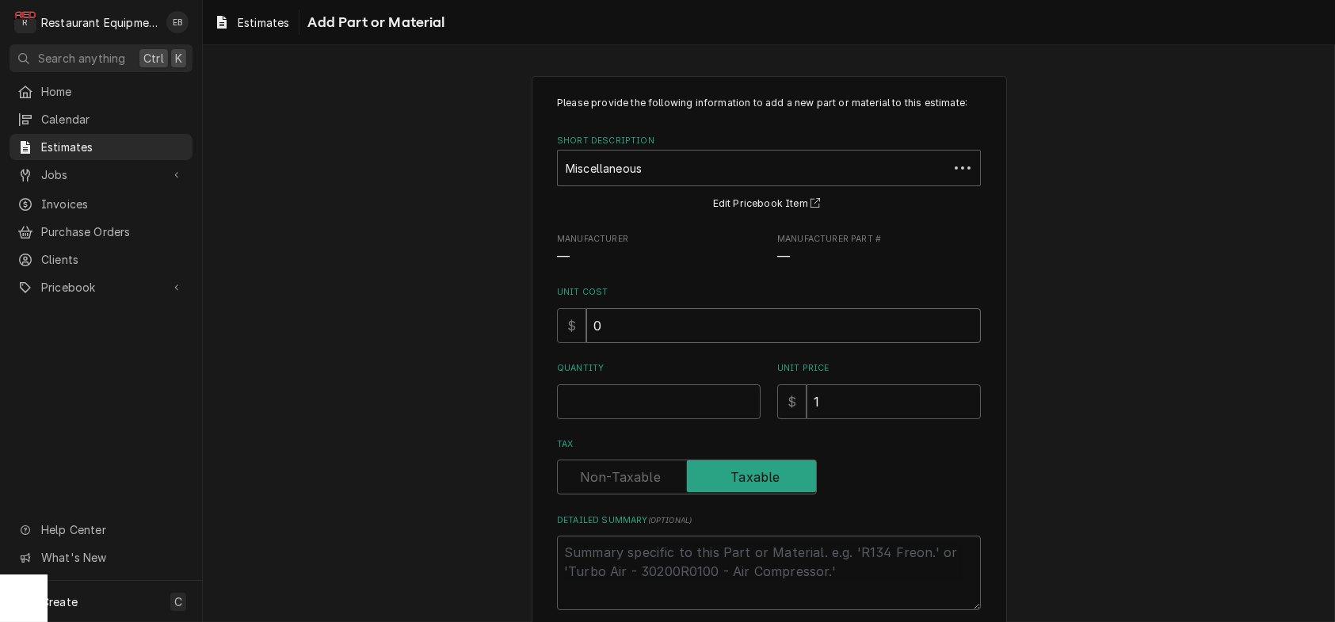
click at [621, 343] on input "0" at bounding box center [784, 325] width 395 height 35
type textarea "x"
type input "6"
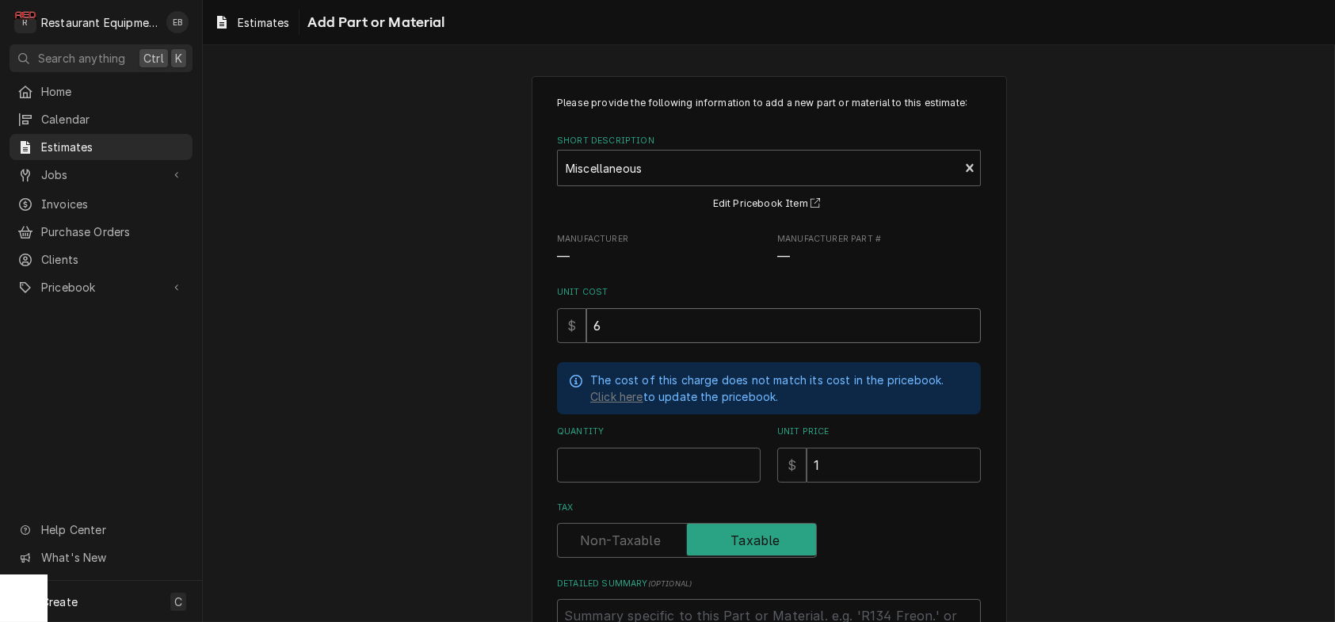
type textarea "x"
type input "6.47"
type textarea "x"
type input "6.478"
type textarea "x"
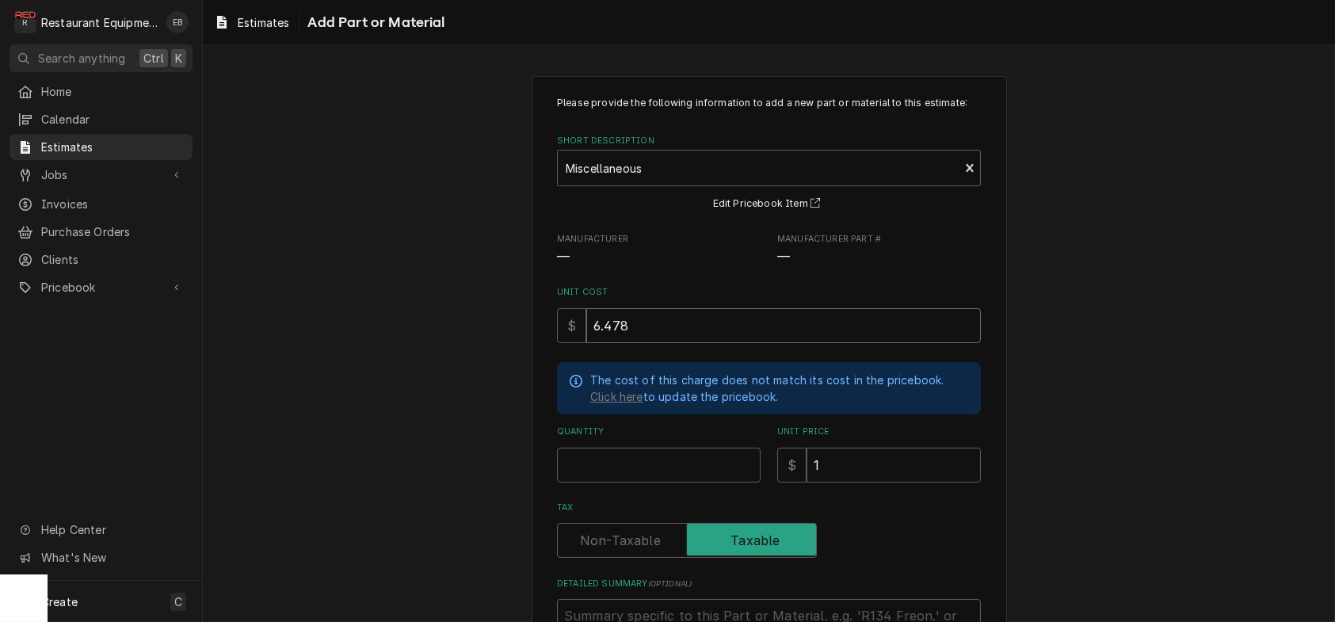
type input "6.47"
type textarea "x"
type input "6.4"
type textarea "x"
type input "6"
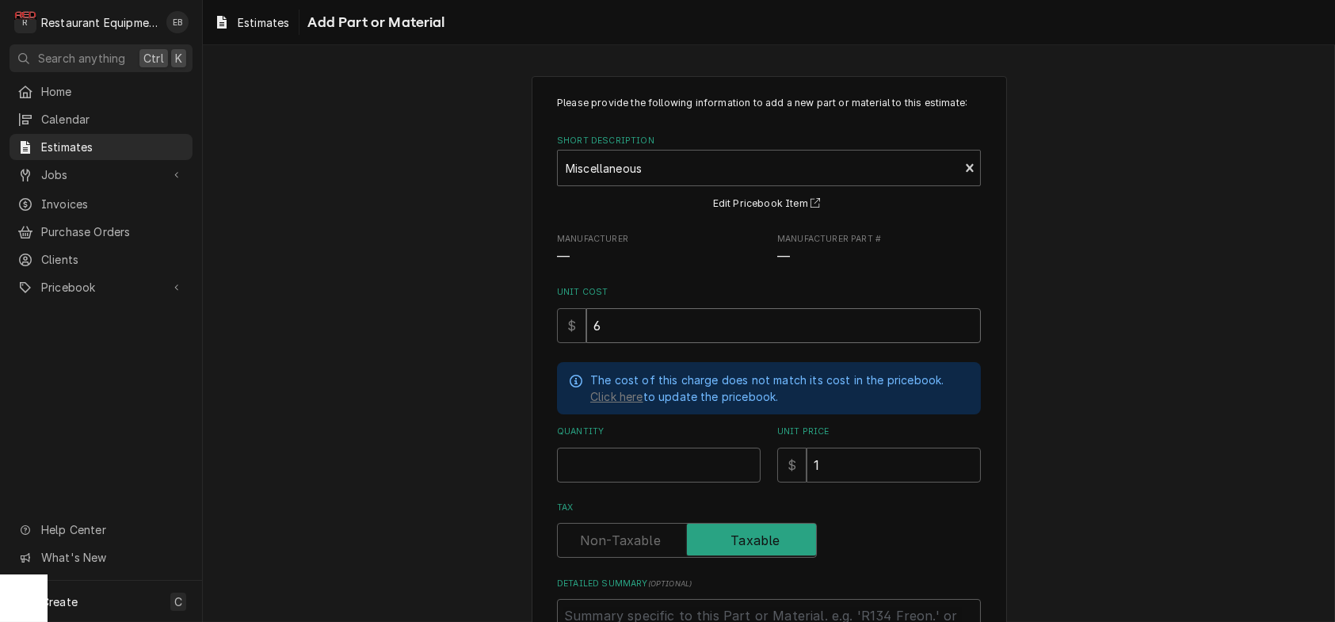
type textarea "x"
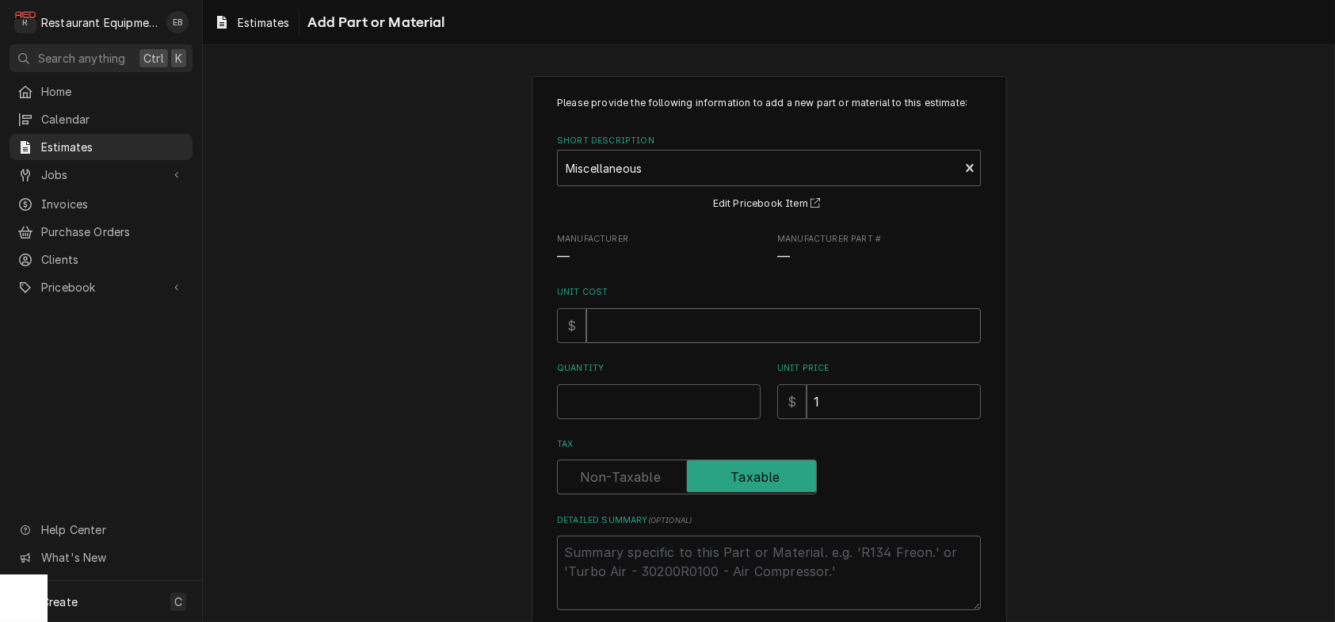
type textarea "x"
type input "7"
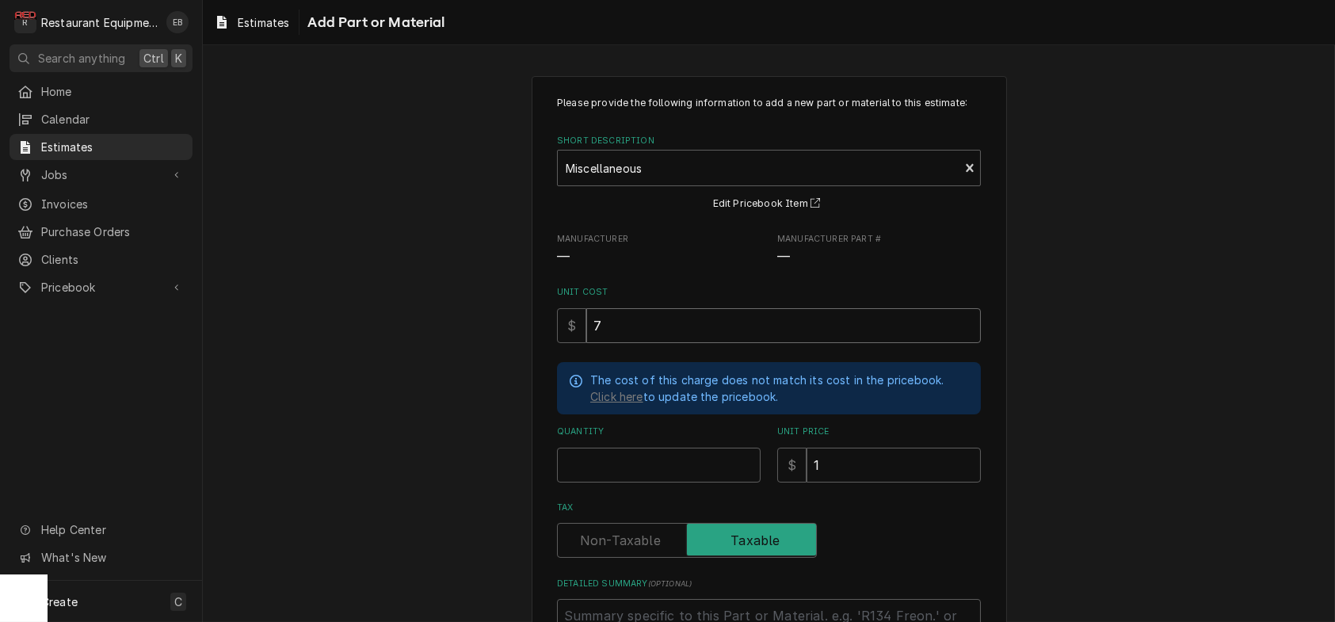
type textarea "x"
type input "7.83"
type textarea "x"
type input "7.834"
type textarea "x"
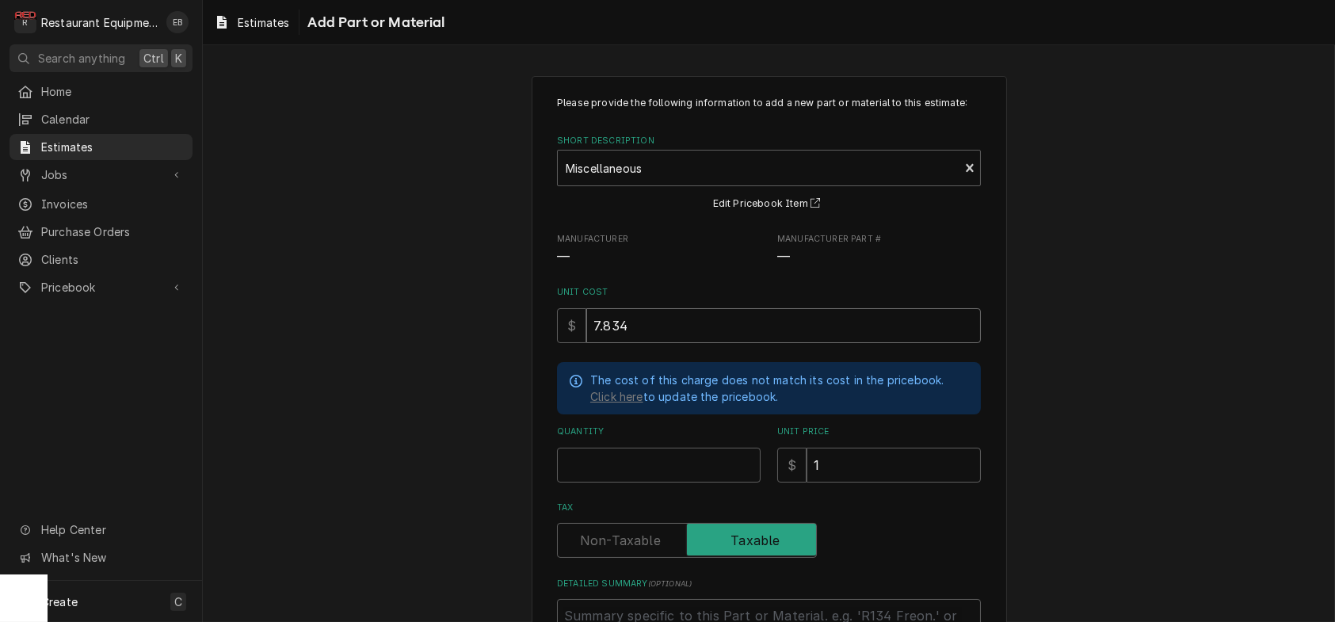
type input "7.83"
type textarea "x"
type input "7.83"
click at [616, 483] on input "Quantity" at bounding box center [659, 465] width 204 height 35
type textarea "x"
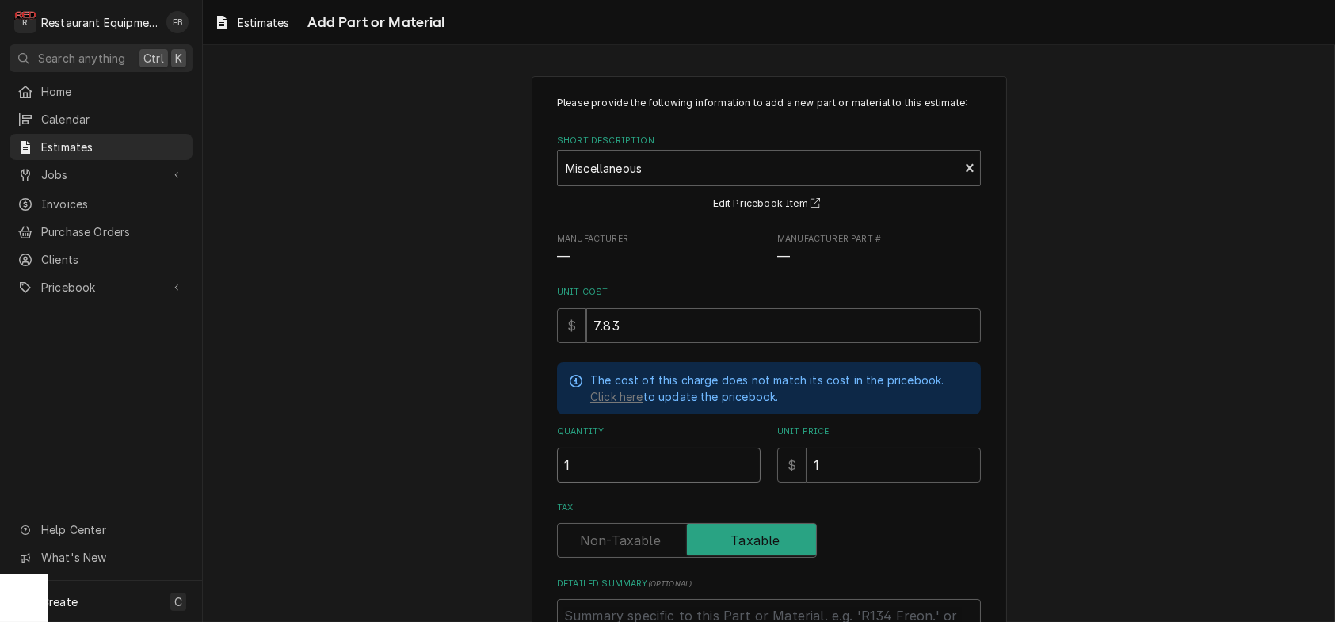
type input "1"
click at [887, 483] on input "1" at bounding box center [894, 465] width 174 height 35
type textarea "x"
type input "7"
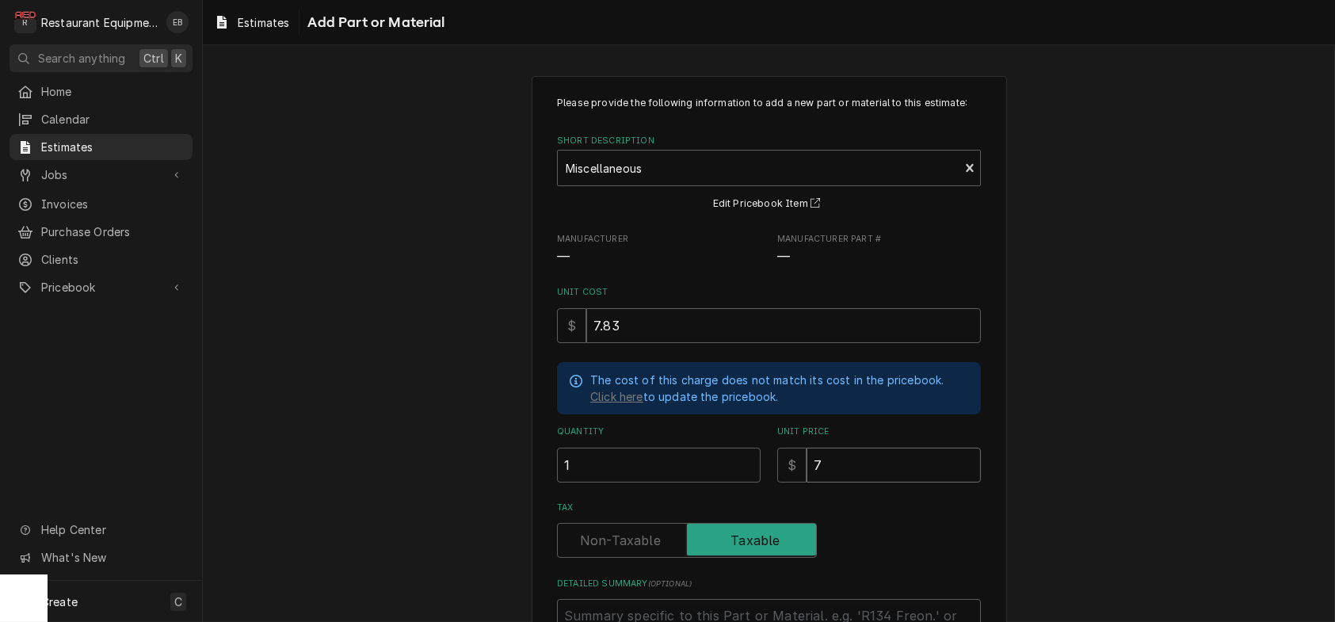
type textarea "x"
type input "7.8"
type textarea "x"
type input "7.83"
type textarea "x"
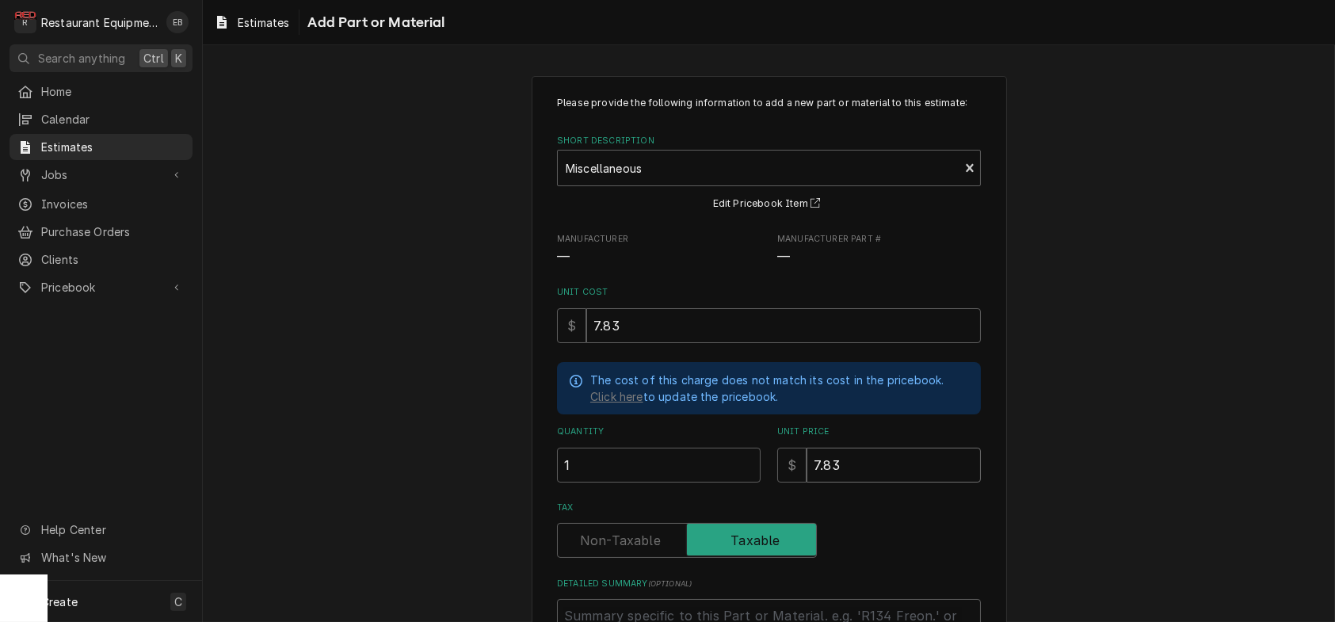
type input "7.8"
type textarea "x"
type input "7"
type textarea "x"
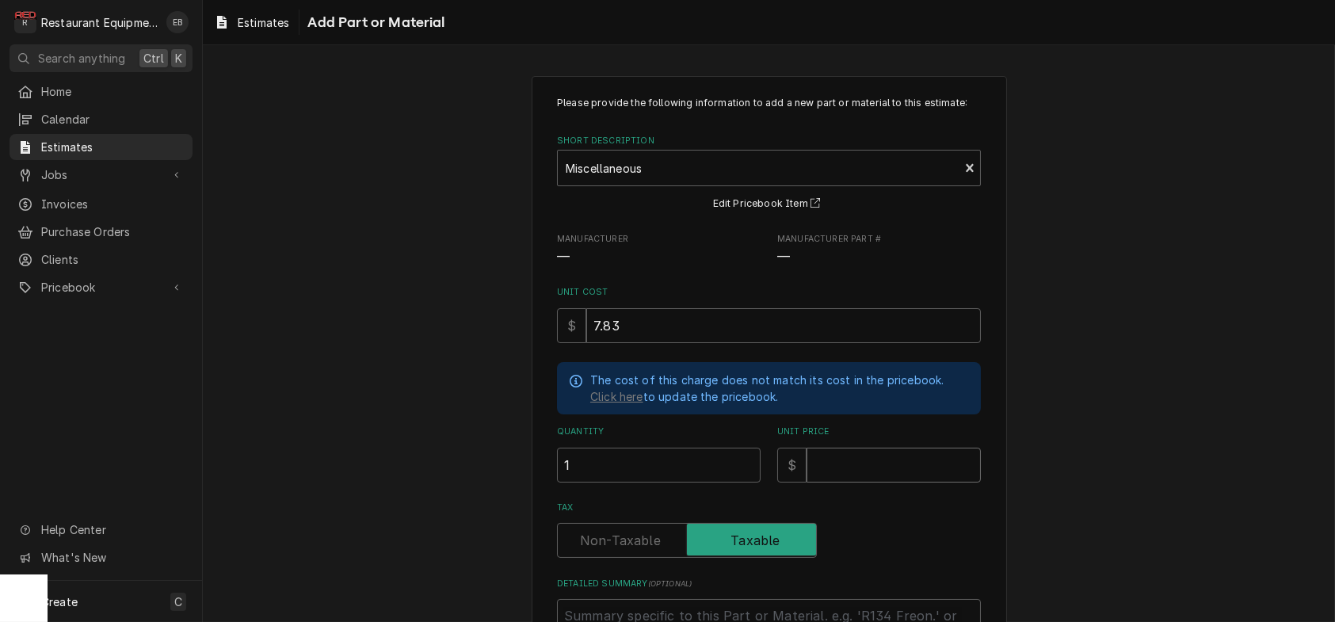
type input "1"
type textarea "x"
type input "11"
type textarea "x"
type input "11.9"
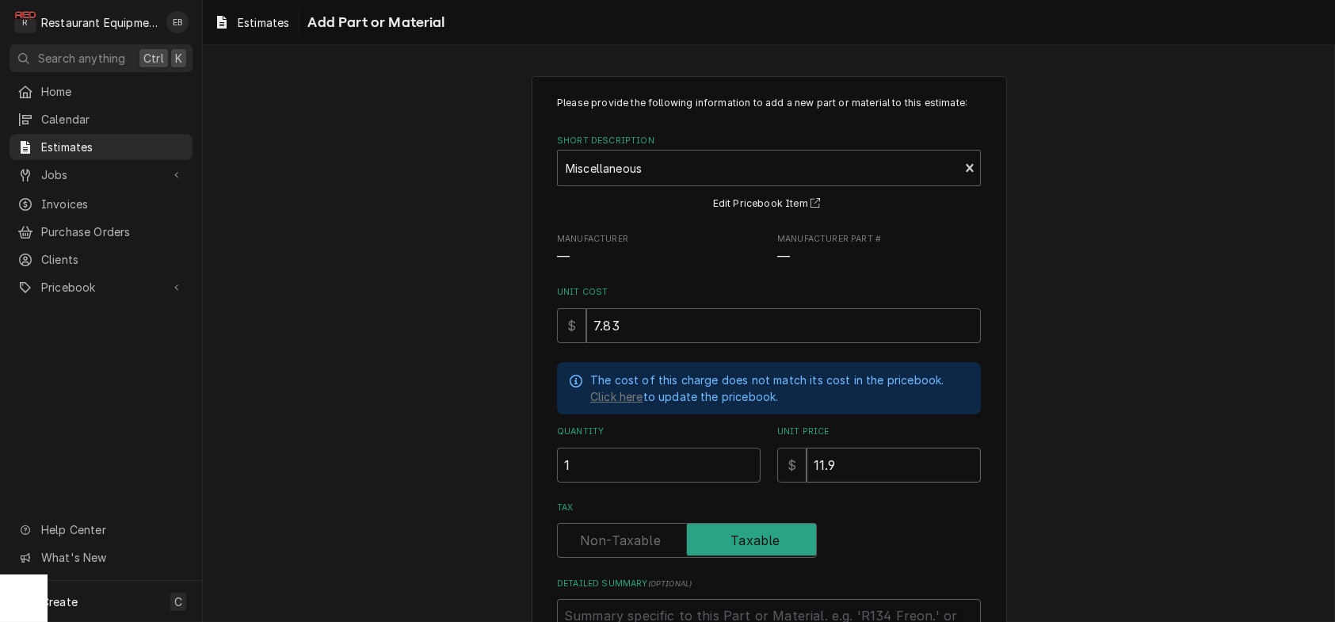
type textarea "x"
type input "11.97"
type textarea "x"
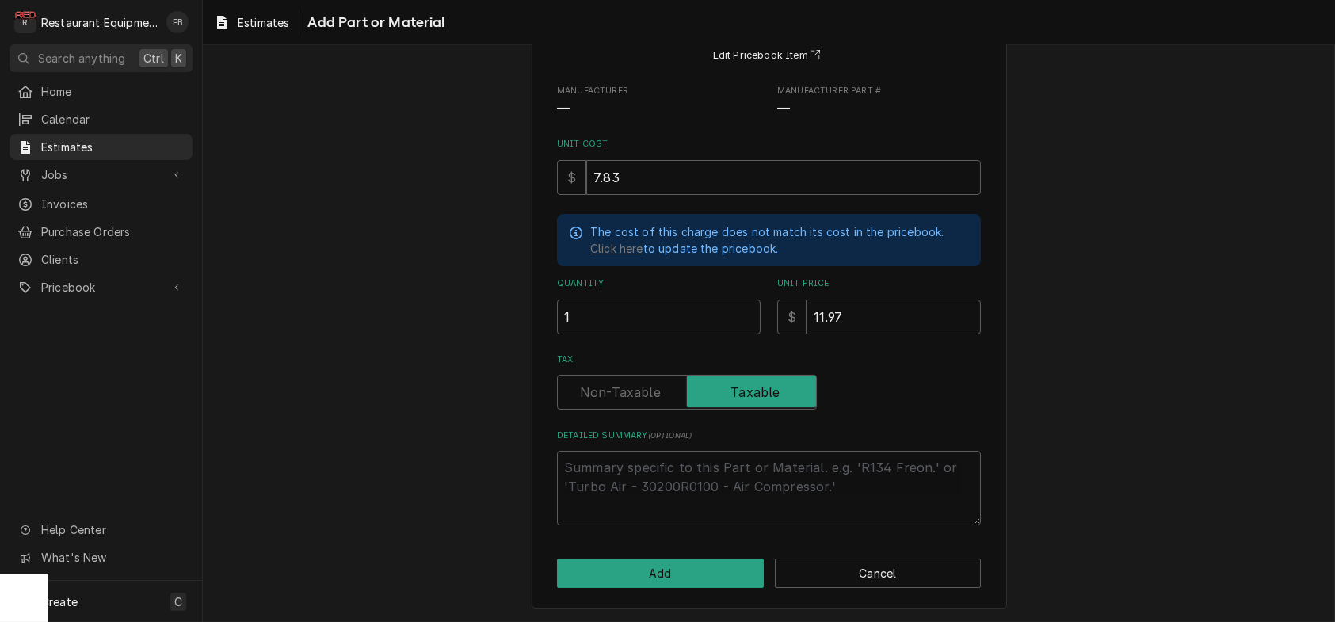
scroll to position [238, 0]
click at [704, 574] on button "Add" at bounding box center [660, 573] width 207 height 29
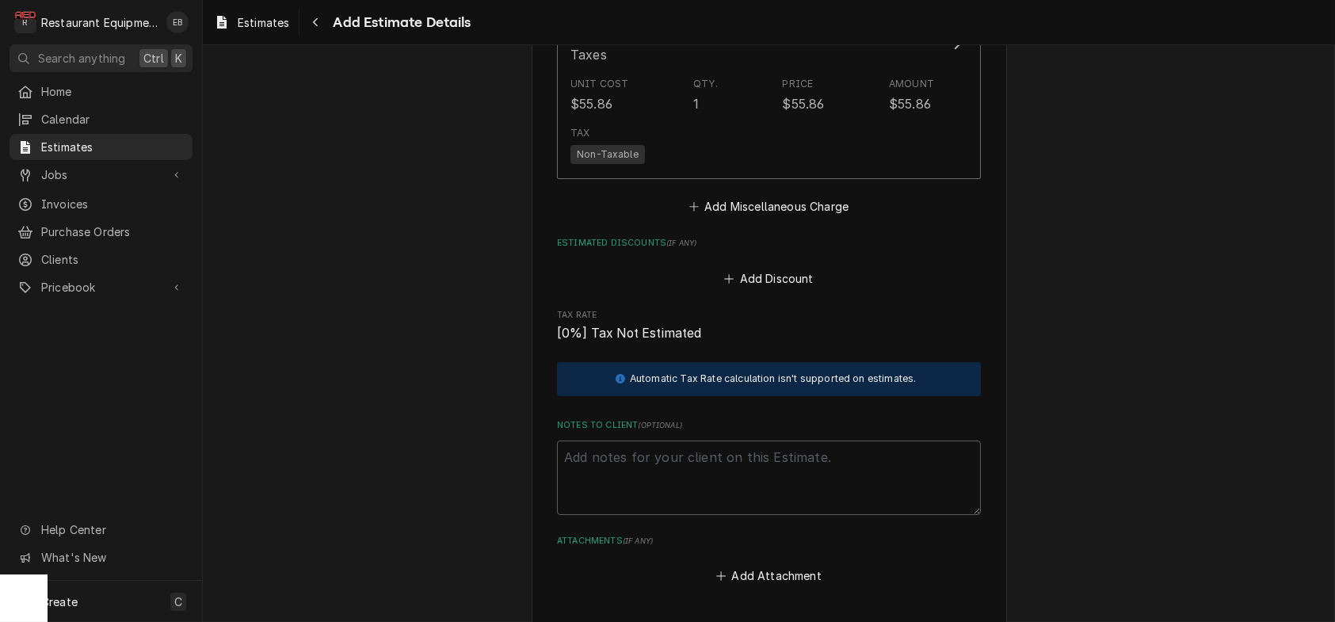
scroll to position [3857, 0]
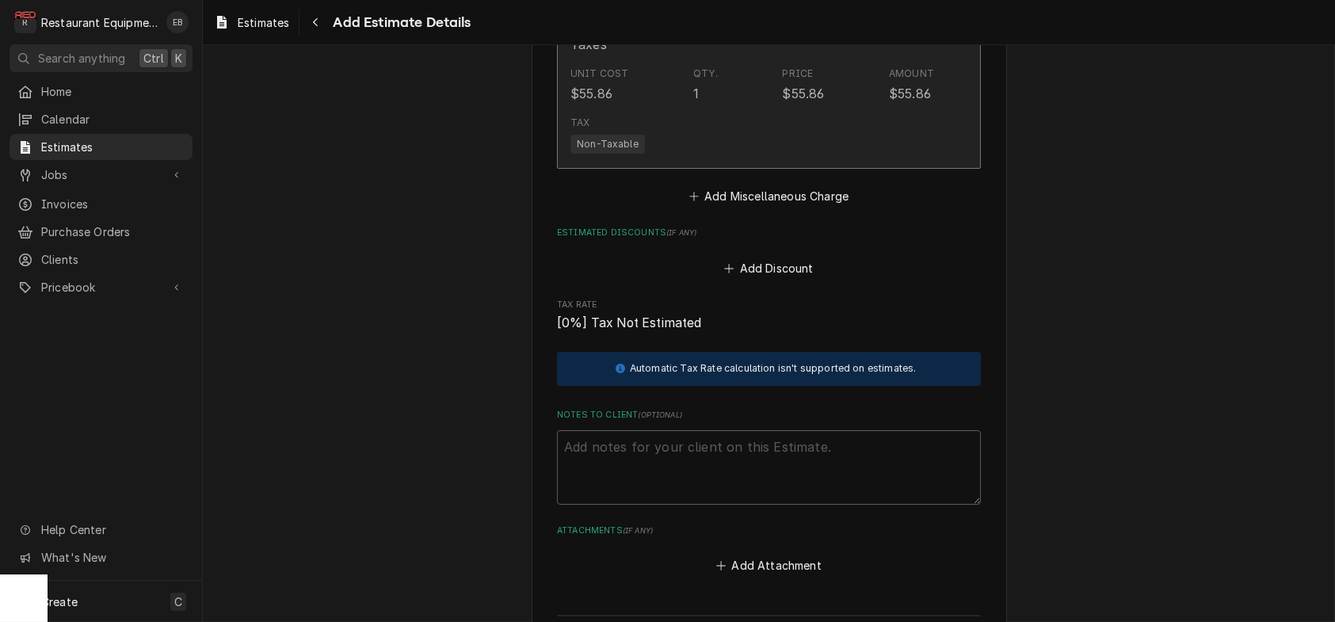
click at [889, 109] on div "Unit Cost $55.86 Qty. 1 Price $55.86 Amount $55.86" at bounding box center [753, 84] width 364 height 49
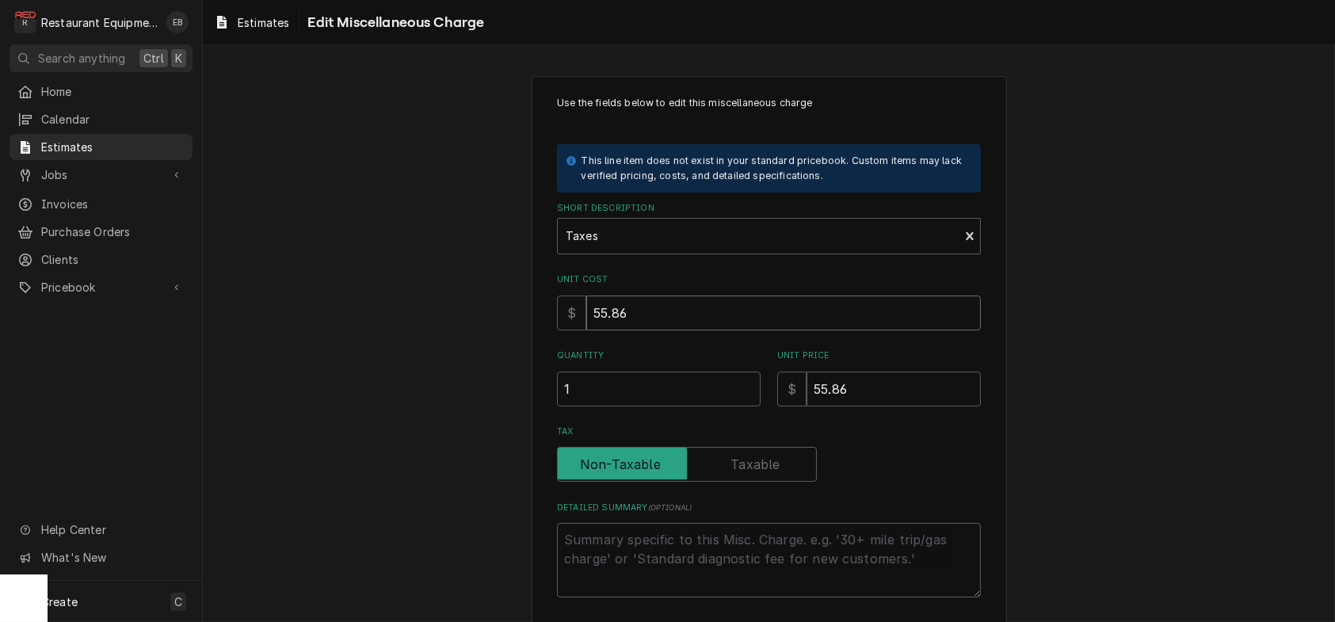
click at [645, 331] on input "55.86" at bounding box center [784, 313] width 395 height 35
click at [873, 407] on input "55.86" at bounding box center [894, 389] width 174 height 35
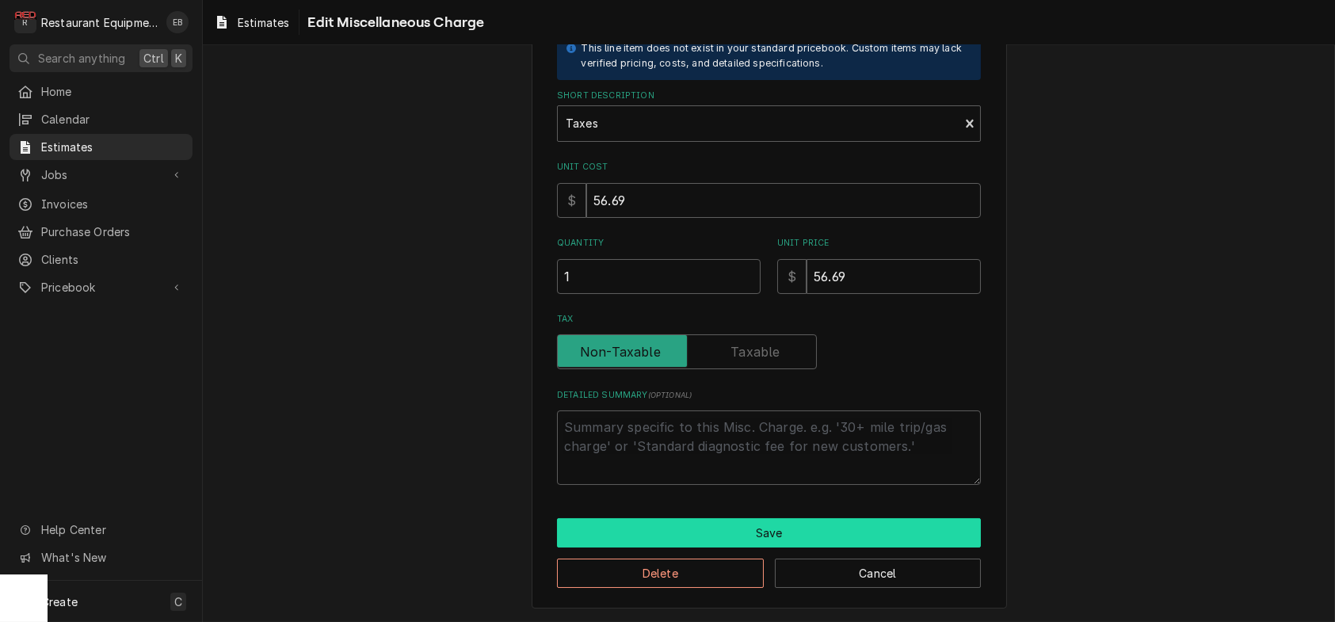
click at [730, 526] on button "Save" at bounding box center [769, 532] width 424 height 29
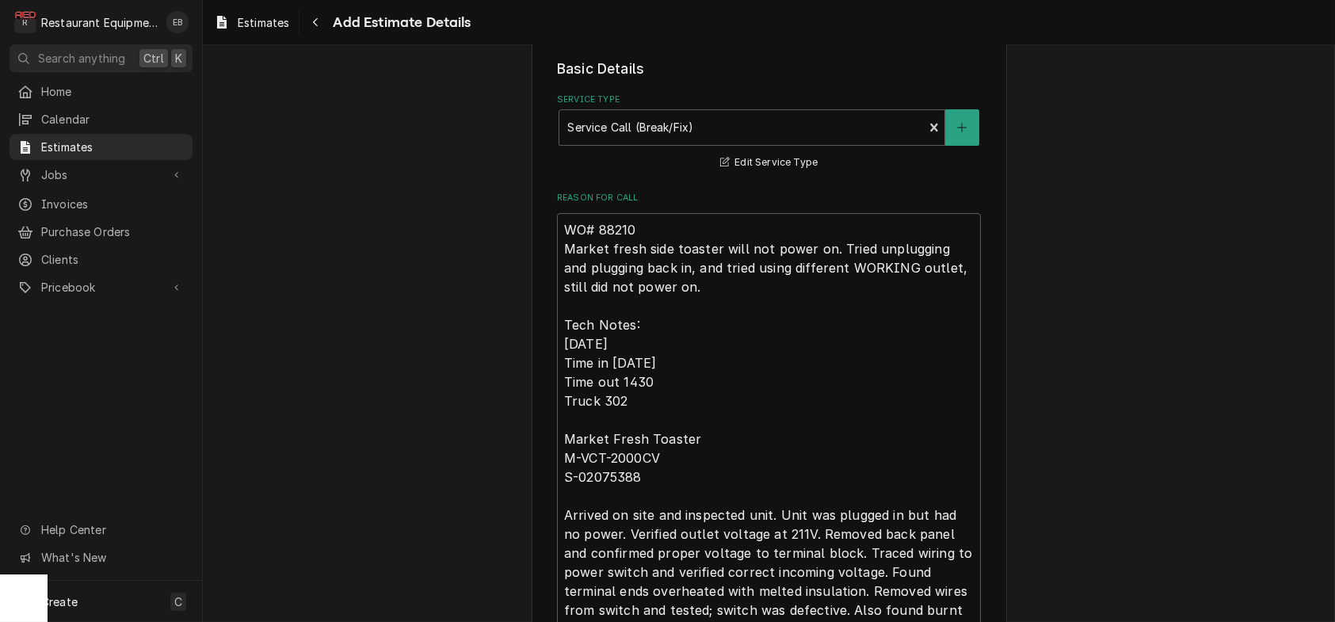
scroll to position [402, 0]
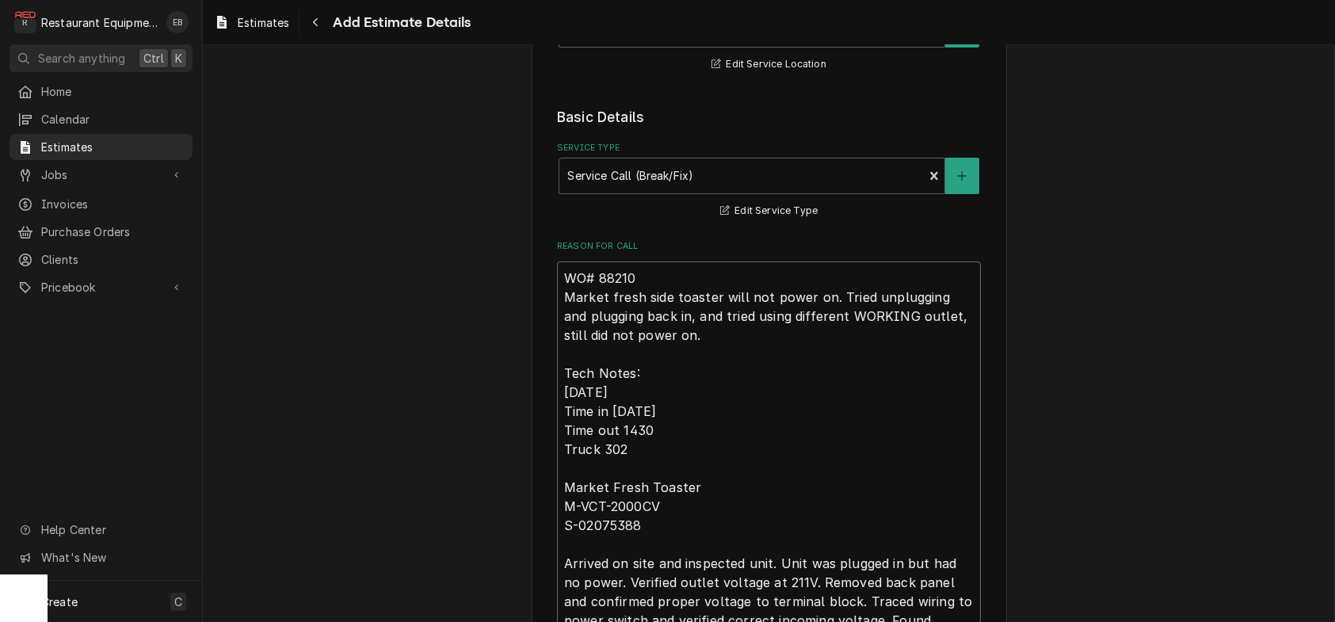
click at [558, 347] on textarea "WO# 88210 Market fresh side toaster will not power on. Tried unplugging and plu…" at bounding box center [769, 562] width 424 height 601
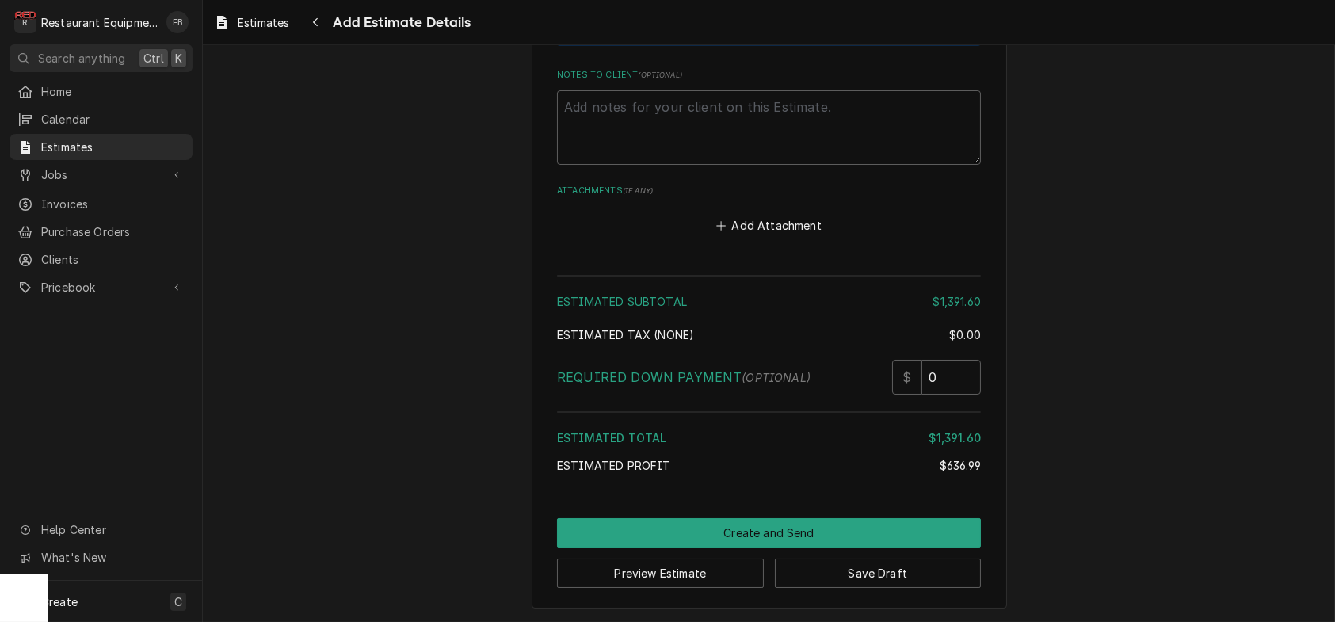
scroll to position [4688, 0]
click at [843, 567] on button "Save Draft" at bounding box center [878, 573] width 207 height 29
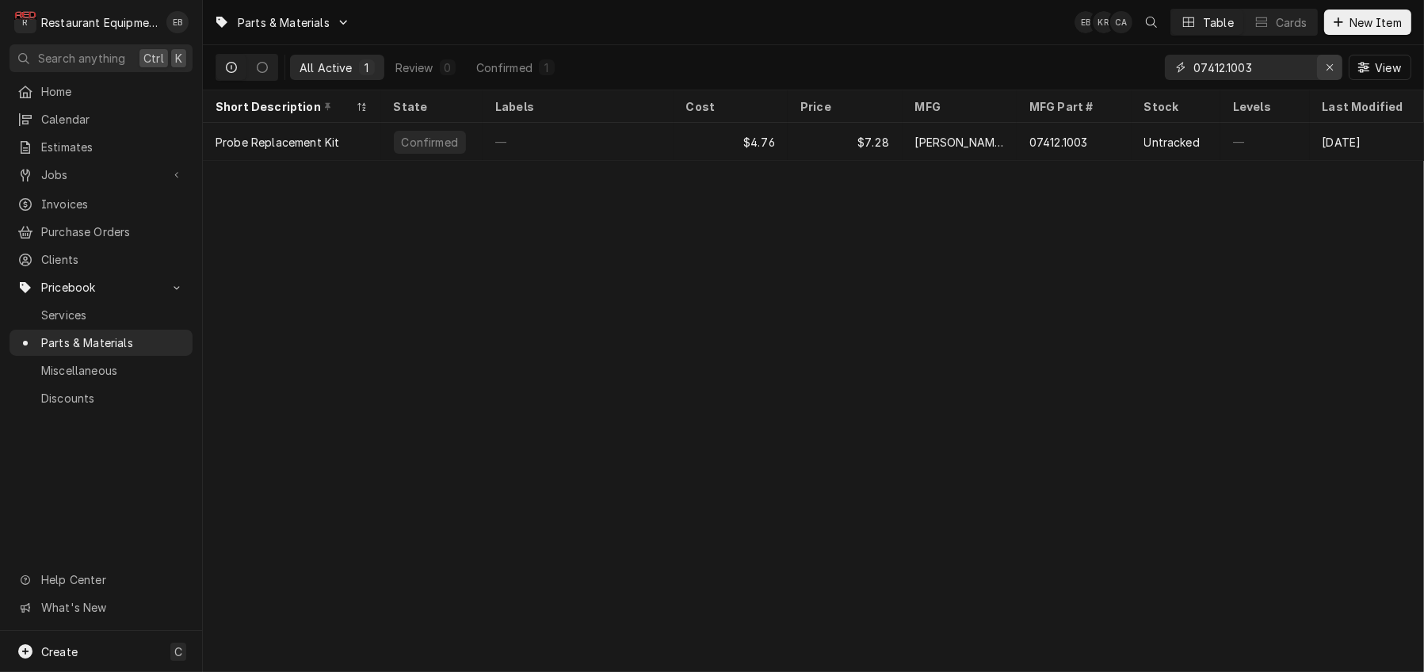
click at [1326, 73] on icon "Erase input" at bounding box center [1330, 67] width 9 height 11
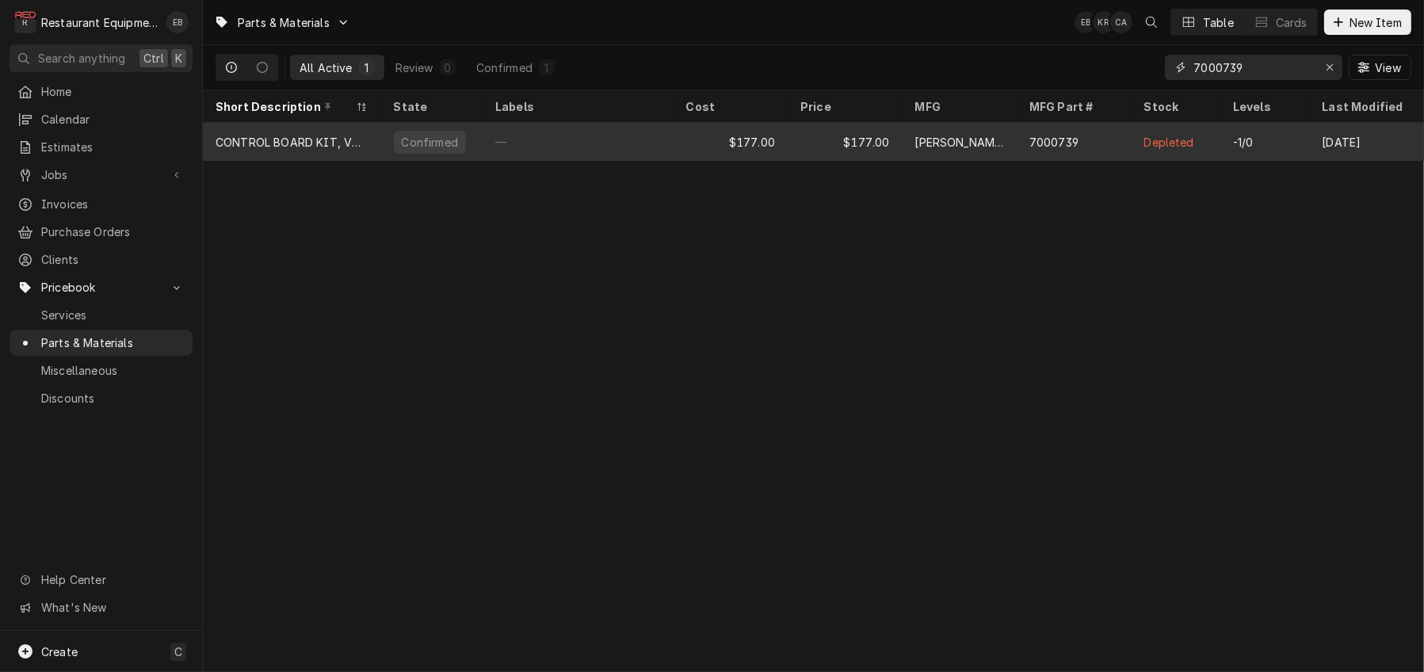
type input "7000739"
click at [1007, 144] on div "[PERSON_NAME]" at bounding box center [960, 142] width 115 height 38
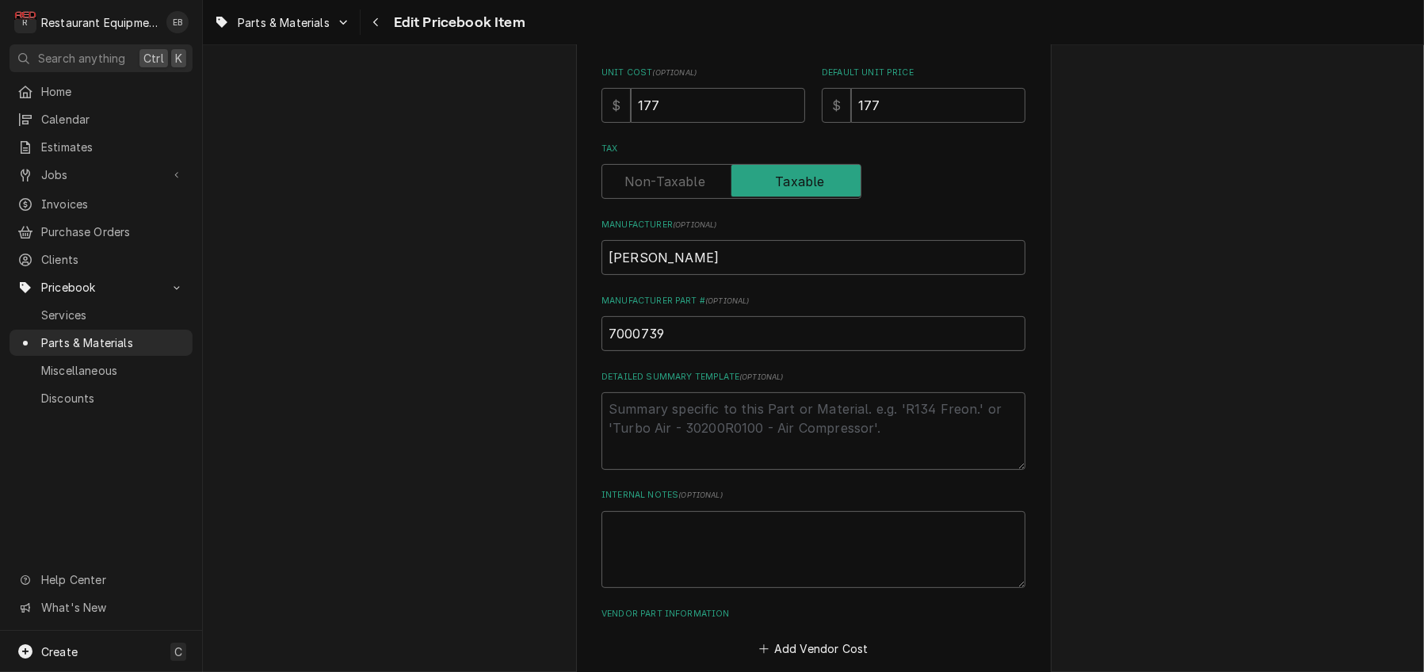
scroll to position [581, 0]
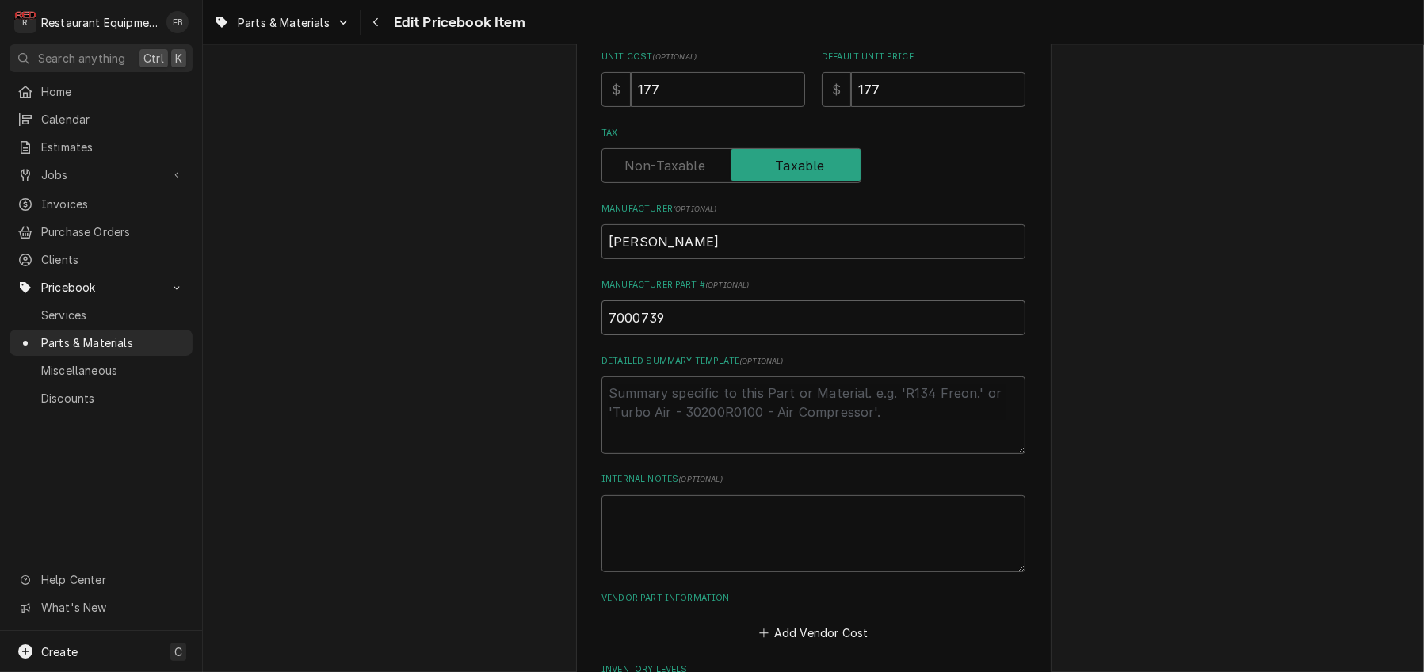
drag, startPoint x: 602, startPoint y: 443, endPoint x: 582, endPoint y: 432, distance: 23.4
click at [663, 107] on input "177" at bounding box center [718, 89] width 174 height 35
type textarea "x"
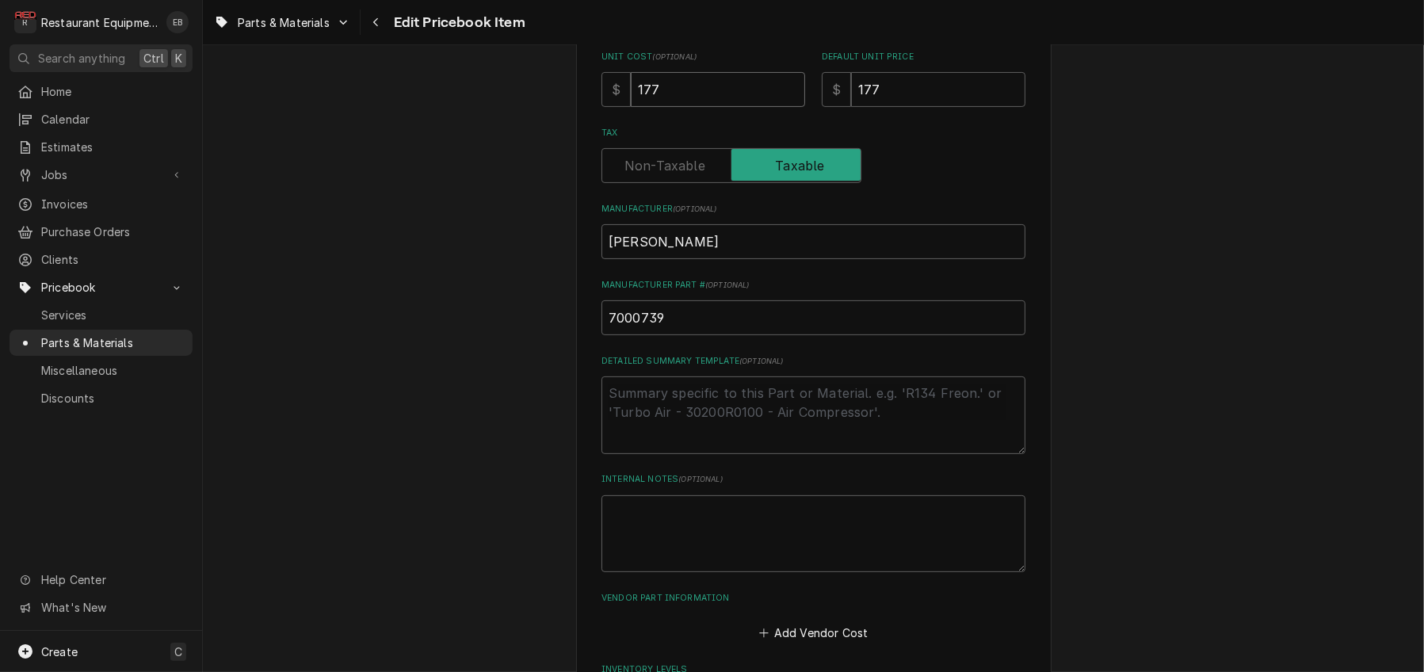
type input "17"
type textarea "x"
type input "1"
type textarea "x"
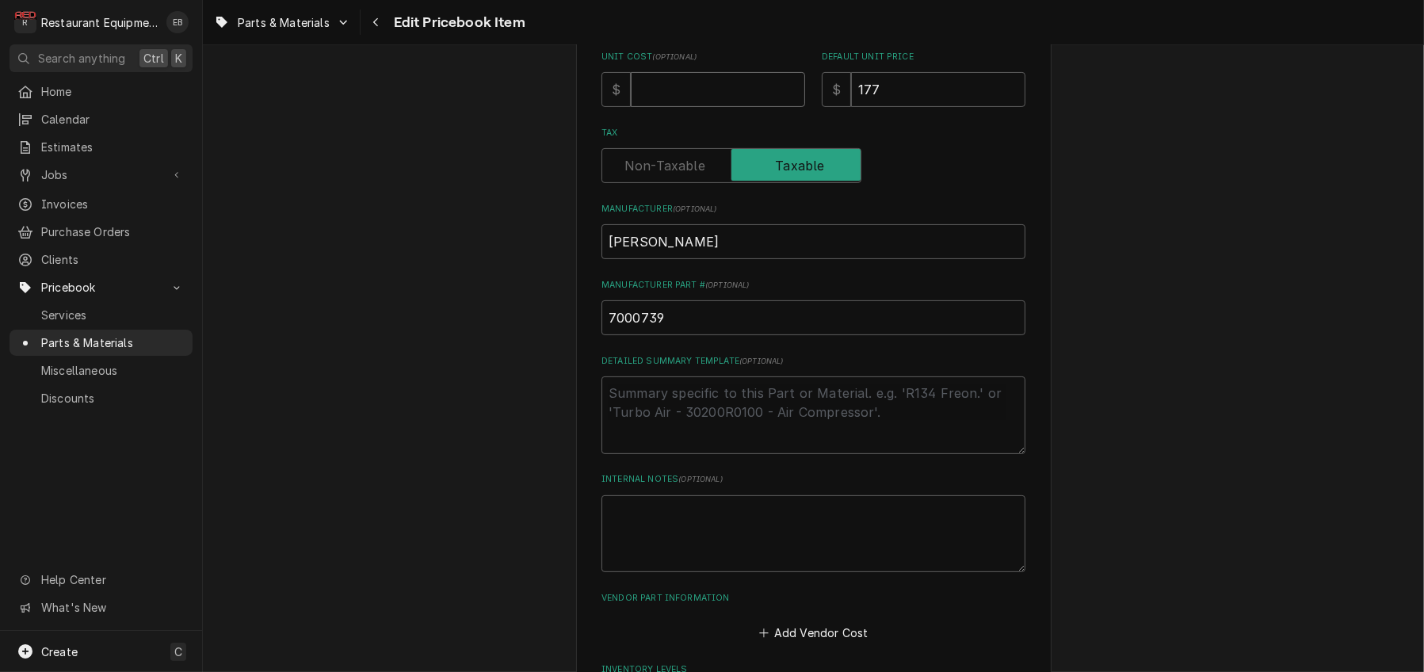
type input "1"
type textarea "x"
type input "19"
type textarea "x"
type input "193"
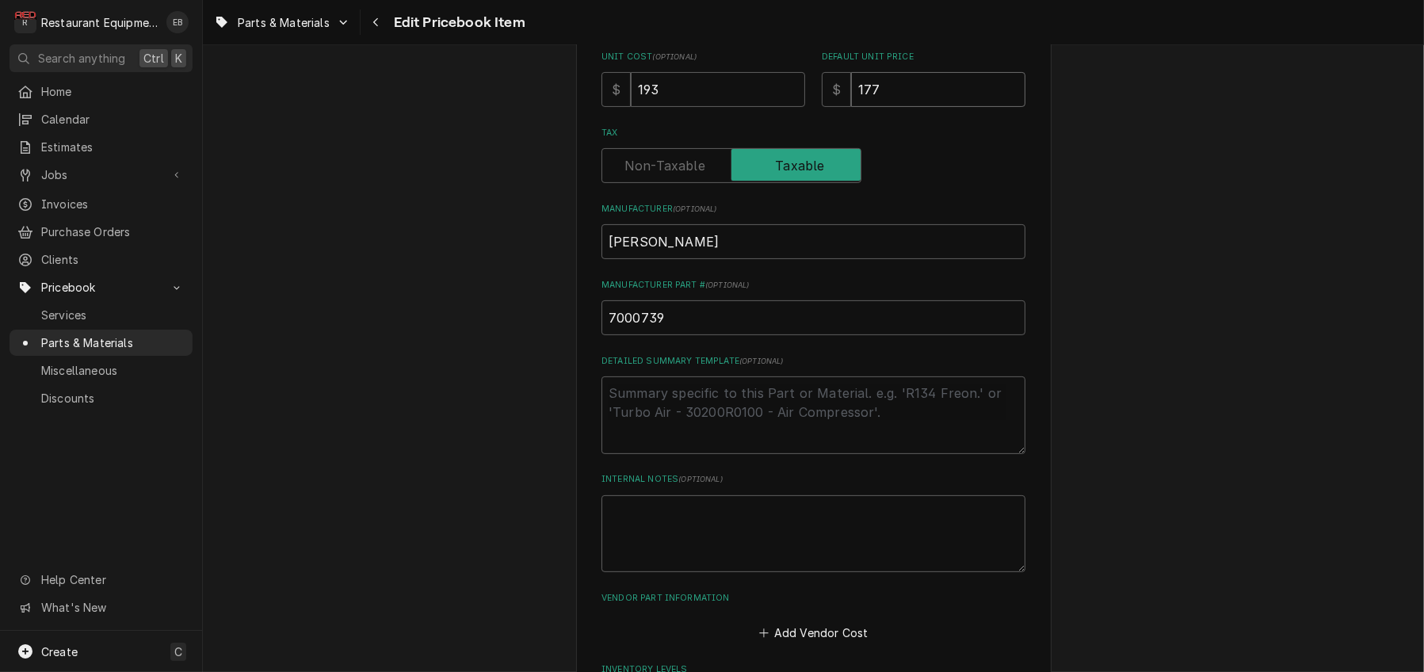
click at [900, 107] on input "177" at bounding box center [938, 89] width 174 height 35
type textarea "x"
type input "17"
type textarea "x"
type input "1"
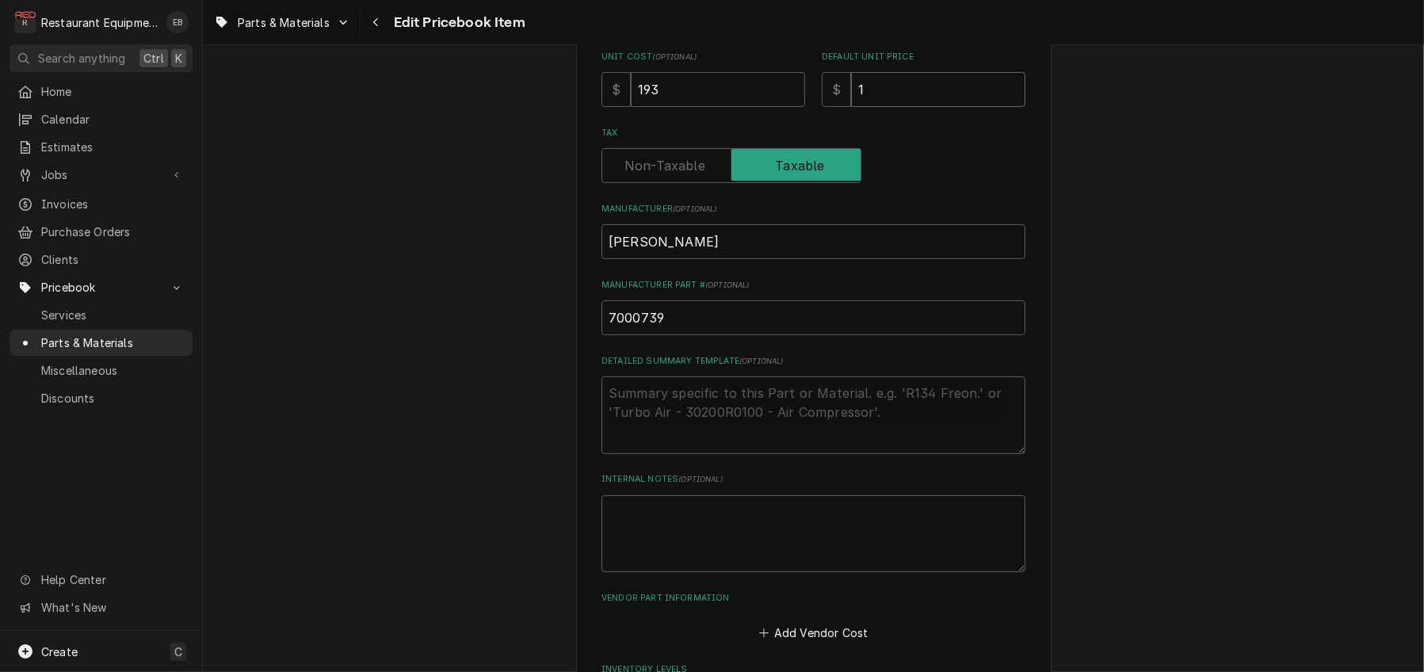
type textarea "x"
type input "3"
type textarea "x"
type input "38"
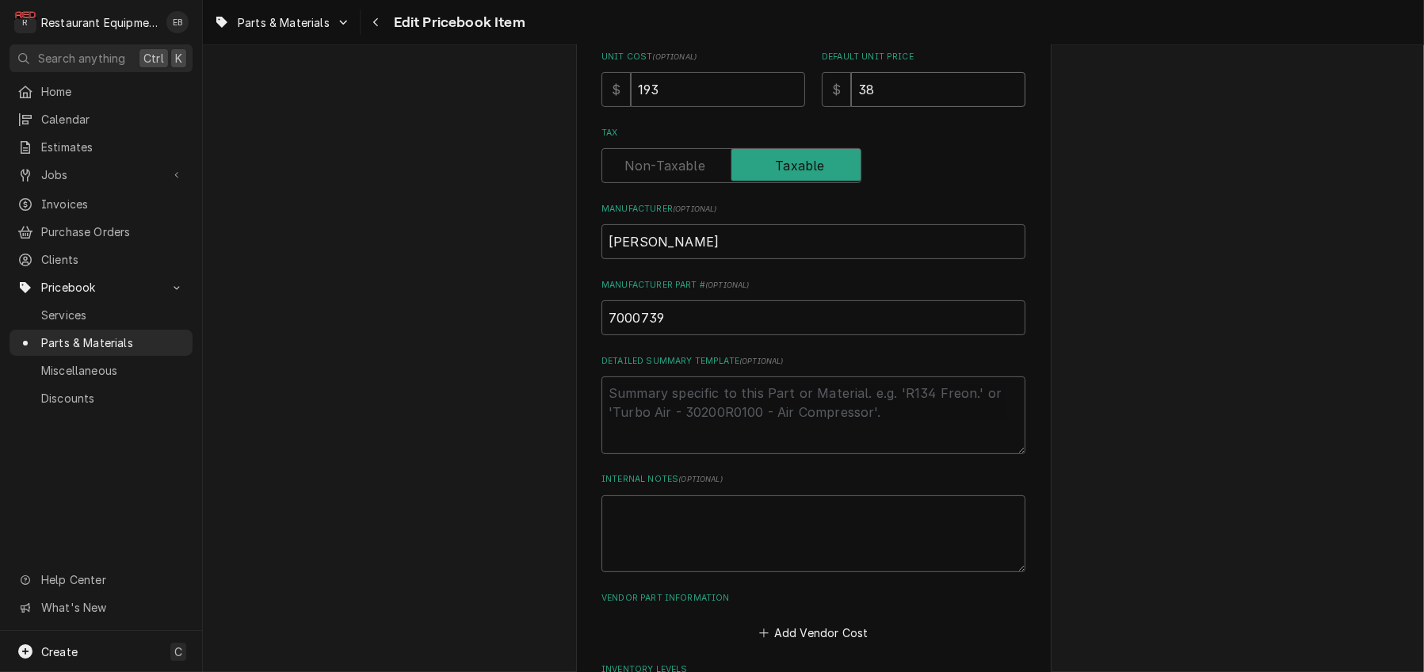
type textarea "x"
type input "386"
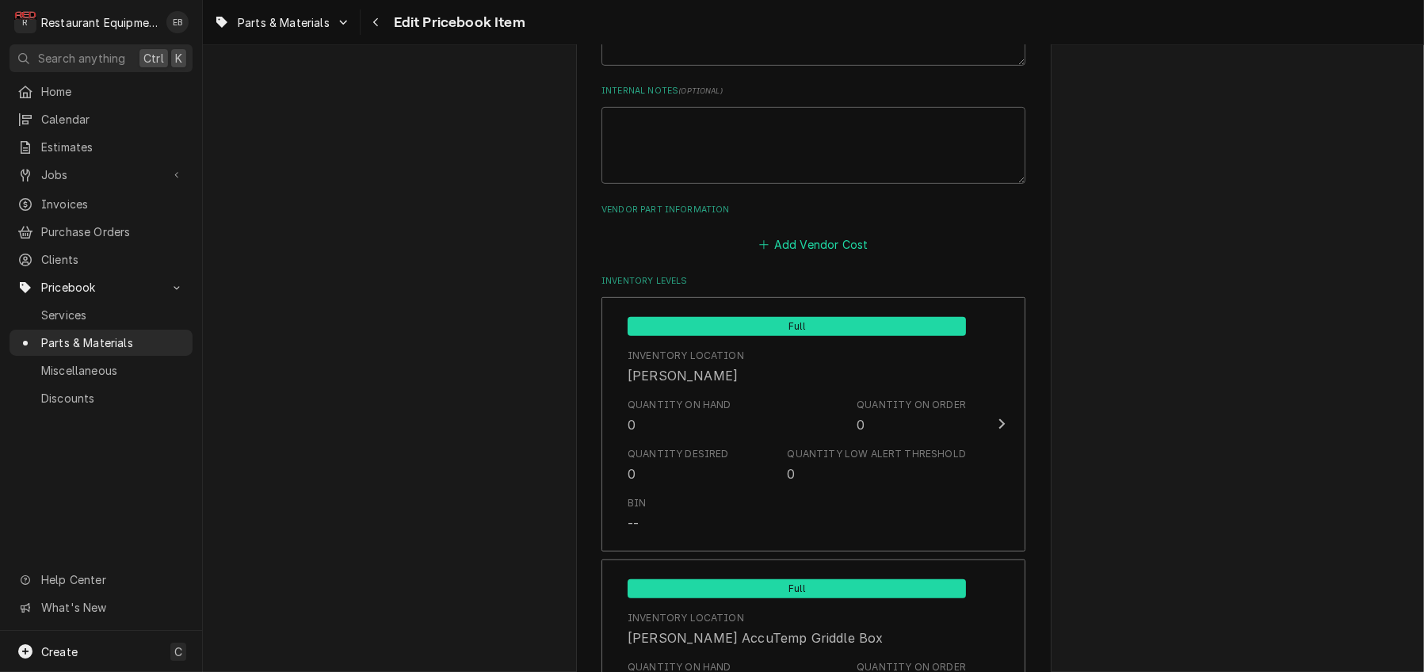
scroll to position [951, 0]
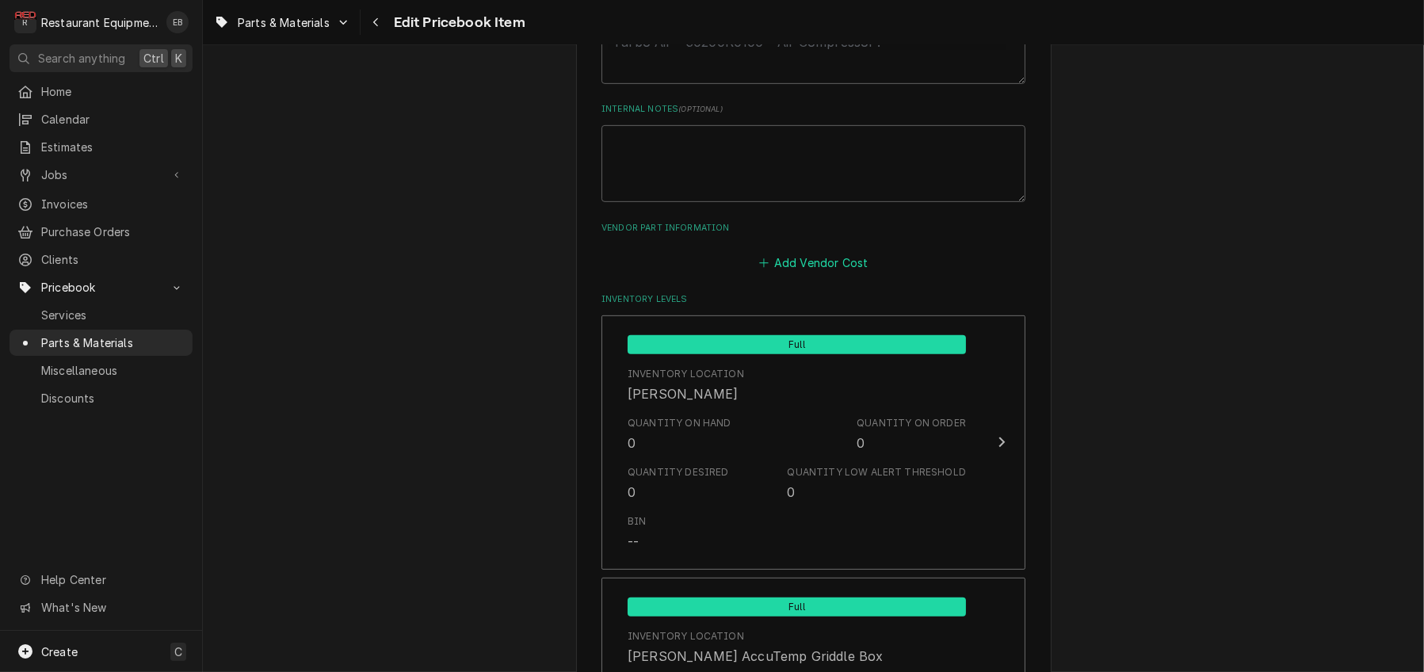
click at [797, 274] on button "Add Vendor Cost" at bounding box center [813, 263] width 115 height 22
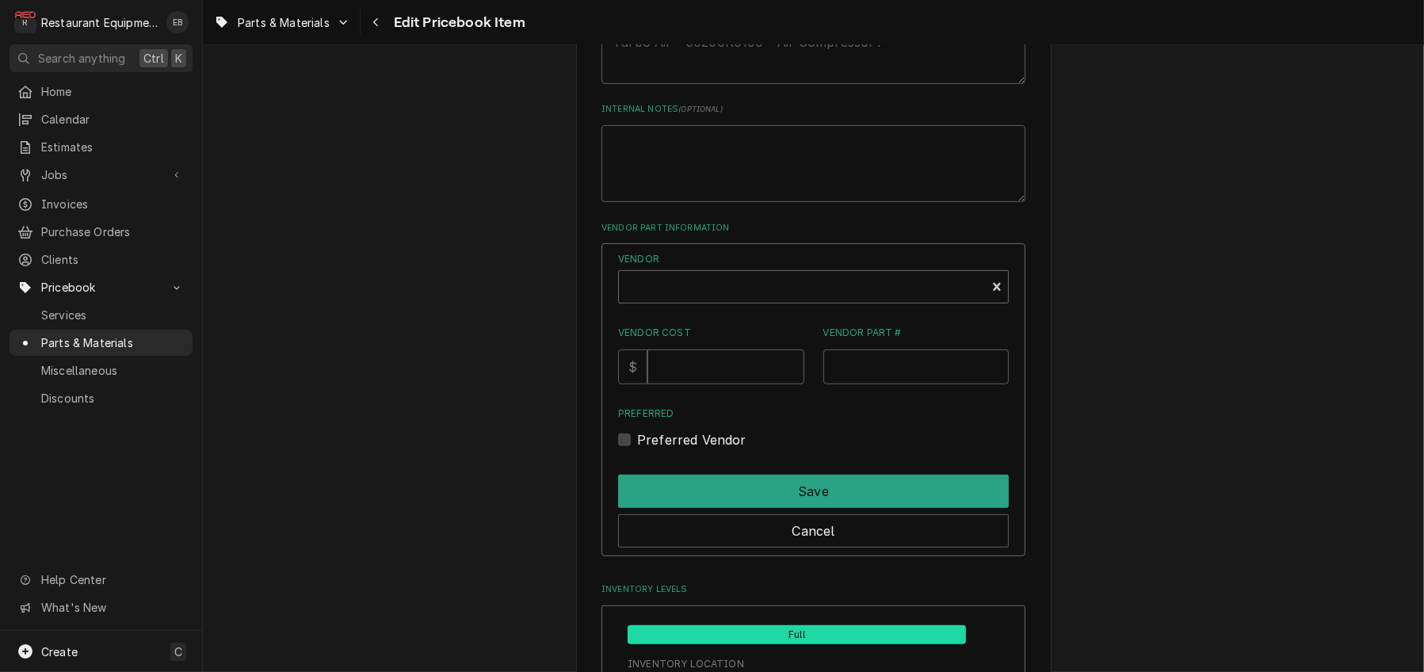
type textarea "x"
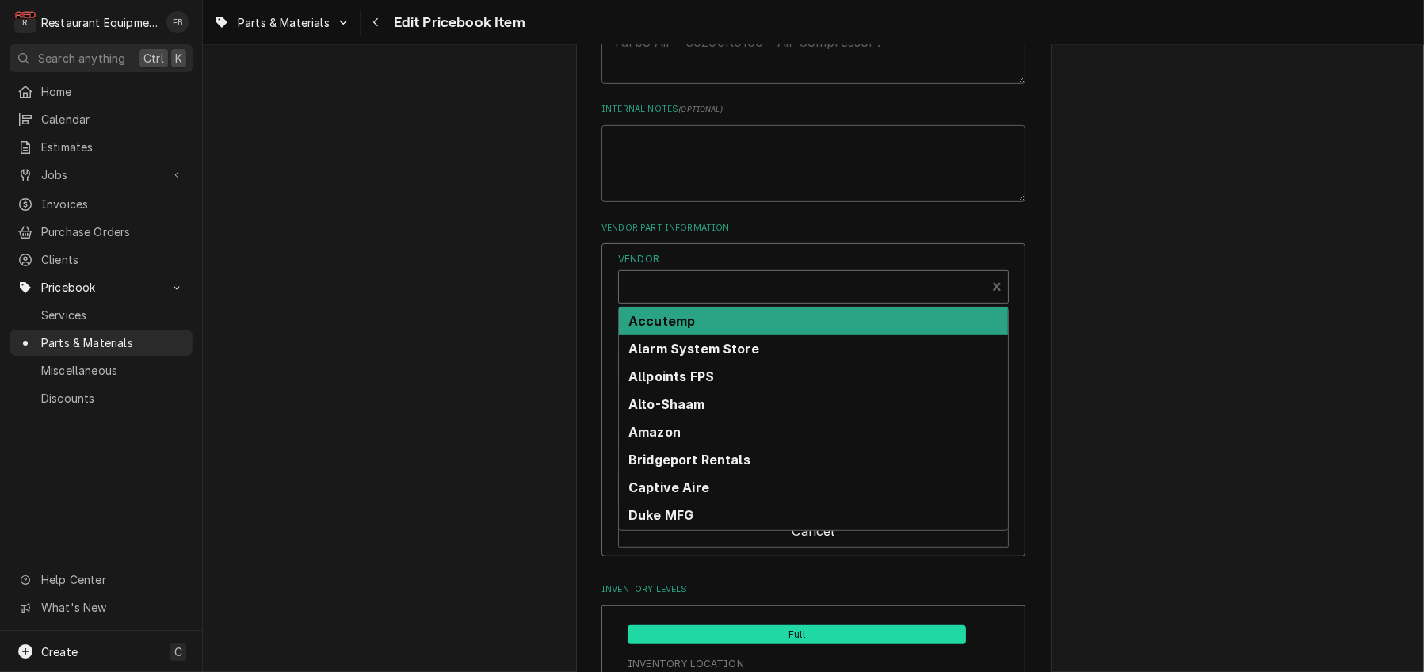
scroll to position [5, 0]
click at [758, 308] on div "Vendor" at bounding box center [802, 288] width 351 height 38
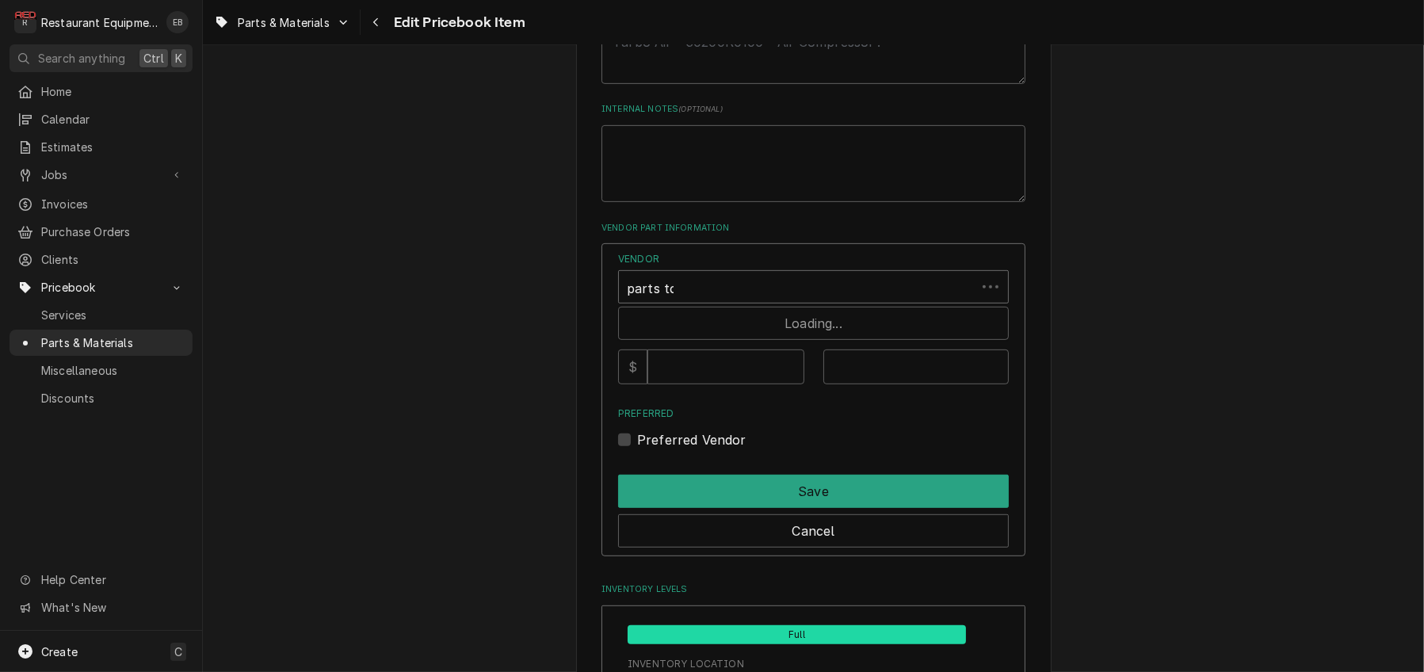
type input "parts town"
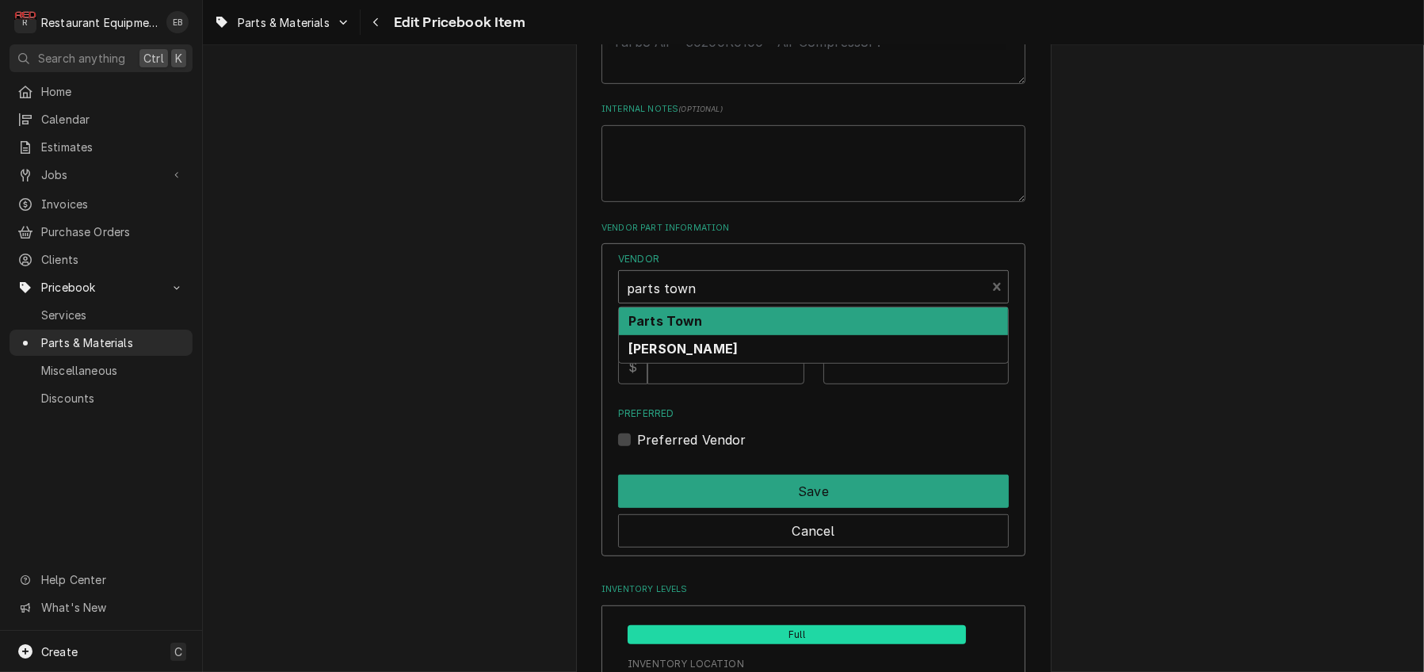
click at [745, 335] on div "Parts Town" at bounding box center [813, 322] width 389 height 28
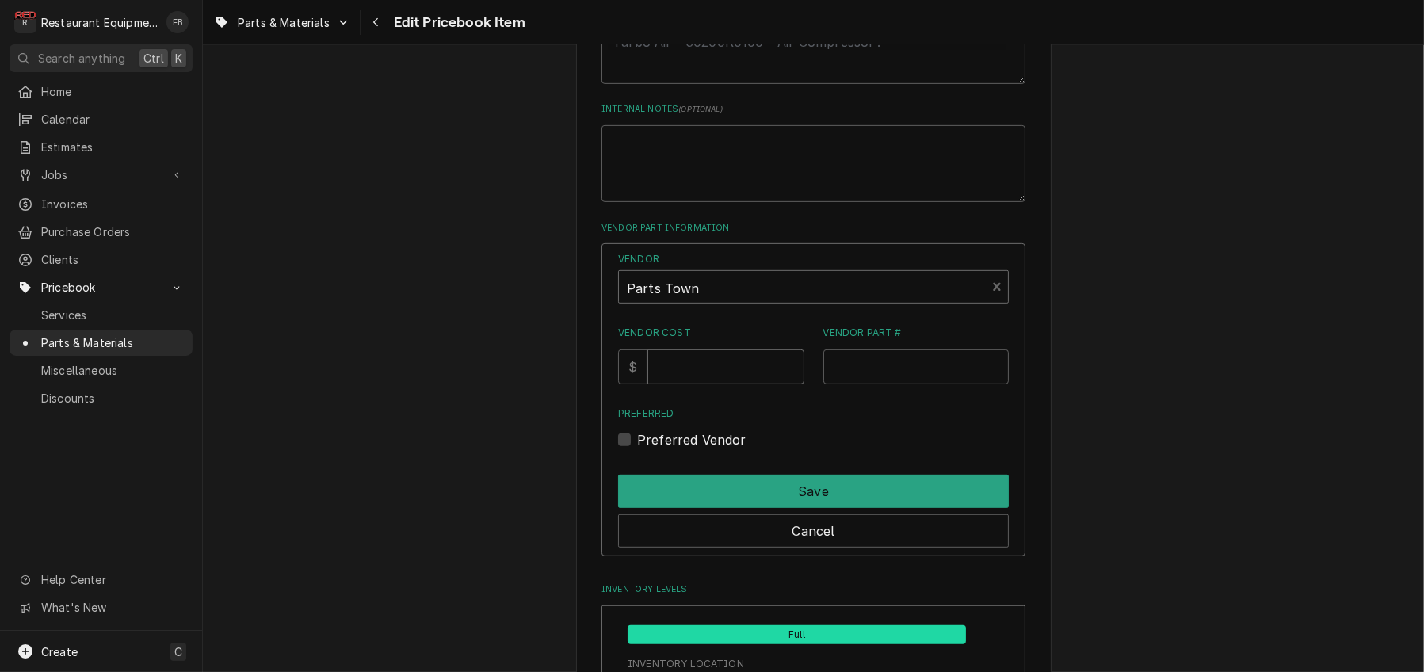
click at [730, 384] on input "Vendor Cost" at bounding box center [726, 367] width 156 height 35
type input "193"
click at [854, 384] on input "Vendor Part #" at bounding box center [916, 367] width 186 height 35
paste input "AJA7000739"
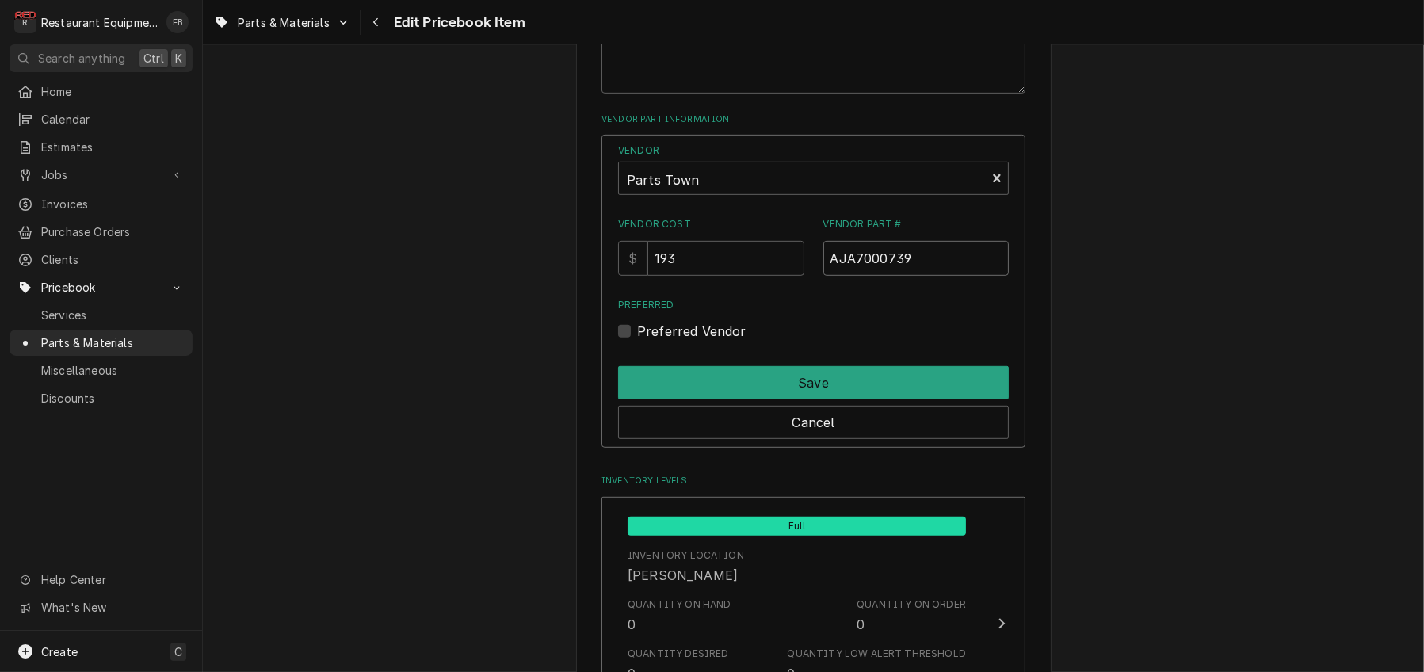
scroll to position [1110, 0]
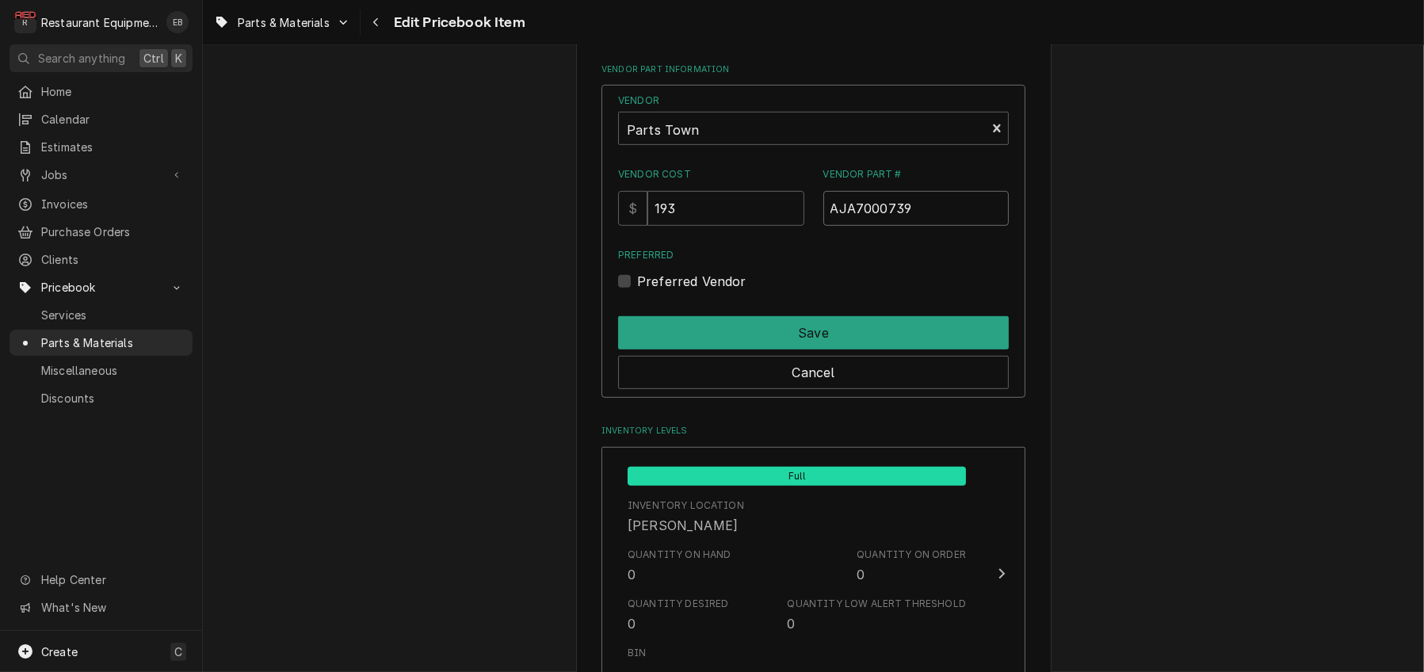
type input "AJA7000739"
click at [637, 291] on label "Preferred Vendor" at bounding box center [691, 281] width 109 height 19
click at [637, 307] on input "Preferred" at bounding box center [832, 289] width 391 height 35
checkbox input "true"
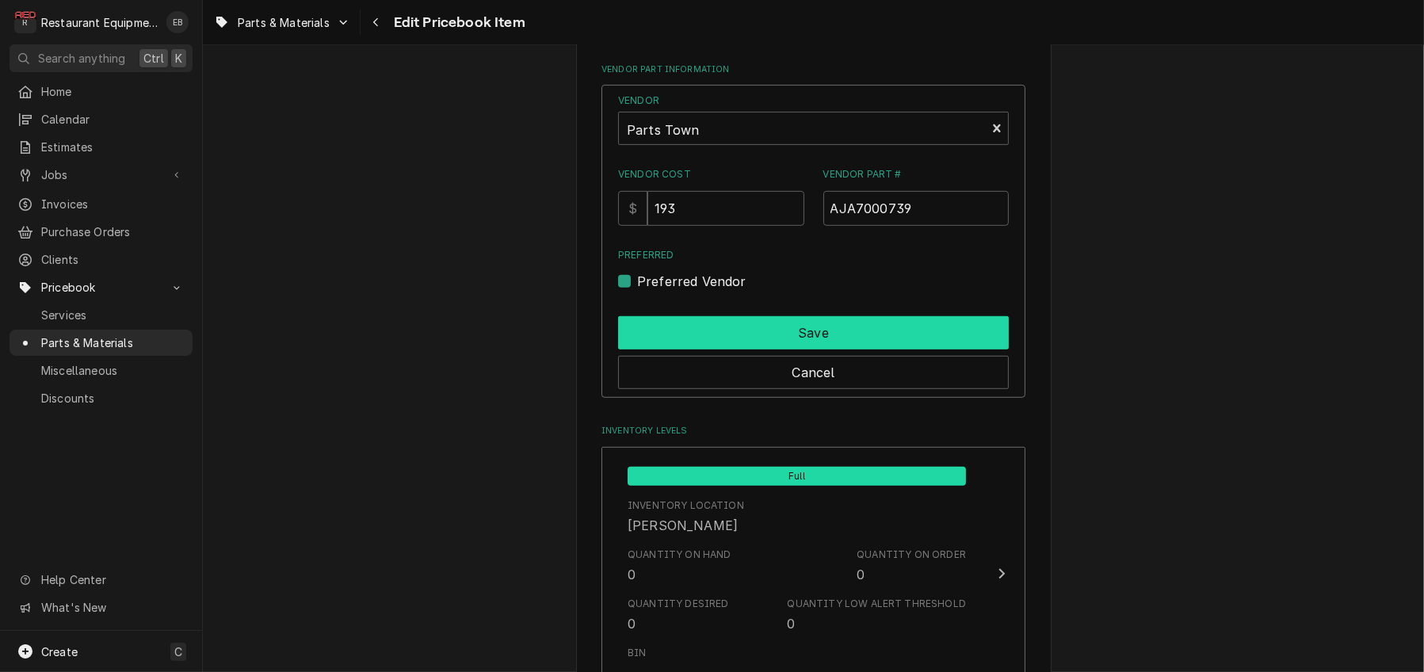
click at [750, 350] on button "Save" at bounding box center [813, 332] width 391 height 33
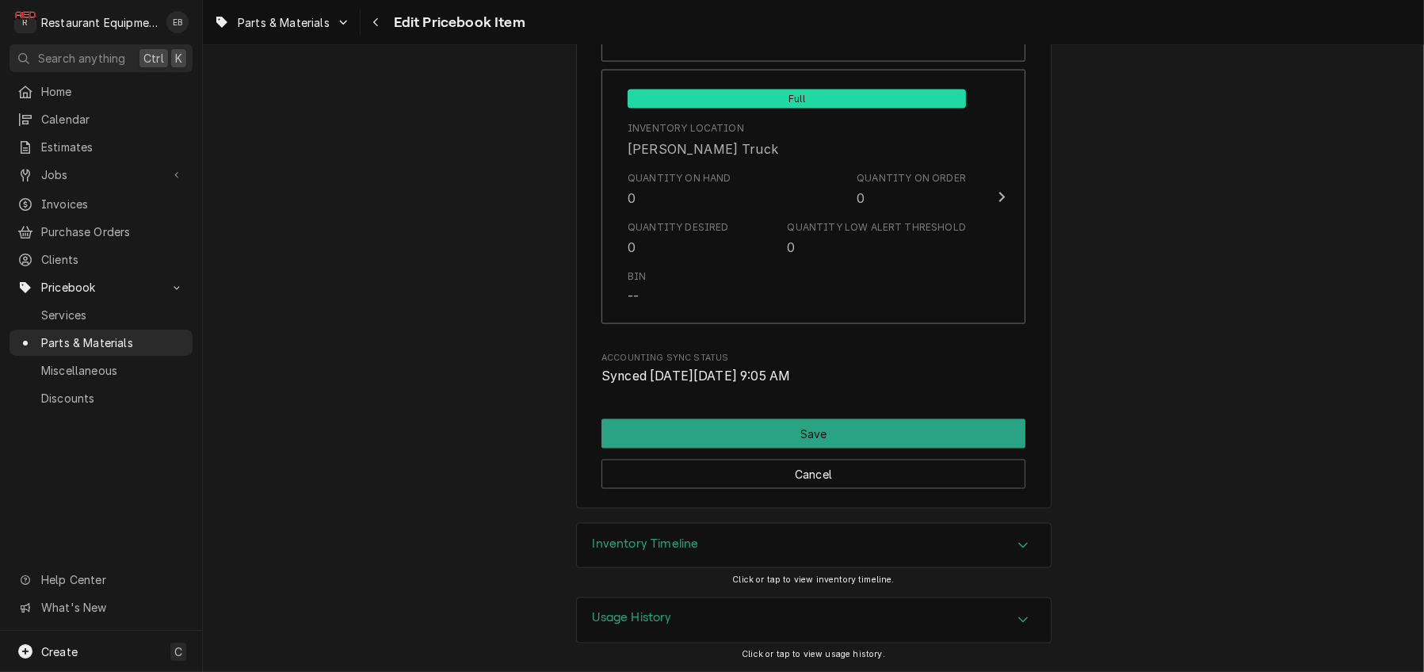
scroll to position [11755, 0]
click at [976, 419] on button "Save" at bounding box center [814, 433] width 424 height 29
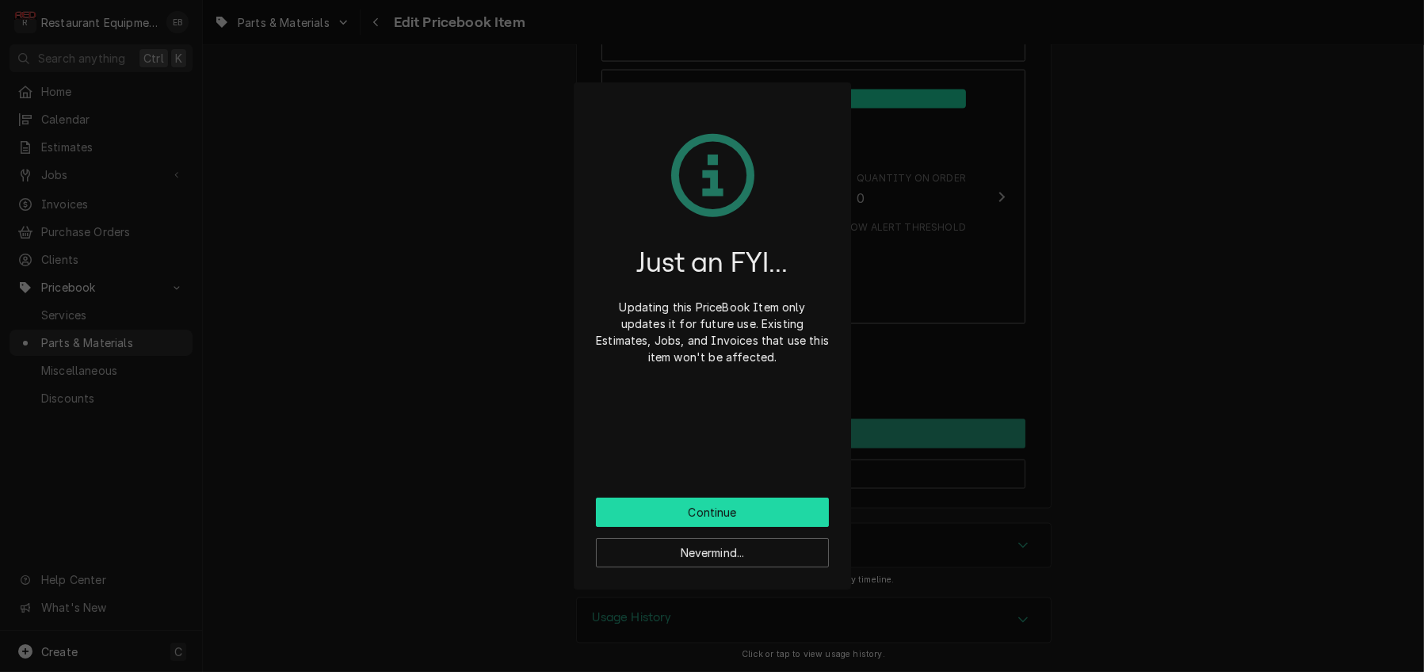
click at [774, 523] on button "Continue" at bounding box center [712, 512] width 233 height 29
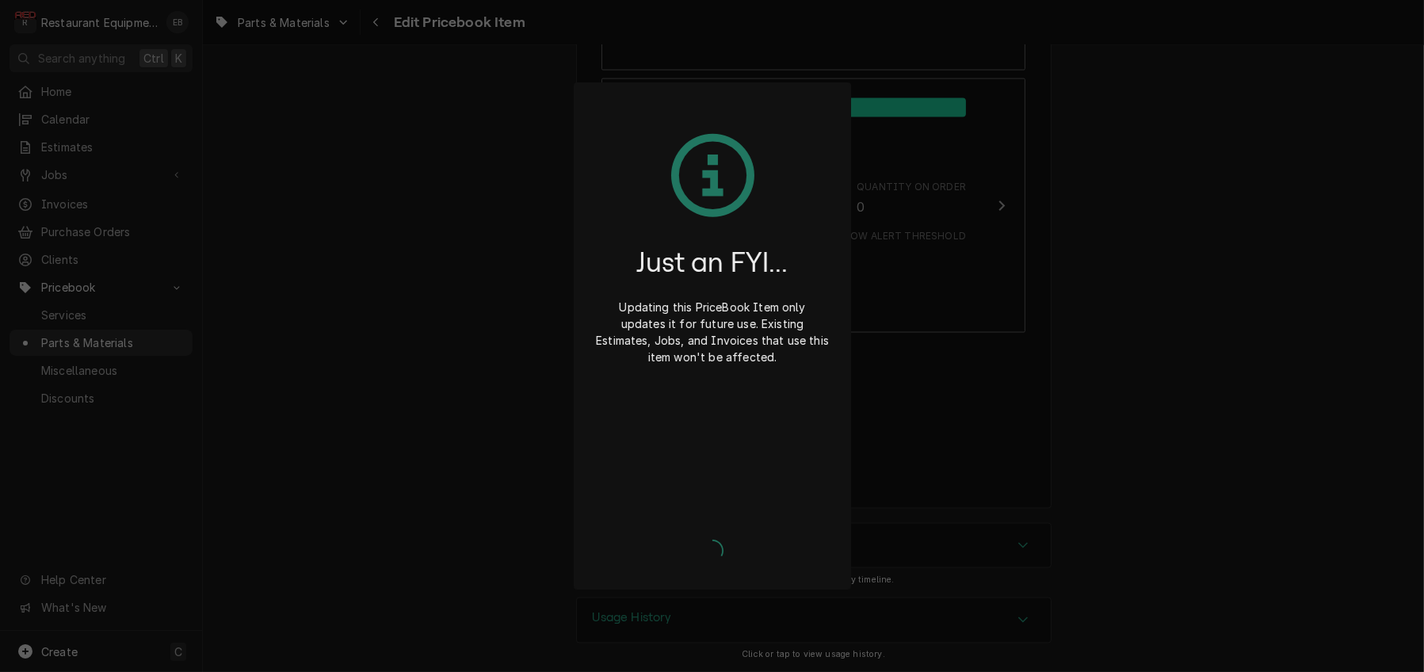
type textarea "x"
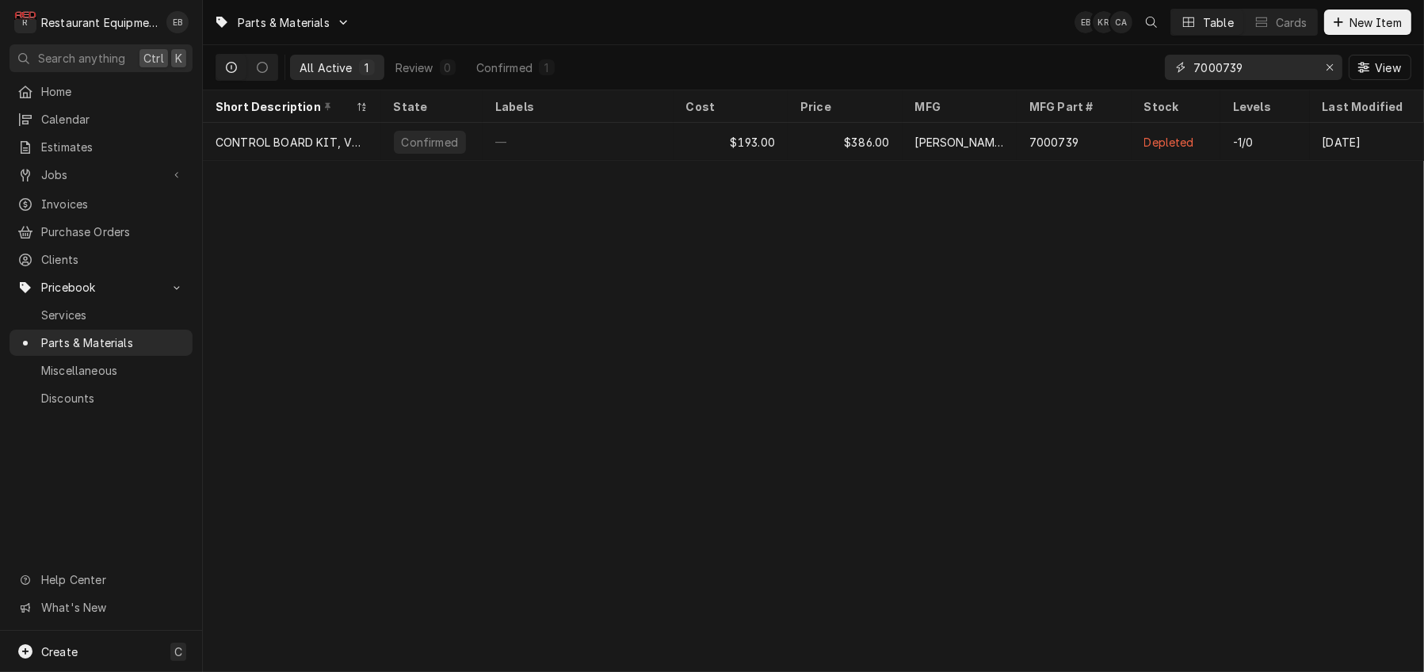
drag, startPoint x: 1332, startPoint y: 72, endPoint x: 1307, endPoint y: 73, distance: 24.6
click at [1332, 72] on div "Erase input" at bounding box center [1330, 67] width 16 height 16
click at [1248, 74] on input "Dynamic Content Wrapper" at bounding box center [1268, 67] width 149 height 25
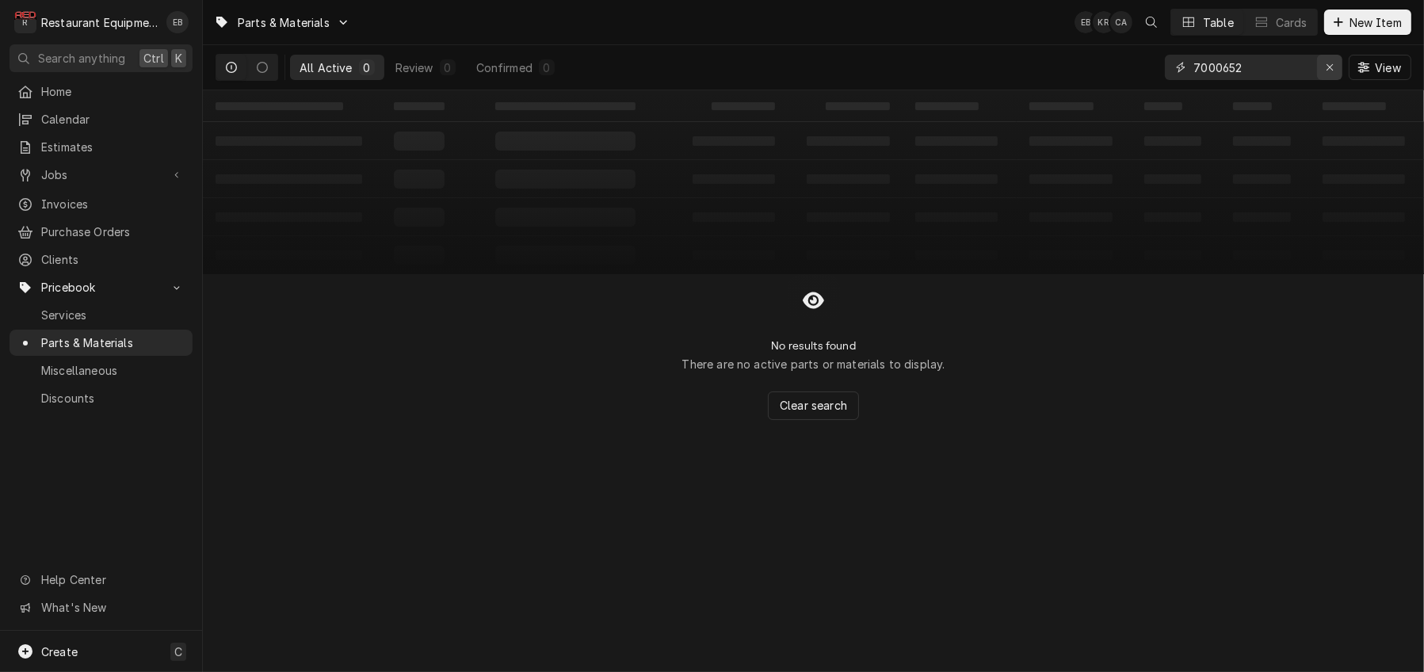
type input "7000652"
click at [1327, 71] on icon "Erase input" at bounding box center [1330, 67] width 6 height 6
click at [1347, 21] on span "New Item" at bounding box center [1376, 22] width 59 height 17
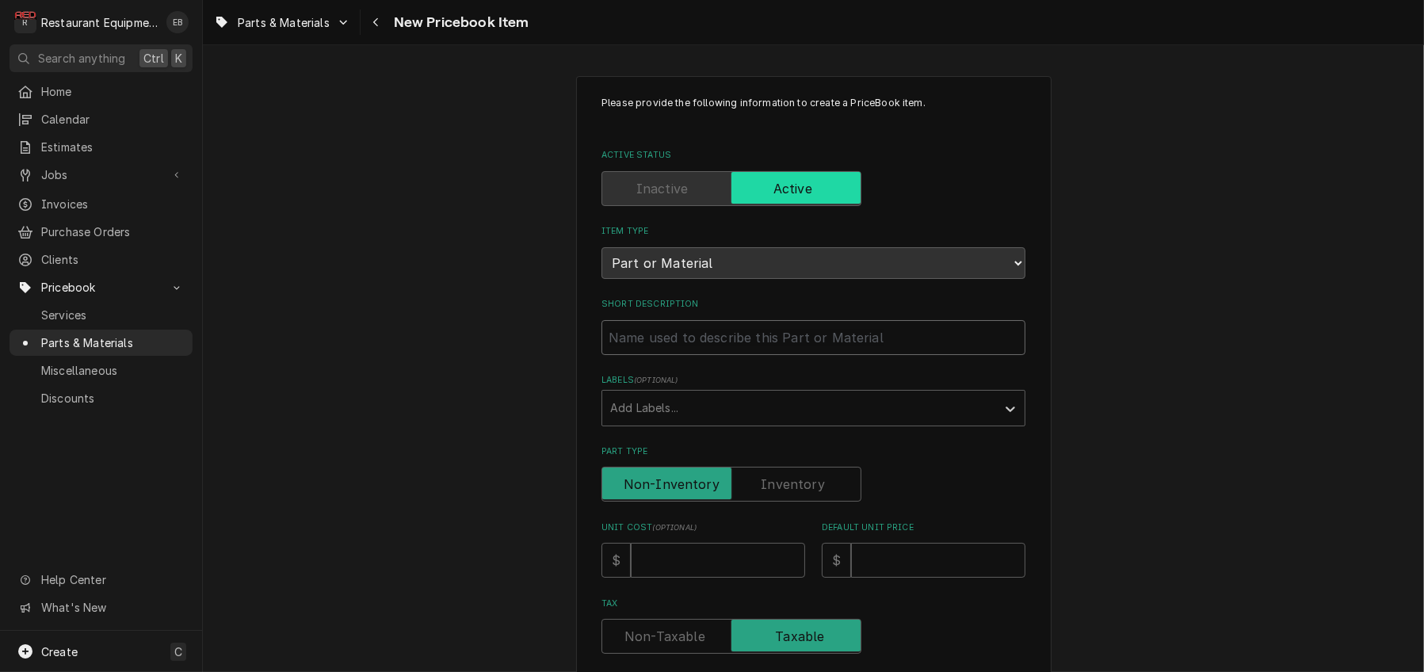
click at [714, 355] on input "Short Description" at bounding box center [814, 337] width 424 height 35
type textarea "x"
type input "S"
type textarea "x"
type input "So"
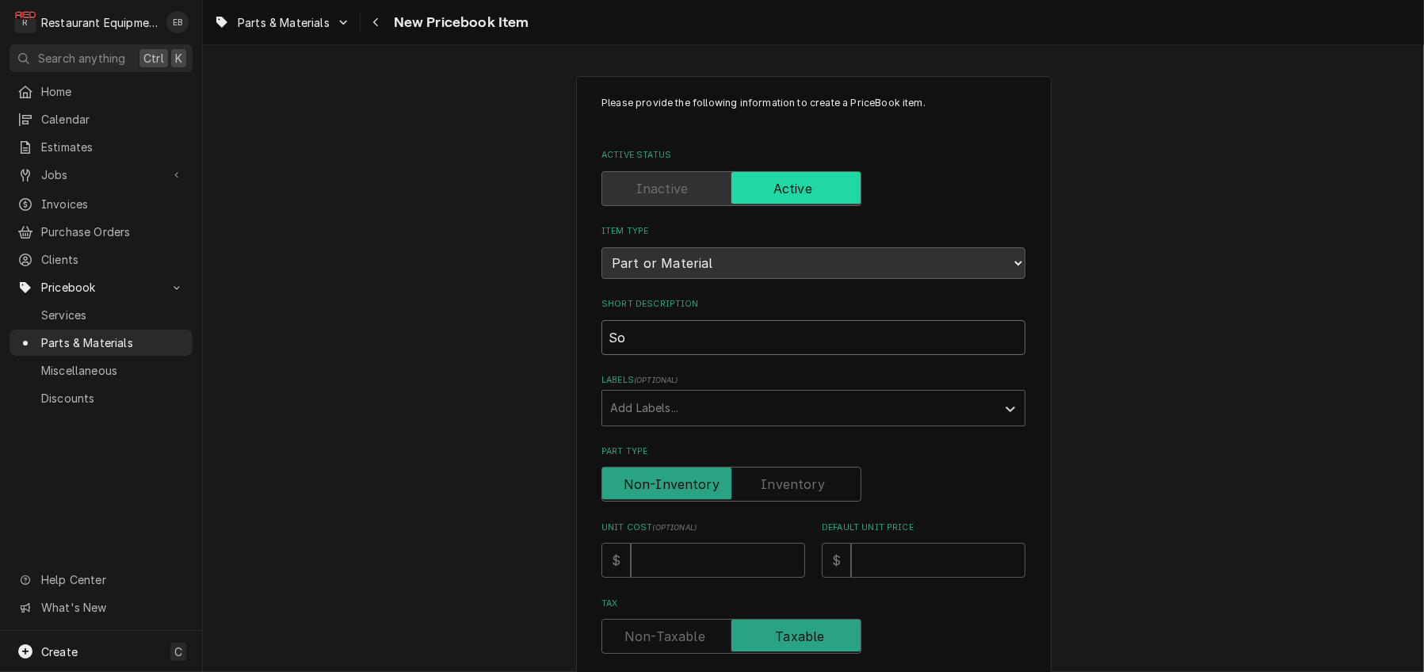
type textarea "x"
type input "Sol"
type textarea "x"
type input "Soli"
type textarea "x"
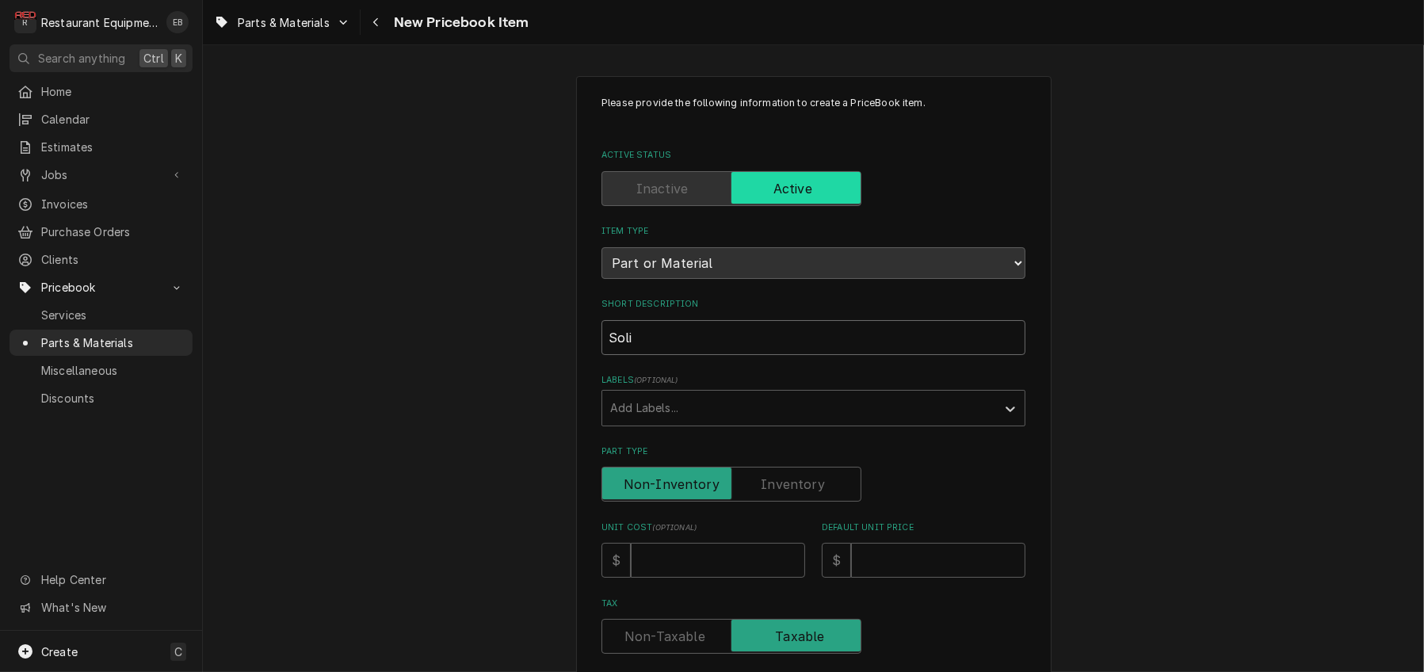
type input "Solid"
type textarea "x"
type input "Solid"
type textarea "x"
type input "Solid s"
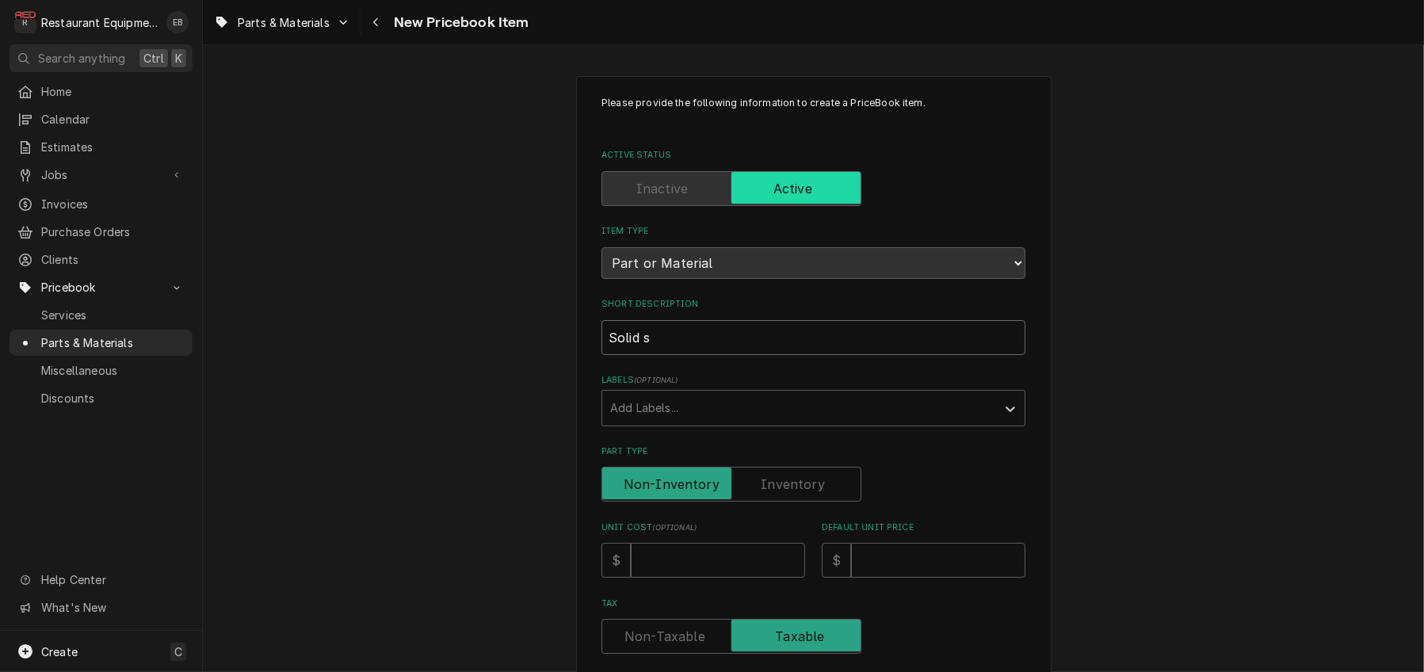
type textarea "x"
type input "Solid st"
type textarea "x"
type input "Solid sta"
type textarea "x"
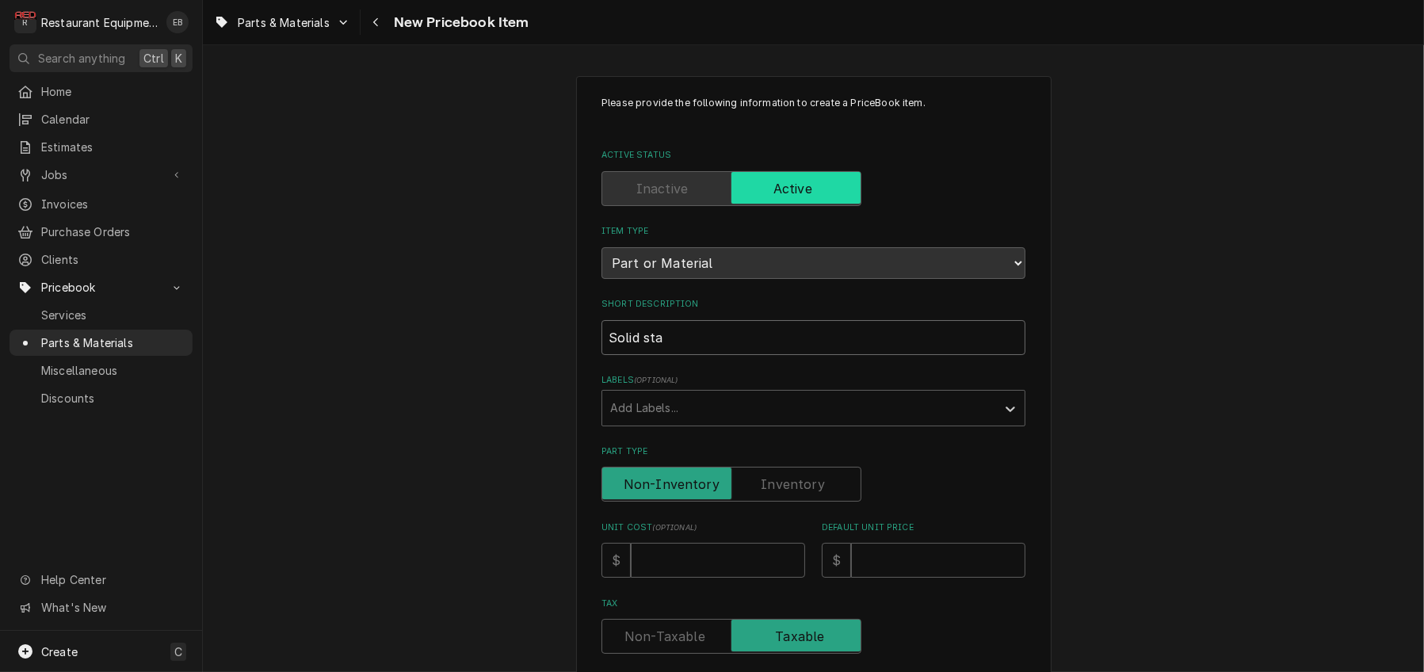
type input "Solid stat"
type textarea "x"
type input "Solid state"
type textarea "x"
type input "Solid state"
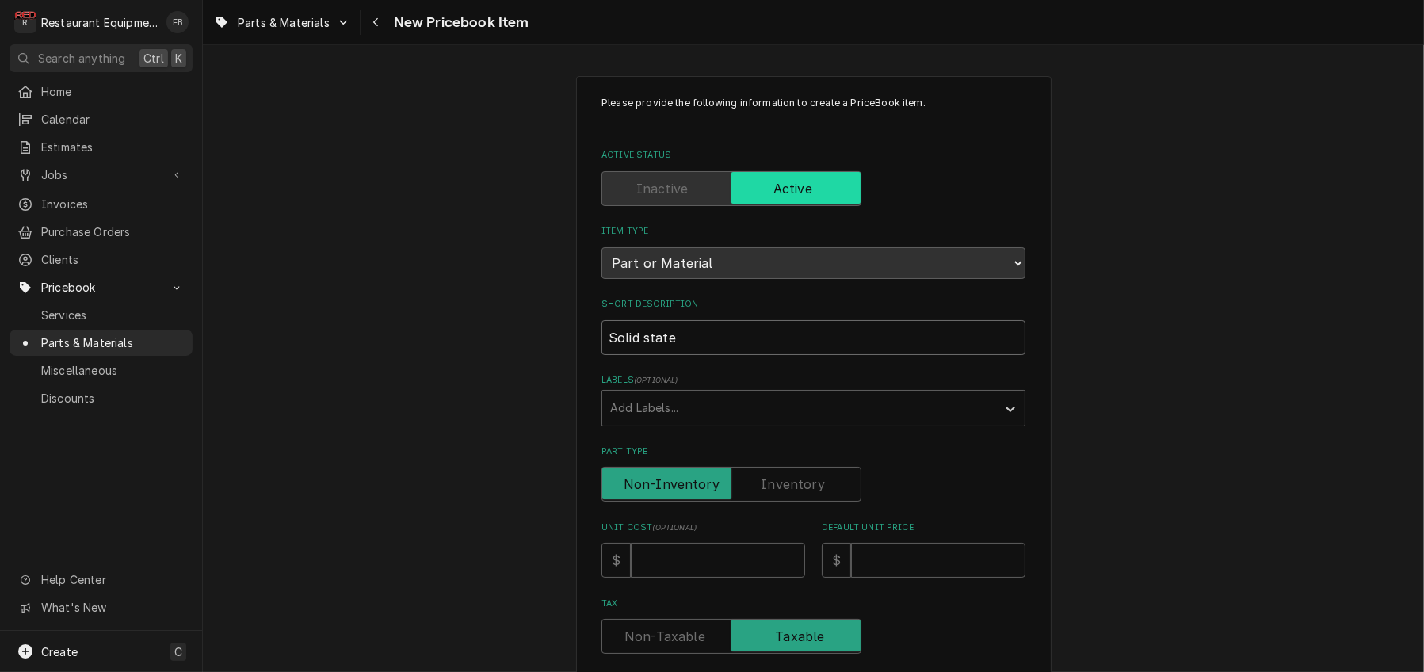
type textarea "x"
type input "Solid state"
type textarea "x"
type input "Solid stat"
type textarea "x"
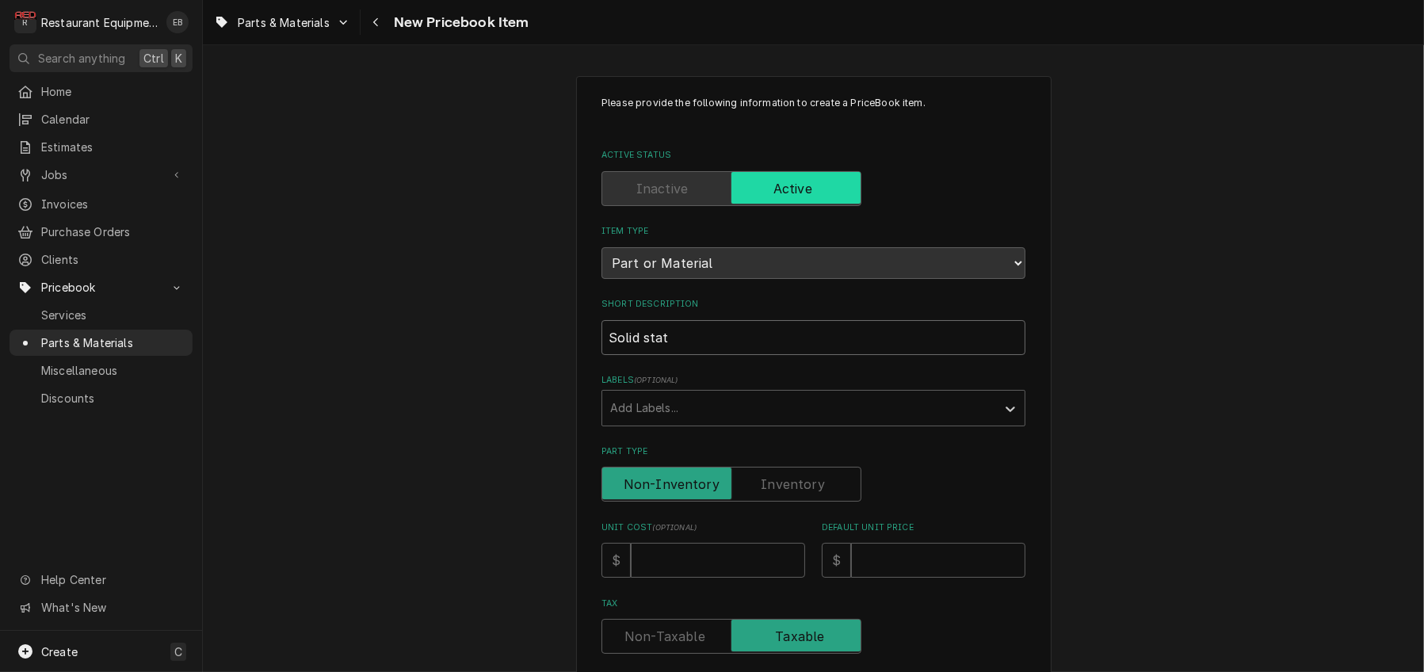
type input "Solid sta"
type textarea "x"
type input "Solid st"
type textarea "x"
type input "Solid s"
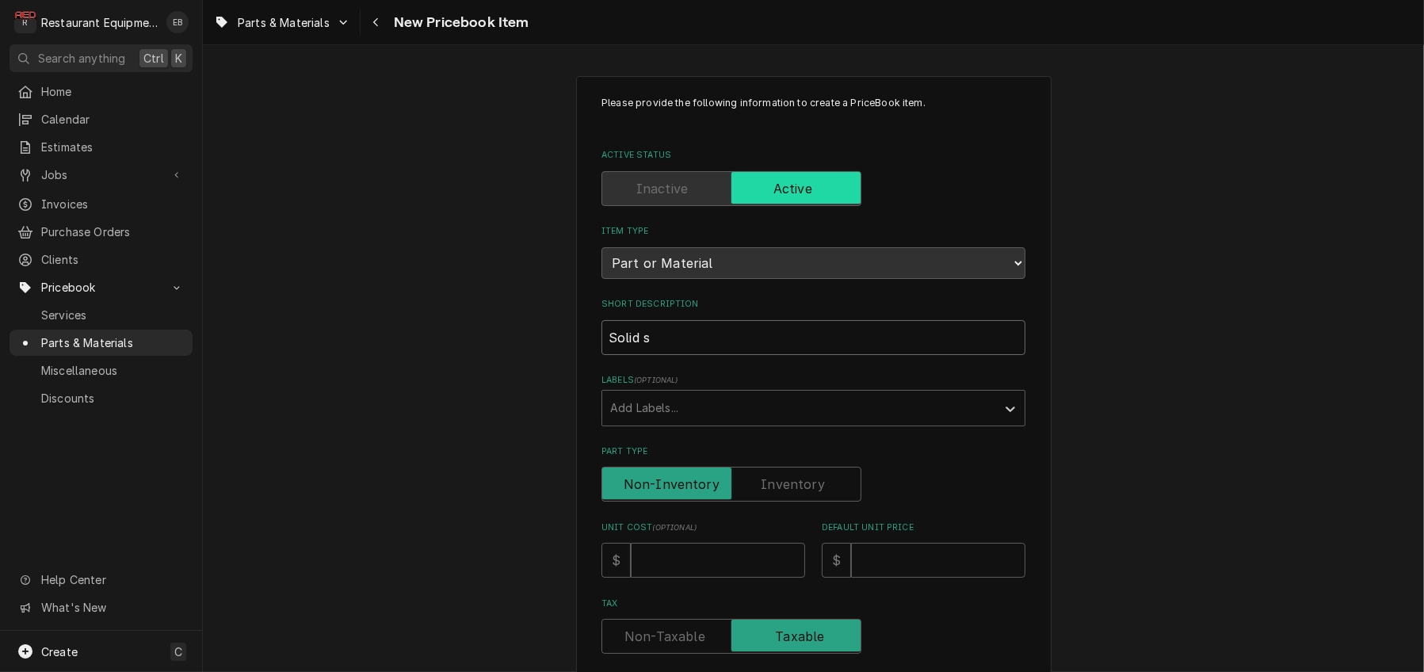
type textarea "x"
type input "Solid"
type textarea "x"
type input "Solid S"
type textarea "x"
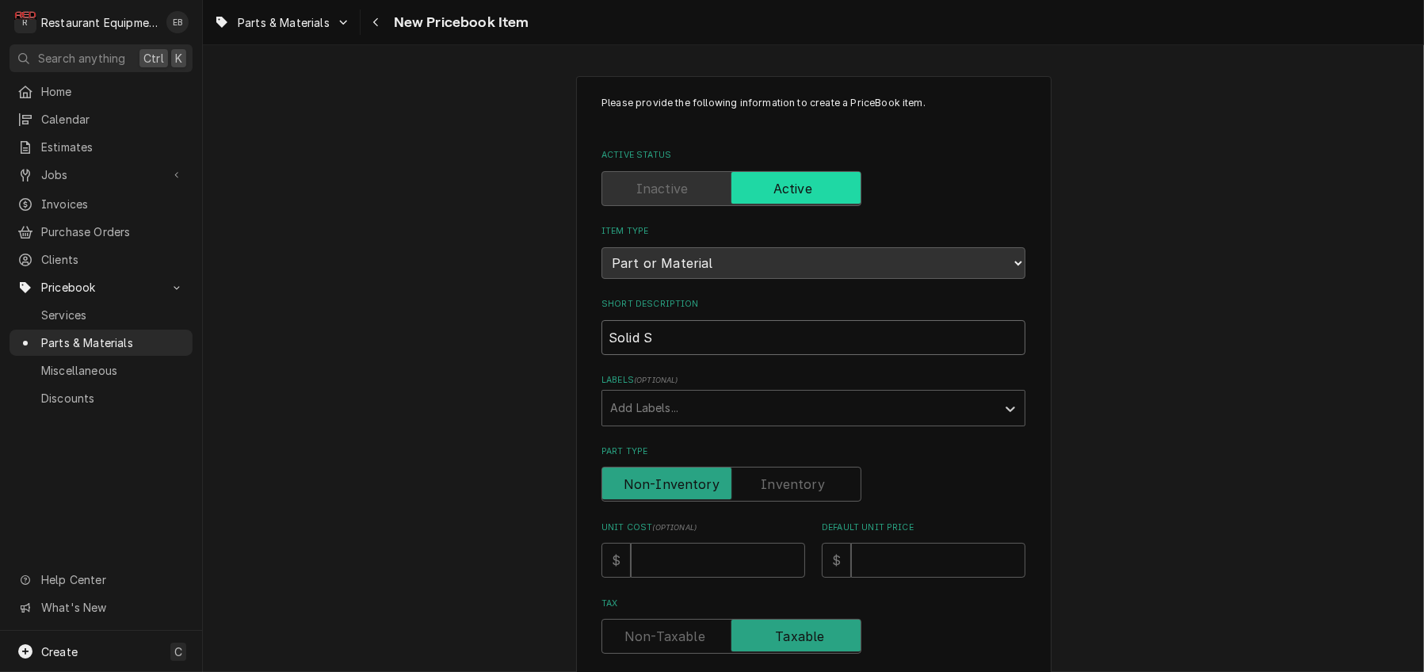
type input "Solid St"
type textarea "x"
type input "Solid Sta"
type textarea "x"
type input "Solid Stat"
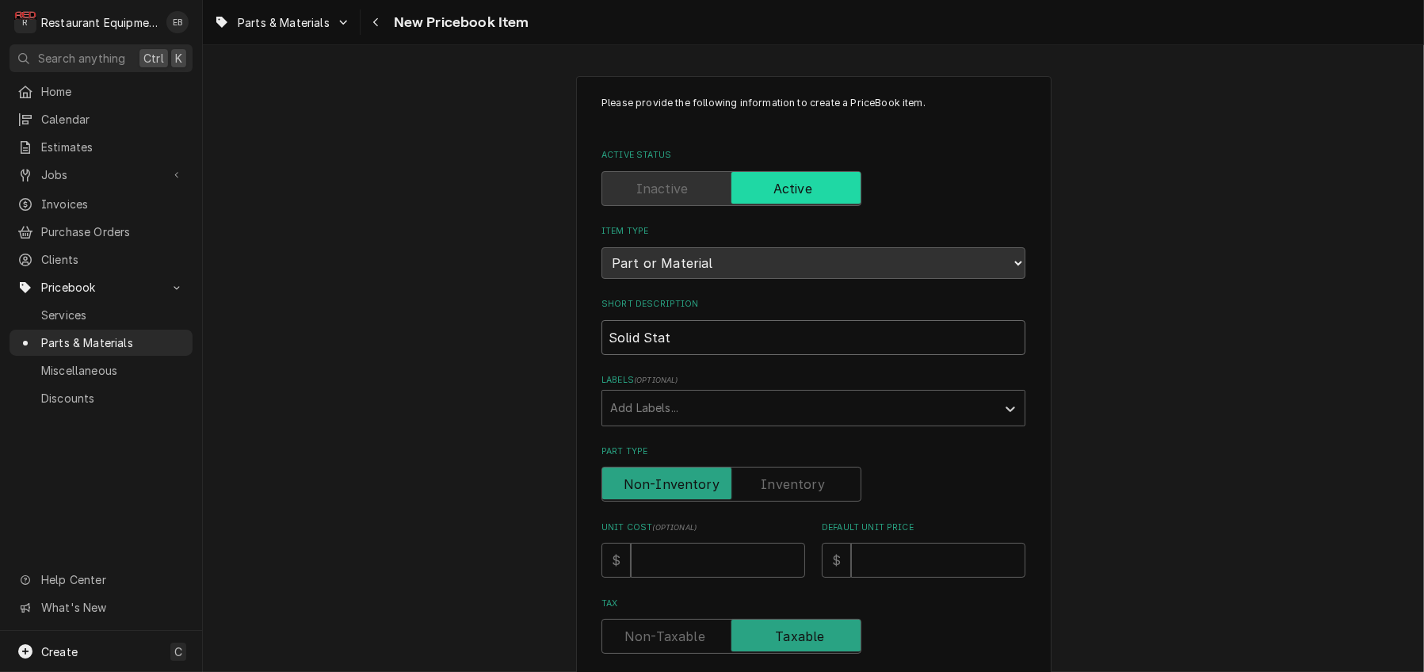
type textarea "x"
type input "Solid State"
type textarea "x"
type input "Solid State"
type textarea "x"
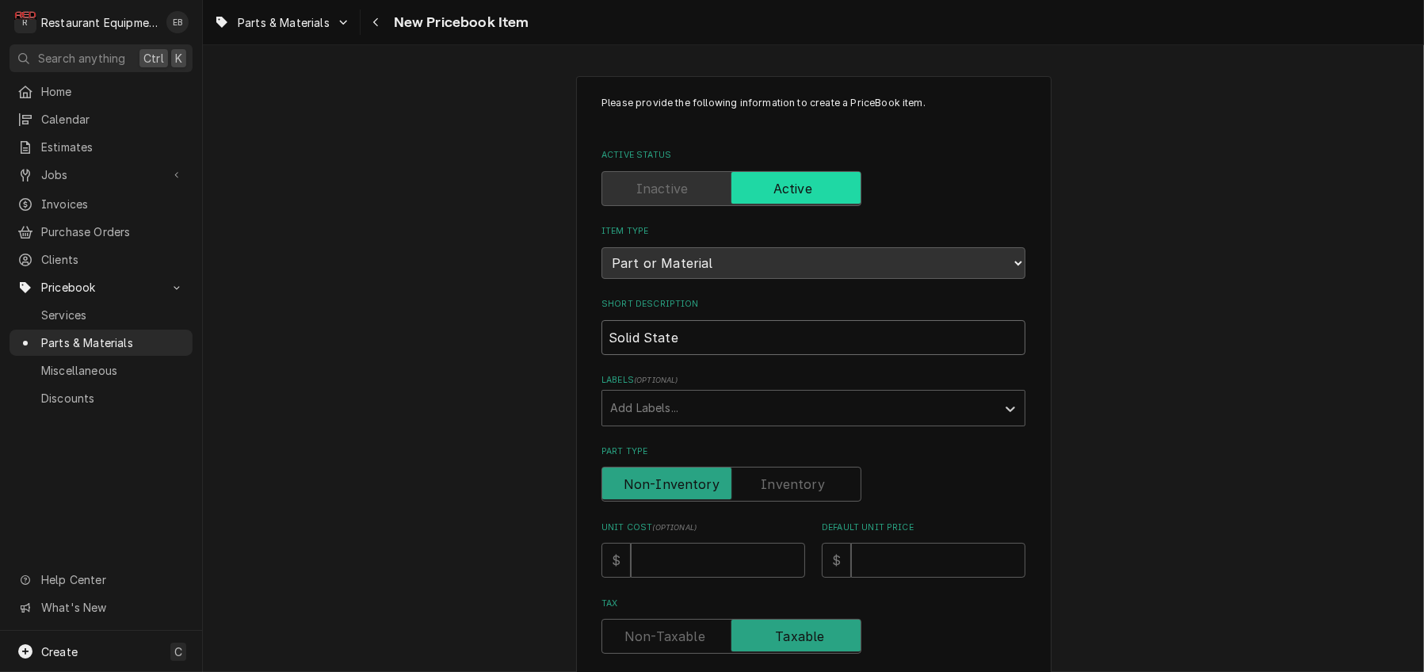
type input "Solid State R"
type textarea "x"
type input "Solid State Re"
type textarea "x"
type input "Solid State Rel"
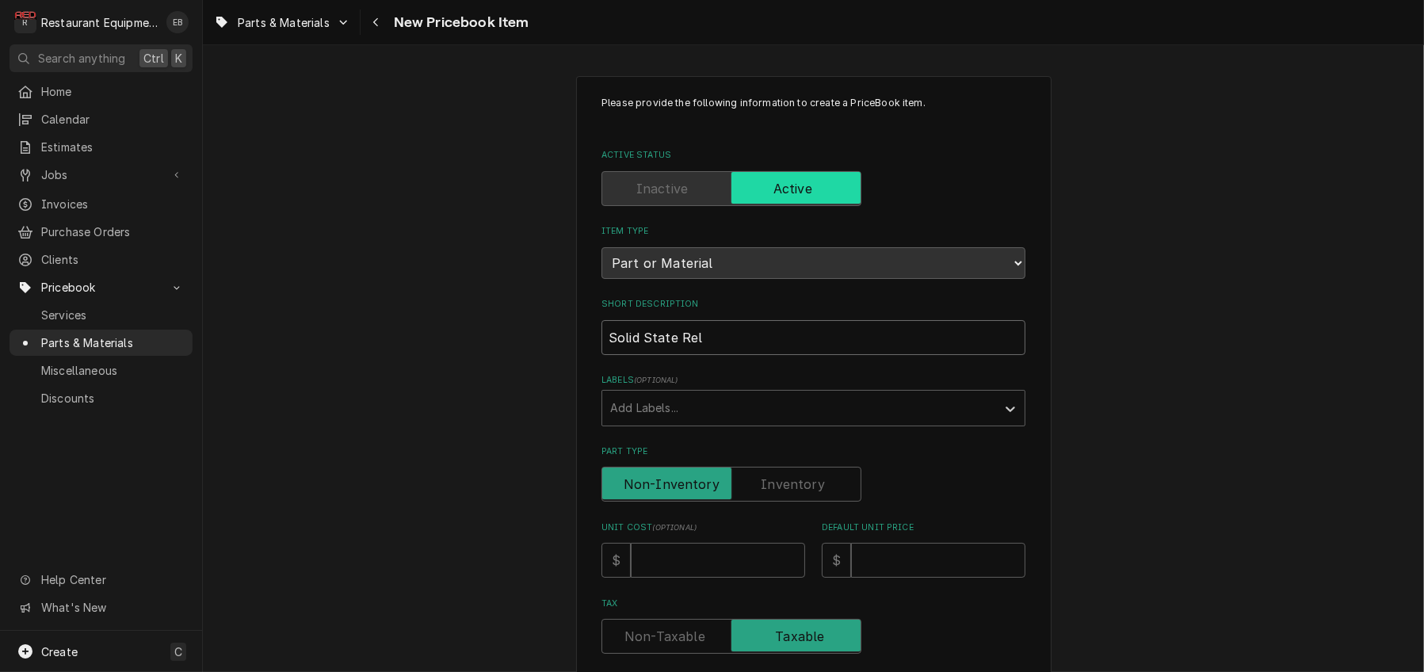
type textarea "x"
type input "Solid State Rela"
type textarea "x"
type input "Solid State Relay"
type textarea "x"
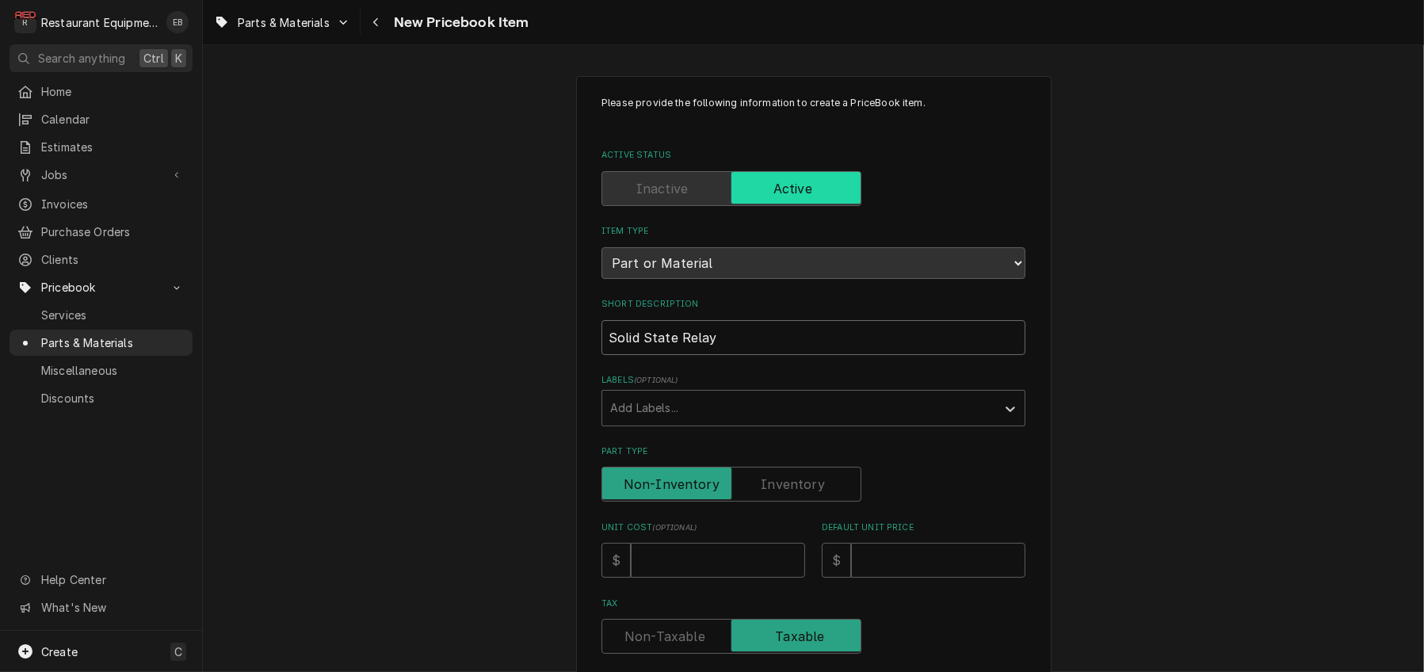
type input "Solid State Relay"
type textarea "x"
type input "Solid State Relay R"
type textarea "x"
type input "Solid State Relay Re"
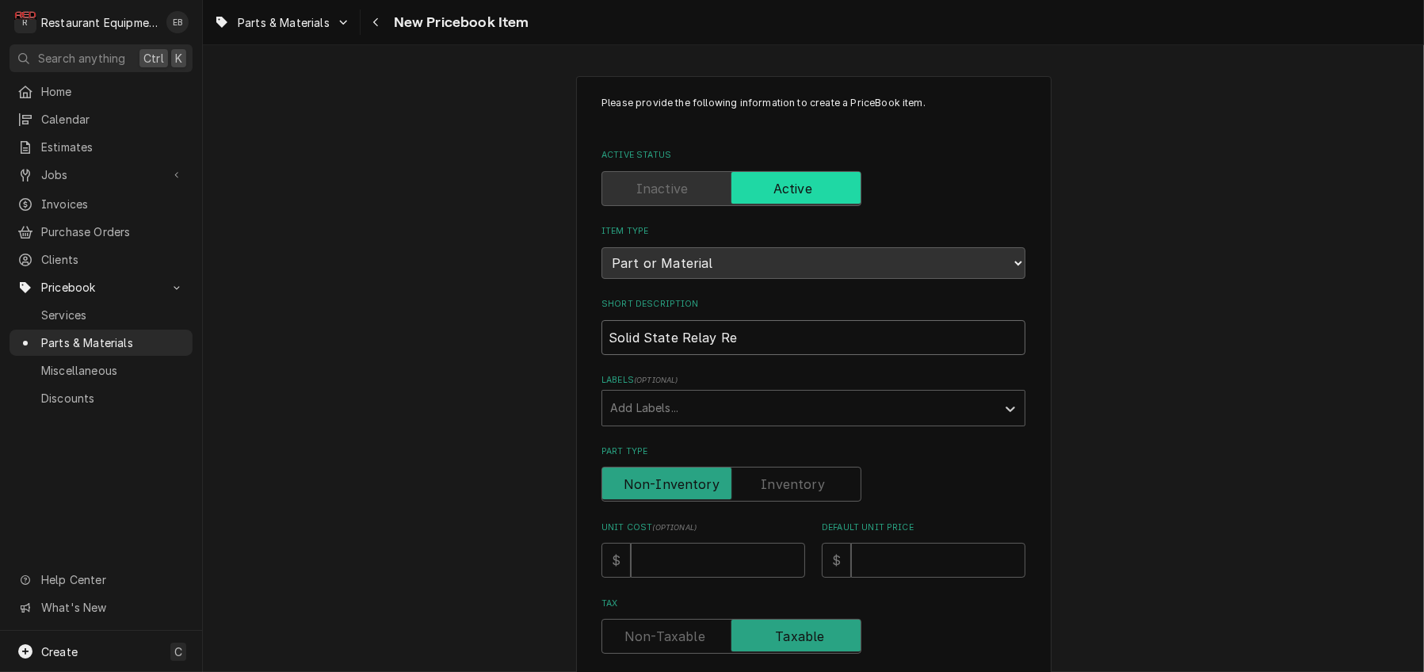
type textarea "x"
type input "Solid State Relay Rep"
type textarea "x"
type input "Solid State Relay Repl"
type textarea "x"
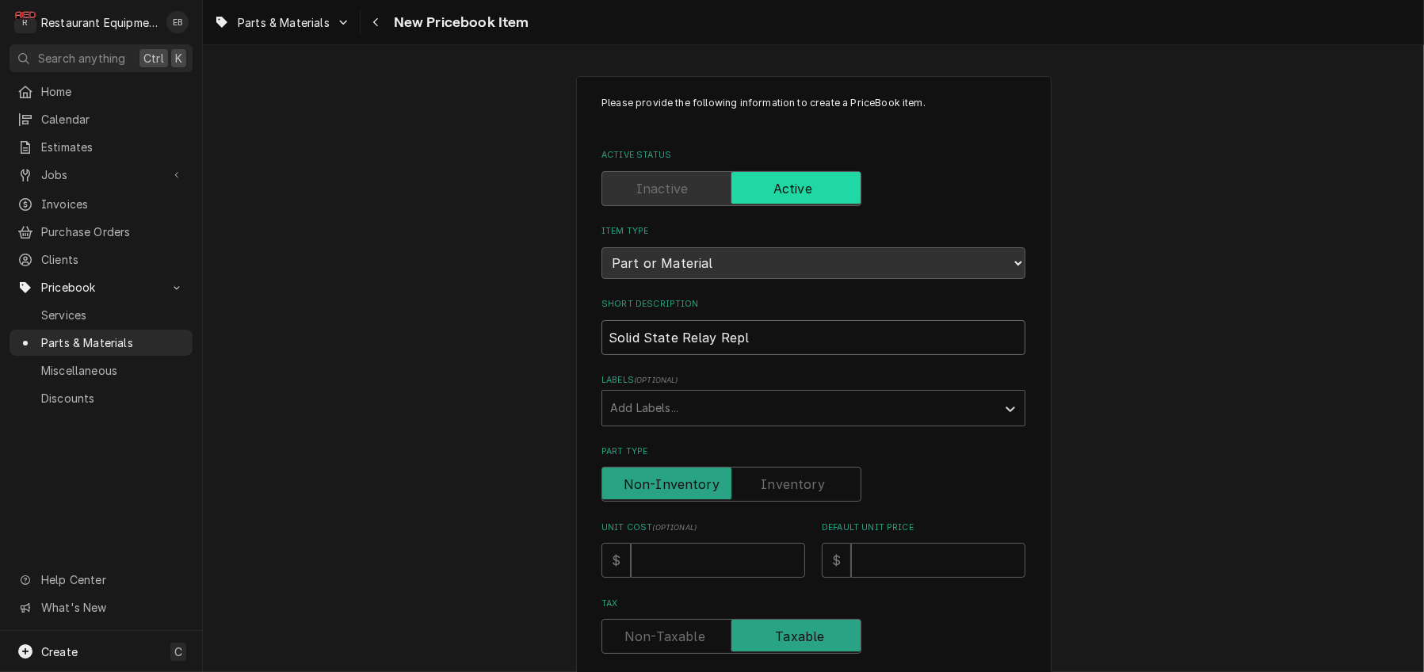
type input "Solid State Relay Repla"
type textarea "x"
type input "Solid State Relay Replac"
type textarea "x"
type input "Solid State Relay Replace"
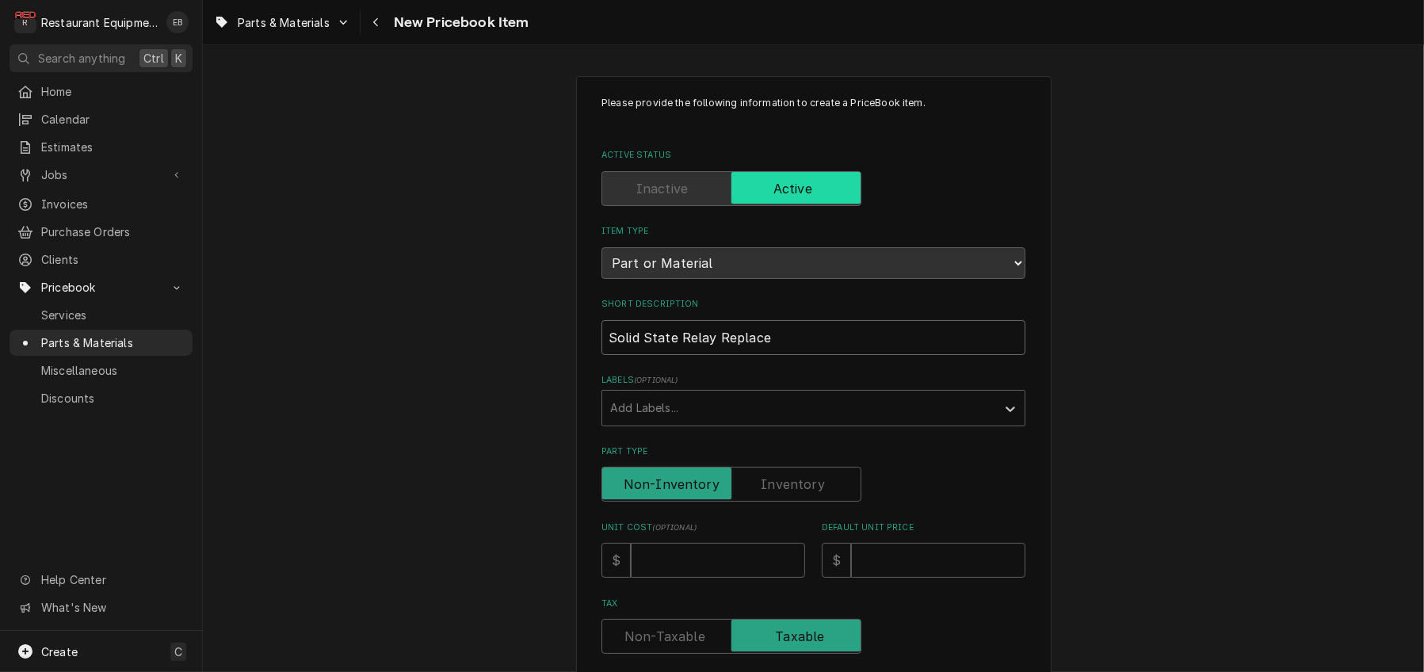
type textarea "x"
type input "Solid State Relay Replacem"
type textarea "x"
type input "Solid State Relay Replaceme"
type textarea "x"
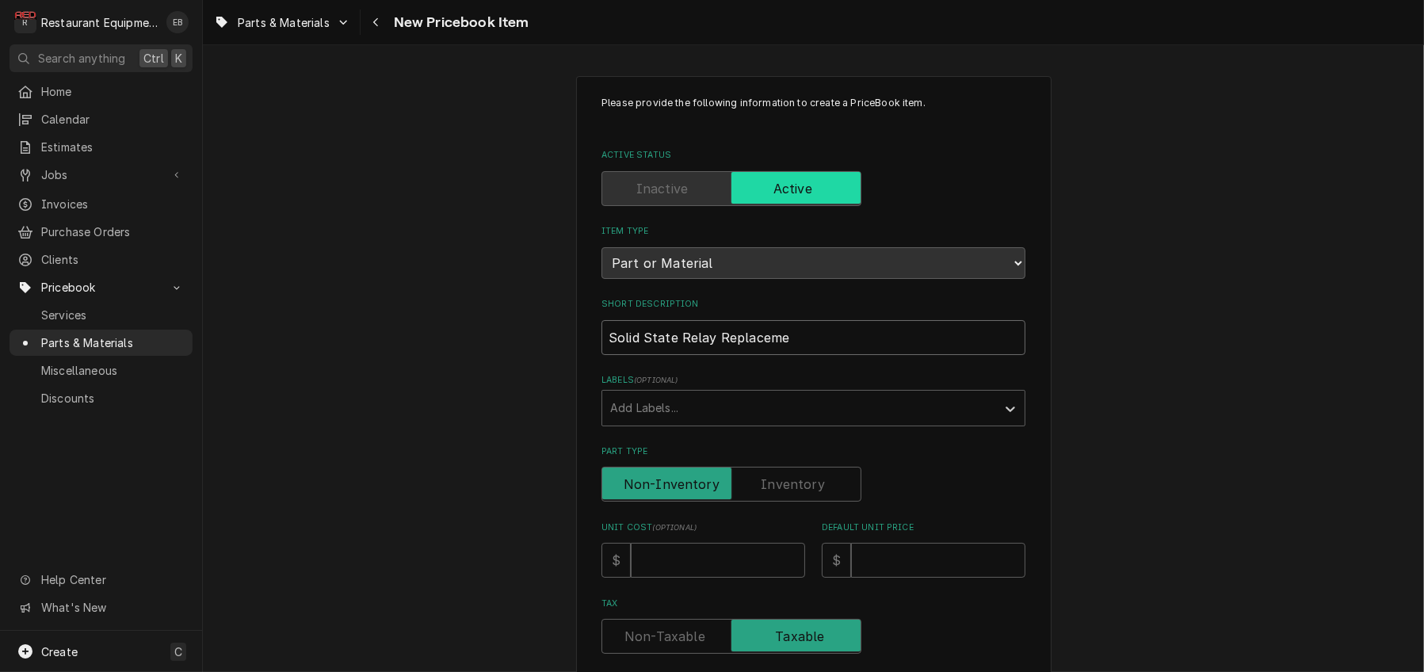
type input "Solid State Relay Replacemen"
type textarea "x"
type input "Solid State Relay Replacement"
type textarea "x"
type input "Solid State Relay Replacement"
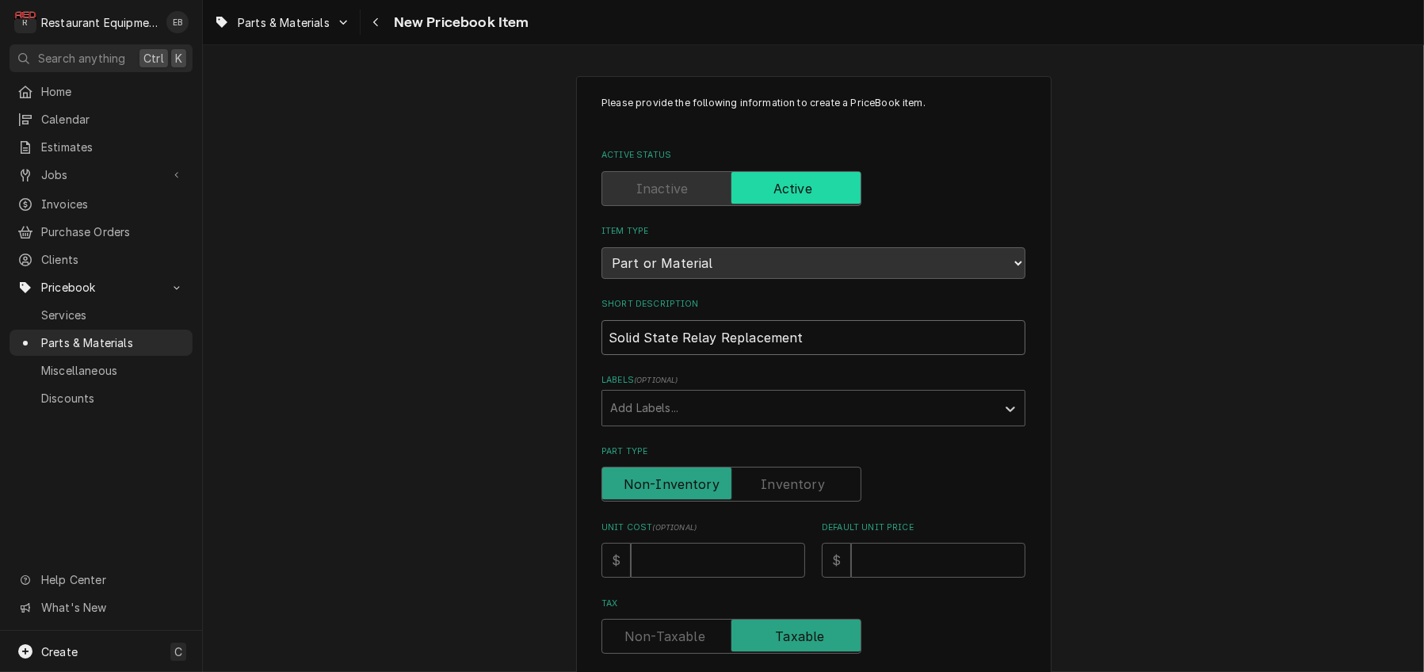
type textarea "x"
type input "Solid State Relay Replacement 5"
type textarea "x"
type input "Solid State Relay Replacement 50"
type textarea "x"
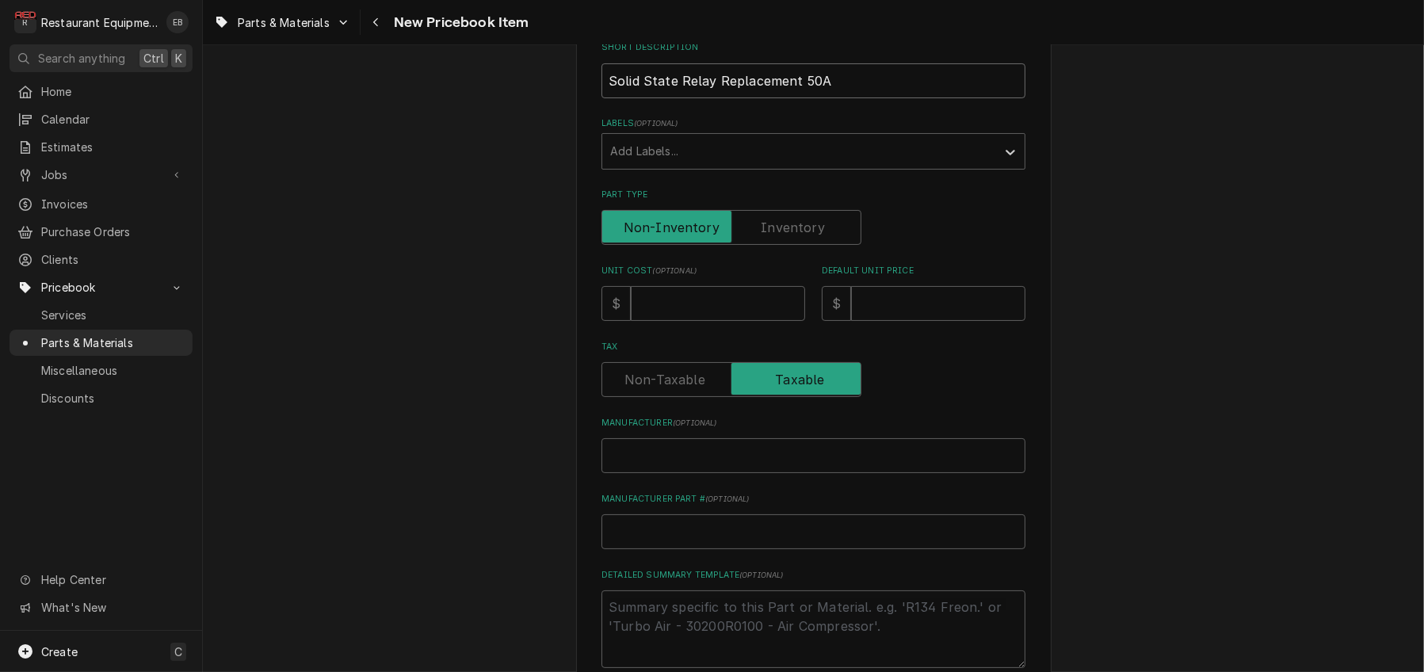
scroll to position [264, 0]
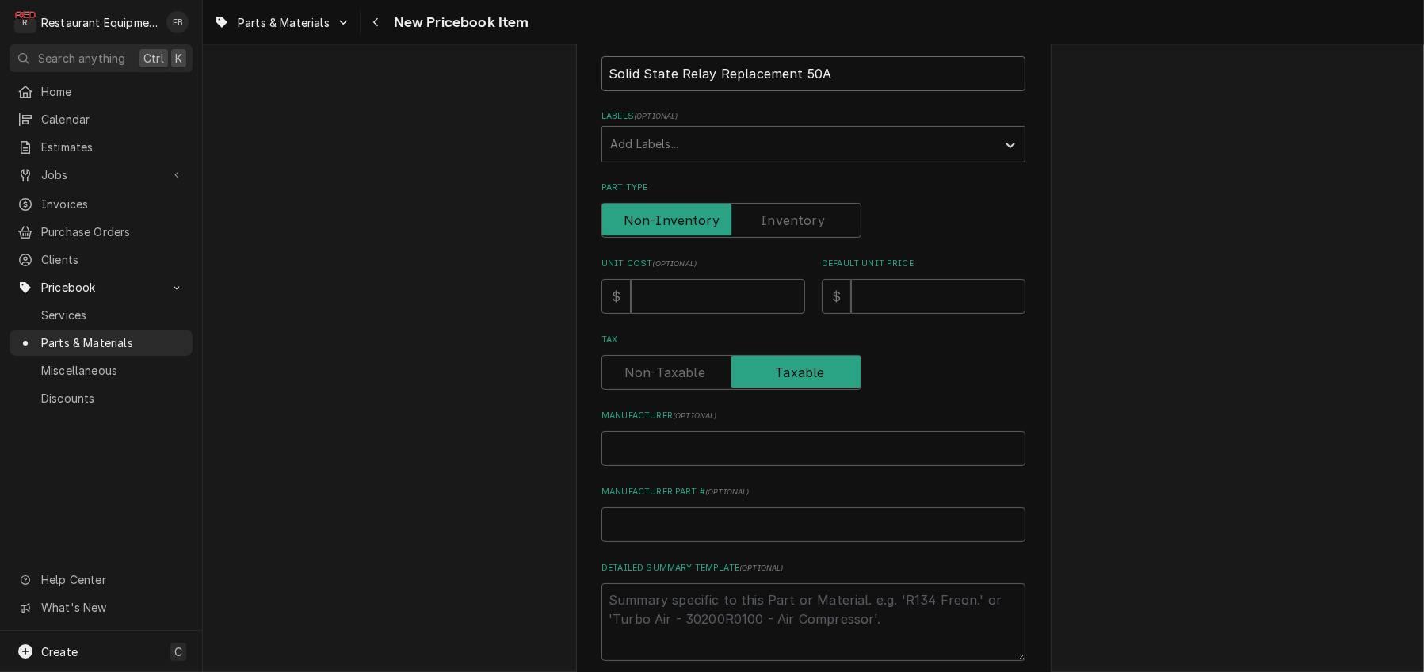
type input "Solid State Relay Replacement 50A"
click at [714, 314] on input "Unit Cost ( optional )" at bounding box center [718, 296] width 174 height 35
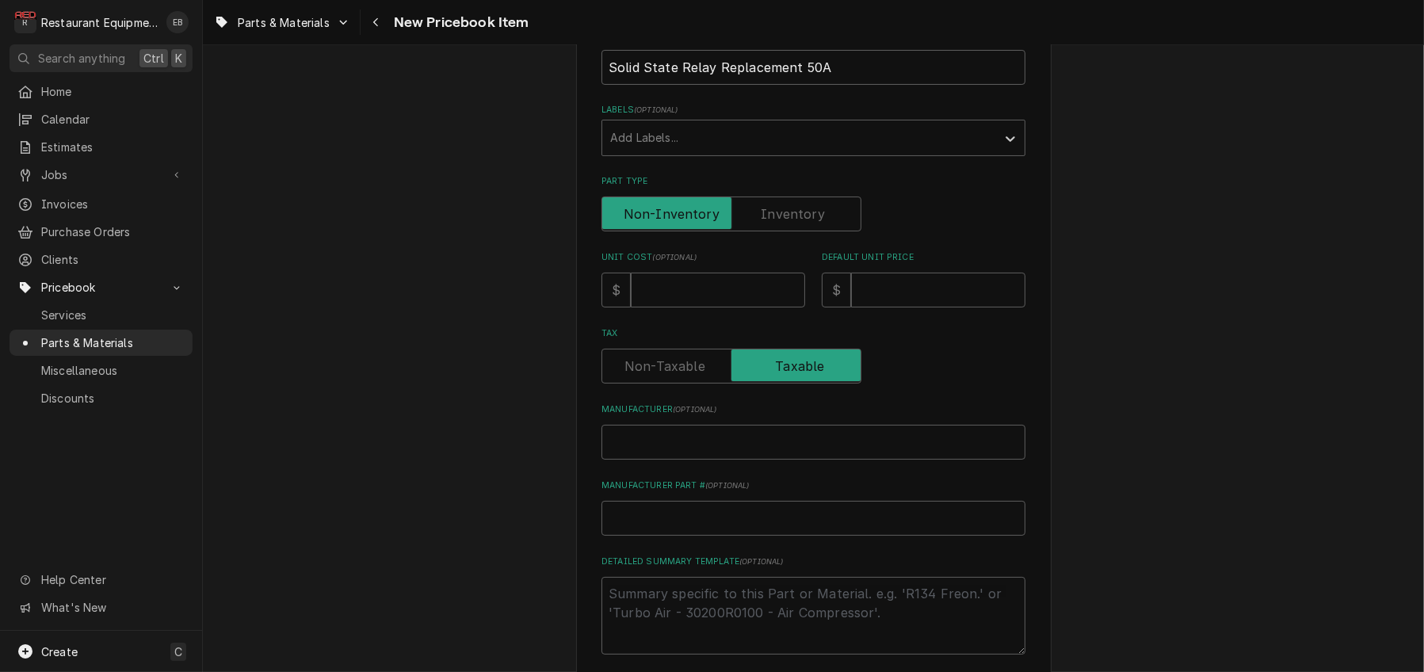
scroll to position [317, 0]
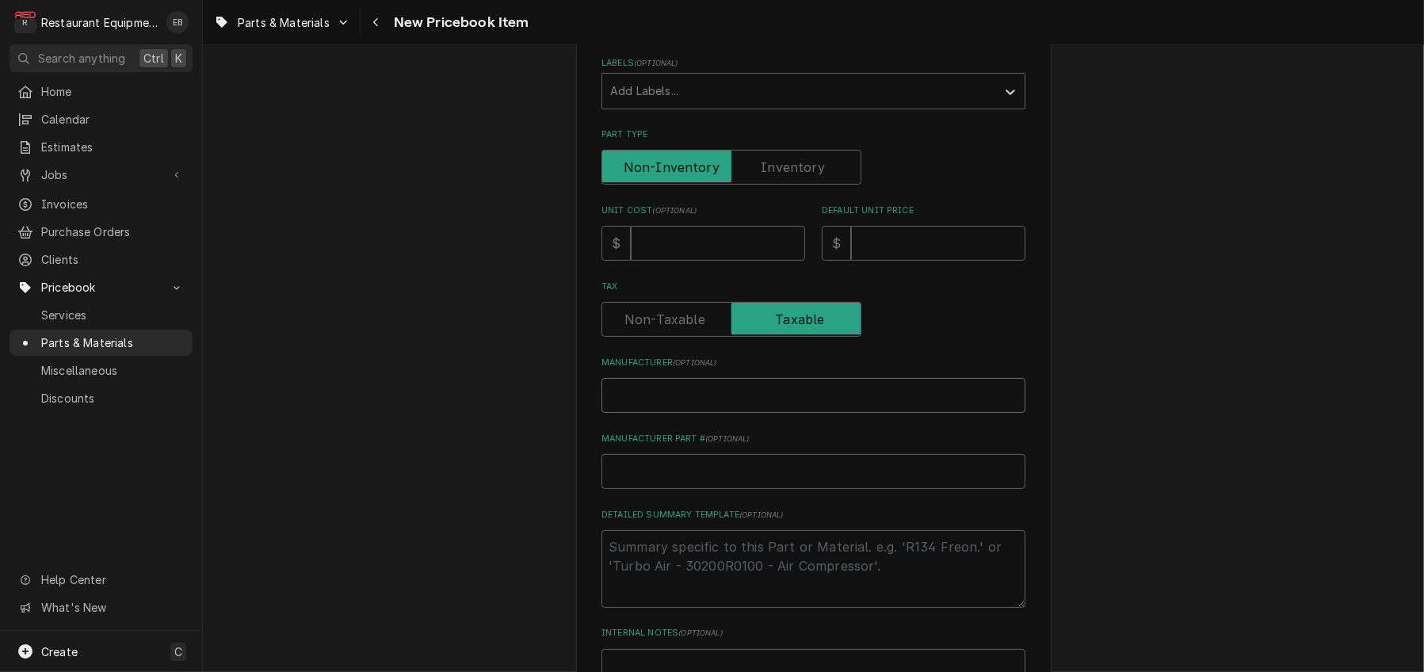
click at [722, 413] on input "Manufacturer ( optional )" at bounding box center [814, 395] width 424 height 35
type textarea "x"
type input "A"
type textarea "x"
type input "An"
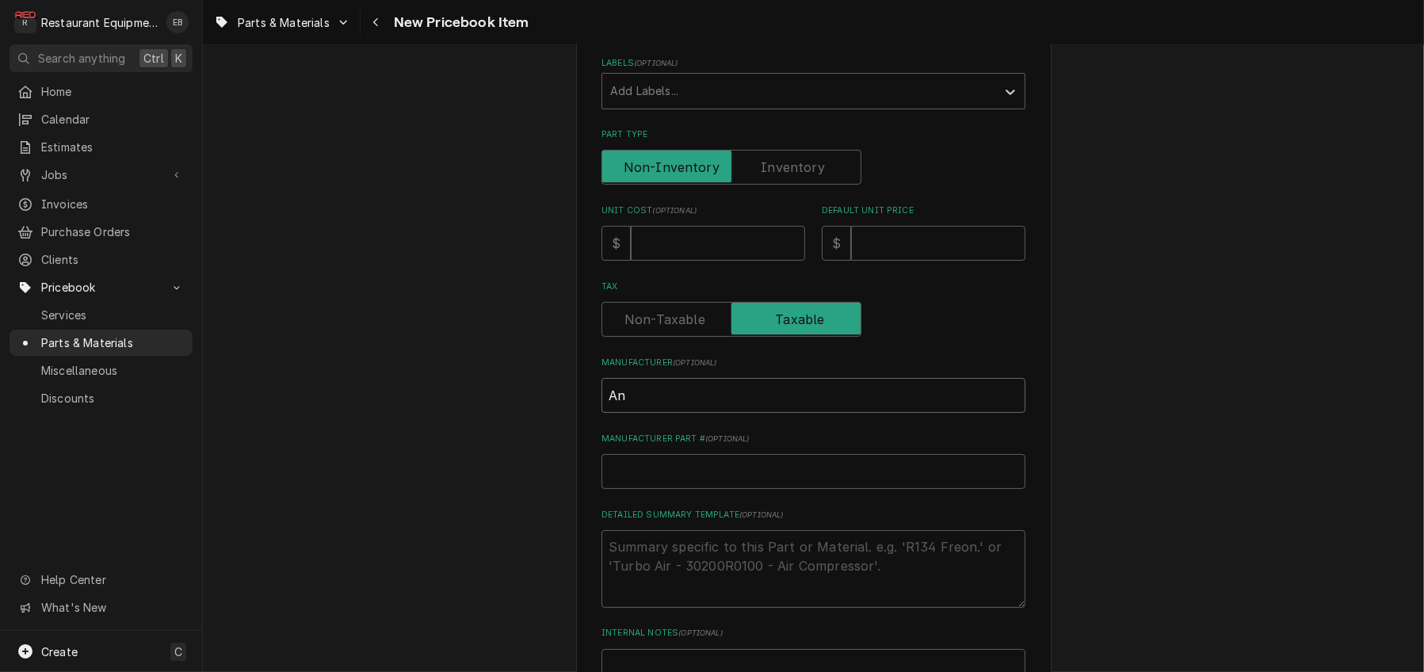
type textarea "x"
type input "Ant"
type textarea "x"
type input "Antu"
type textarea "x"
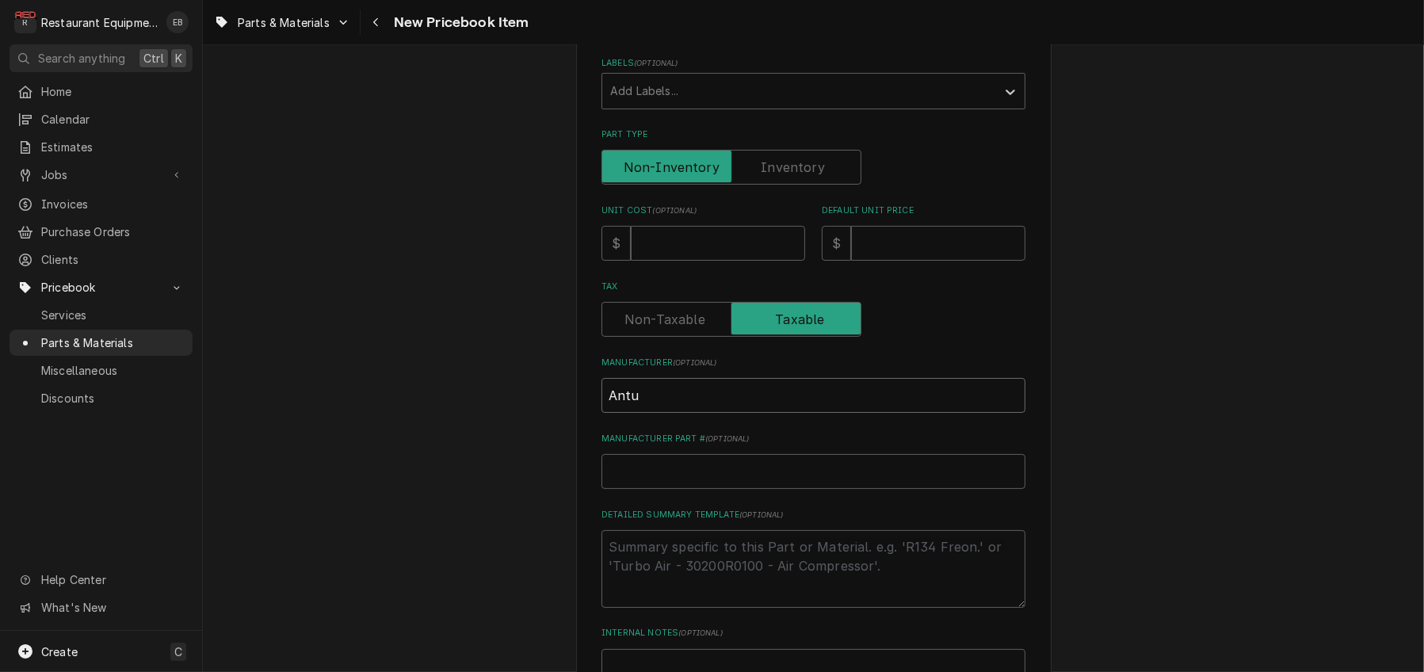
type input "Antun"
type textarea "x"
type input "Antune"
type textarea "x"
type input "[PERSON_NAME]"
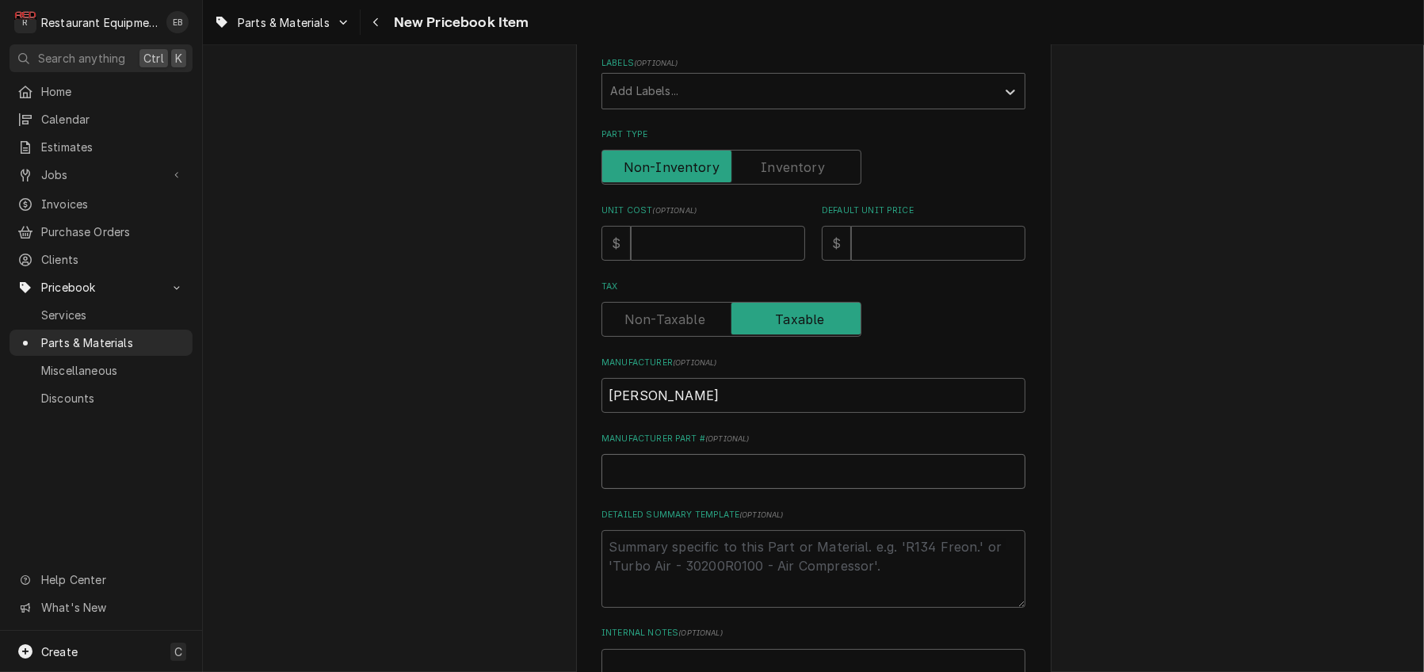
click at [723, 489] on input "Manufacturer Part # ( optional )" at bounding box center [814, 471] width 424 height 35
type textarea "x"
type input "7"
type textarea "x"
type input "70"
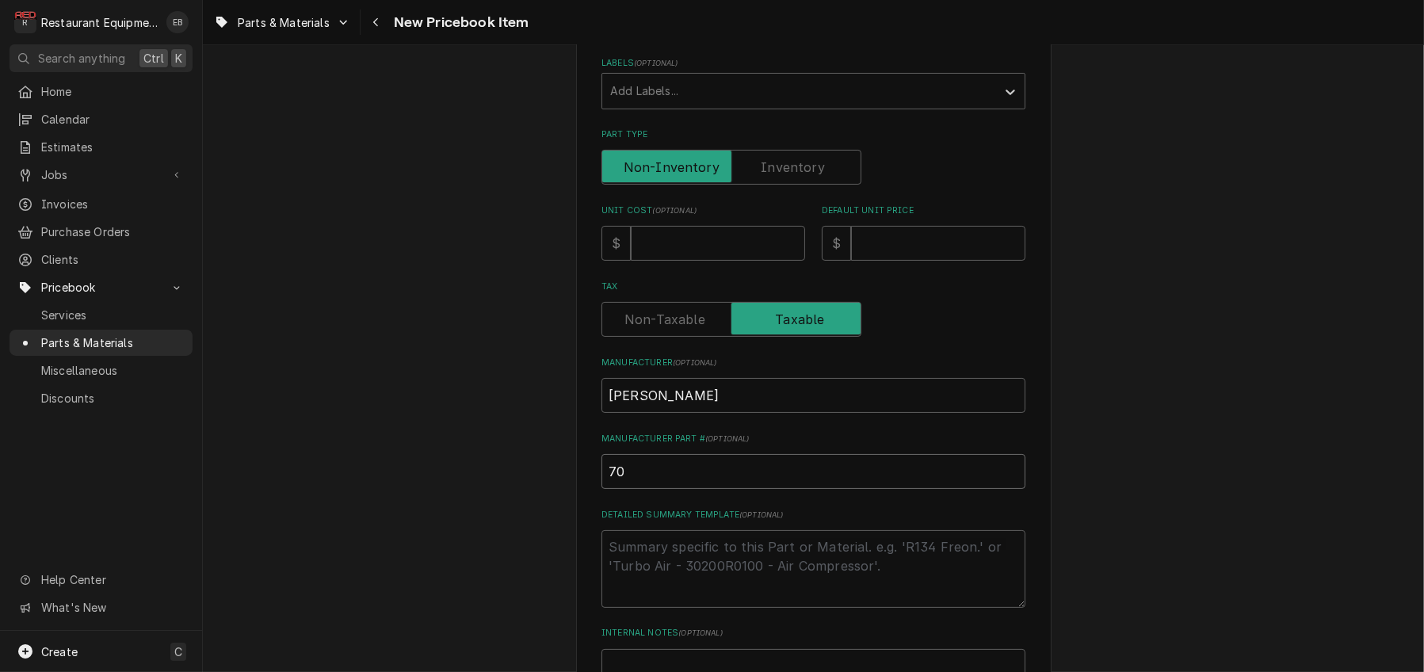
type textarea "x"
type input "700"
type textarea "x"
type input "7000"
type textarea "x"
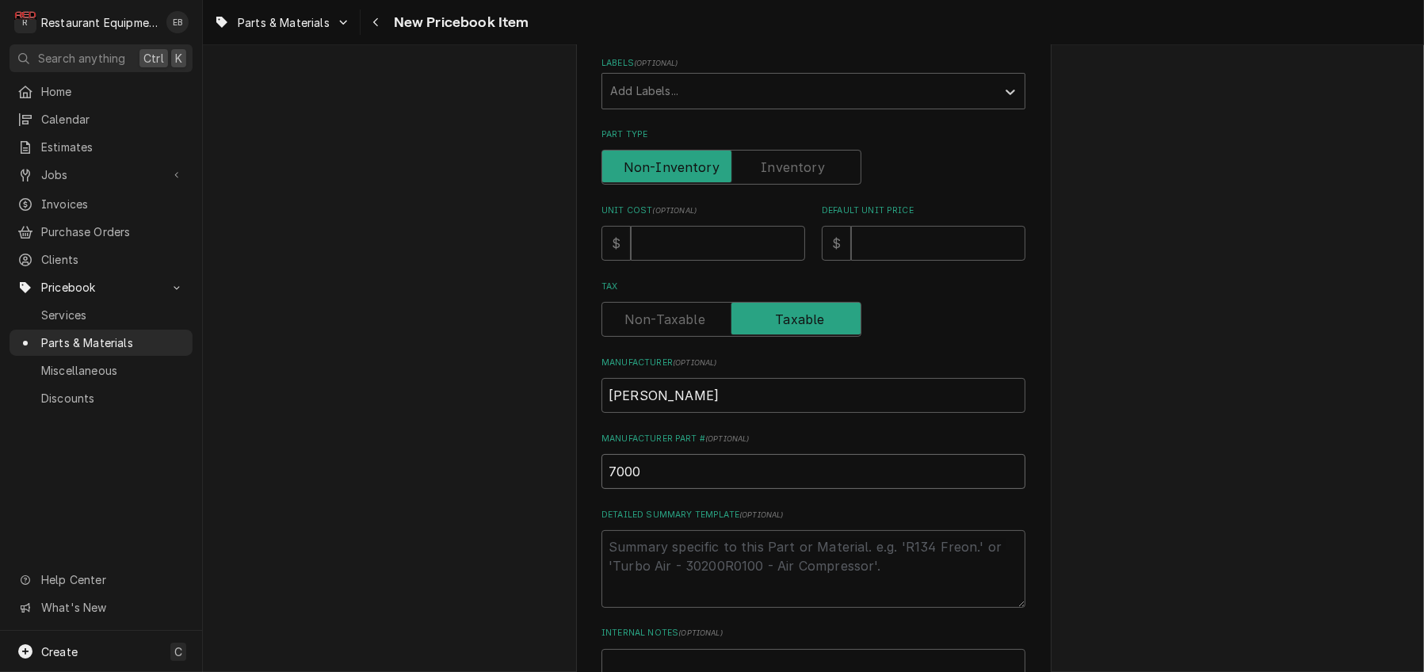
type input "70006"
type textarea "x"
type input "700065"
type textarea "x"
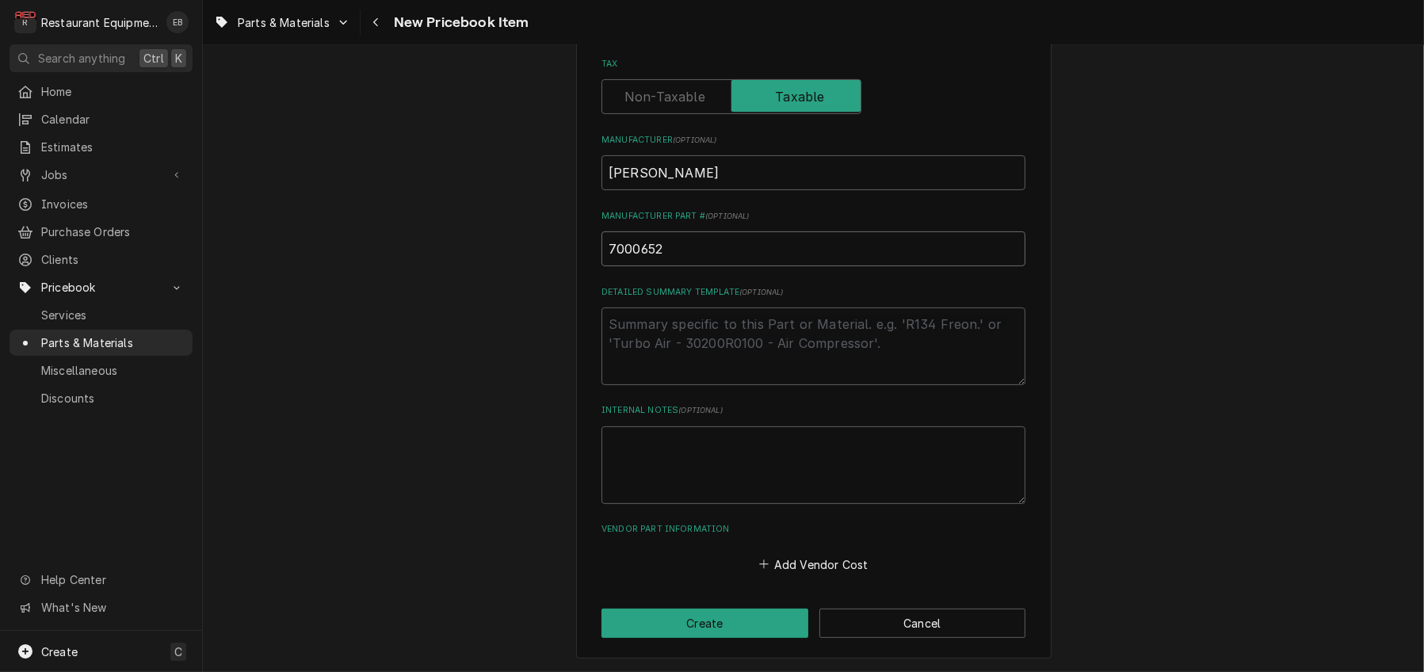
scroll to position [634, 0]
type input "7000652"
click at [821, 575] on button "Add Vendor Cost" at bounding box center [813, 564] width 115 height 22
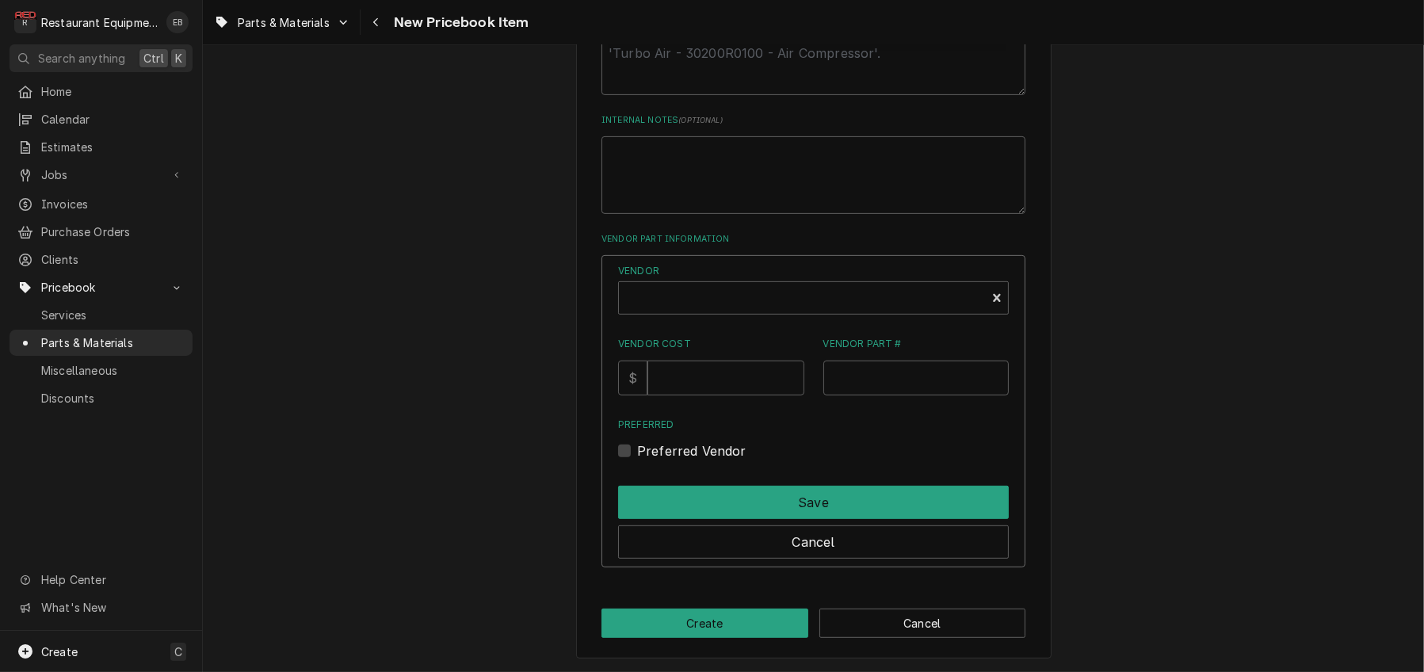
scroll to position [845, 0]
type textarea "x"
click at [775, 323] on div "Vendor" at bounding box center [802, 304] width 351 height 38
type input "parts town"
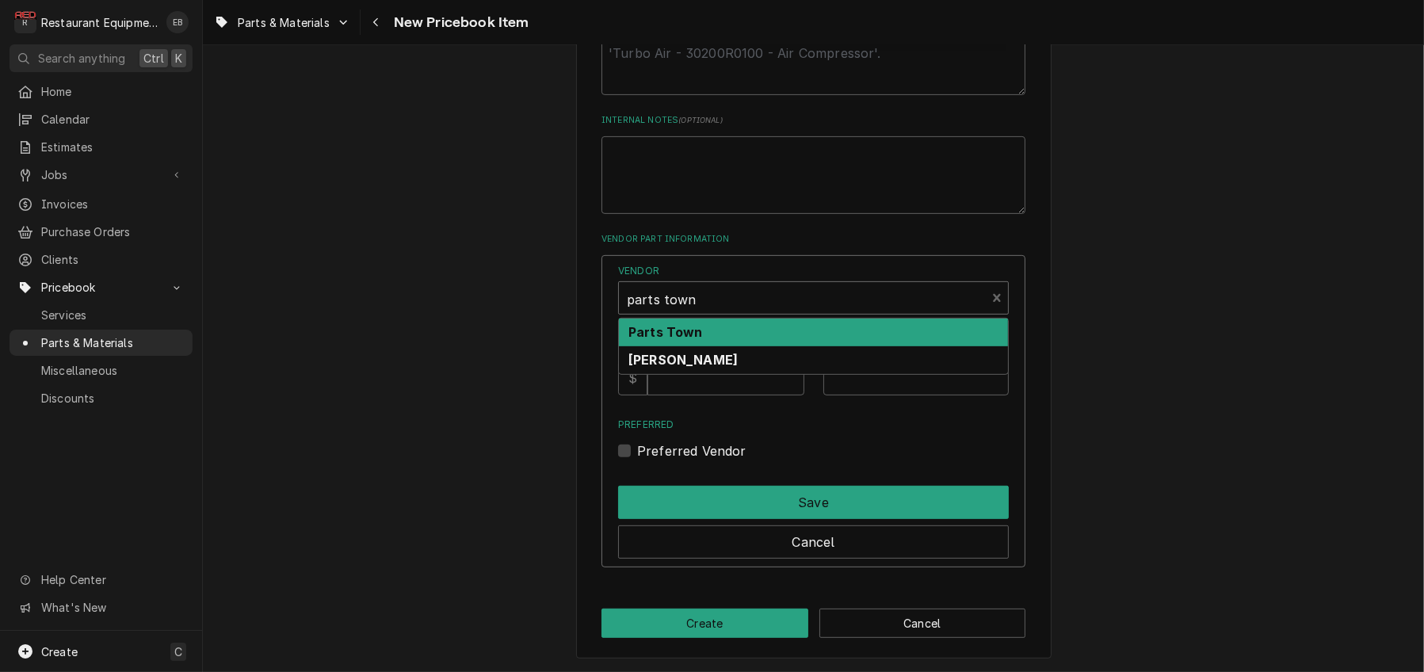
click at [752, 346] on div "Parts Town" at bounding box center [813, 333] width 389 height 28
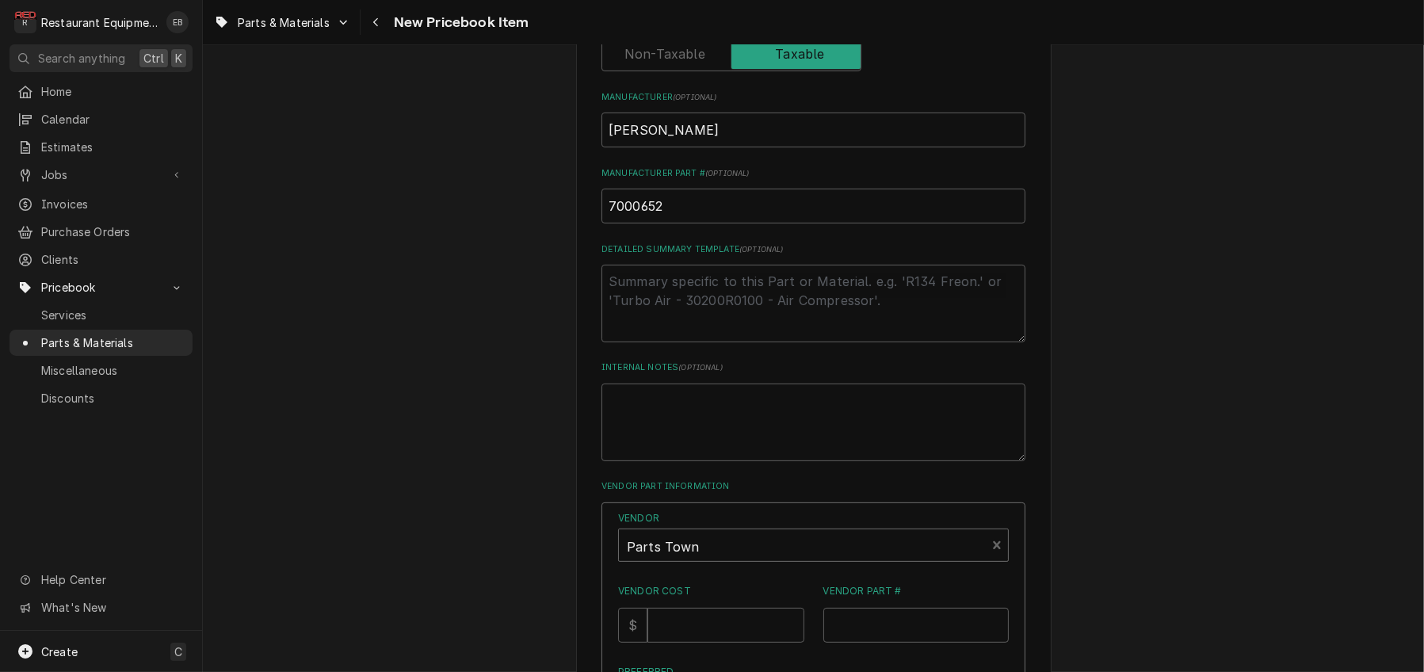
scroll to position [581, 0]
drag, startPoint x: 653, startPoint y: 306, endPoint x: 578, endPoint y: 301, distance: 75.4
click at [578, 301] on div "Please provide the following information to create a PriceBook item. Active Sta…" at bounding box center [814, 201] width 476 height 1412
click at [673, 225] on input "7000652" at bounding box center [814, 207] width 424 height 35
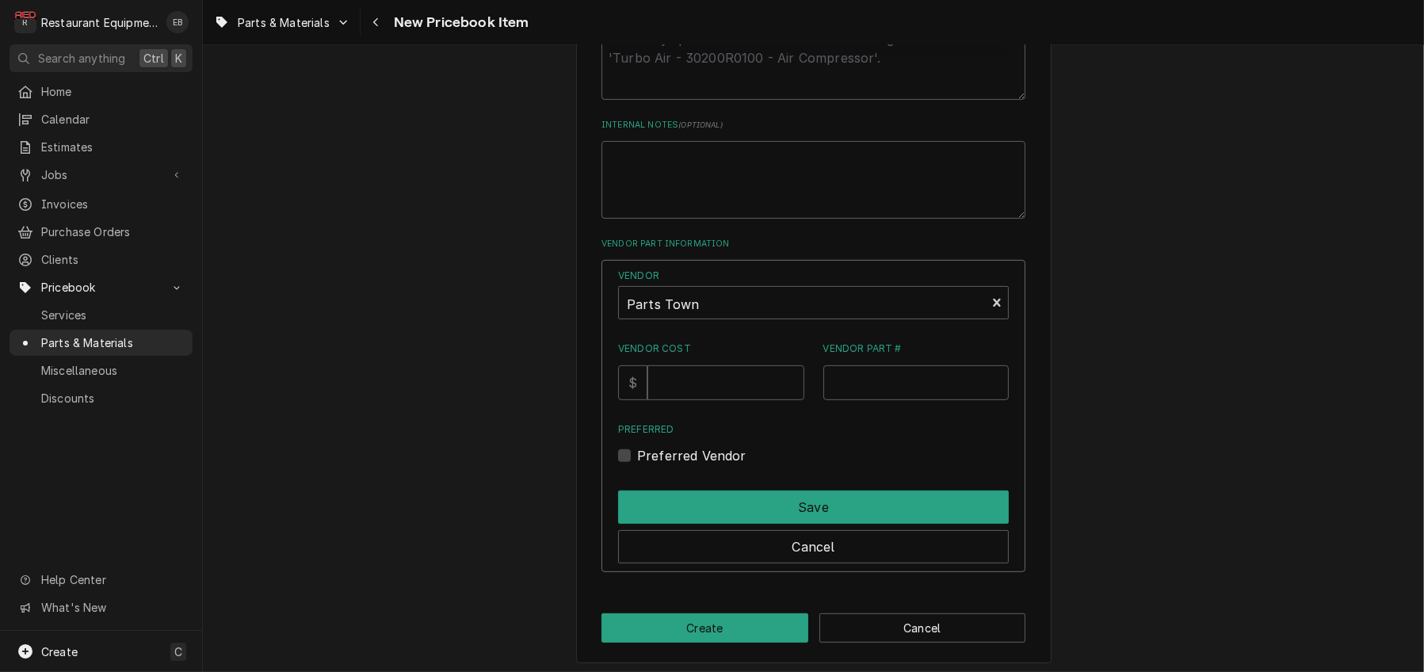
scroll to position [845, 0]
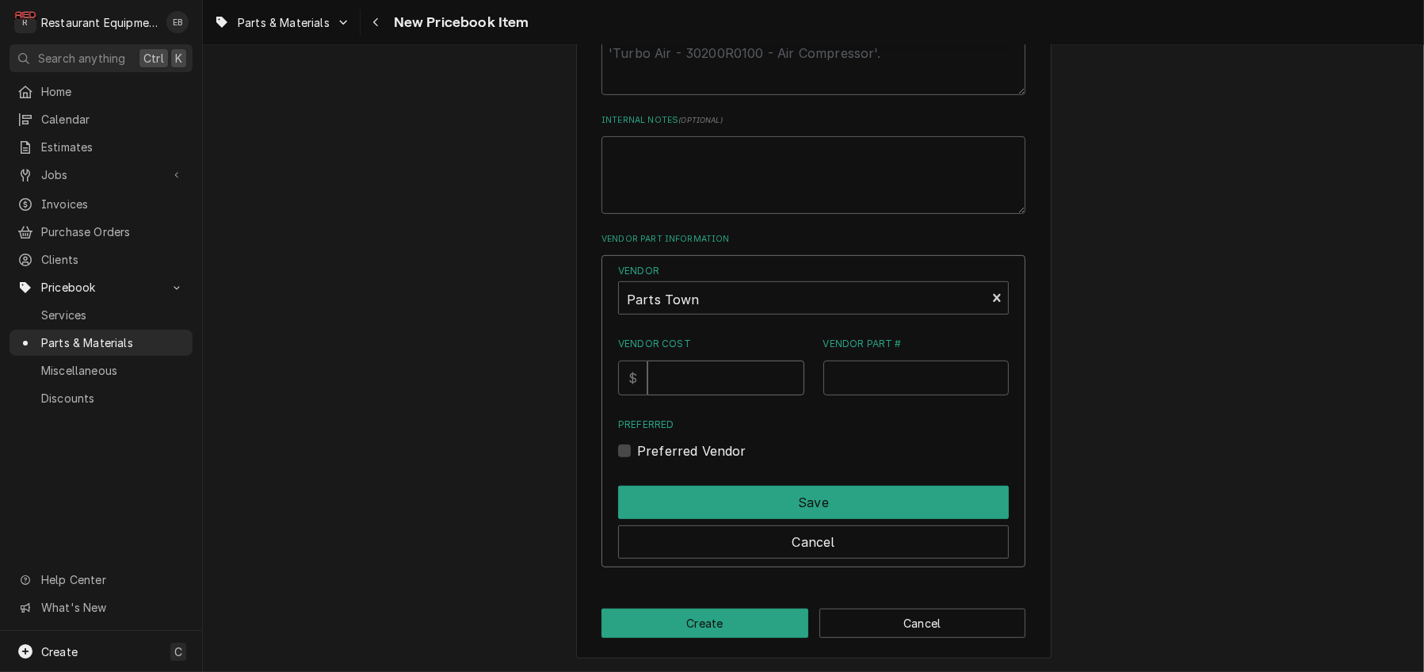
click at [733, 395] on input "Vendor Cost" at bounding box center [726, 378] width 156 height 35
type input "50.70"
click at [869, 395] on input "Vendor Part #" at bounding box center [916, 378] width 186 height 35
paste input "AJA7000652"
type input "AJA7000652"
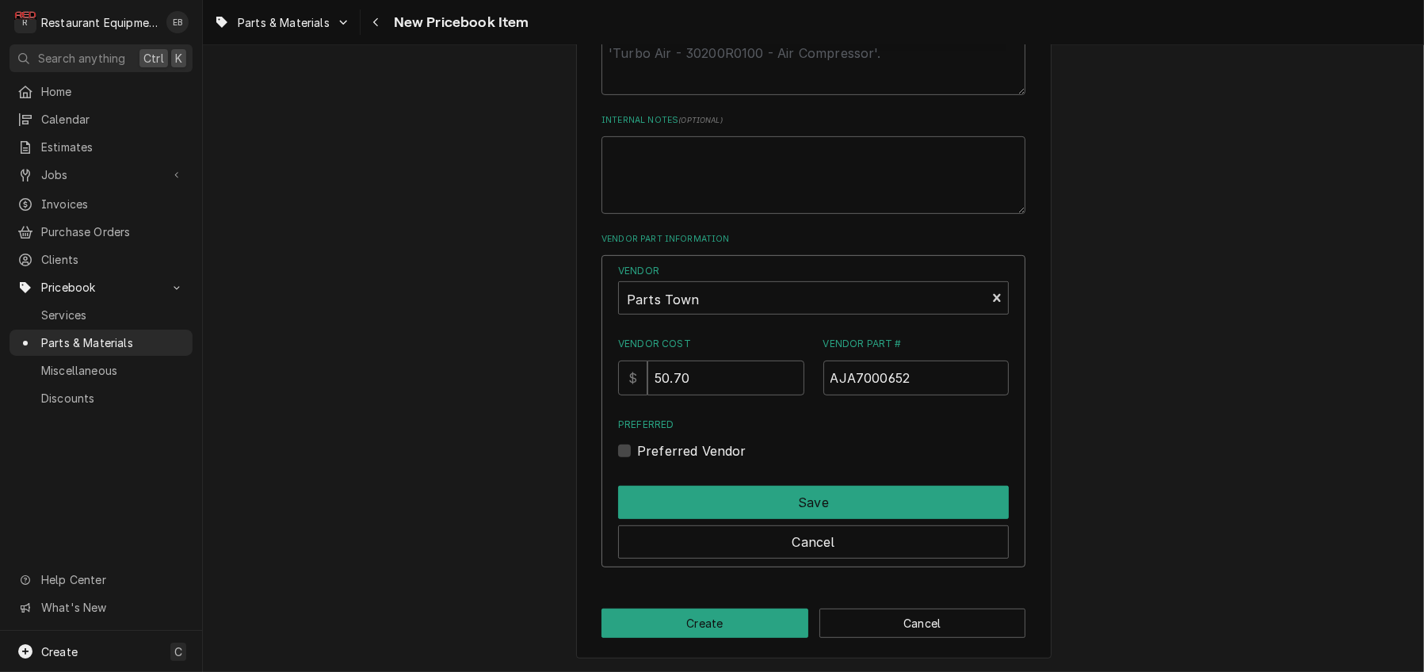
click at [637, 460] on label "Preferred Vendor" at bounding box center [691, 450] width 109 height 19
click at [637, 476] on input "Preferred" at bounding box center [832, 458] width 391 height 35
checkbox input "true"
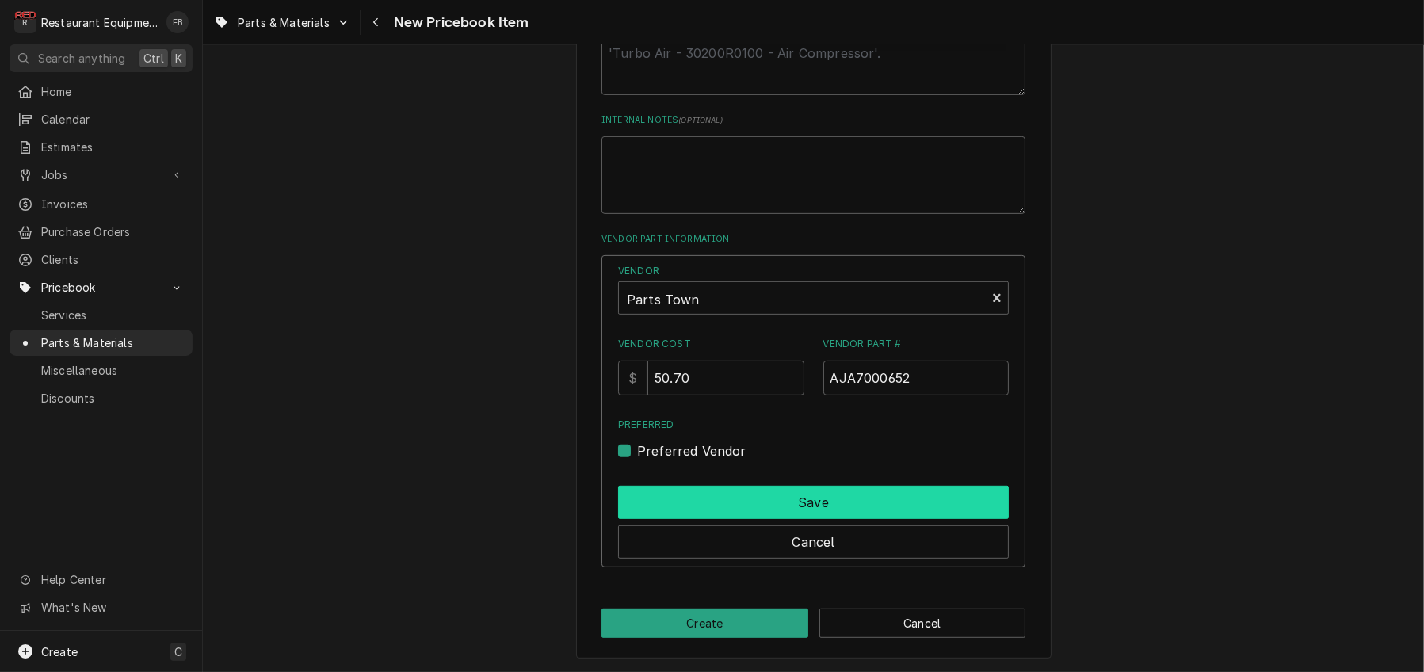
click at [677, 519] on button "Save" at bounding box center [813, 502] width 391 height 33
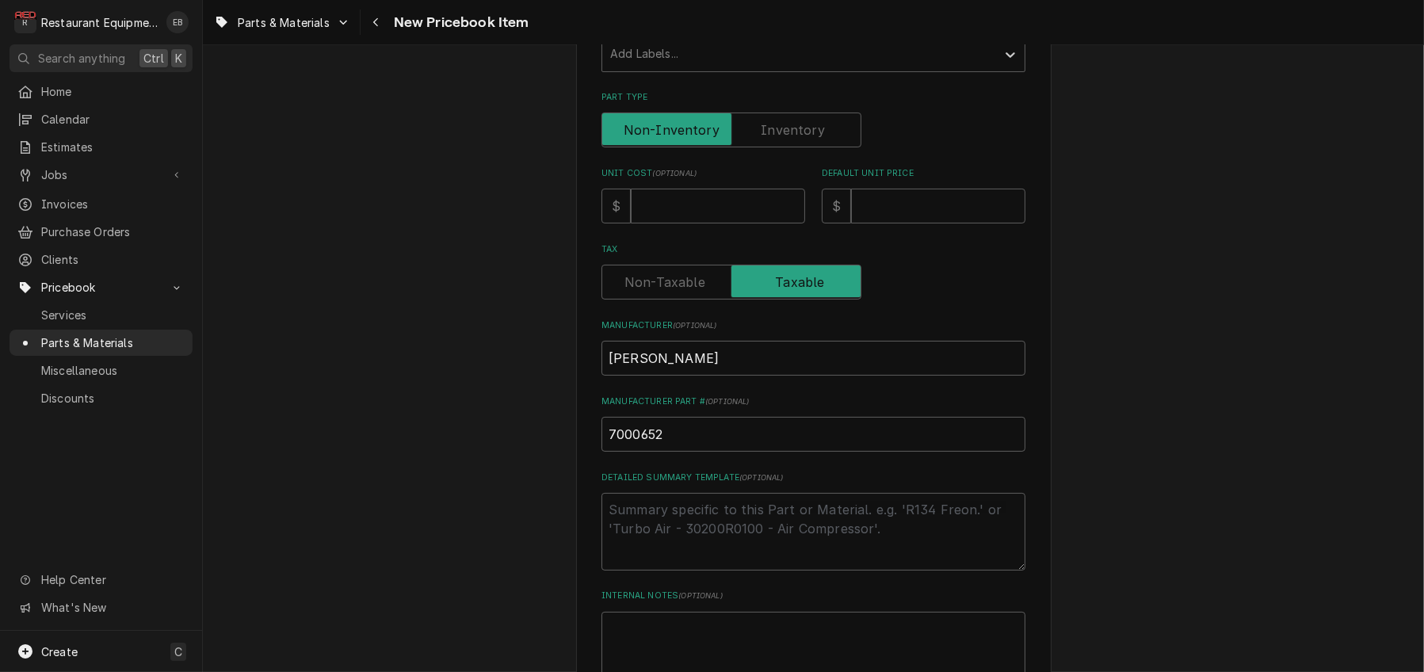
scroll to position [316, 0]
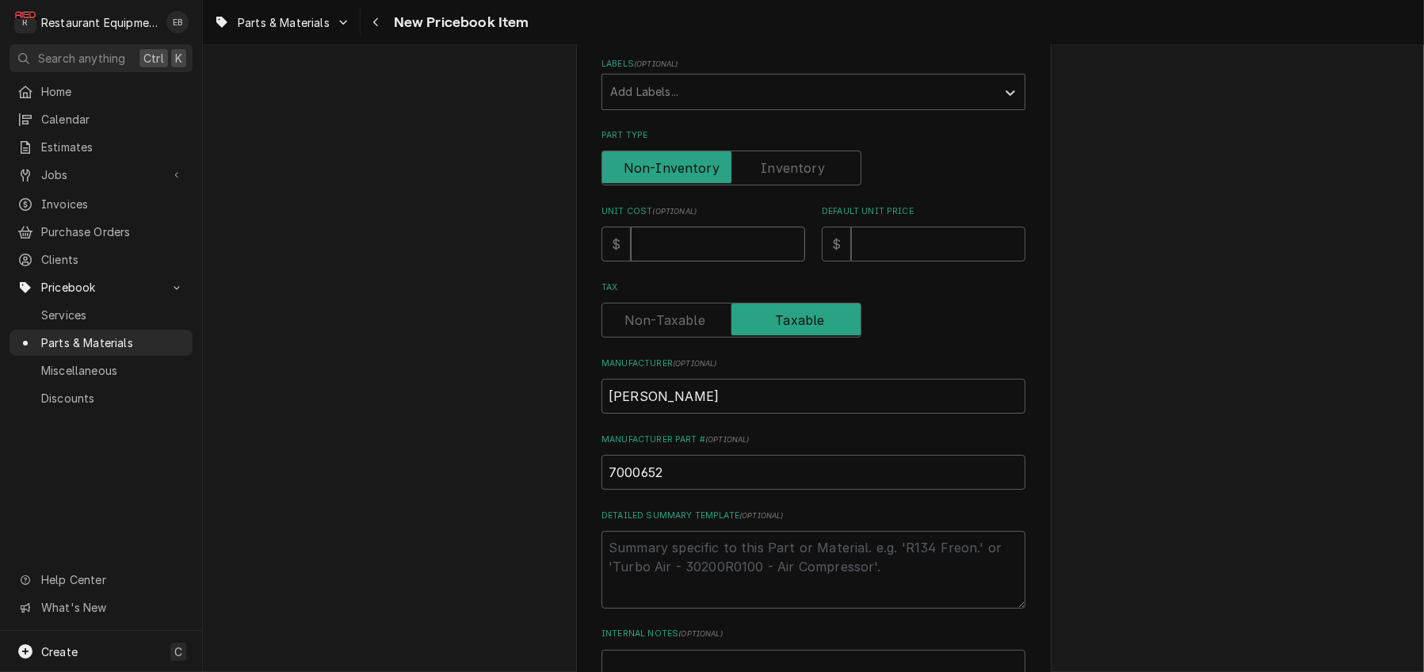
click at [746, 262] on input "Unit Cost ( optional )" at bounding box center [718, 244] width 174 height 35
type textarea "x"
type input "5"
type textarea "x"
type input "50"
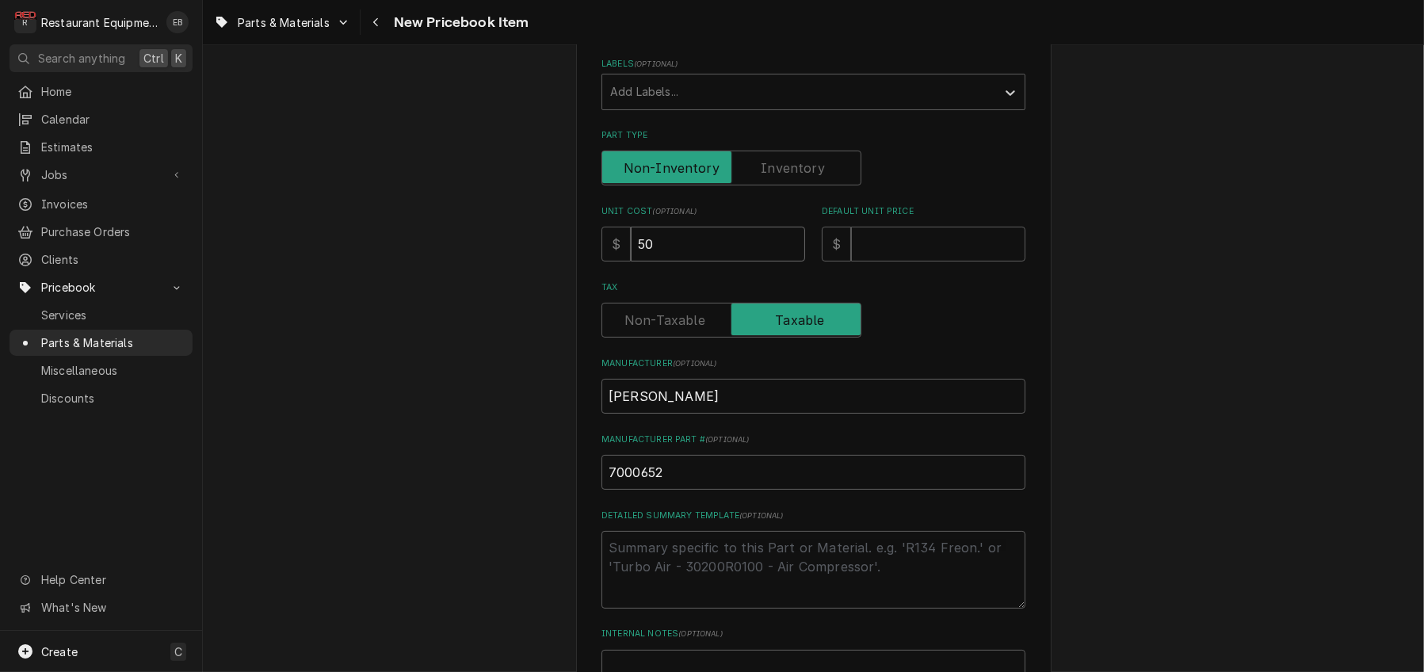
type textarea "x"
type input "50.7"
click at [904, 262] on input "Default Unit Price" at bounding box center [938, 244] width 174 height 35
type textarea "x"
type input "1"
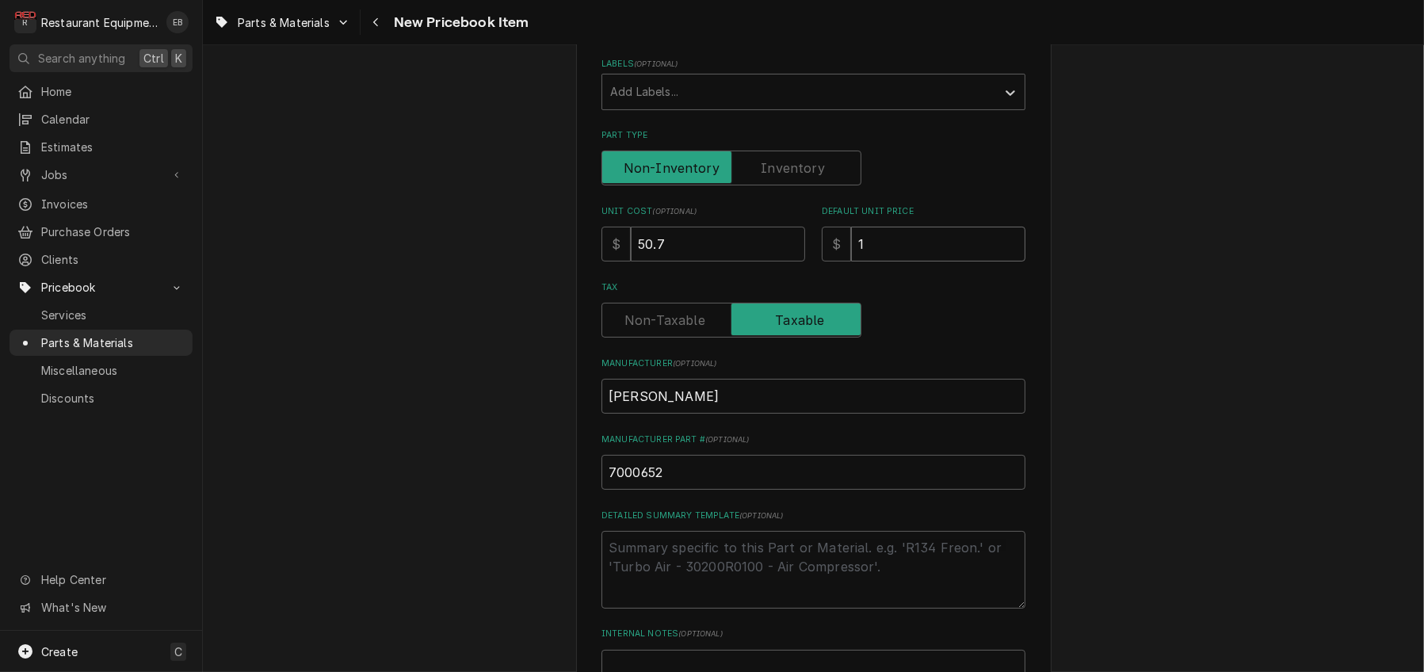
type textarea "x"
type input "10"
type textarea "x"
type input "100"
type textarea "x"
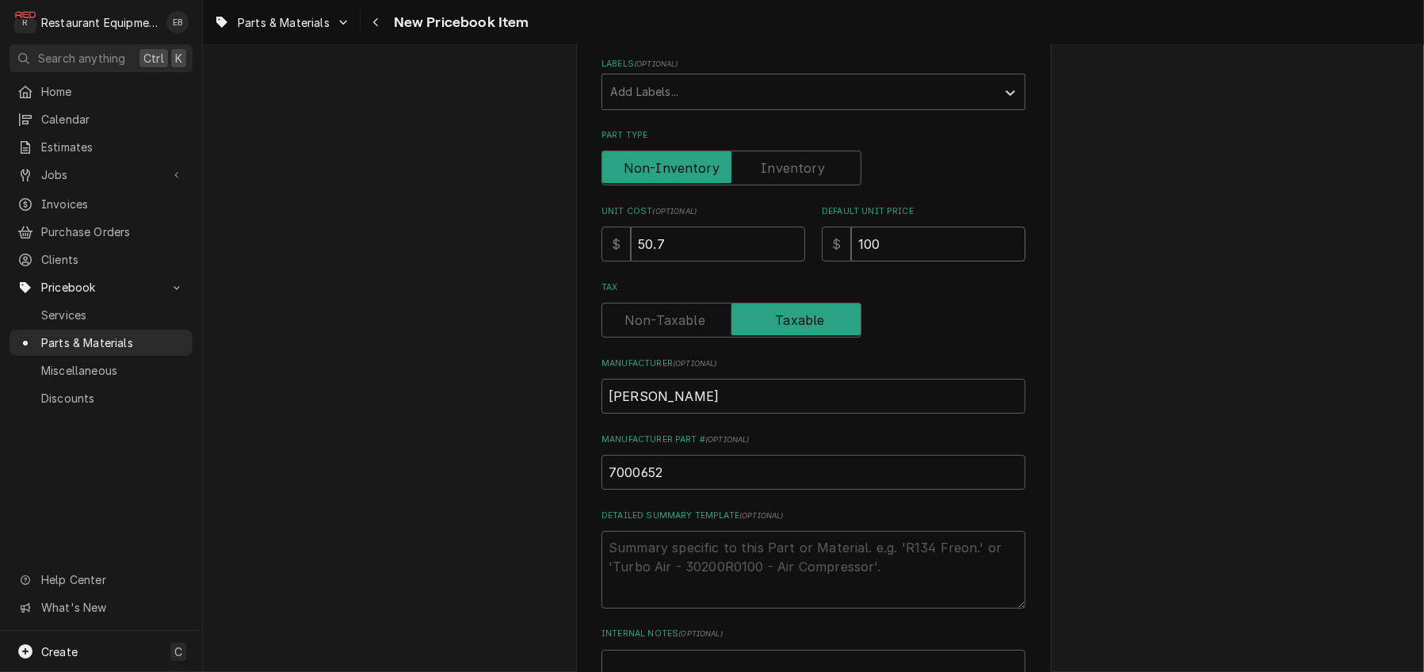
type input "10"
type textarea "x"
type input "101"
type textarea "x"
type input "101.4"
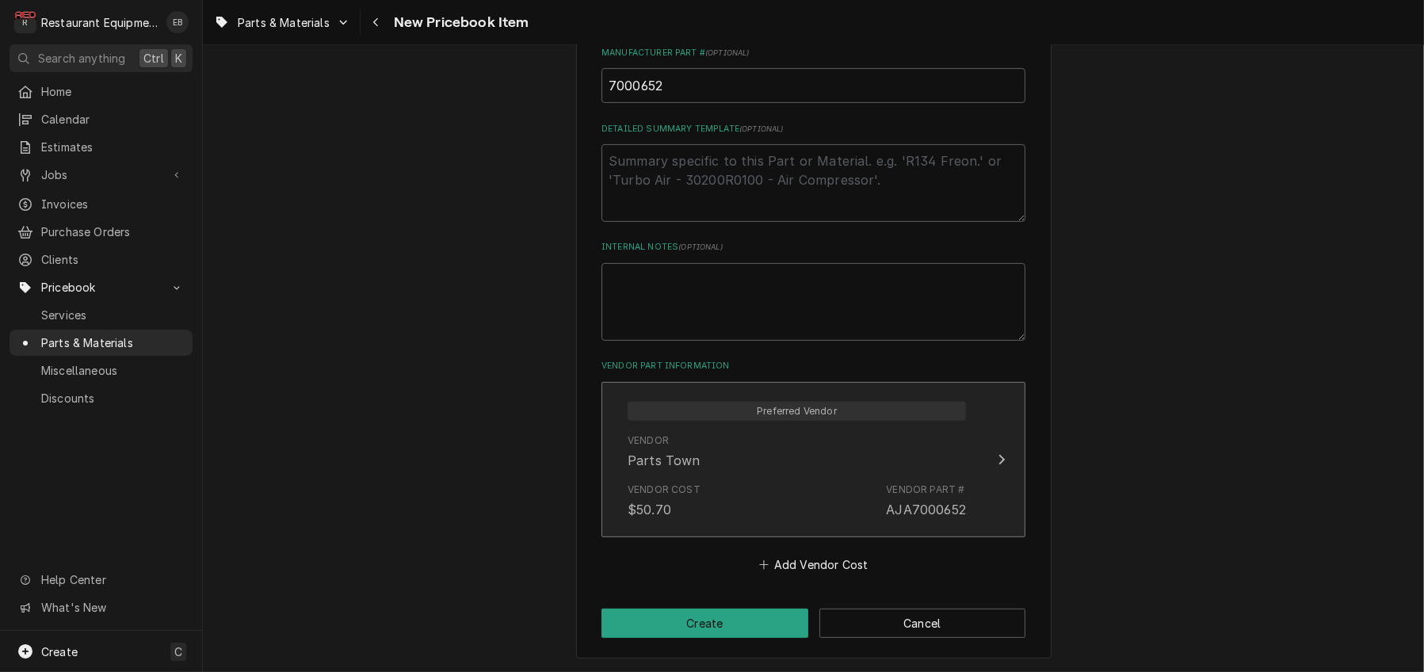
scroll to position [844, 0]
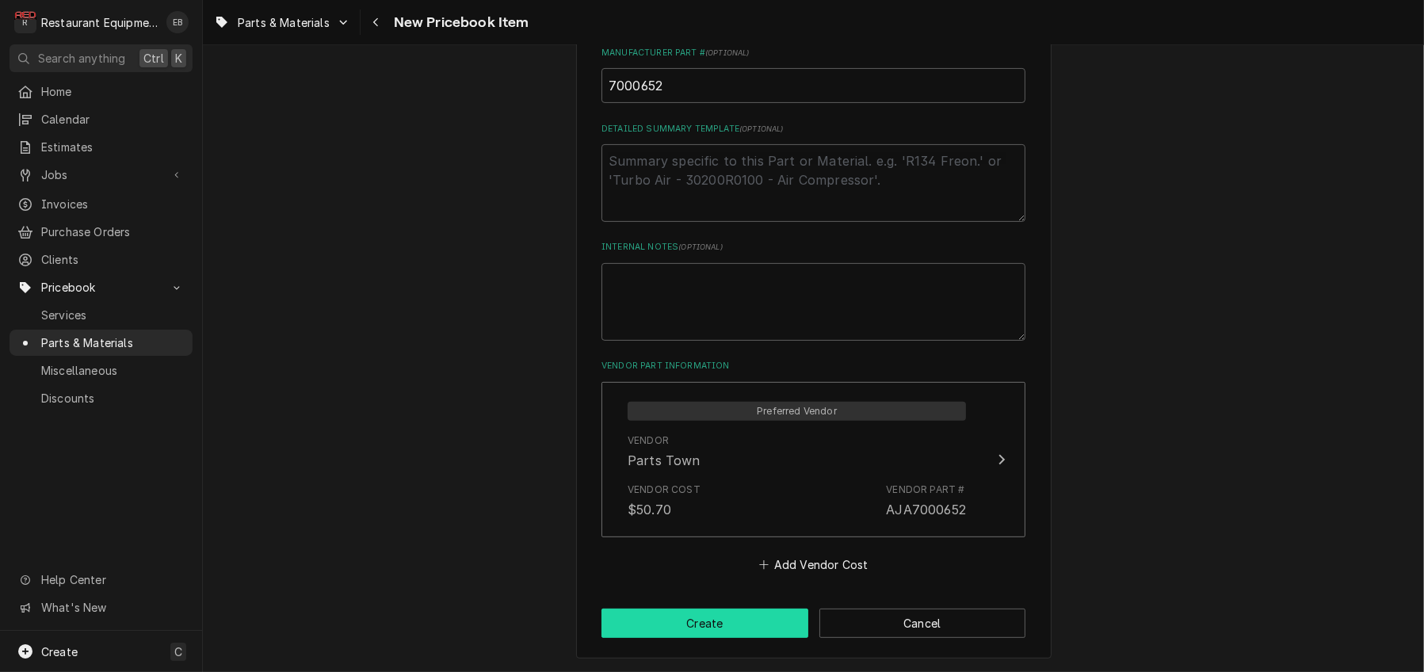
click at [761, 627] on button "Create" at bounding box center [705, 623] width 207 height 29
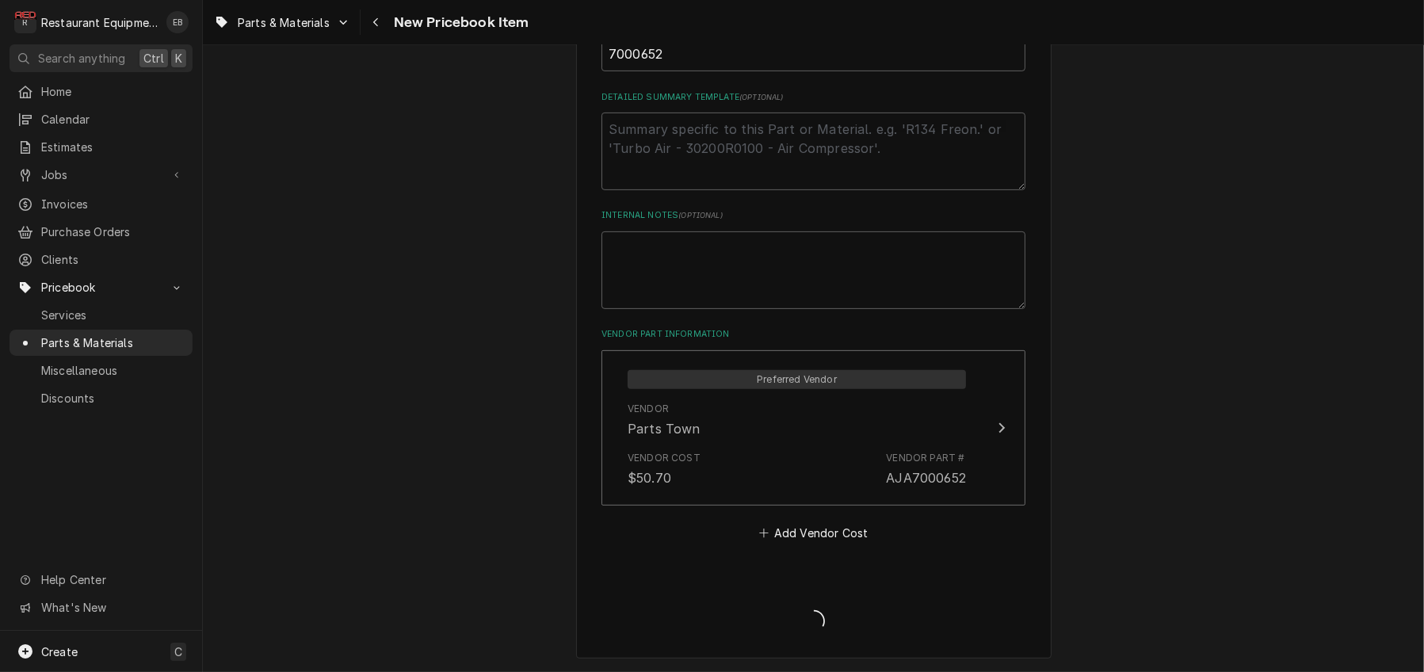
type textarea "x"
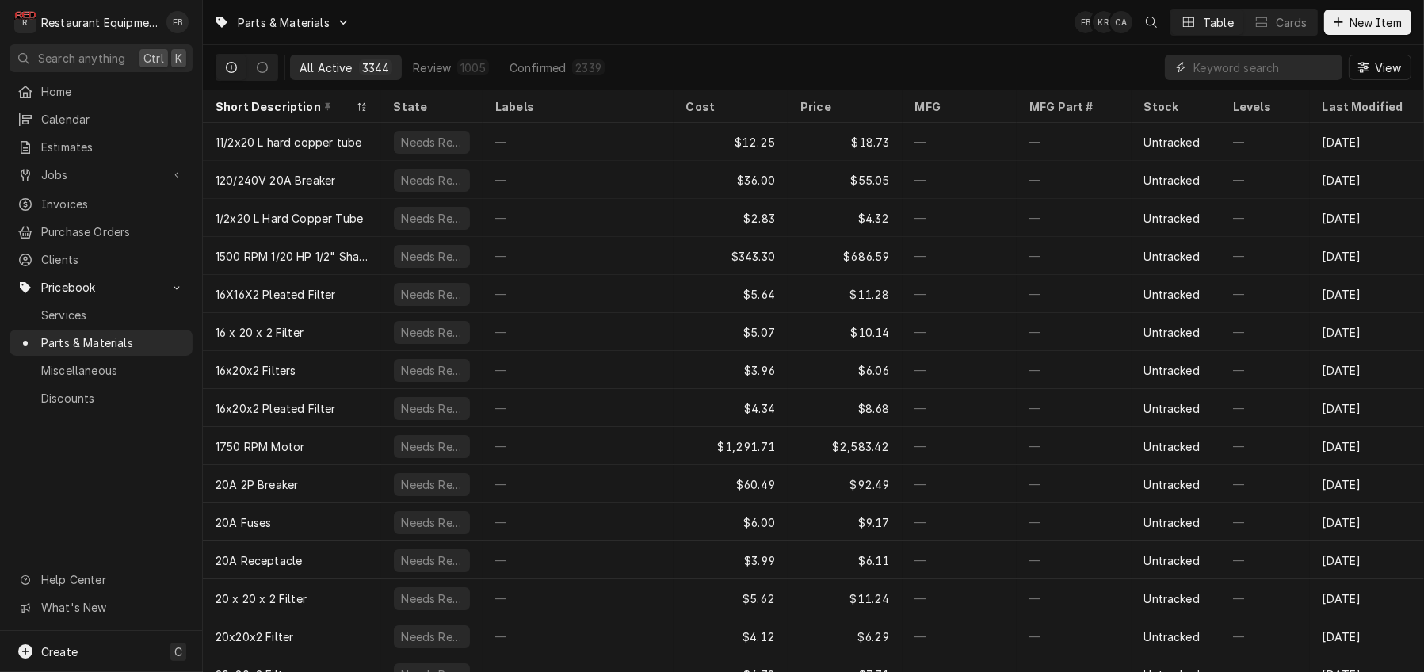
click at [1221, 68] on input "Dynamic Content Wrapper" at bounding box center [1264, 67] width 141 height 25
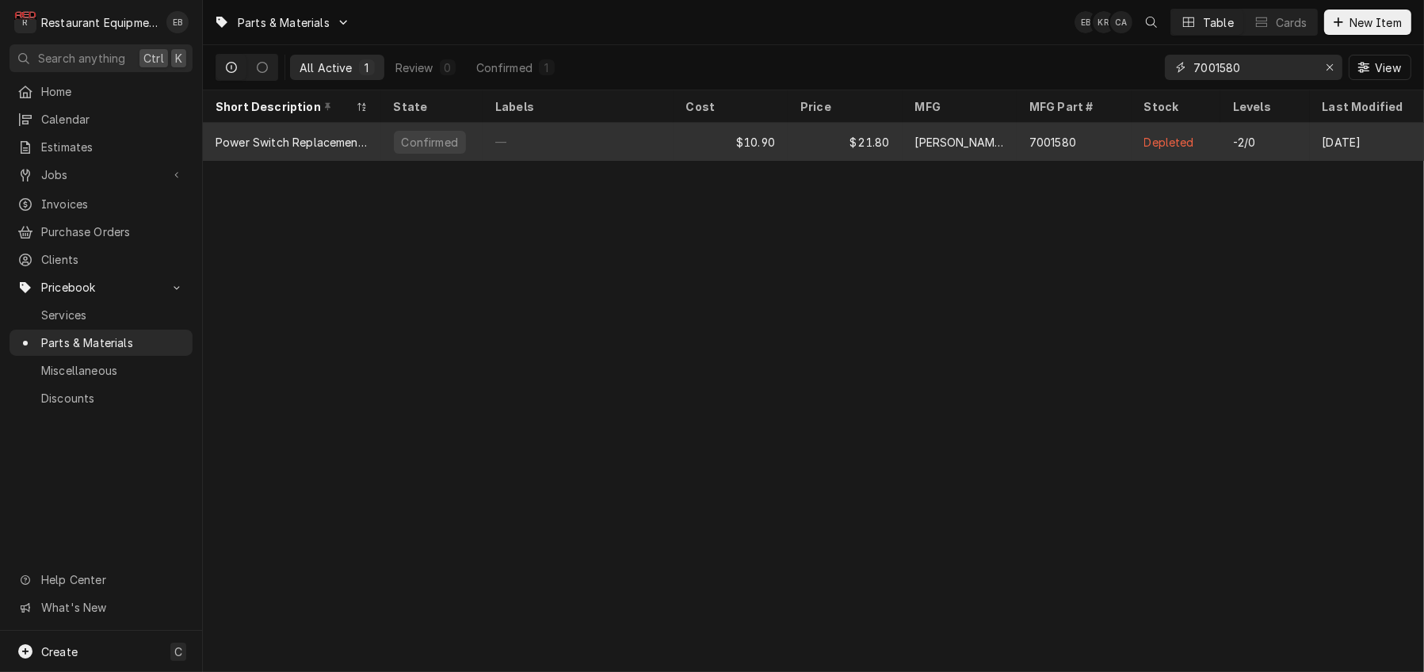
type input "7001580"
click at [1076, 148] on div "7001580" at bounding box center [1053, 142] width 47 height 17
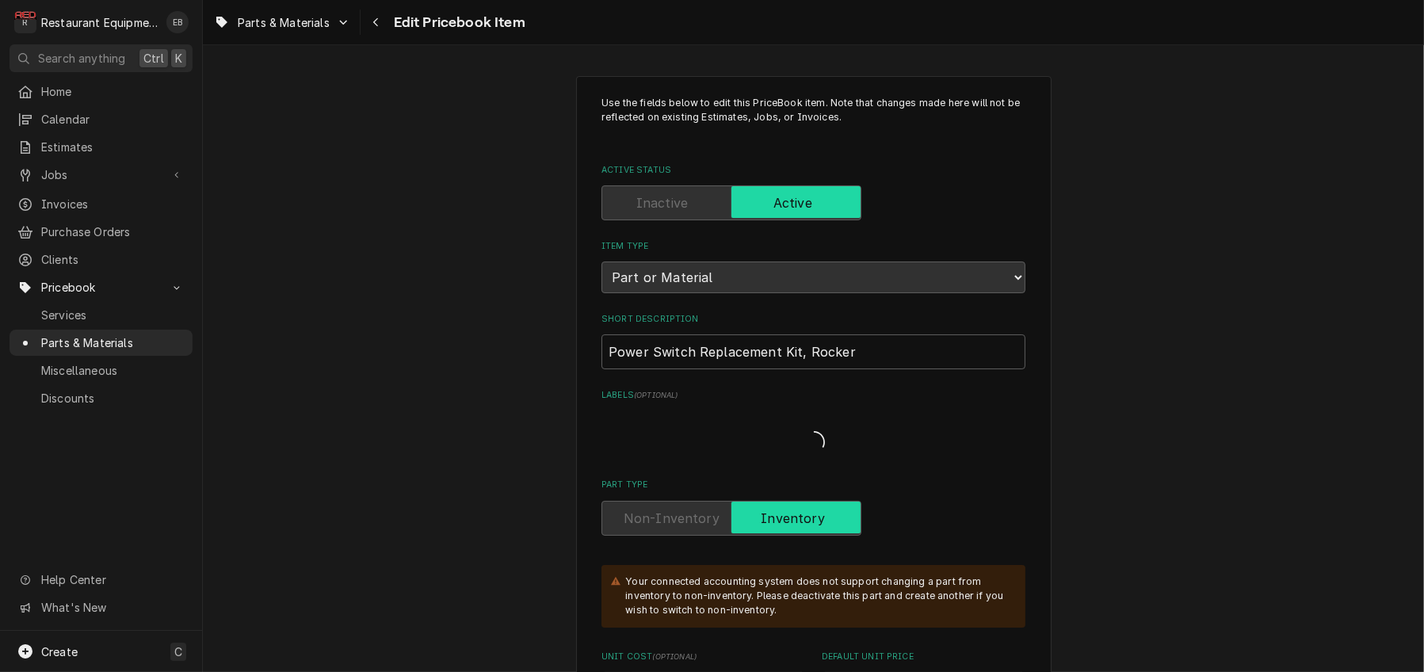
type textarea "x"
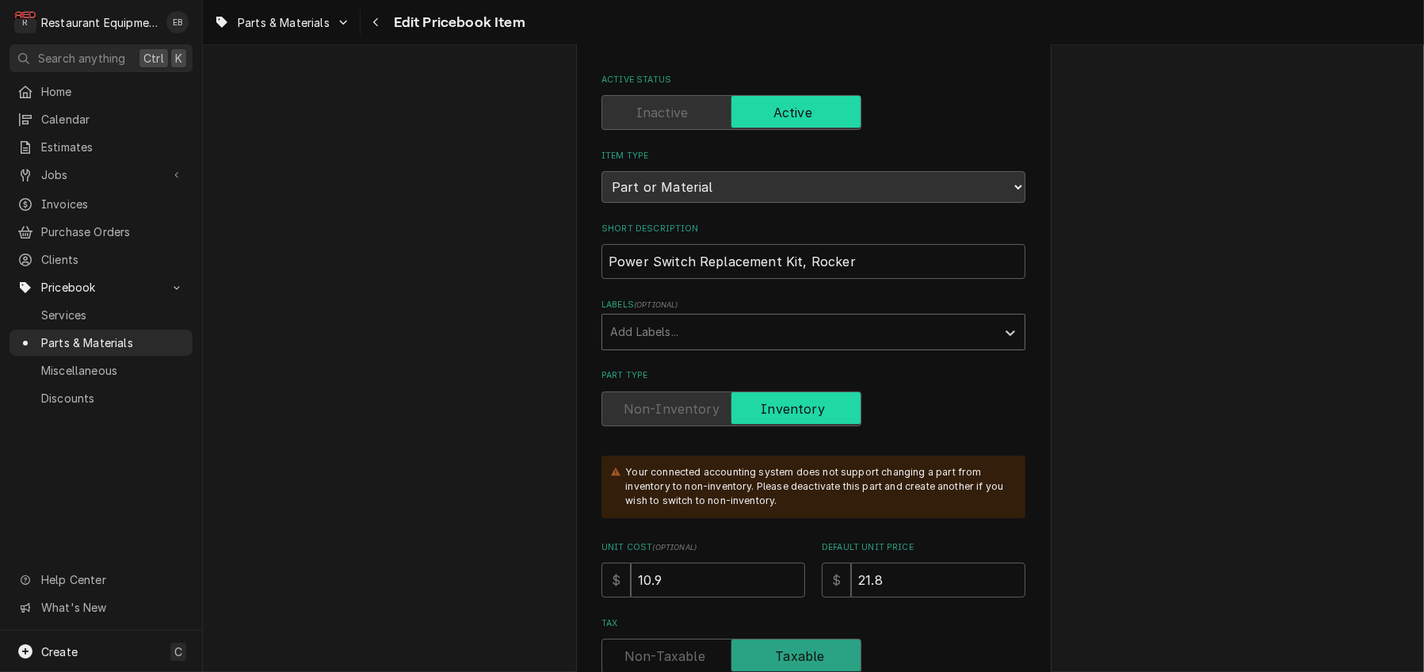
scroll to position [105, 0]
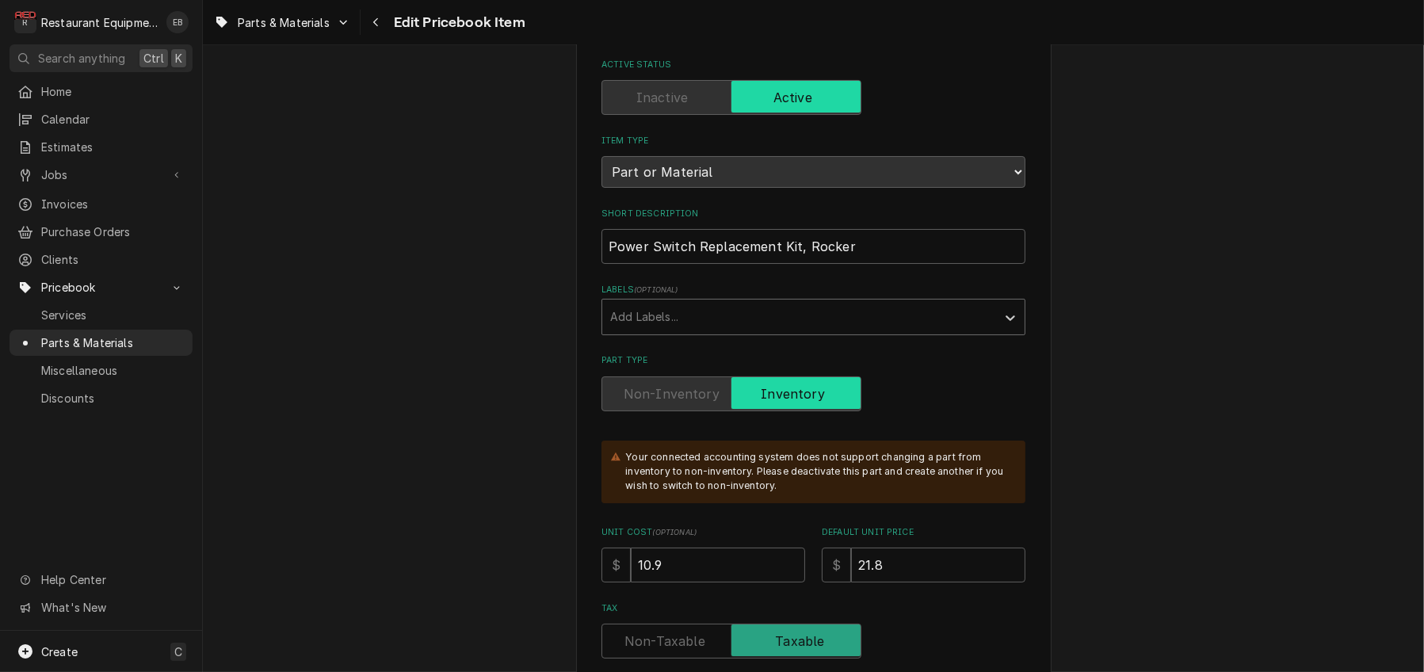
click at [763, 331] on div "Labels" at bounding box center [799, 317] width 378 height 29
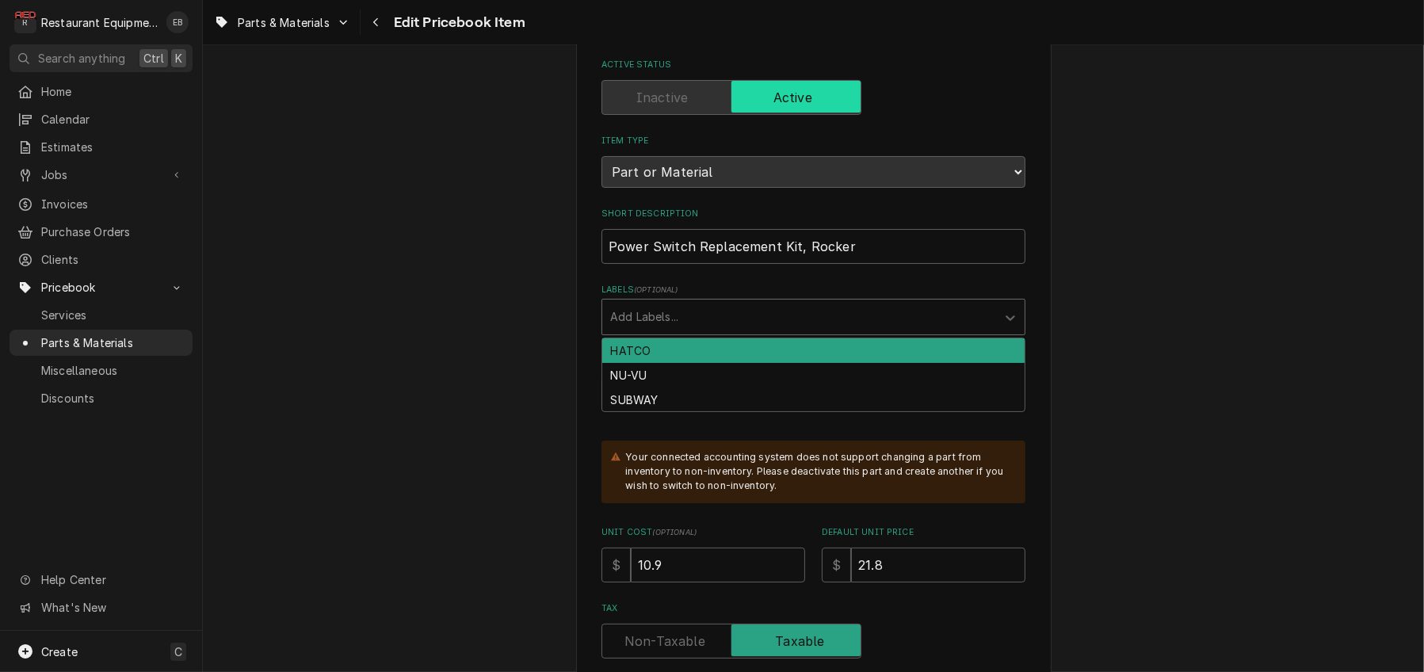
click at [830, 331] on div "Labels" at bounding box center [799, 317] width 378 height 29
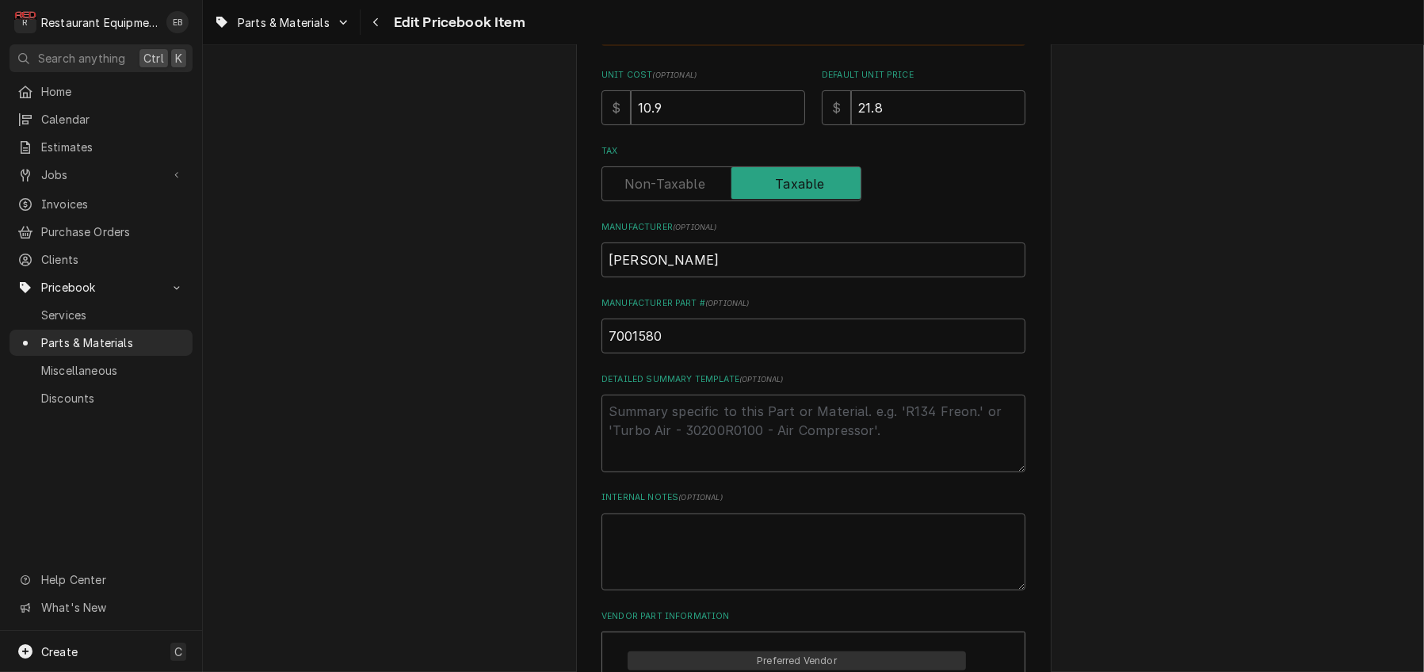
scroll to position [581, 0]
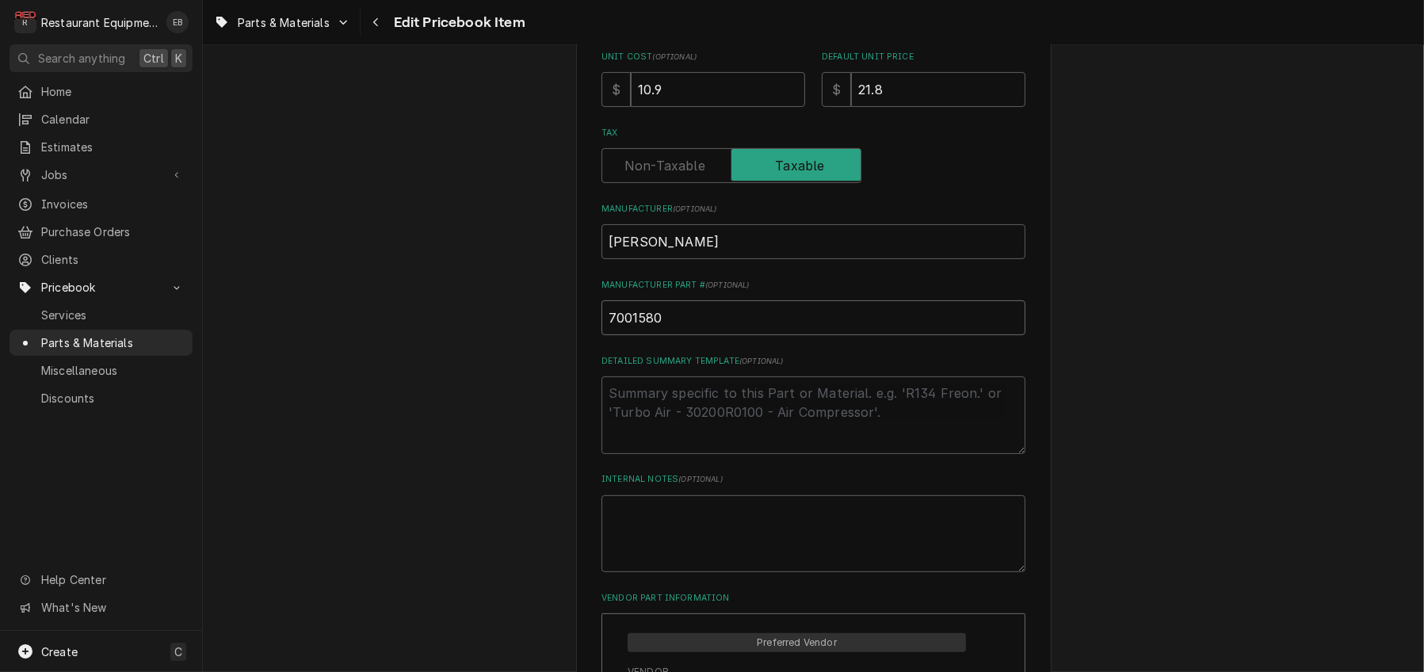
drag, startPoint x: 615, startPoint y: 441, endPoint x: 588, endPoint y: 437, distance: 27.2
click at [602, 335] on input "7001580" at bounding box center [814, 317] width 424 height 35
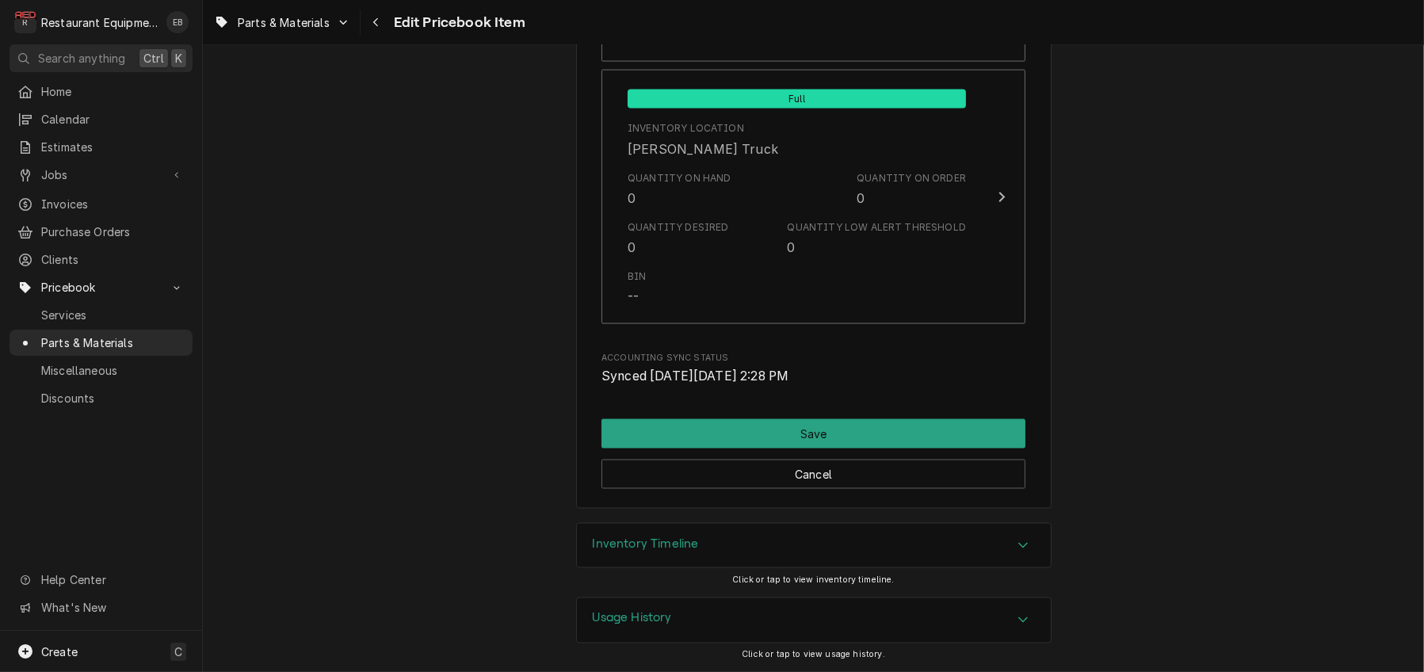
scroll to position [11755, 0]
click at [878, 460] on button "Cancel" at bounding box center [814, 474] width 424 height 29
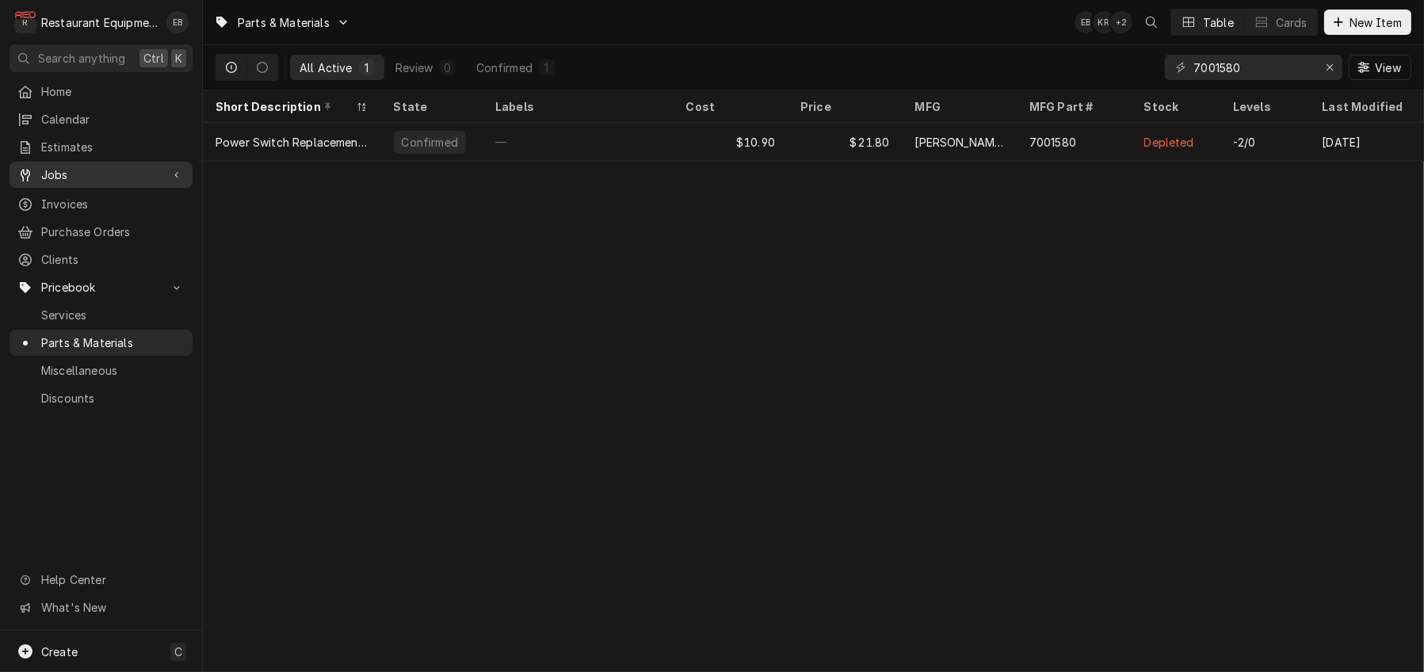
click at [106, 183] on span "Jobs" at bounding box center [101, 174] width 120 height 17
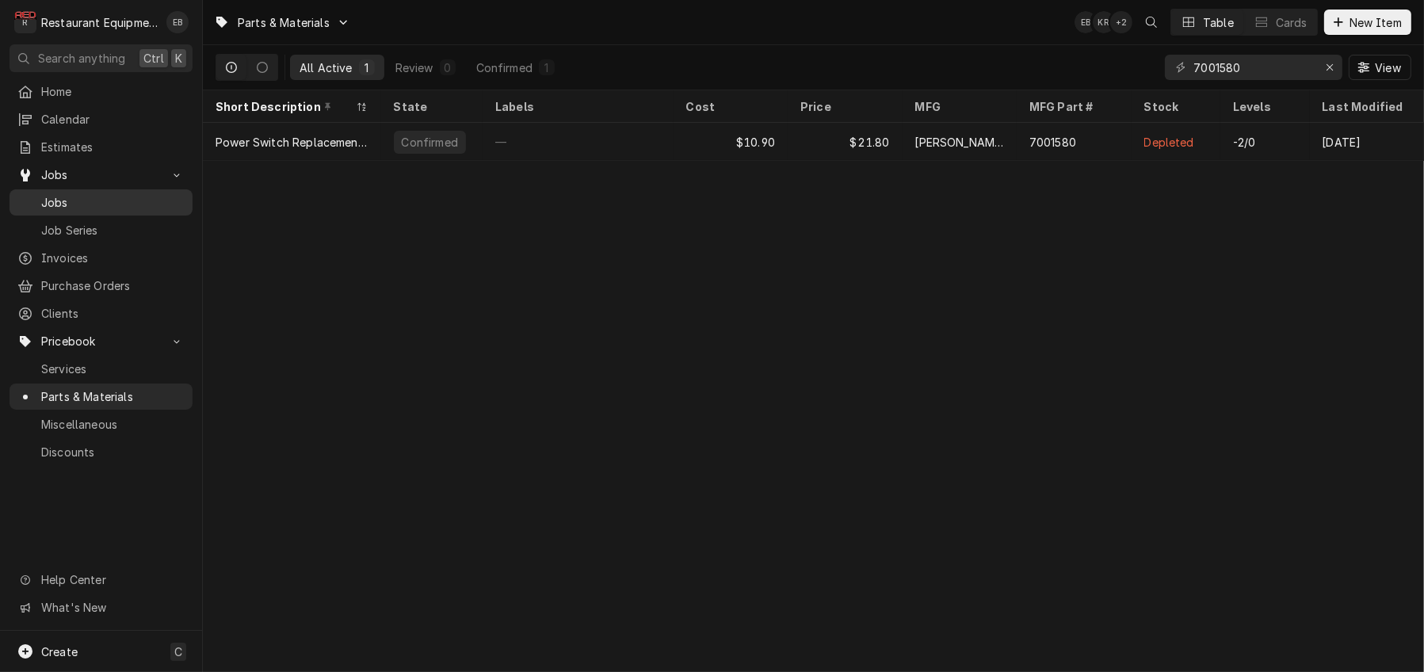
click at [109, 206] on span "Jobs" at bounding box center [112, 202] width 143 height 17
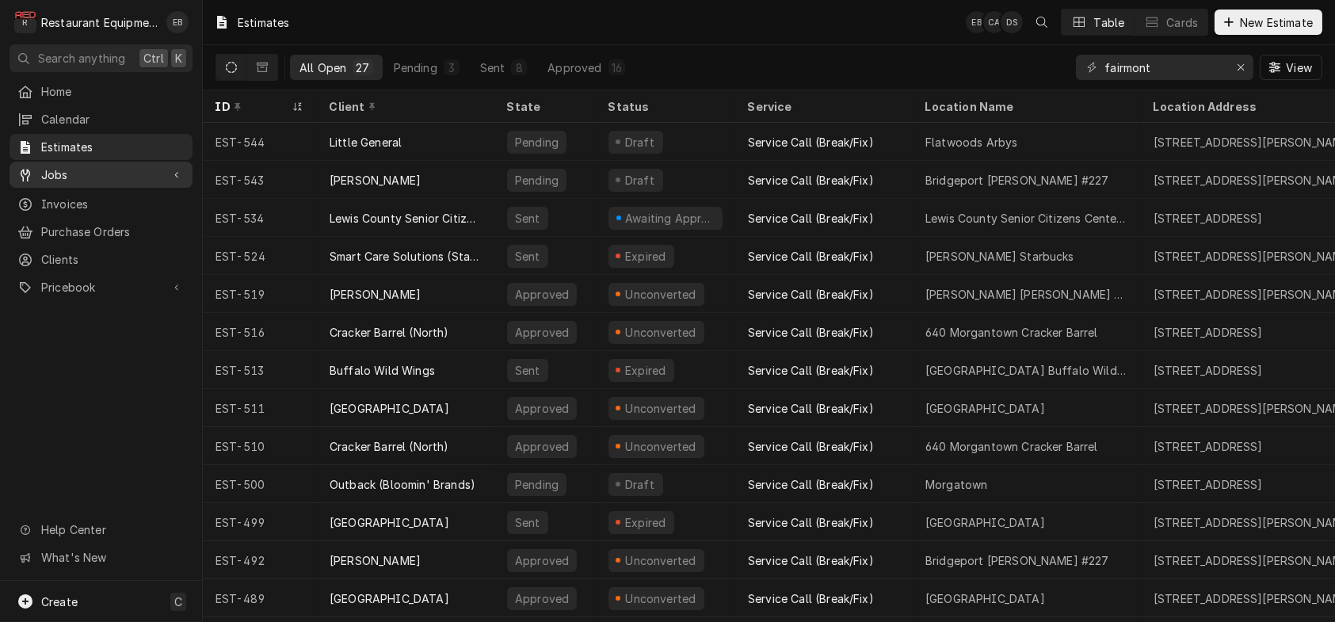
click at [108, 178] on span "Jobs" at bounding box center [101, 174] width 120 height 17
click at [92, 210] on span "Jobs" at bounding box center [112, 202] width 143 height 17
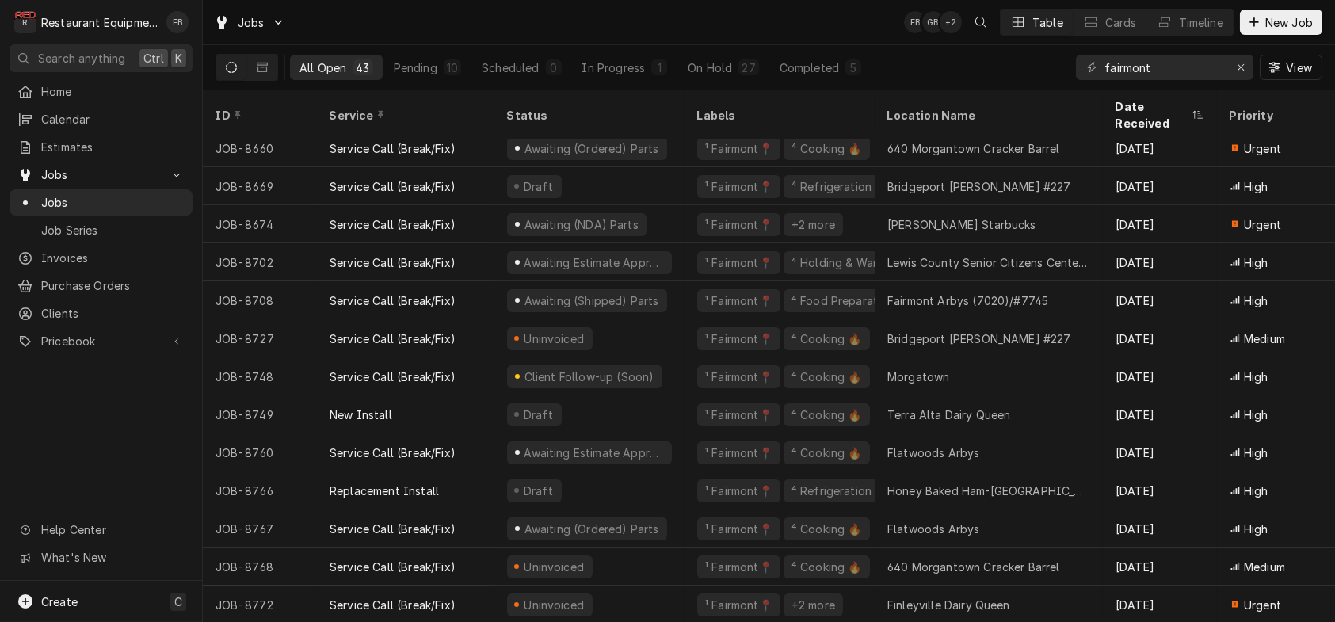
scroll to position [1114, 0]
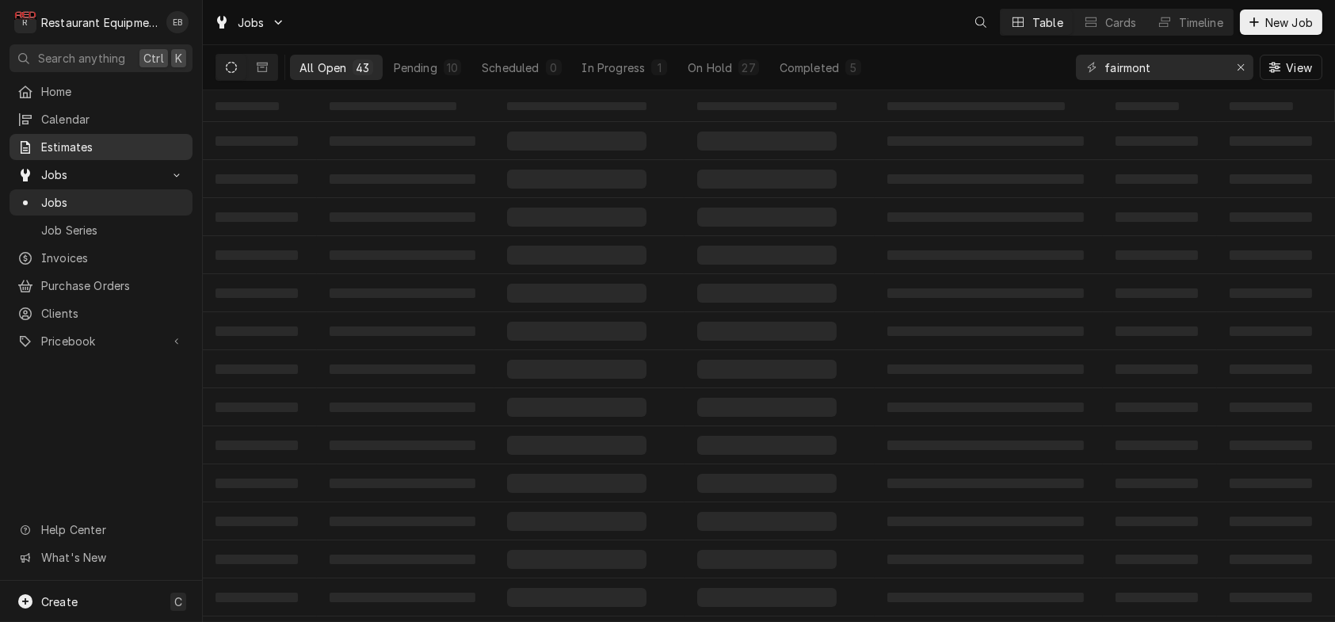
click at [81, 152] on span "Estimates" at bounding box center [112, 147] width 143 height 17
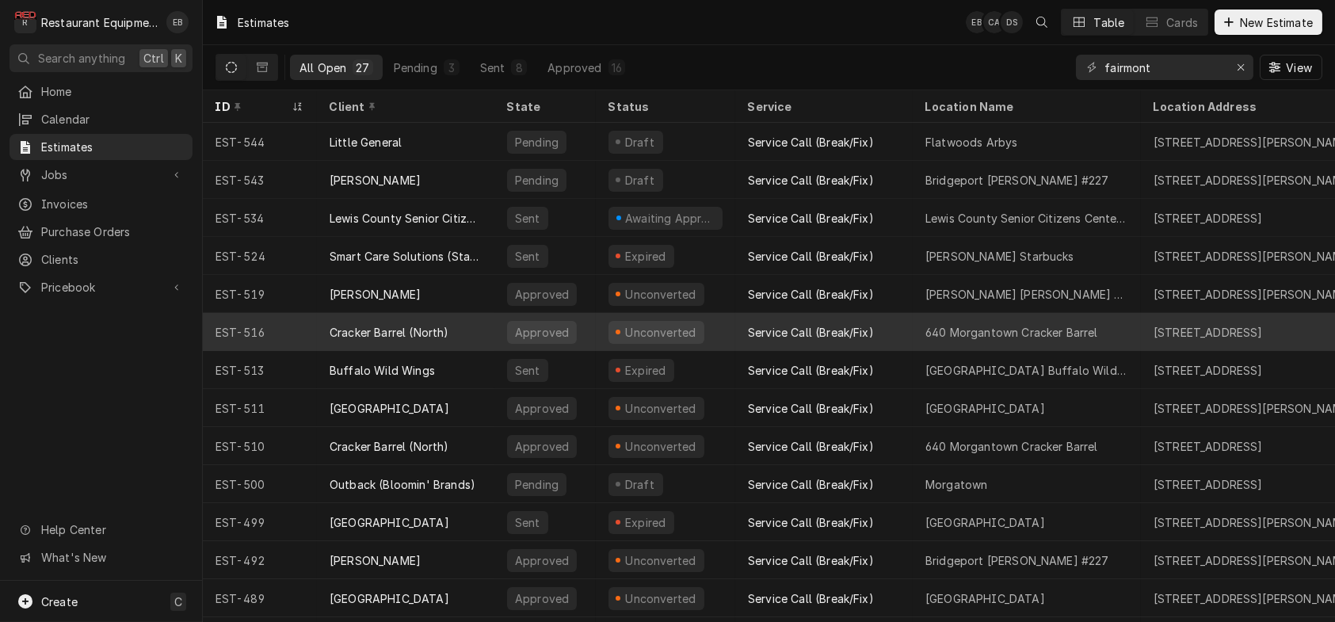
click at [490, 337] on div "Cracker Barrel (North)" at bounding box center [406, 332] width 178 height 38
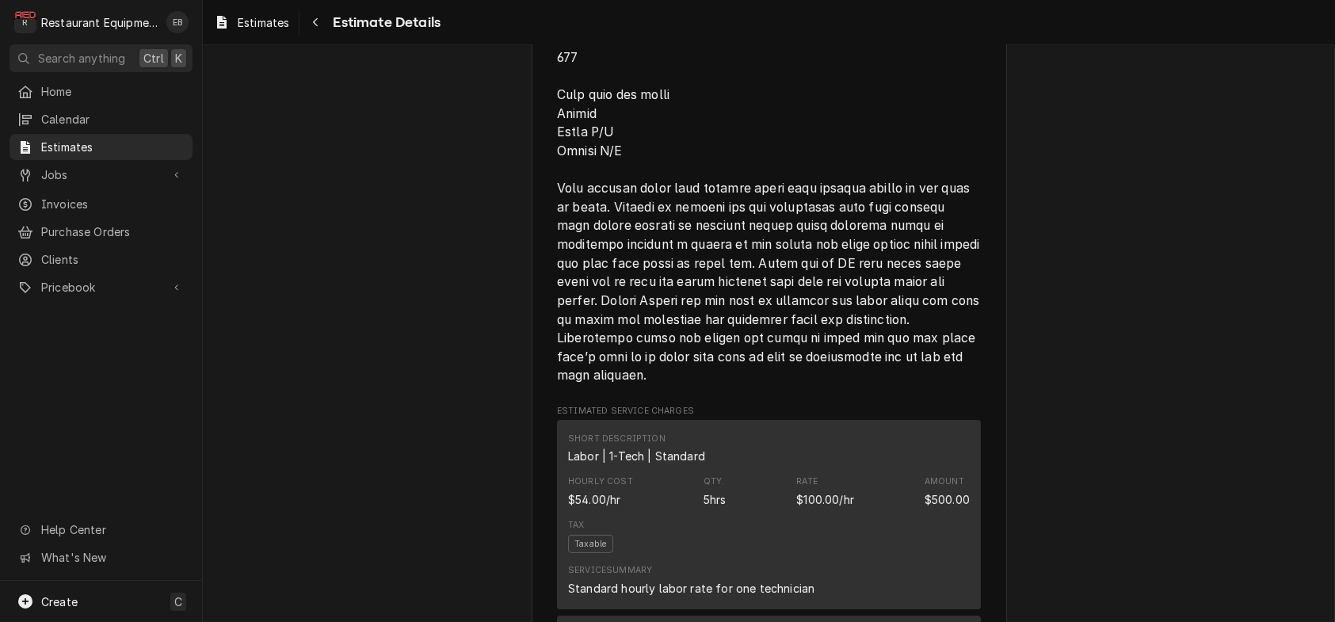
scroll to position [1162, 0]
